Goal: Transaction & Acquisition: Purchase product/service

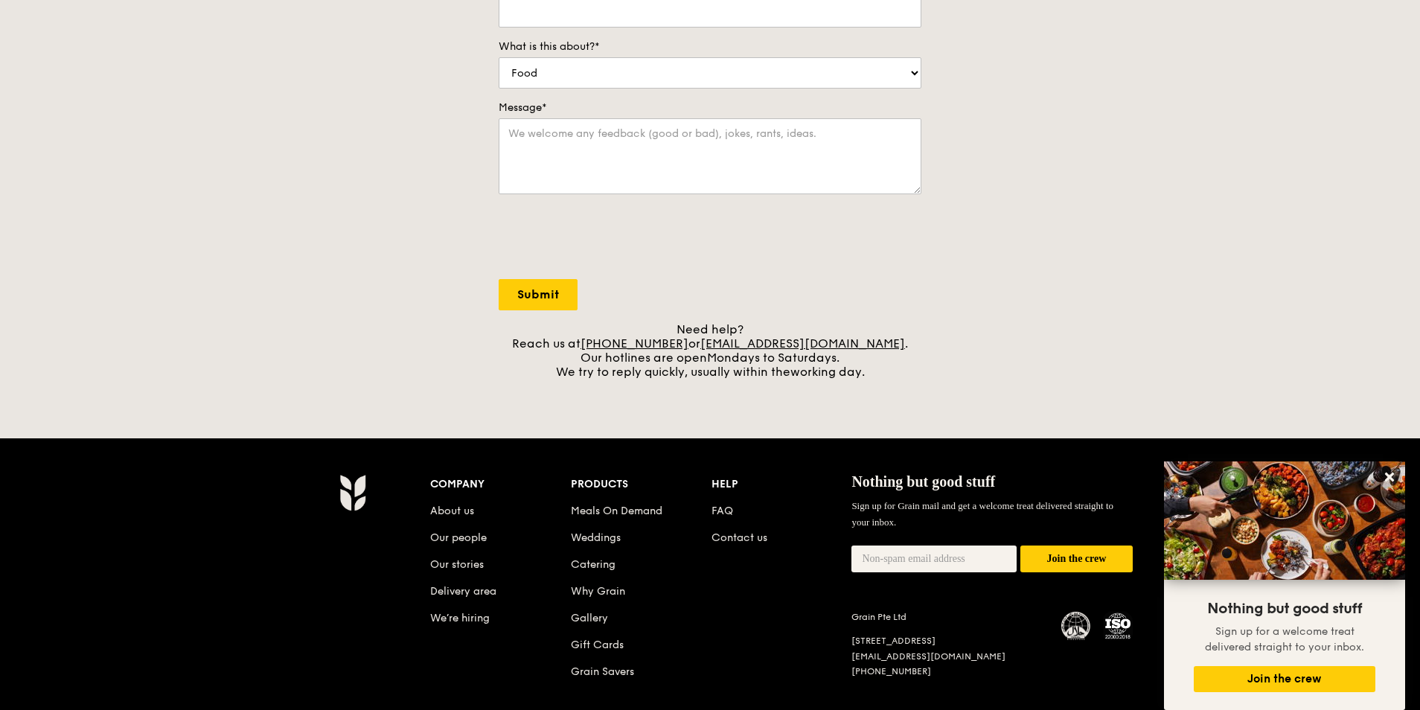
scroll to position [437, 0]
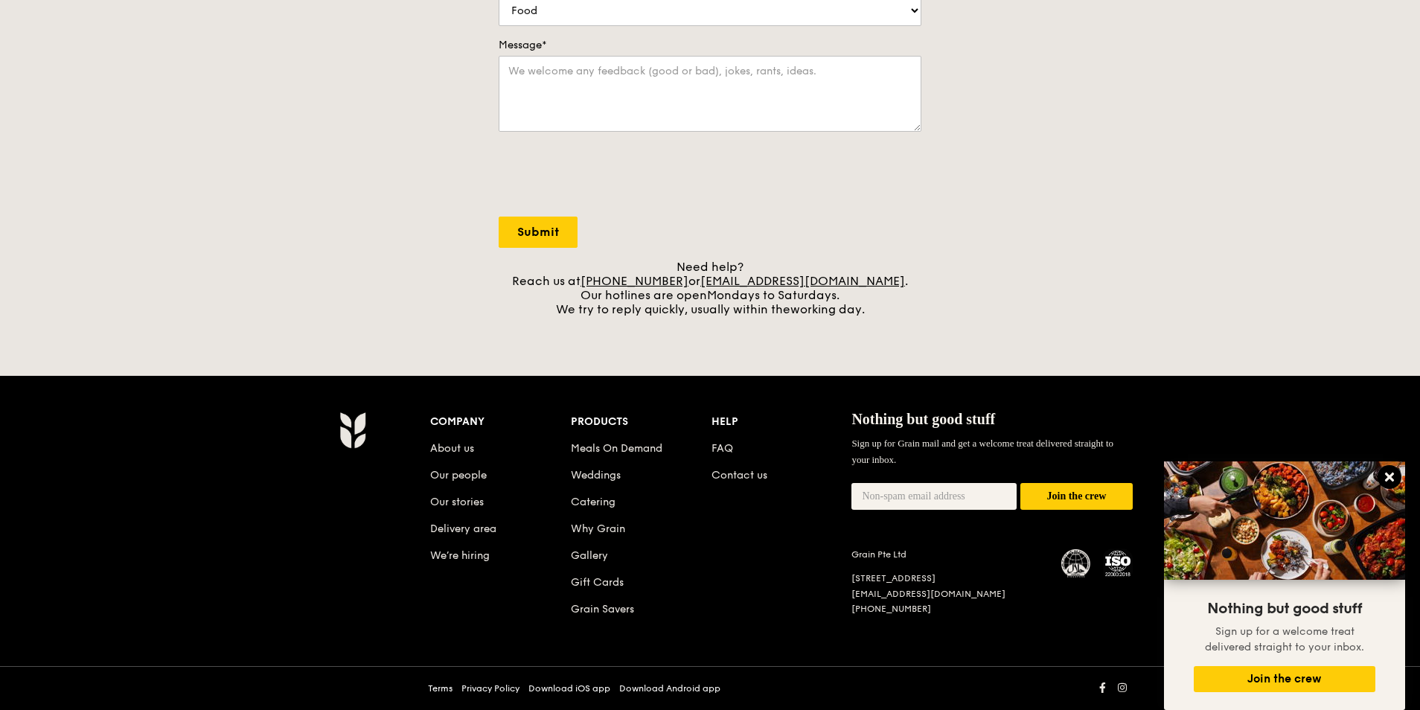
click at [1390, 475] on icon at bounding box center [1389, 476] width 13 height 13
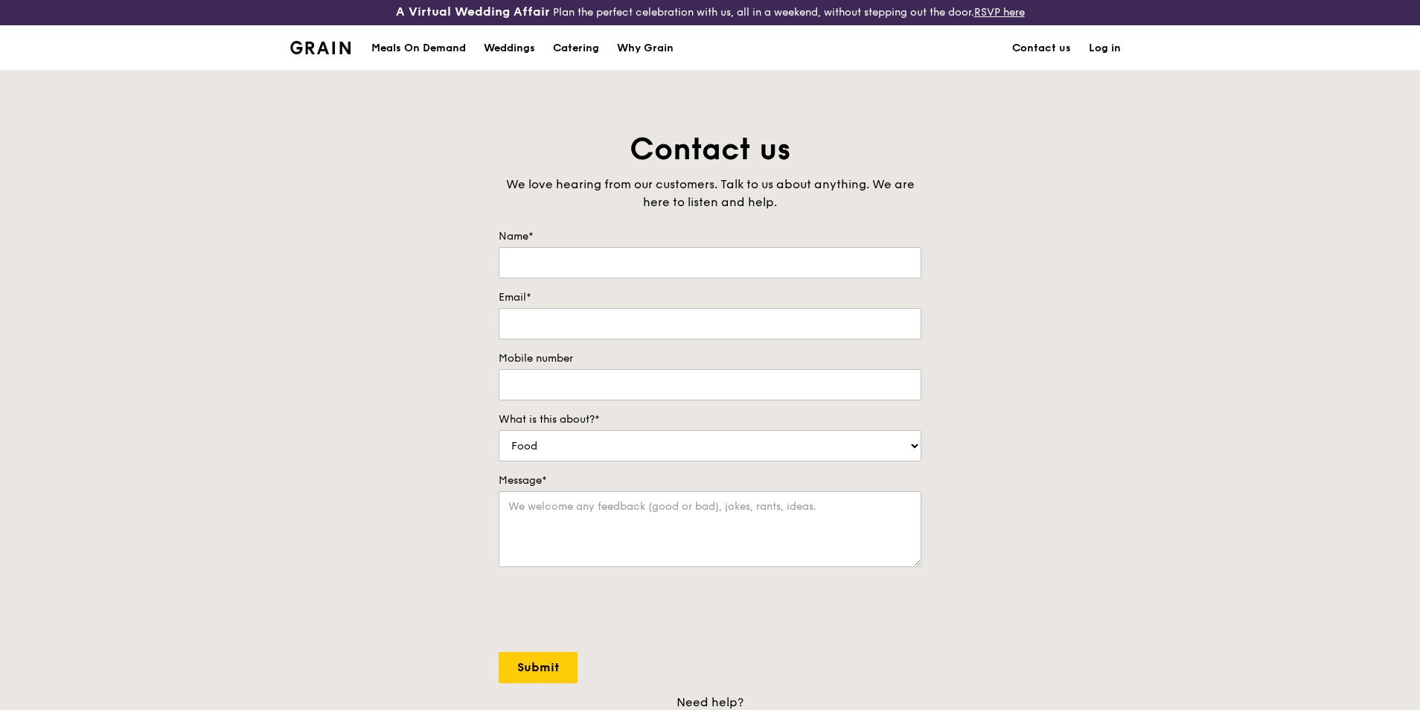
scroll to position [0, 0]
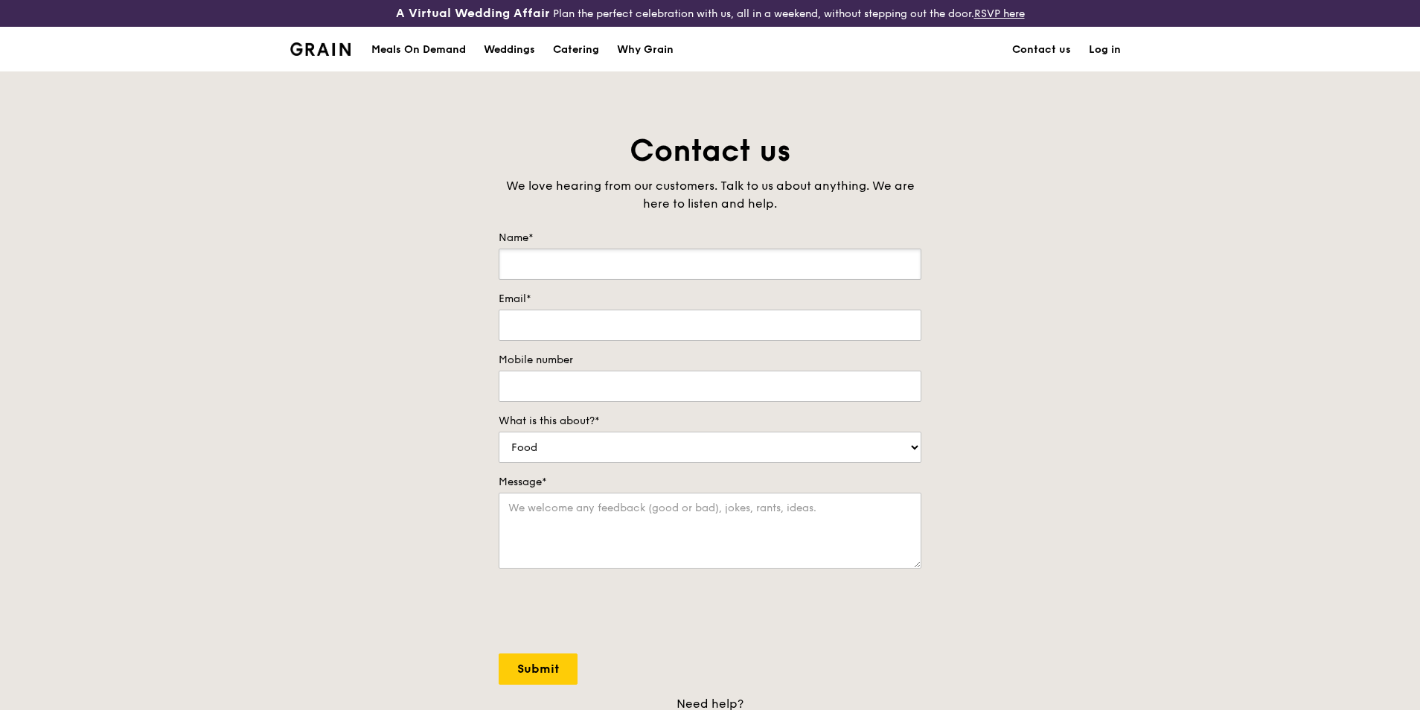
click at [625, 269] on input "Name*" at bounding box center [710, 264] width 423 height 31
type input "Tan Yean Woon"
type input "tan.yeanwoon@changiairport.com"
drag, startPoint x: 596, startPoint y: 386, endPoint x: 360, endPoint y: 389, distance: 236.0
click at [394, 377] on div "Contact us We love hearing from our customers. Talk to us about anything. We ar…" at bounding box center [710, 442] width 1420 height 622
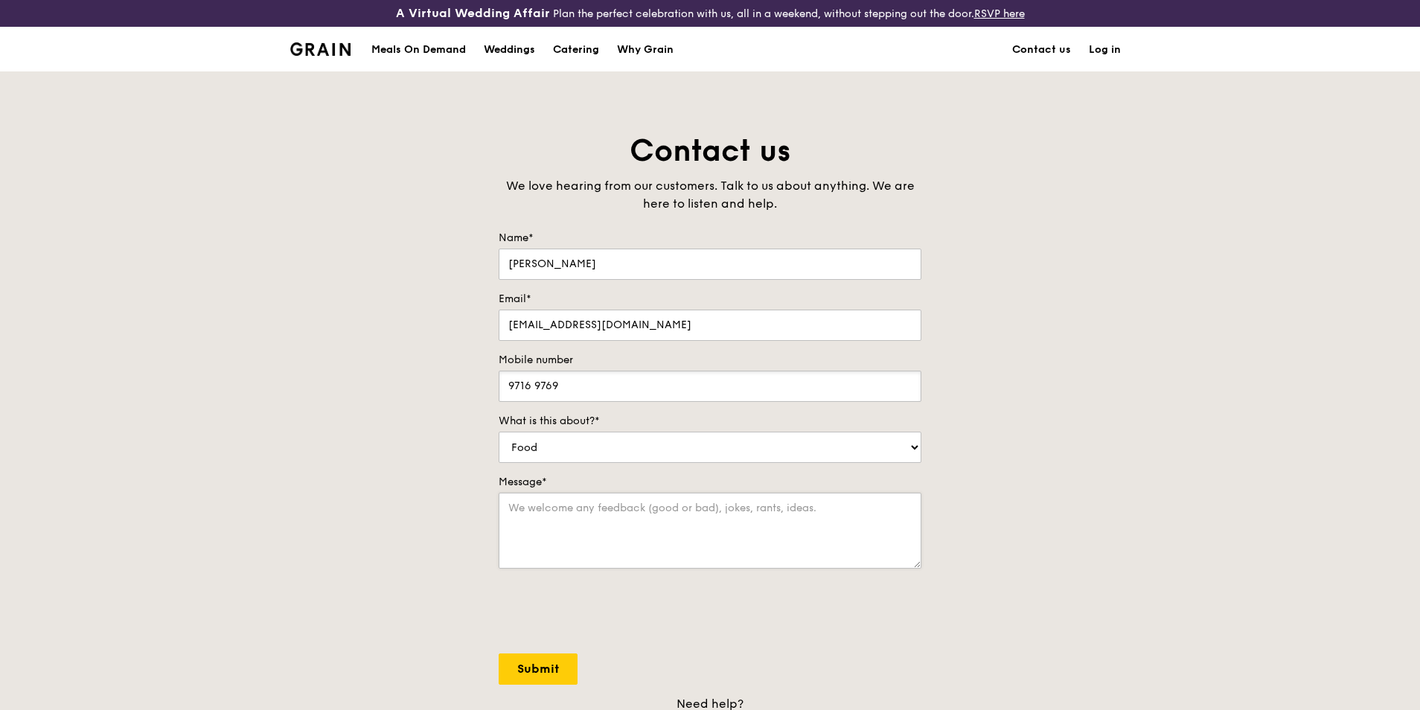
type input "9716 9769"
click at [588, 518] on textarea "Message*" at bounding box center [710, 531] width 423 height 76
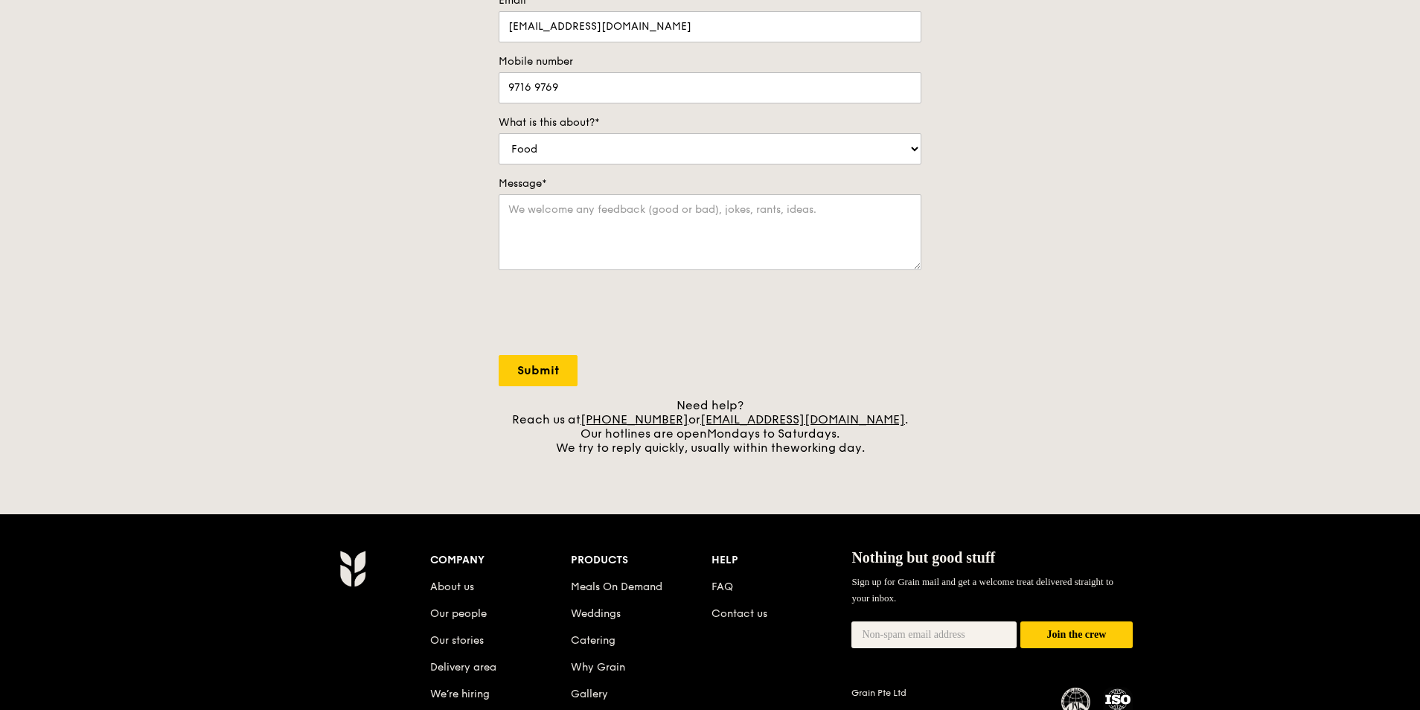
scroll to position [437, 0]
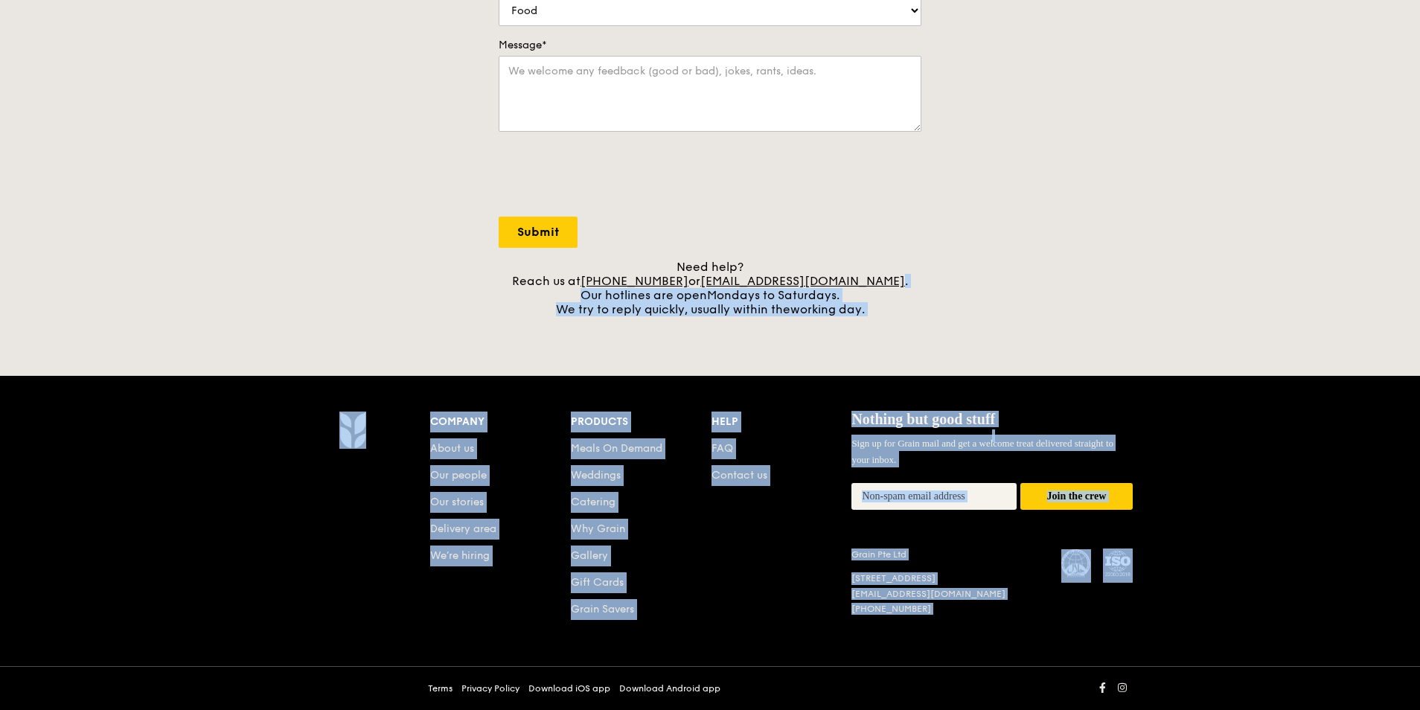
drag, startPoint x: 1415, startPoint y: 390, endPoint x: 1413, endPoint y: 272, distance: 117.6
click at [1413, 272] on div "A Virtual Wedding Affair Plan the perfect celebration with us, all in a weekend…" at bounding box center [710, 136] width 1420 height 1147
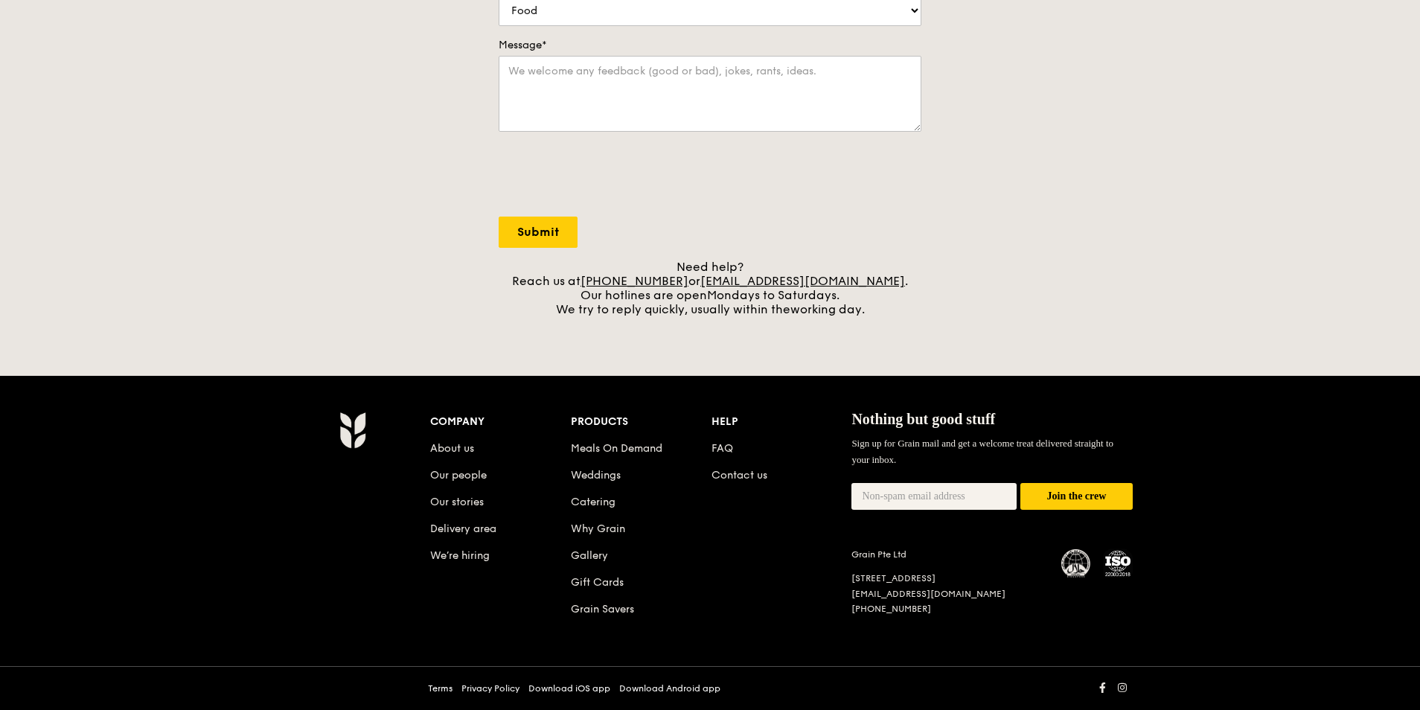
drag, startPoint x: 1413, startPoint y: 272, endPoint x: 1307, endPoint y: 348, distance: 130.1
click at [1309, 348] on div "A Virtual Wedding Affair Plan the perfect celebration with us, all in a weekend…" at bounding box center [710, 136] width 1420 height 1147
drag, startPoint x: 1417, startPoint y: 375, endPoint x: 1414, endPoint y: 313, distance: 61.9
click at [1414, 313] on div "A Virtual Wedding Affair Plan the perfect celebration with us, all in a weekend…" at bounding box center [710, 136] width 1420 height 1147
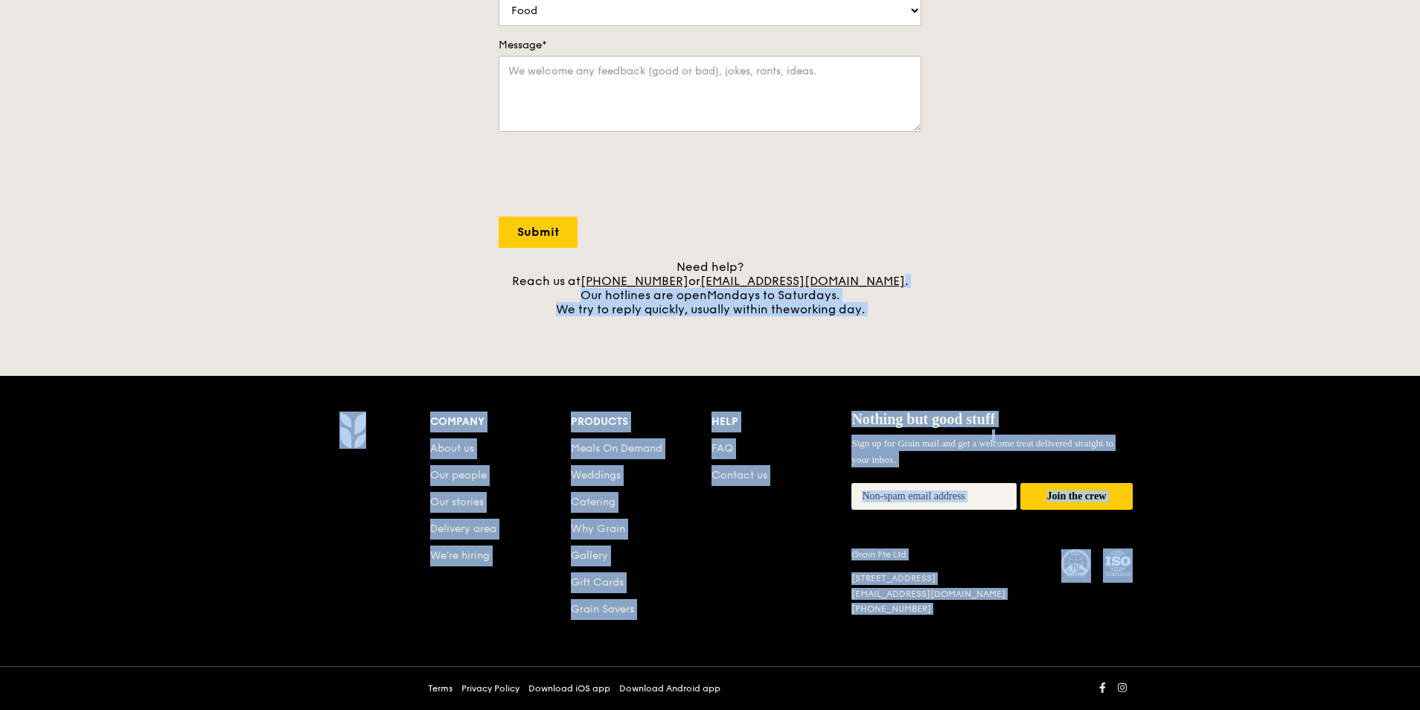
drag, startPoint x: 1414, startPoint y: 313, endPoint x: 1417, endPoint y: 276, distance: 37.3
click at [1417, 276] on div "A Virtual Wedding Affair Plan the perfect celebration with us, all in a weekend…" at bounding box center [710, 136] width 1420 height 1147
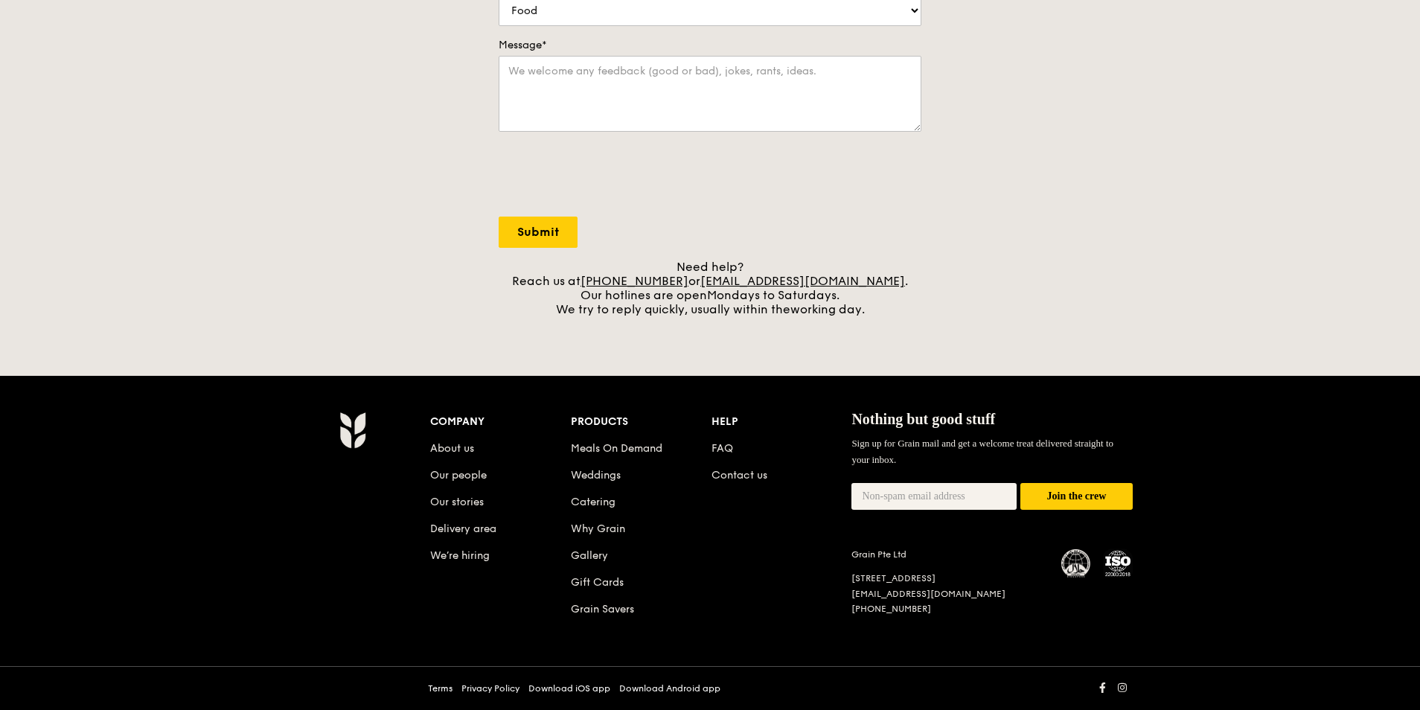
drag, startPoint x: 1417, startPoint y: 276, endPoint x: 1236, endPoint y: 357, distance: 197.9
click at [1238, 356] on div "A Virtual Wedding Affair Plan the perfect celebration with us, all in a weekend…" at bounding box center [710, 136] width 1420 height 1147
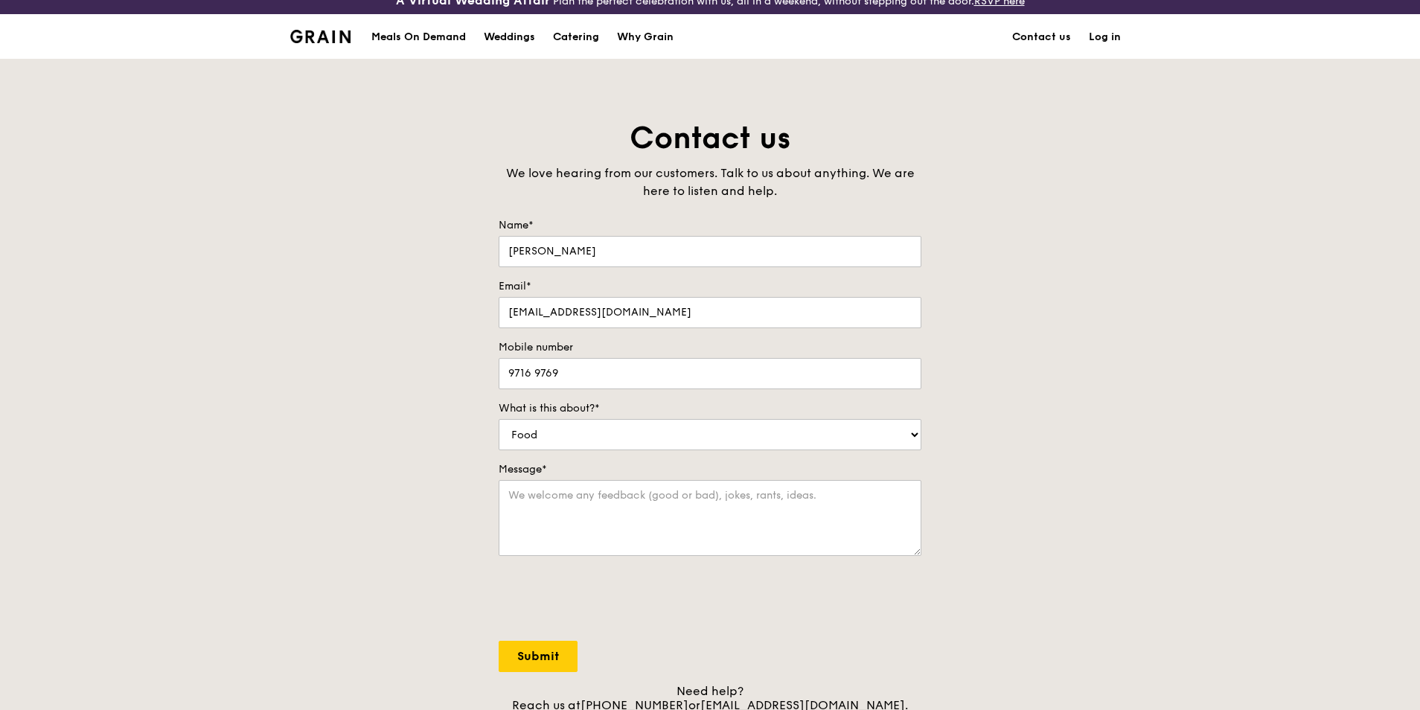
scroll to position [0, 0]
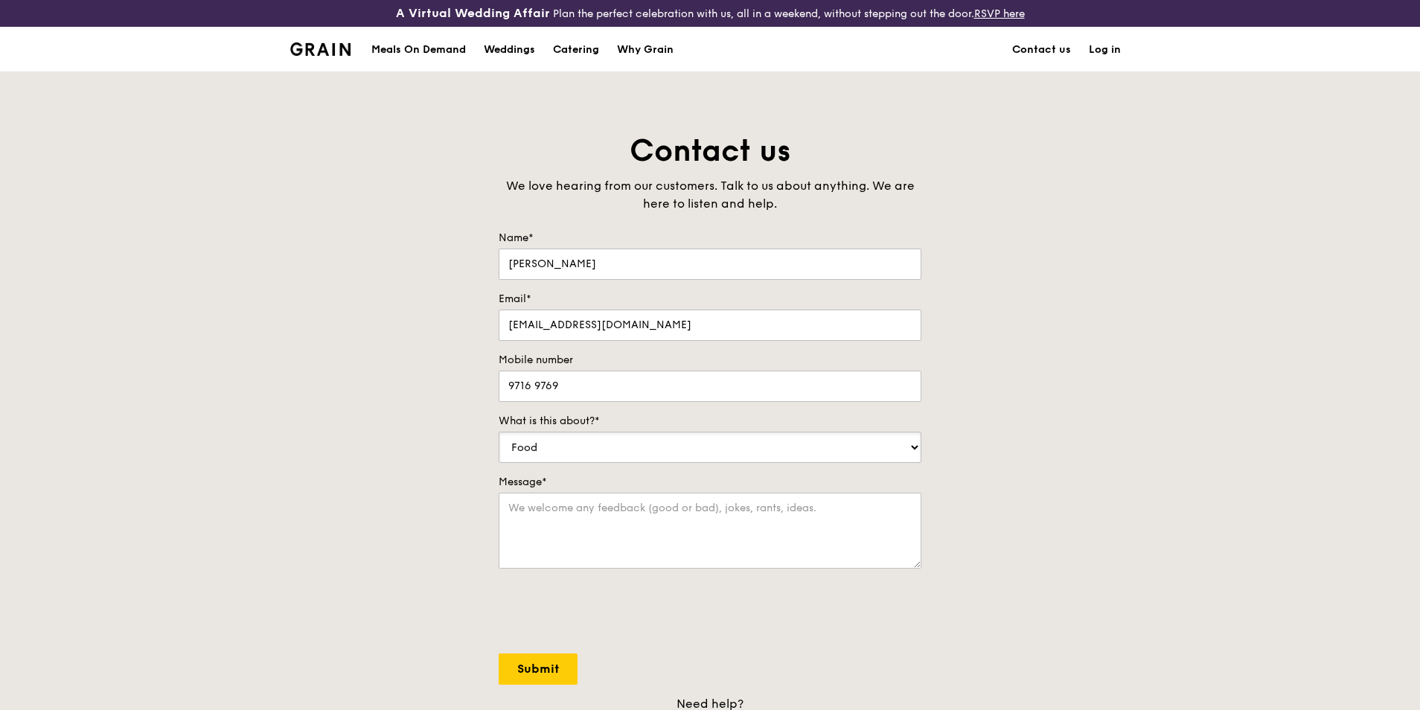
click at [595, 451] on select "Food Service Billing/Payment Catering Others" at bounding box center [710, 447] width 423 height 31
select select "Others"
click at [499, 432] on select "Food Service Billing/Payment Catering Others" at bounding box center [710, 447] width 423 height 31
click at [567, 524] on textarea "Message*" at bounding box center [710, 531] width 423 height 76
click at [761, 500] on textarea "Message*" at bounding box center [710, 531] width 423 height 76
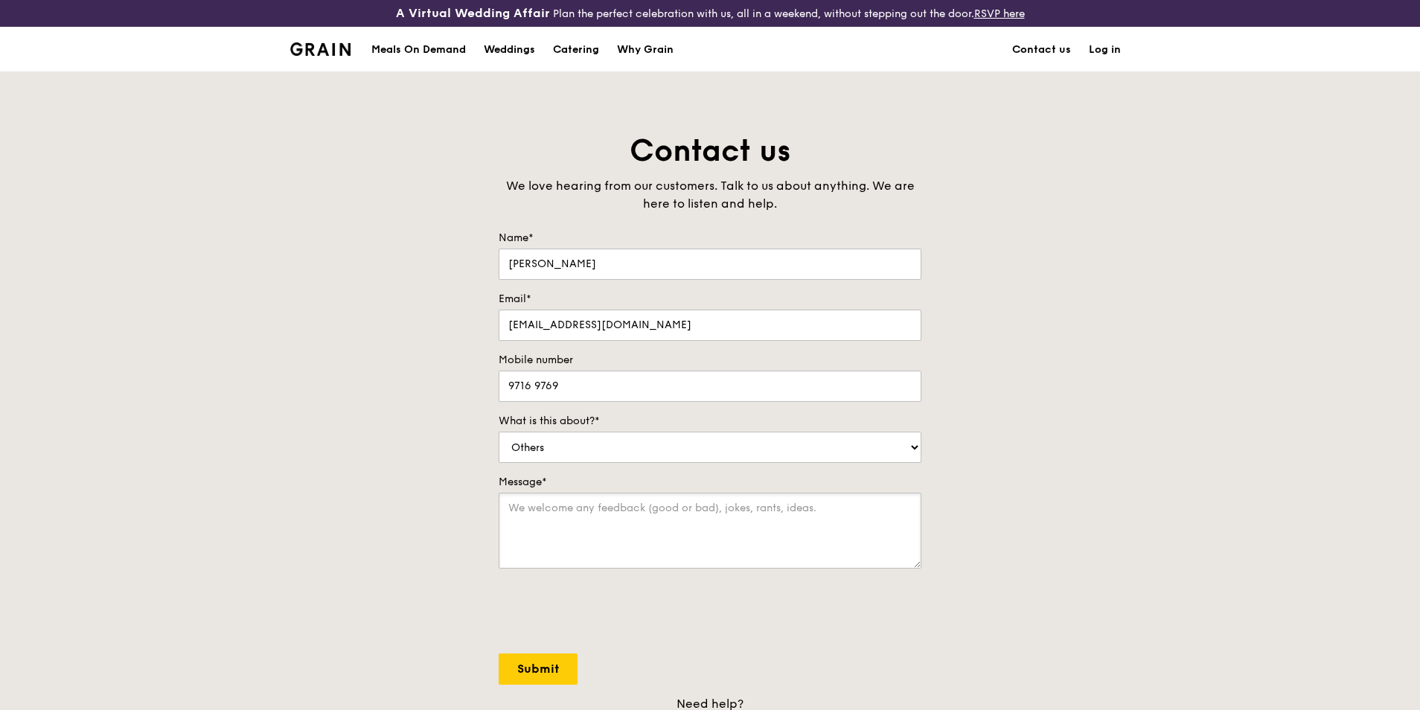
paste textarea "Hi, may I check if there is any vegan options available for bento set with no m…"
type textarea "Hi, may I check if there is any vegan options available for bento set with no m…"
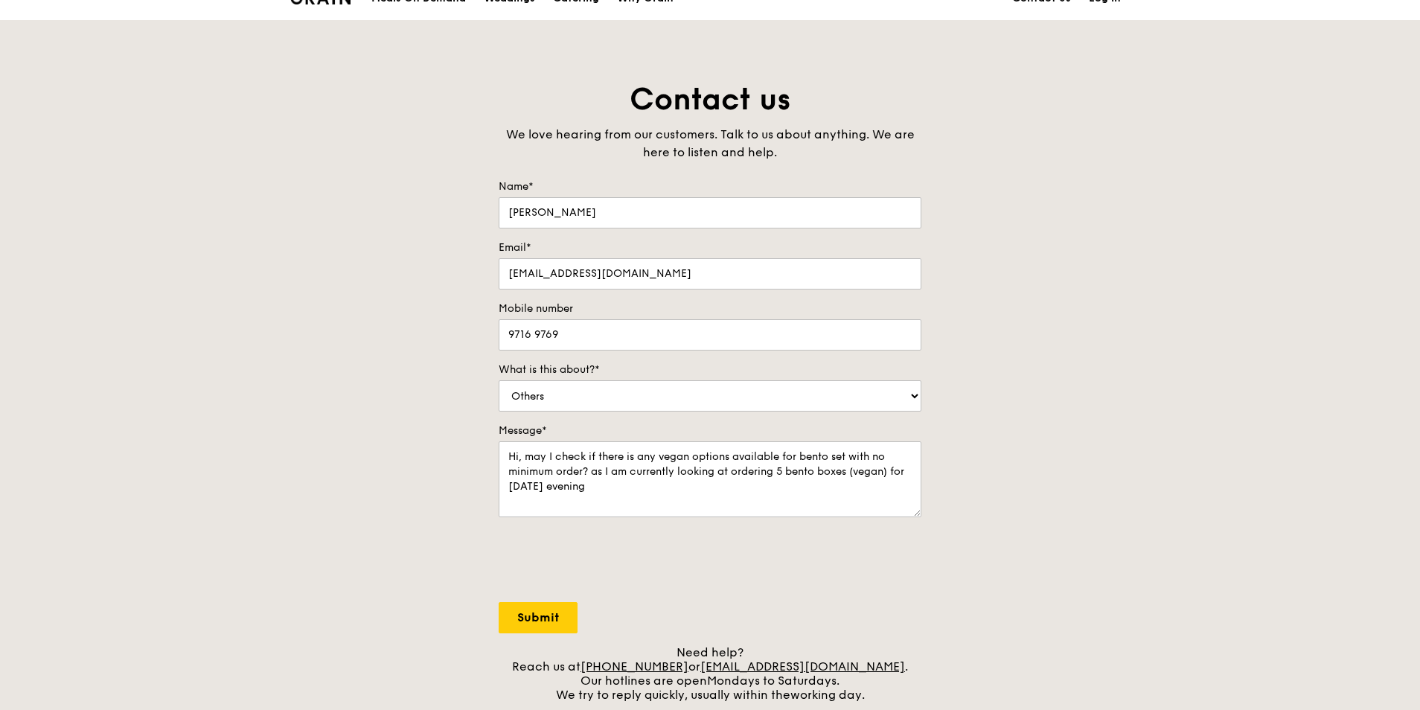
scroll to position [74, 0]
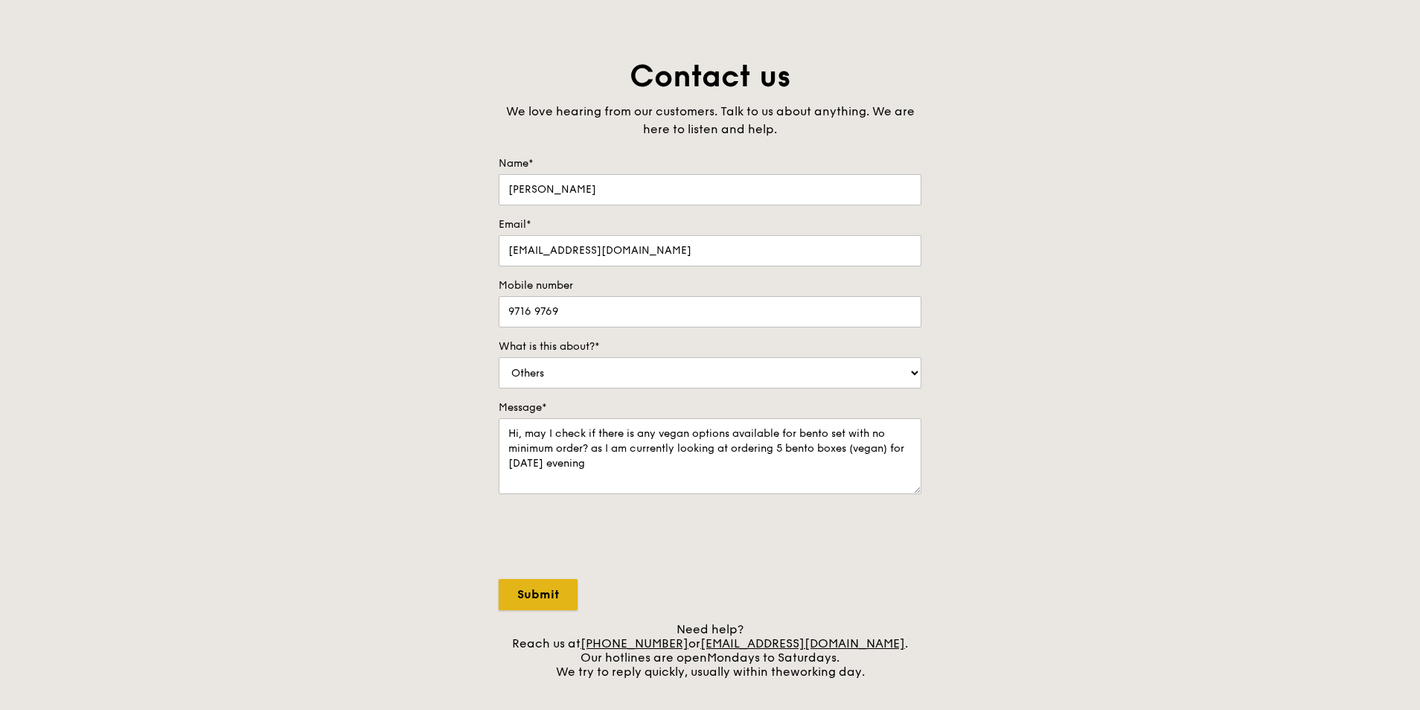
click at [540, 601] on input "Submit" at bounding box center [538, 594] width 79 height 31
select select "Food"
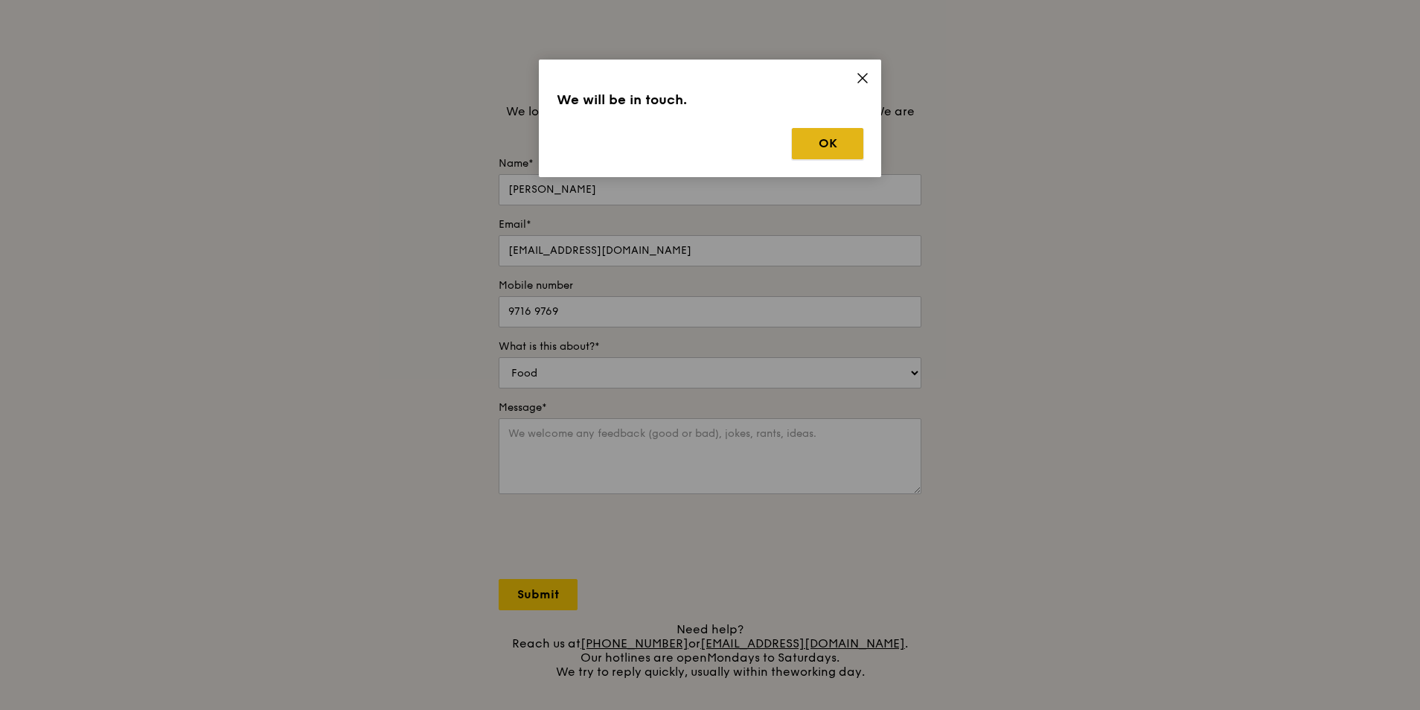
click at [819, 138] on button "OK" at bounding box center [827, 143] width 71 height 31
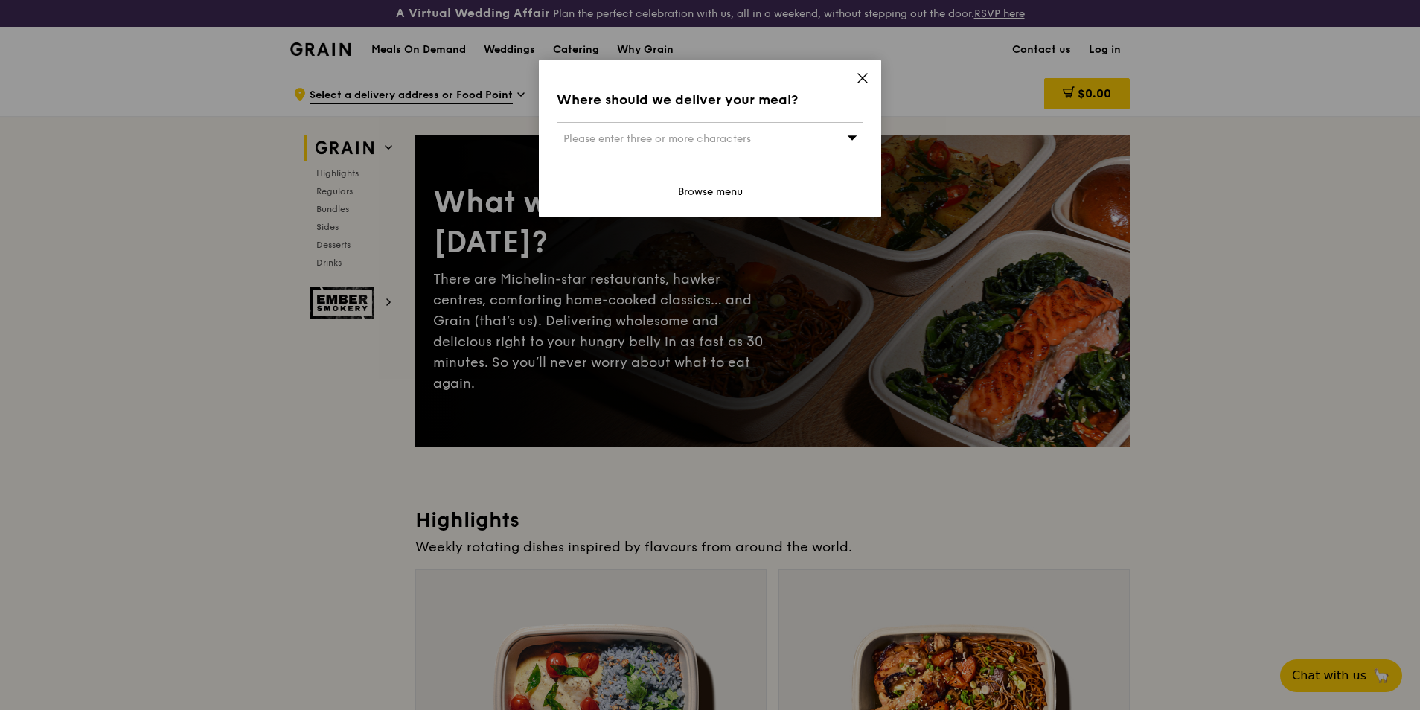
click at [858, 75] on icon at bounding box center [862, 77] width 13 height 13
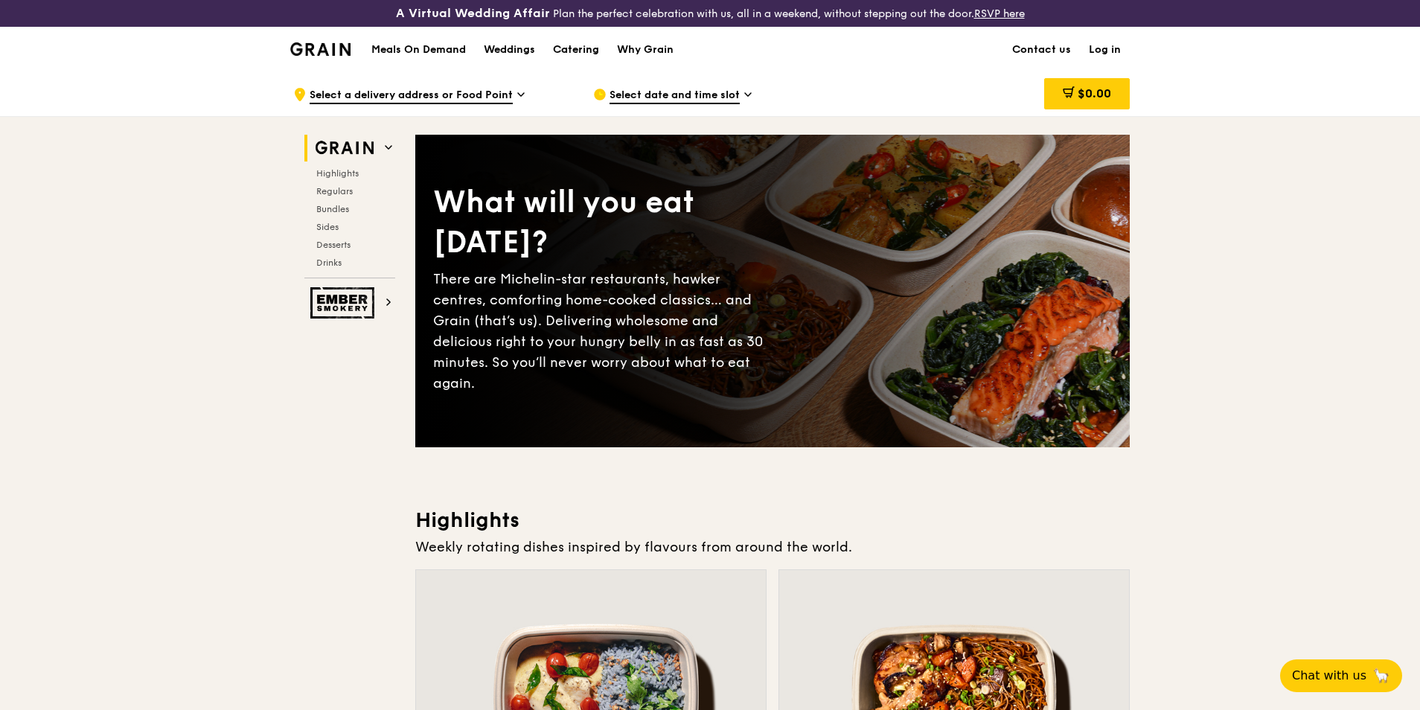
click at [592, 48] on div "Catering" at bounding box center [576, 50] width 46 height 45
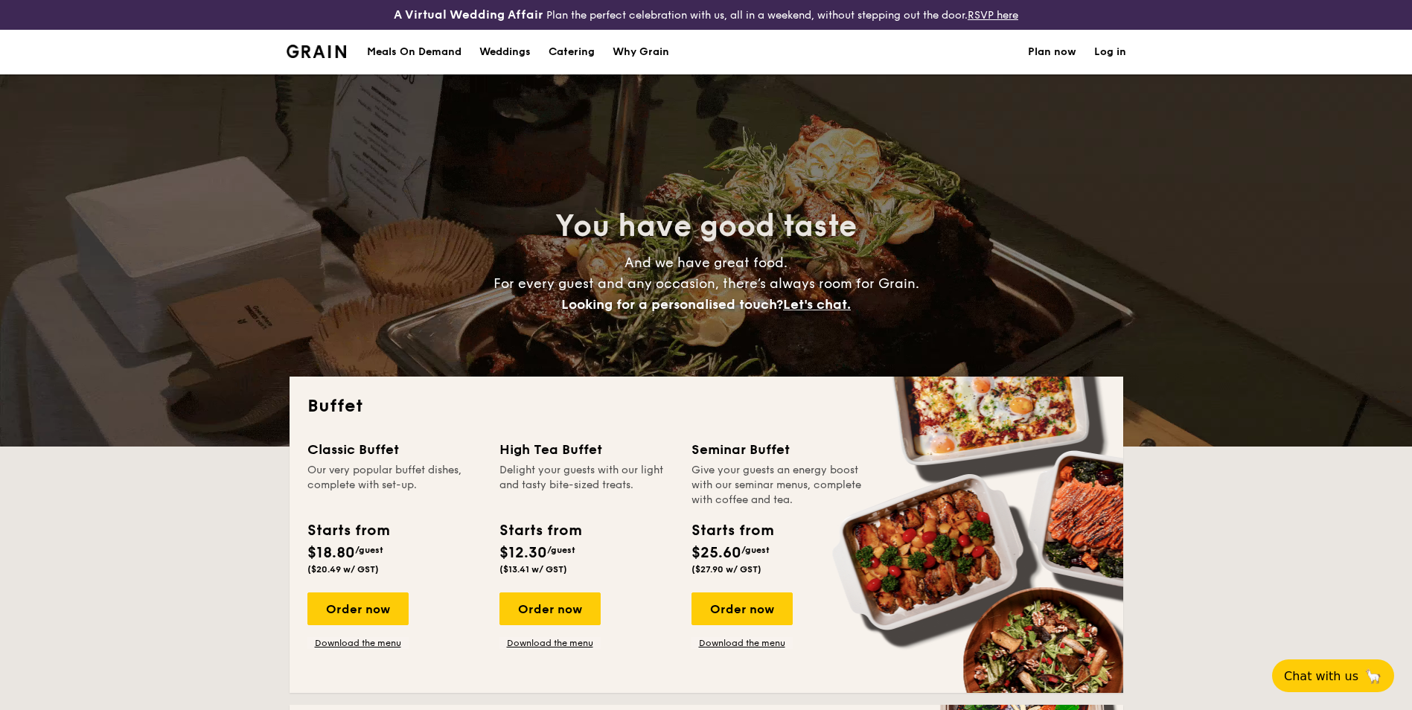
select select
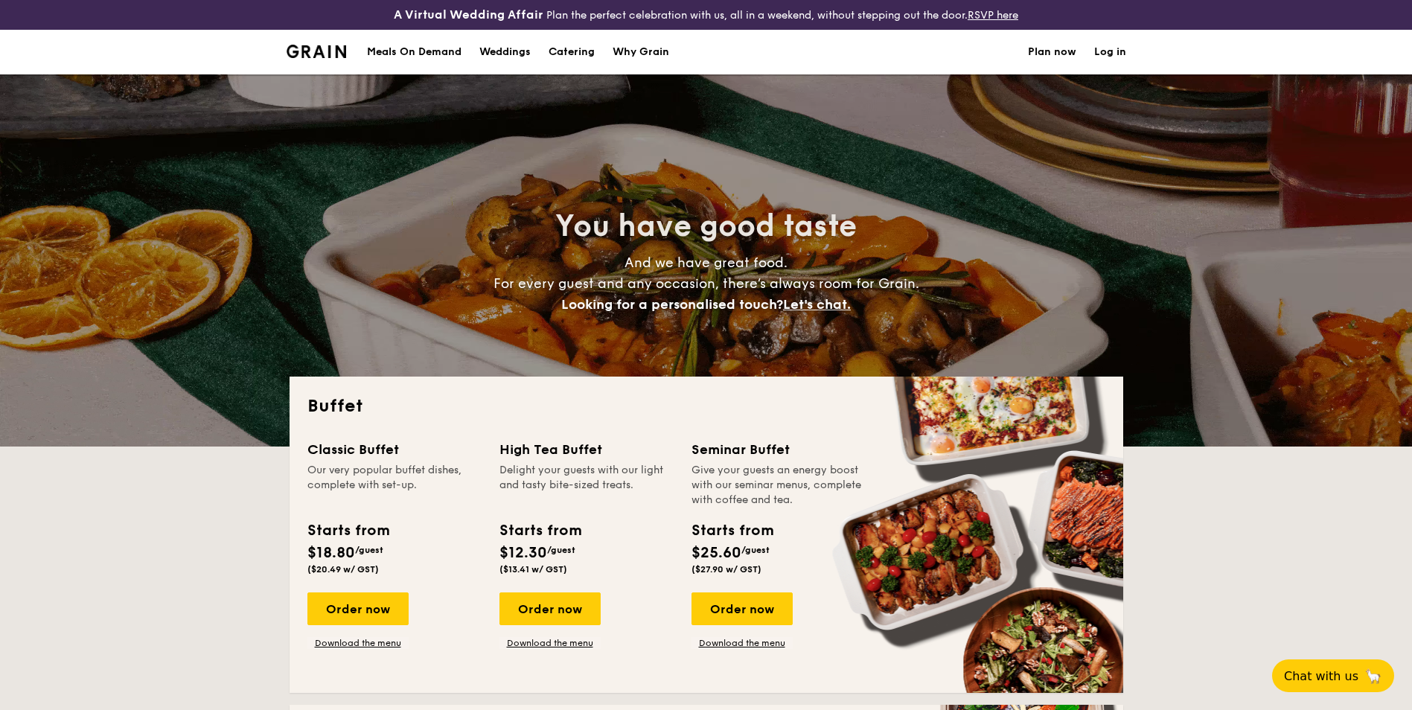
click at [831, 299] on span "Let's chat." at bounding box center [817, 304] width 68 height 16
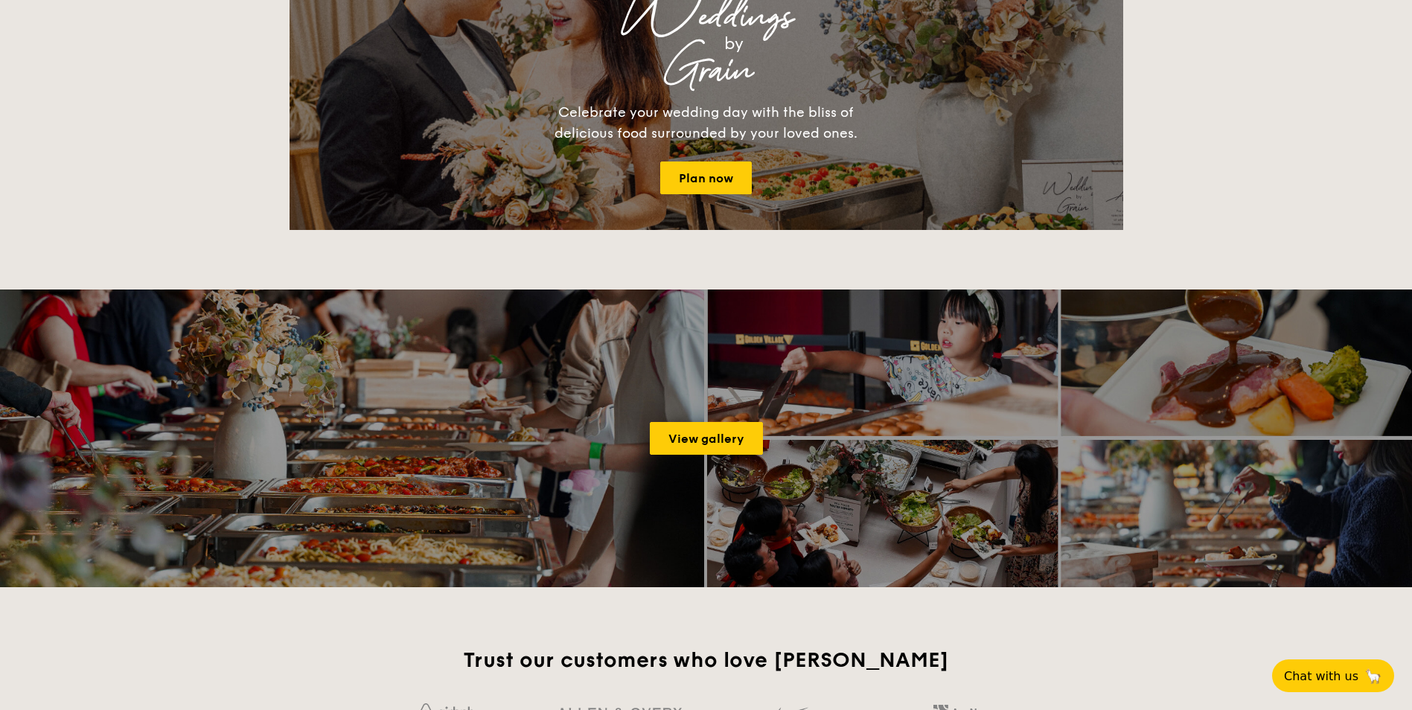
scroll to position [2584, 0]
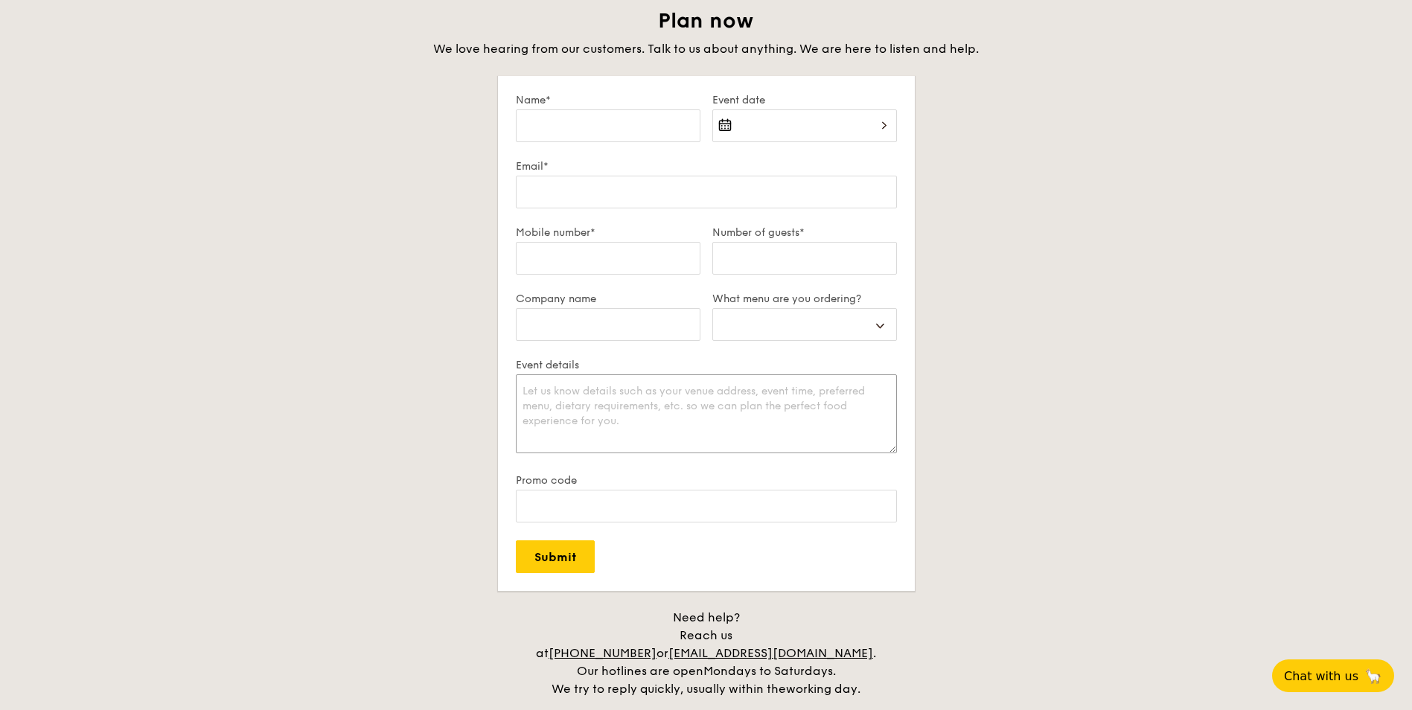
click at [651, 421] on textarea "Event details" at bounding box center [706, 413] width 381 height 79
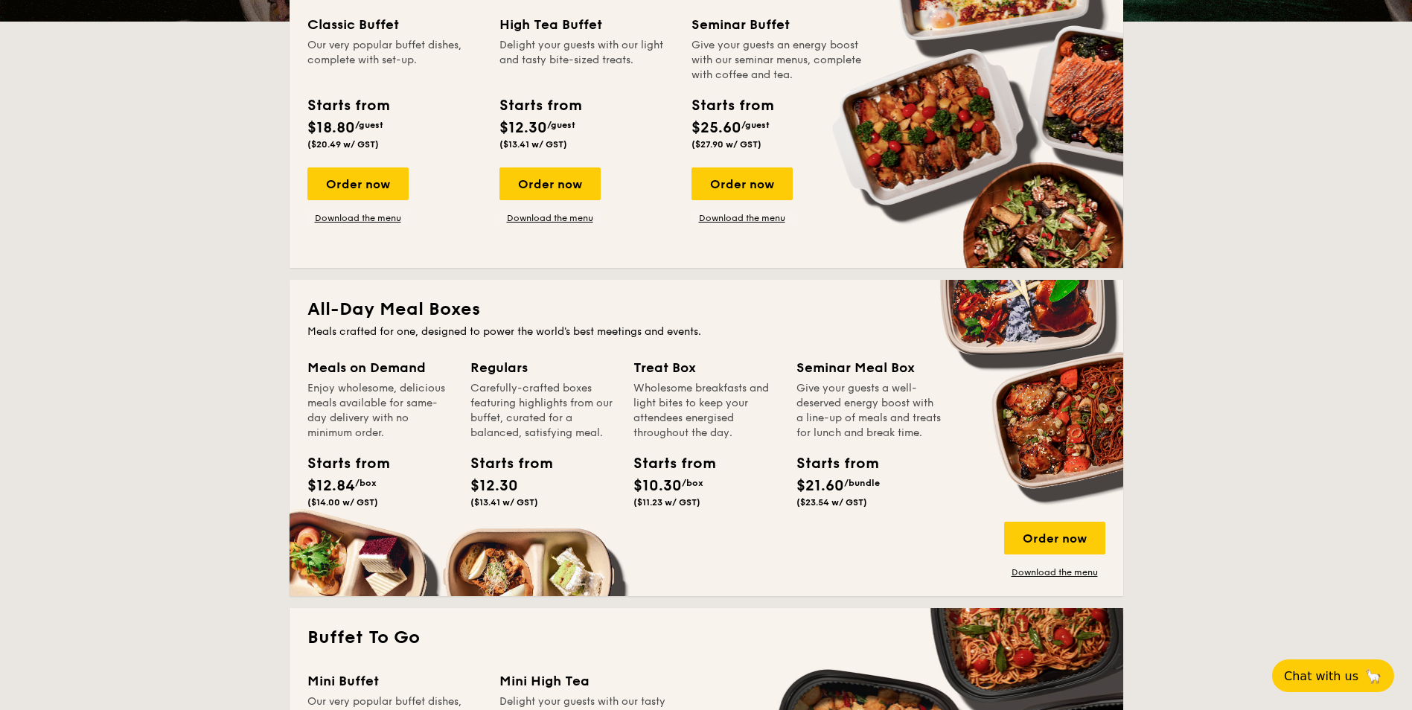
scroll to position [426, 0]
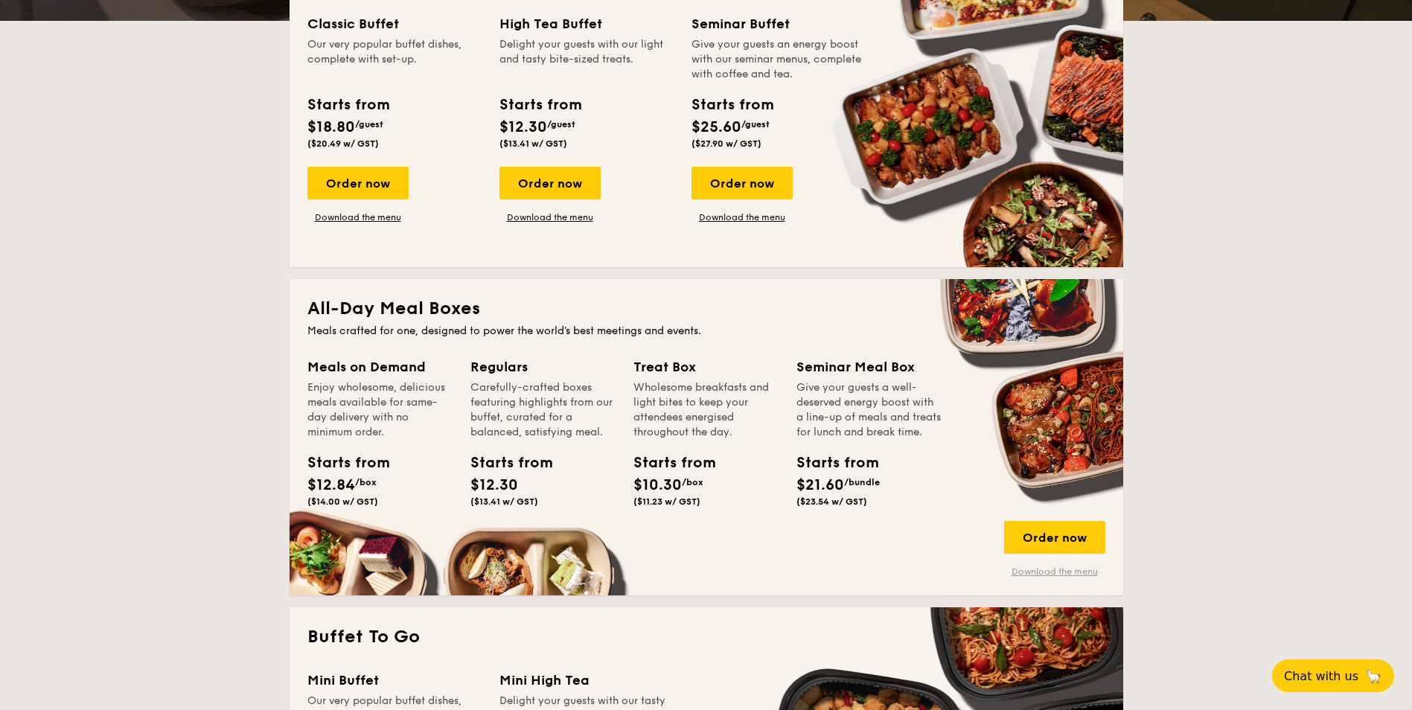
click at [1053, 572] on link "Download the menu" at bounding box center [1054, 572] width 101 height 12
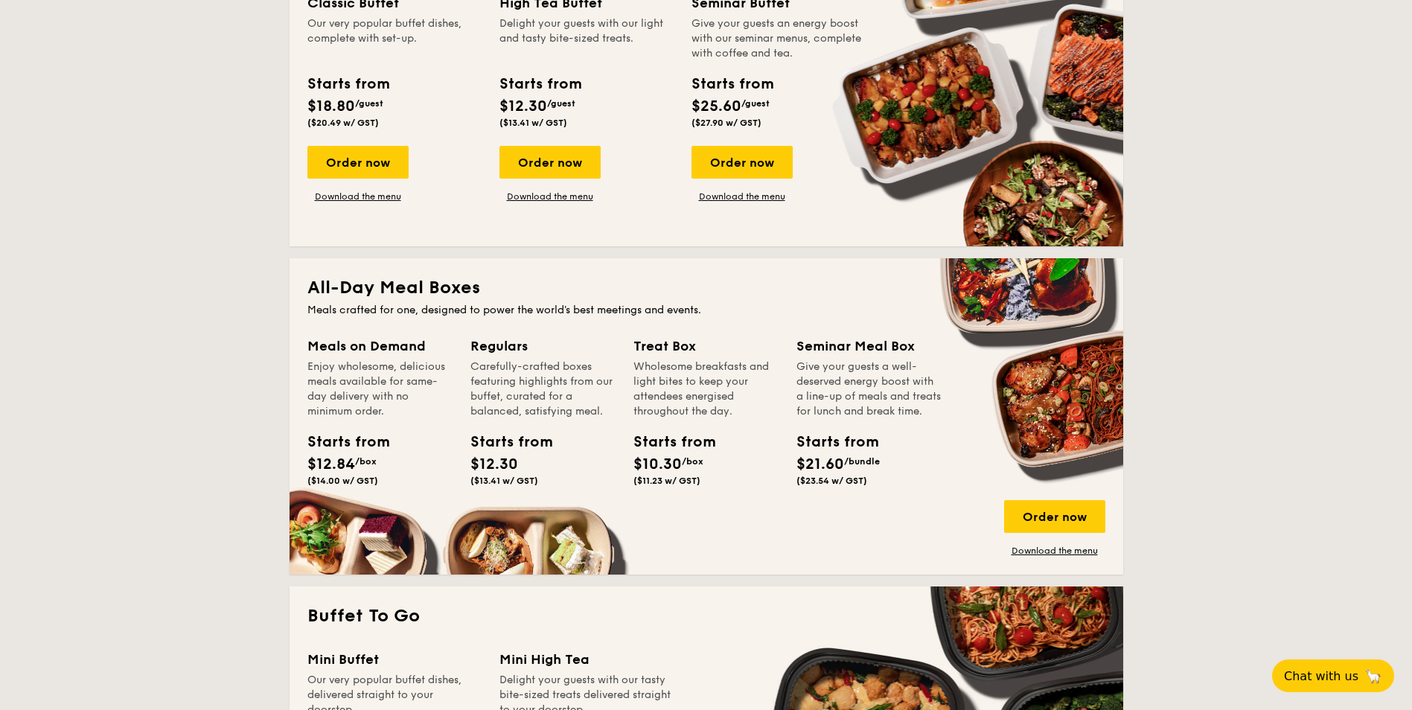
scroll to position [0, 0]
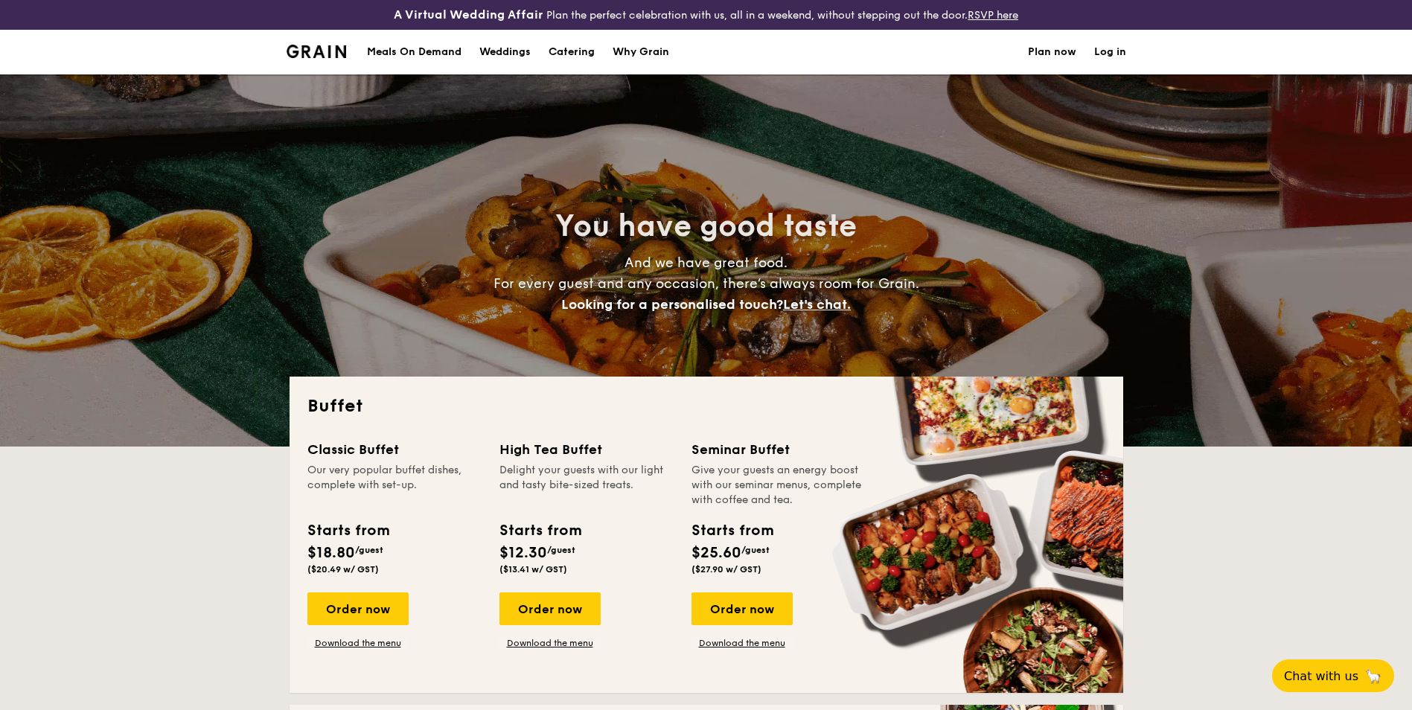
click at [436, 57] on div "Meals On Demand" at bounding box center [414, 52] width 95 height 45
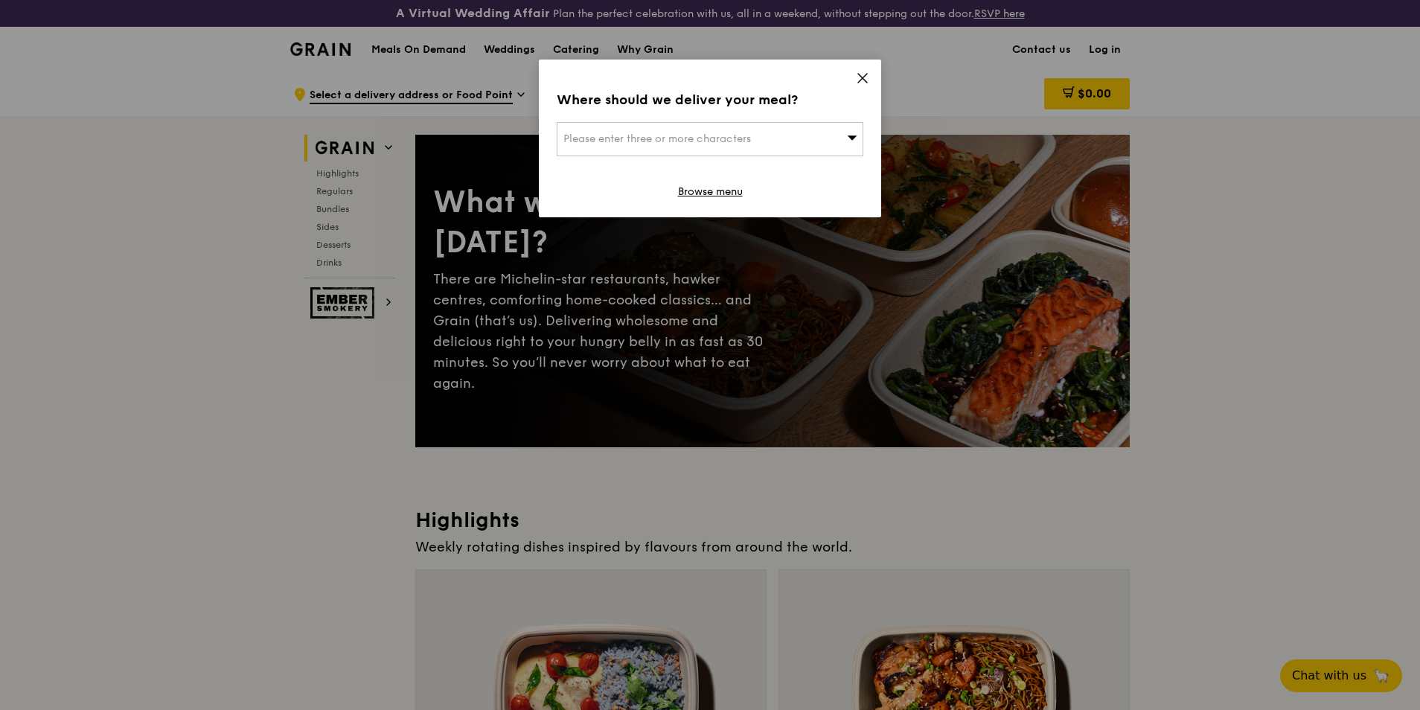
click at [864, 77] on icon at bounding box center [862, 78] width 9 height 9
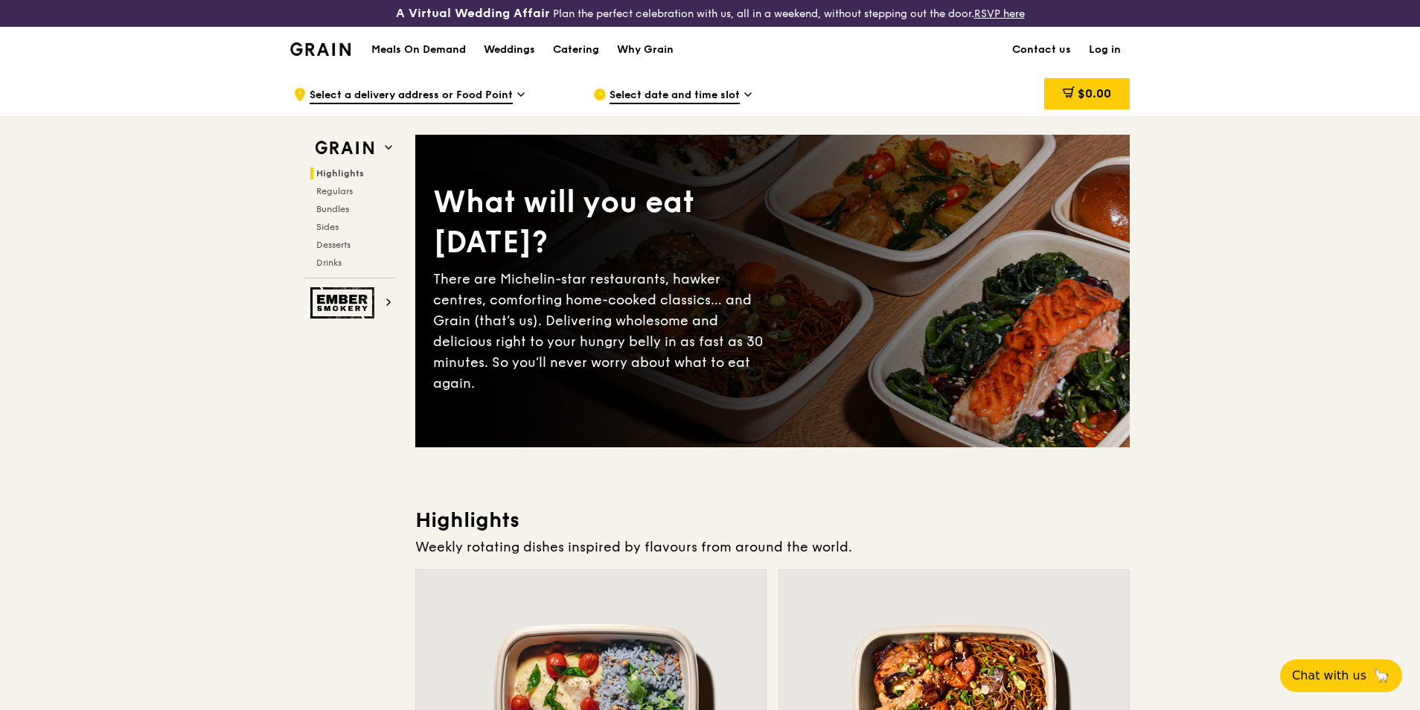
click at [502, 85] on div ".cls-1 { fill: none; stroke: #fff; stroke-linecap: round; stroke-linejoin: roun…" at bounding box center [431, 94] width 276 height 45
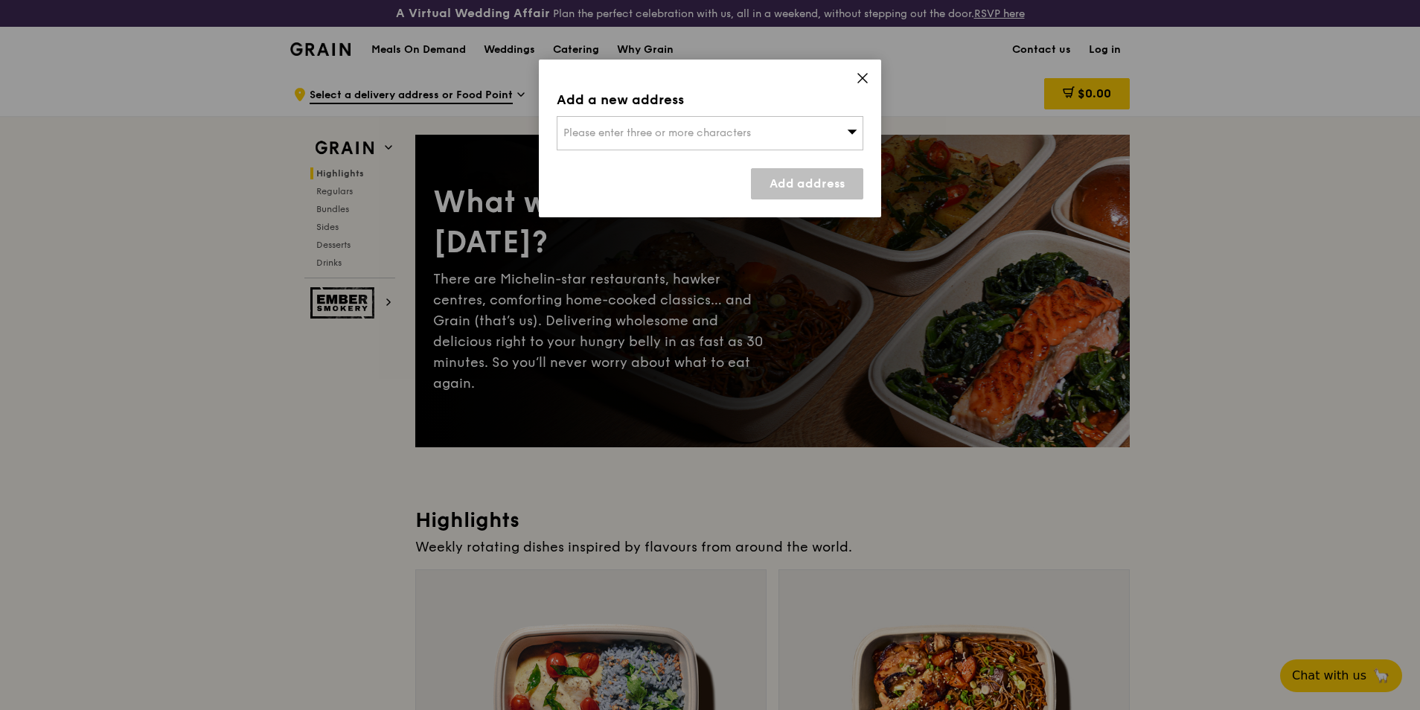
click at [690, 125] on div "Please enter three or more characters" at bounding box center [710, 133] width 307 height 34
click at [858, 78] on icon at bounding box center [862, 77] width 13 height 13
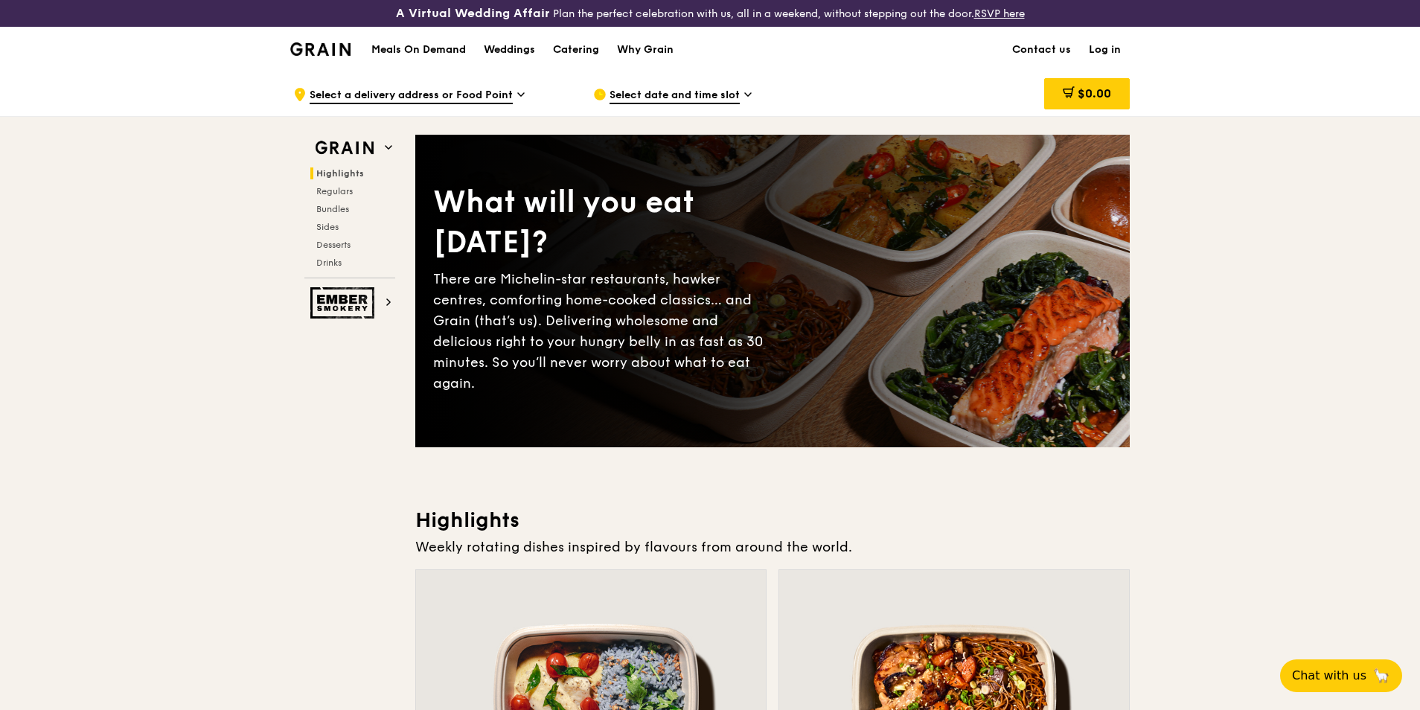
click at [753, 95] on div "Select date and time slot" at bounding box center [731, 94] width 276 height 45
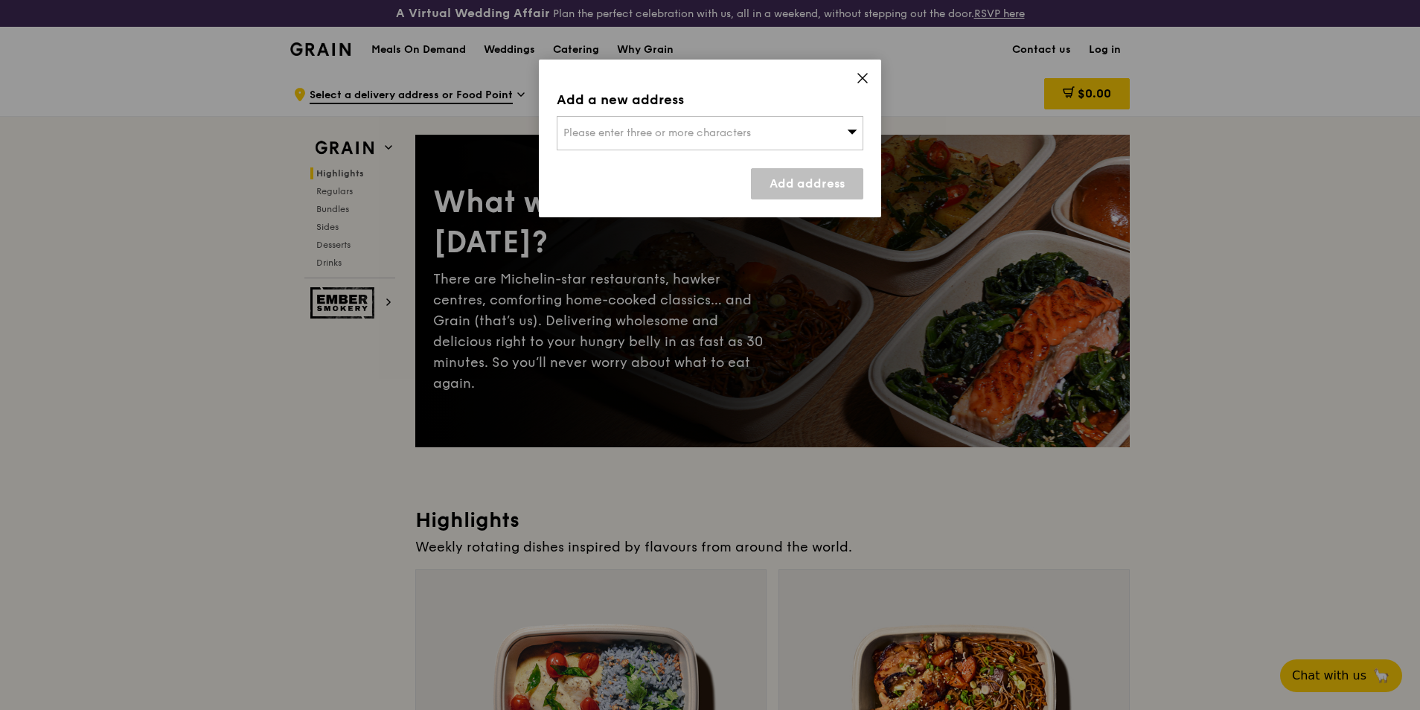
click at [854, 84] on div "Add a new address Please enter three or more characters Add address" at bounding box center [710, 139] width 342 height 158
click at [859, 83] on icon at bounding box center [862, 78] width 9 height 9
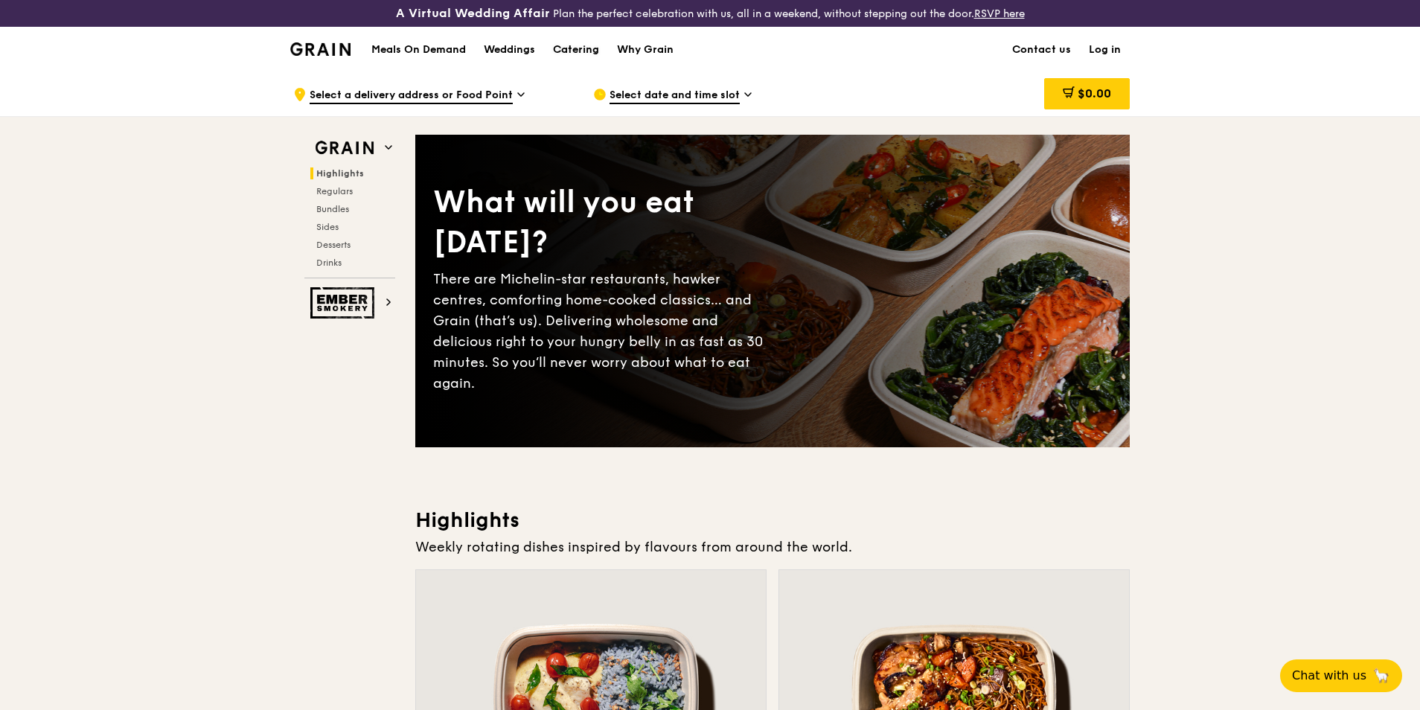
click at [570, 52] on div "Catering" at bounding box center [576, 50] width 46 height 45
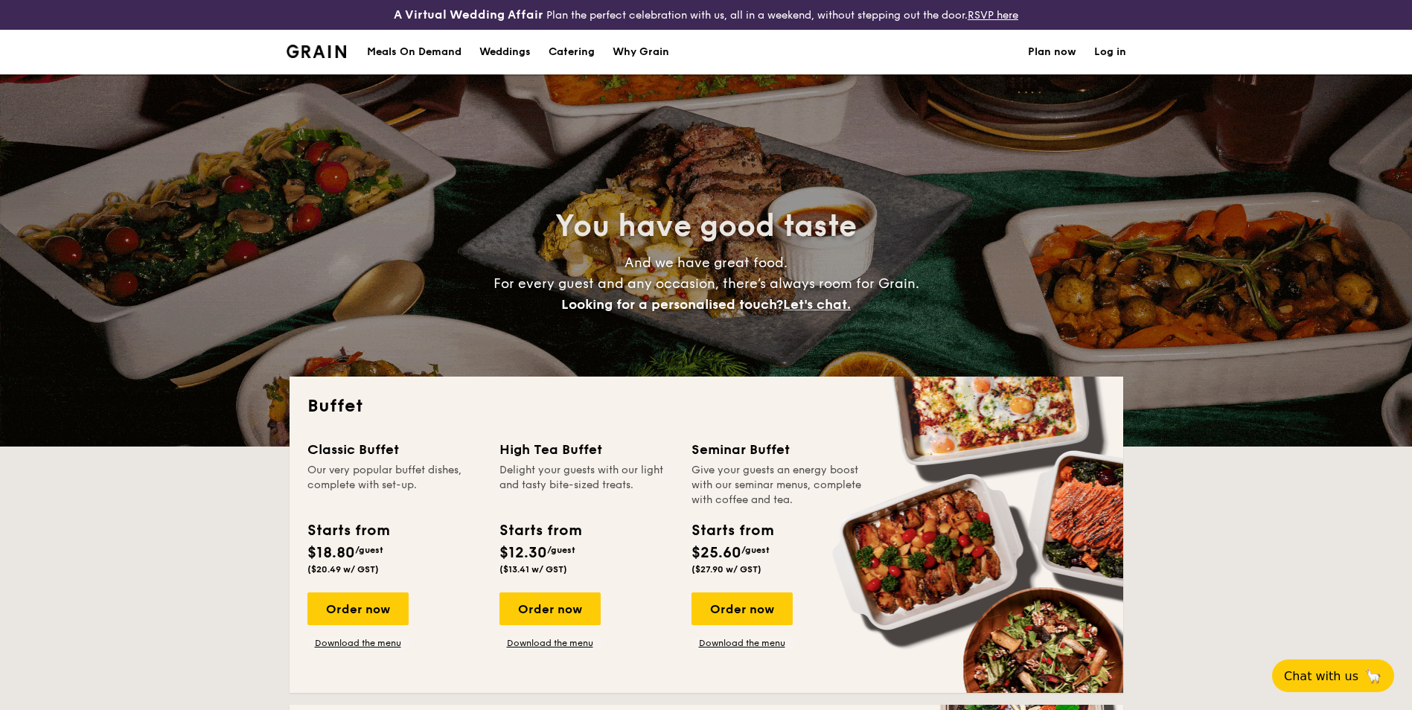
select select
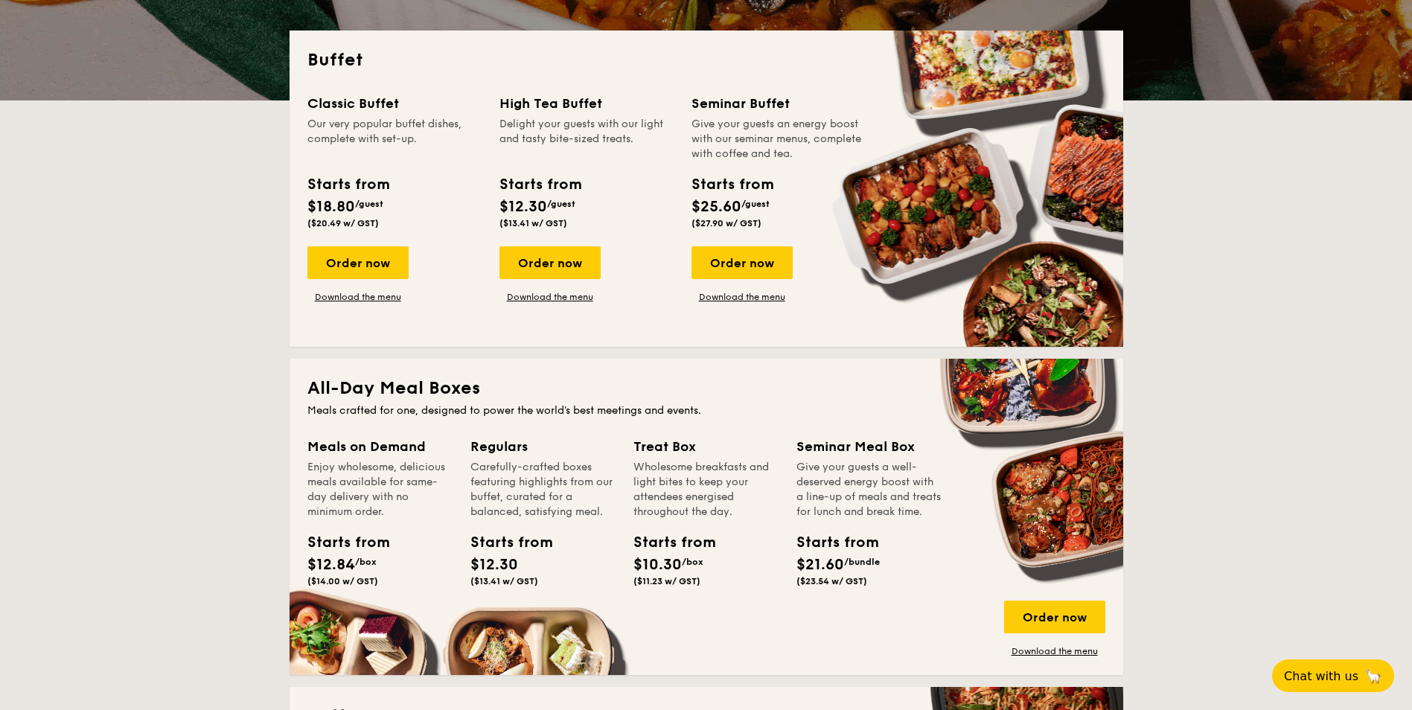
scroll to position [372, 0]
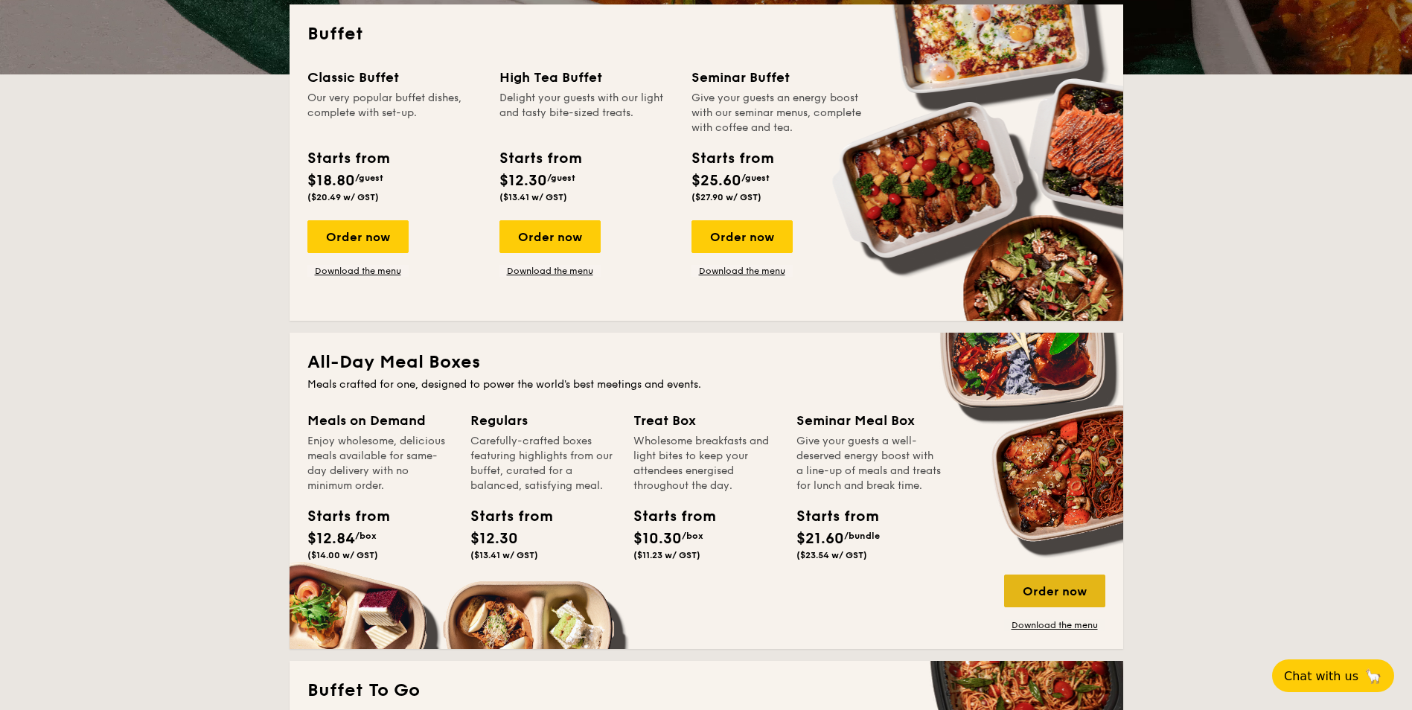
click at [1064, 594] on div "Order now" at bounding box center [1054, 591] width 101 height 33
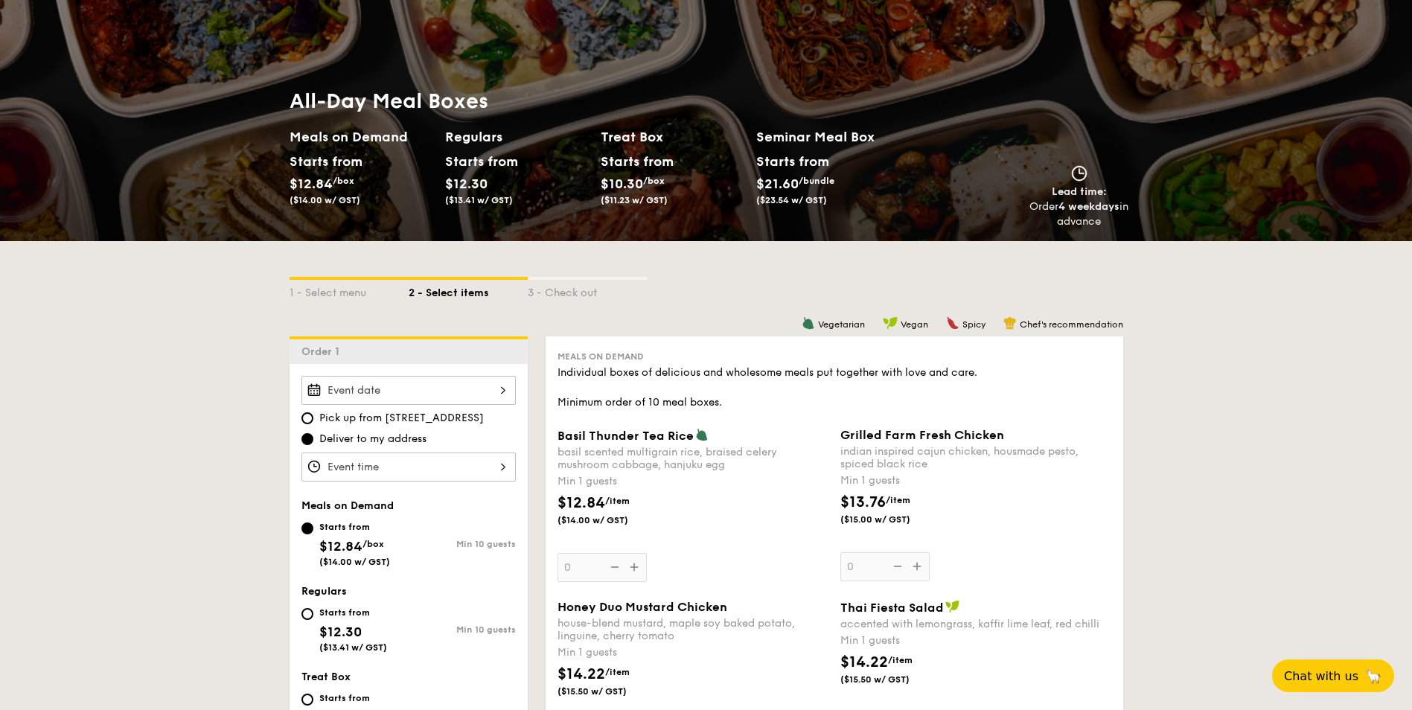
scroll to position [149, 0]
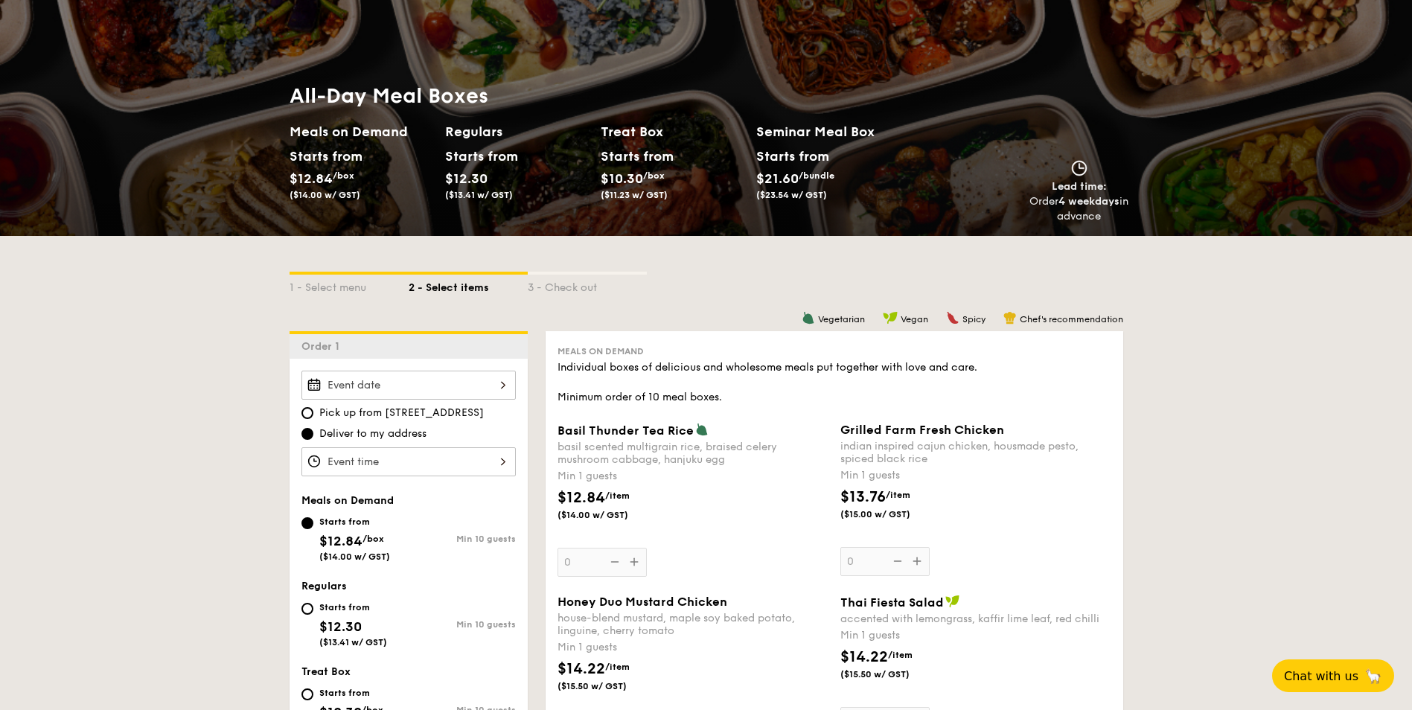
scroll to position [74, 0]
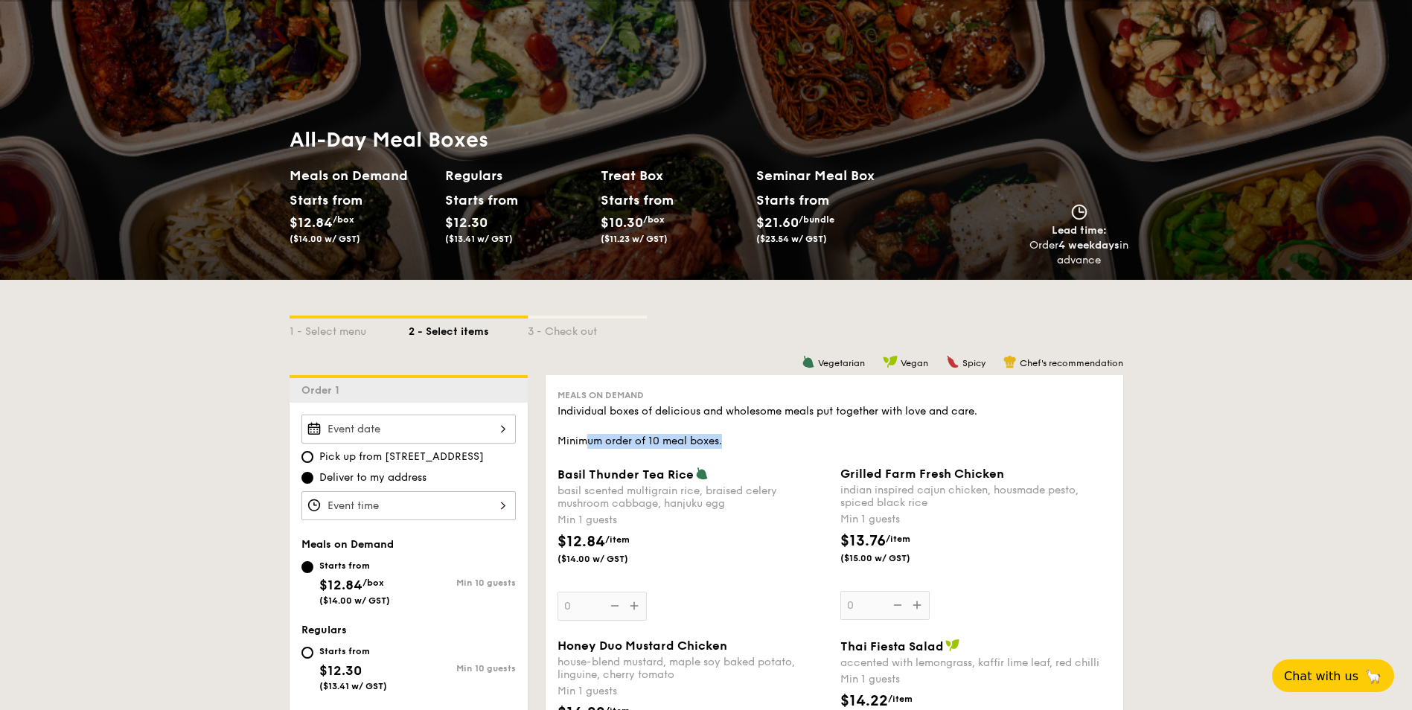
drag, startPoint x: 584, startPoint y: 440, endPoint x: 752, endPoint y: 438, distance: 168.2
click at [752, 438] on div "Individual boxes of delicious and wholesome meals put together with love and ca…" at bounding box center [835, 426] width 554 height 45
drag, startPoint x: 752, startPoint y: 438, endPoint x: 784, endPoint y: 441, distance: 32.1
click at [784, 441] on div "Individual boxes of delicious and wholesome meals put together with love and ca…" at bounding box center [835, 426] width 554 height 45
click at [738, 445] on div "Individual boxes of delicious and wholesome meals put together with love and ca…" at bounding box center [835, 426] width 554 height 45
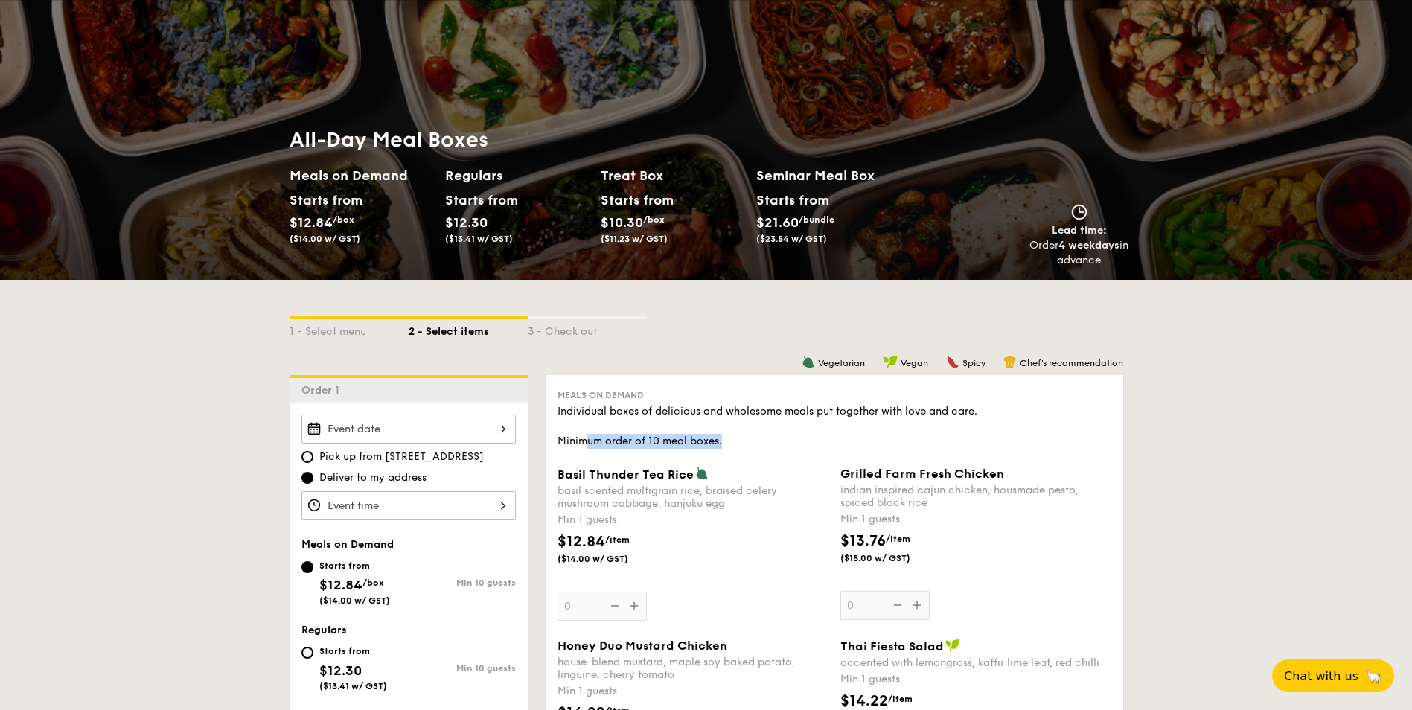
click at [740, 439] on div "Individual boxes of delicious and wholesome meals put together with love and ca…" at bounding box center [835, 426] width 554 height 45
drag, startPoint x: 731, startPoint y: 435, endPoint x: 537, endPoint y: 392, distance: 199.2
drag, startPoint x: 537, startPoint y: 392, endPoint x: 1125, endPoint y: 420, distance: 589.5
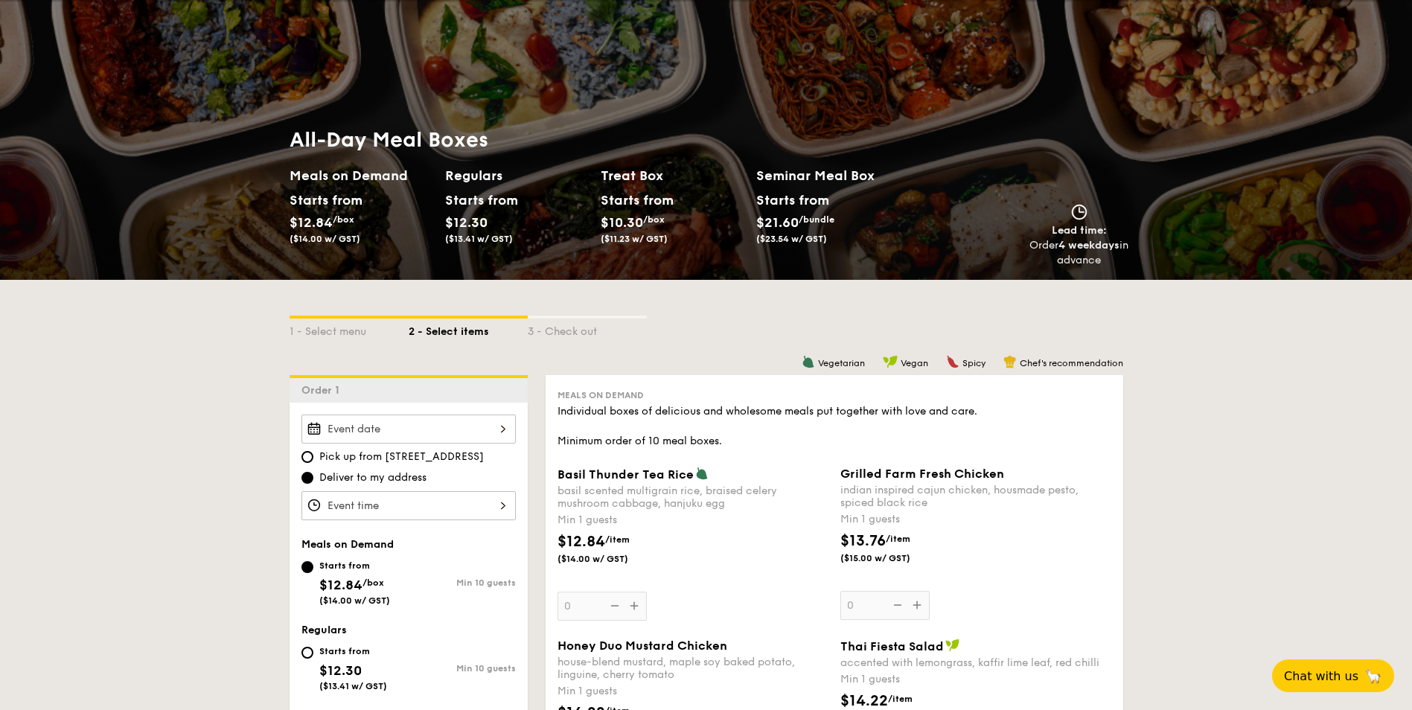
click at [689, 416] on div "Individual boxes of delicious and wholesome meals put together with love and ca…" at bounding box center [835, 426] width 554 height 45
click at [443, 421] on div at bounding box center [408, 429] width 214 height 29
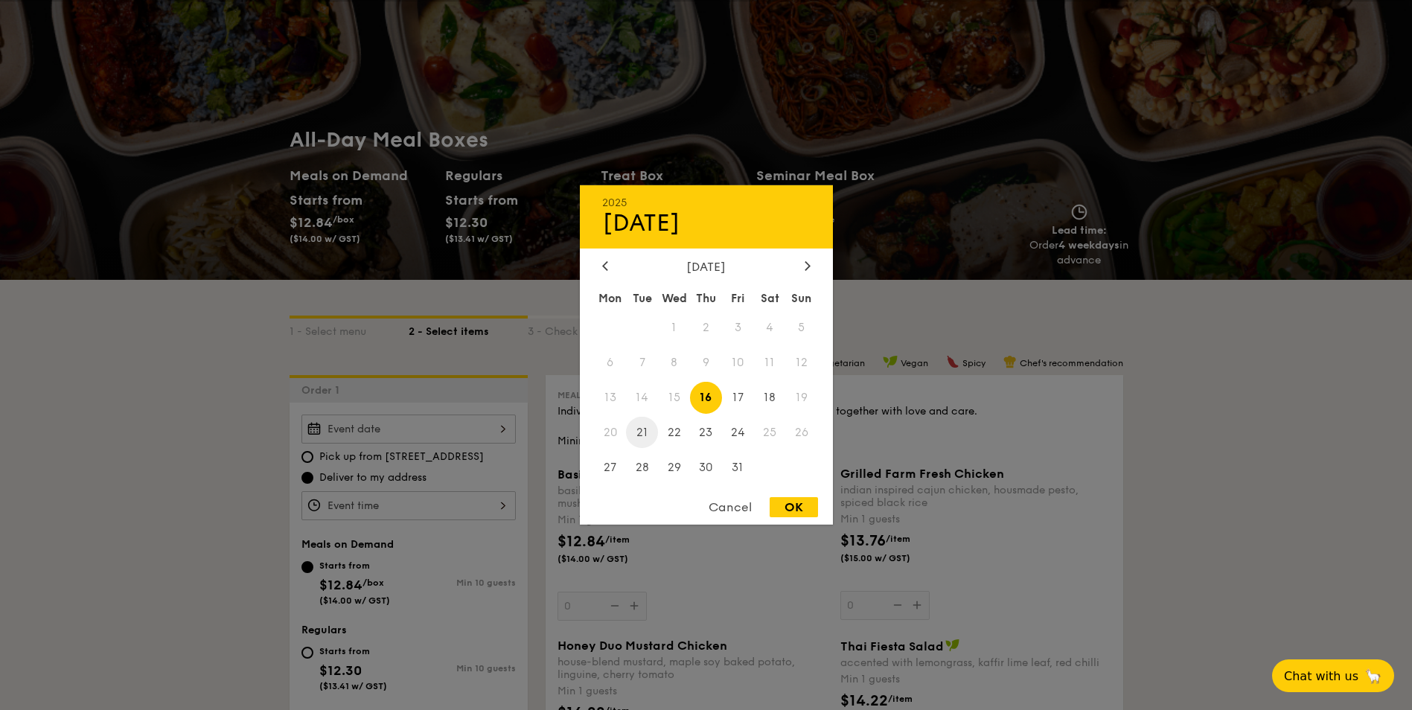
click at [635, 435] on span "21" at bounding box center [642, 432] width 32 height 32
click at [791, 499] on div "OK" at bounding box center [794, 507] width 48 height 20
type input "Oct 21, 2025"
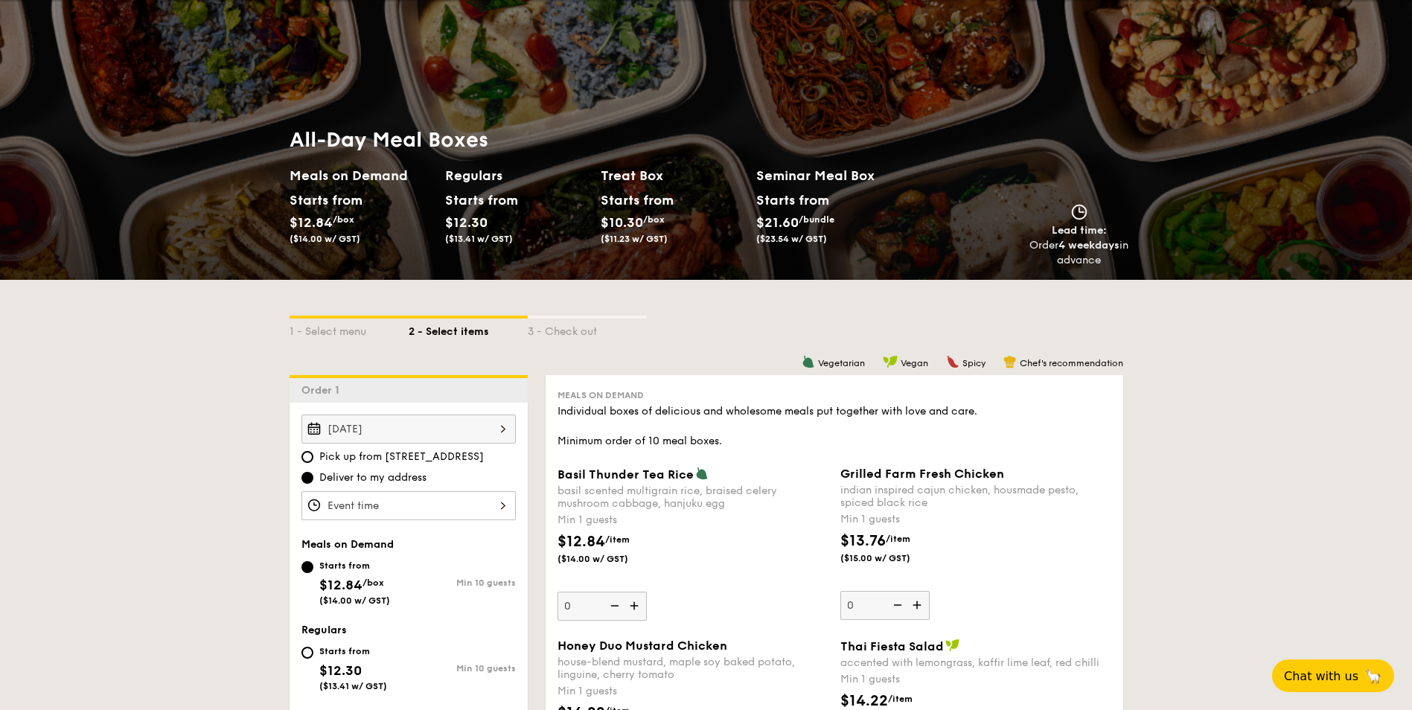
scroll to position [149, 0]
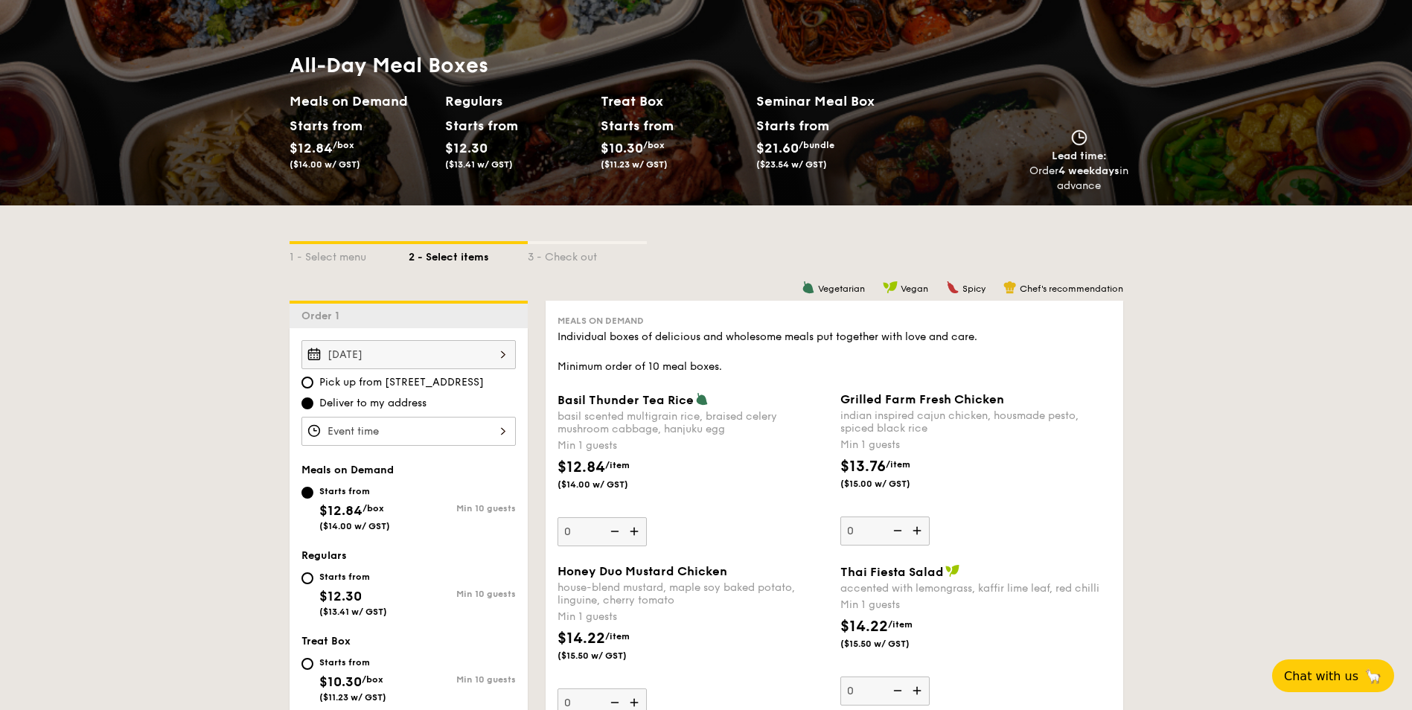
click at [447, 426] on div at bounding box center [408, 431] width 214 height 29
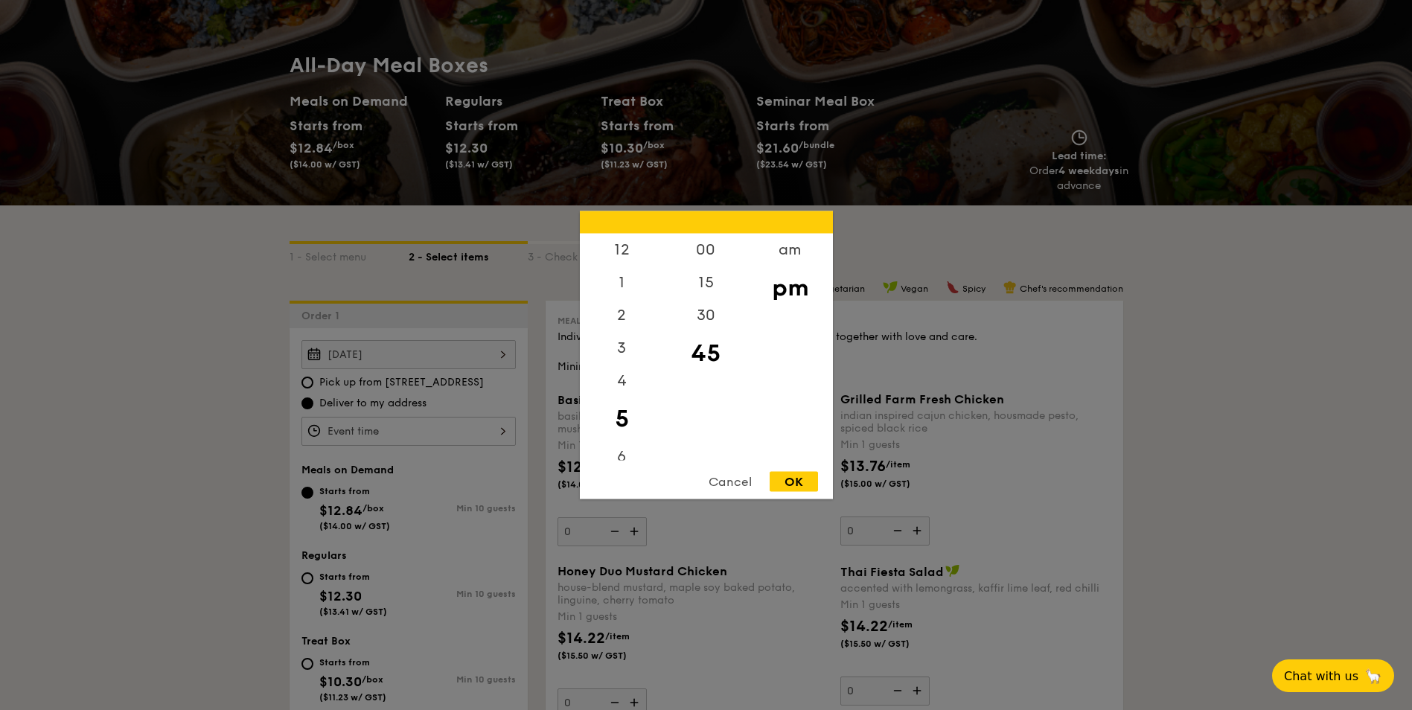
click at [1278, 415] on div at bounding box center [706, 355] width 1412 height 710
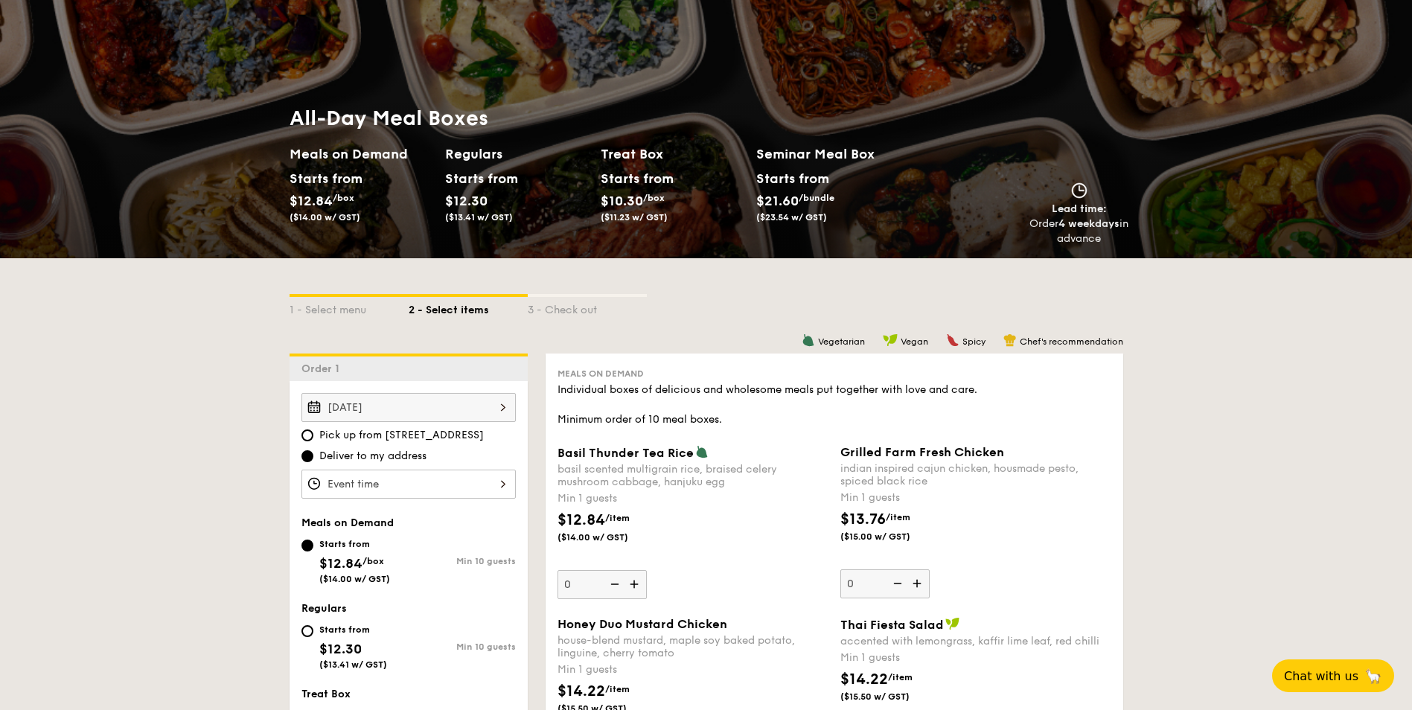
scroll to position [0, 0]
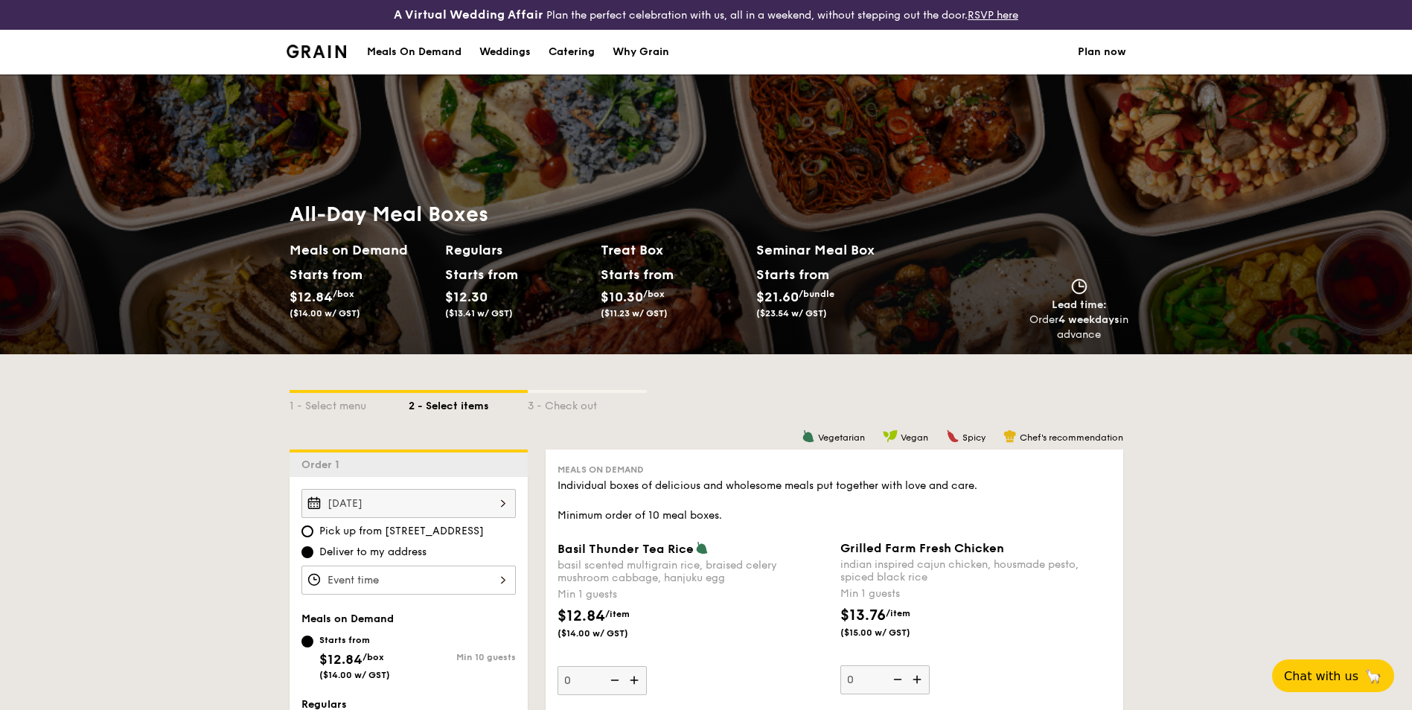
drag, startPoint x: 1111, startPoint y: 333, endPoint x: 1019, endPoint y: 299, distance: 98.2
click at [1019, 299] on div "Lead time: Order 4 weekdays in advance" at bounding box center [1023, 310] width 223 height 64
click at [565, 56] on div "Catering" at bounding box center [572, 52] width 46 height 45
select select
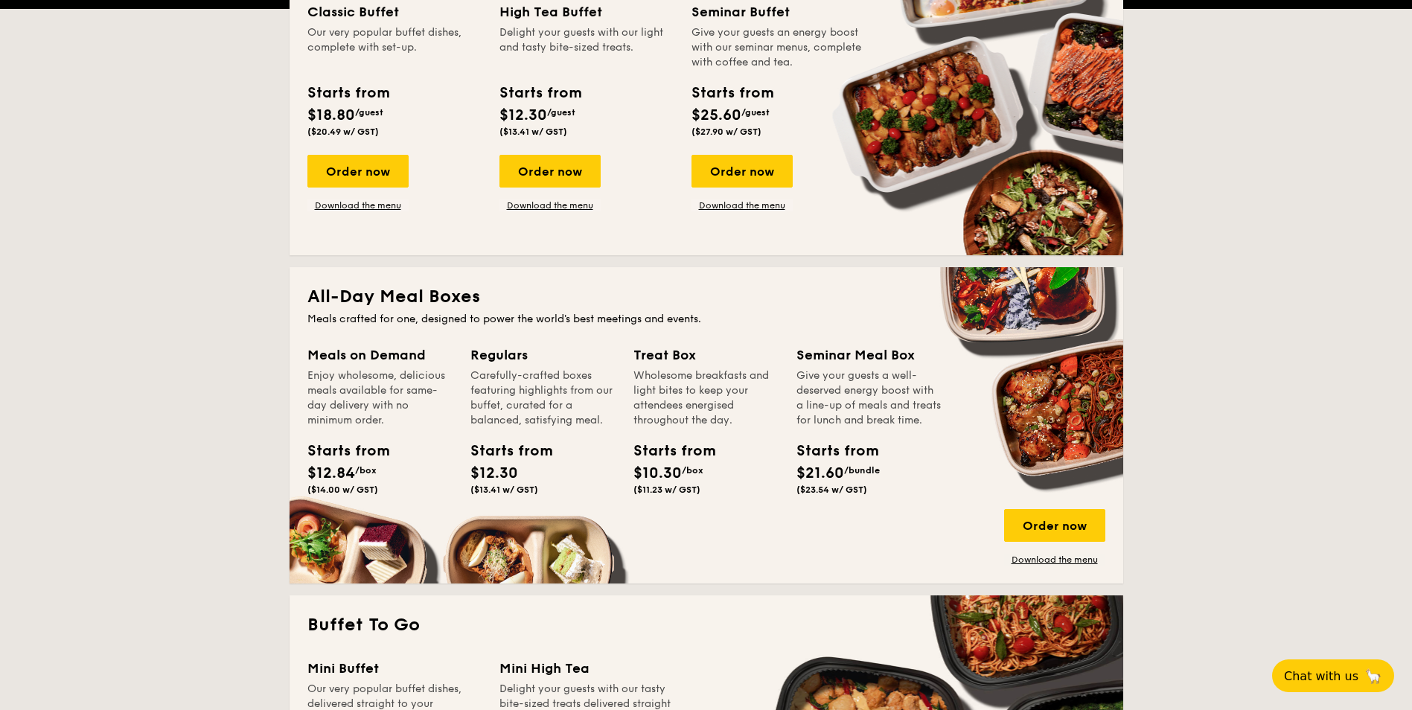
scroll to position [447, 0]
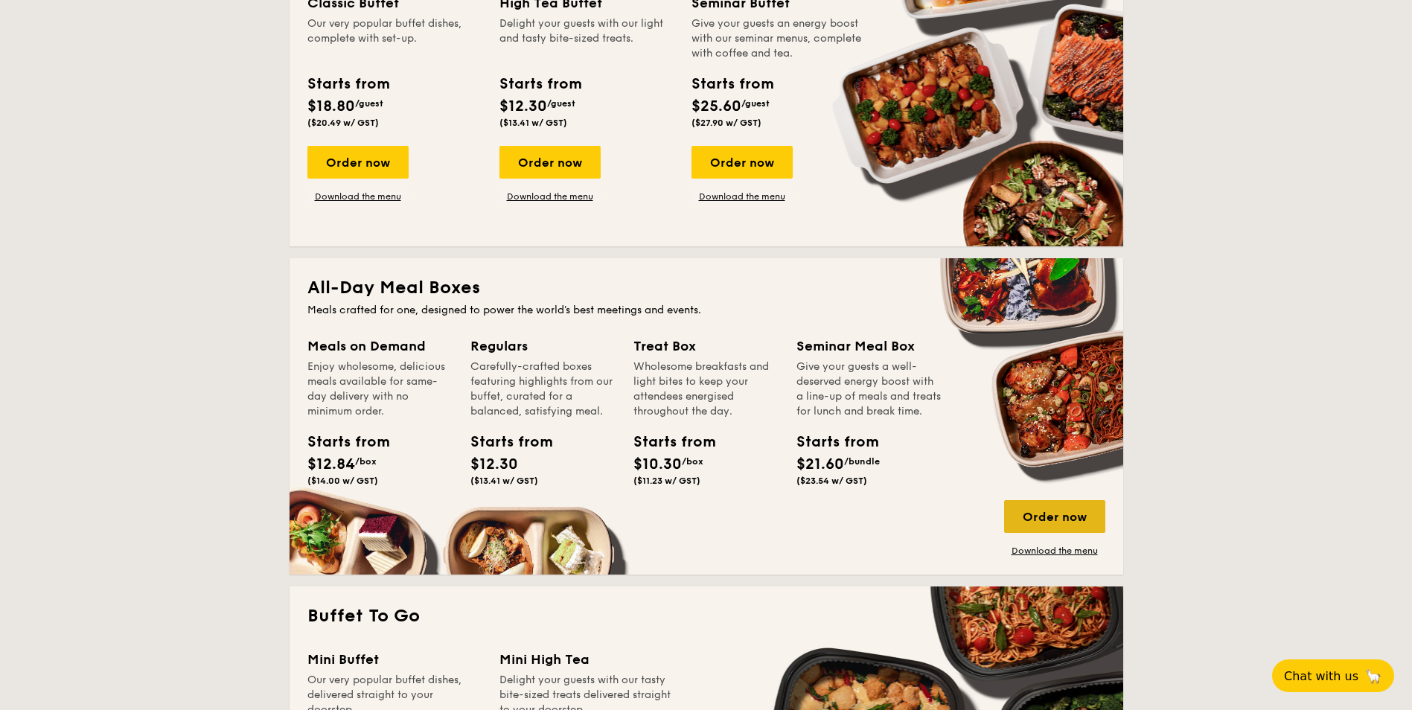
click at [1048, 512] on div "Order now" at bounding box center [1054, 516] width 101 height 33
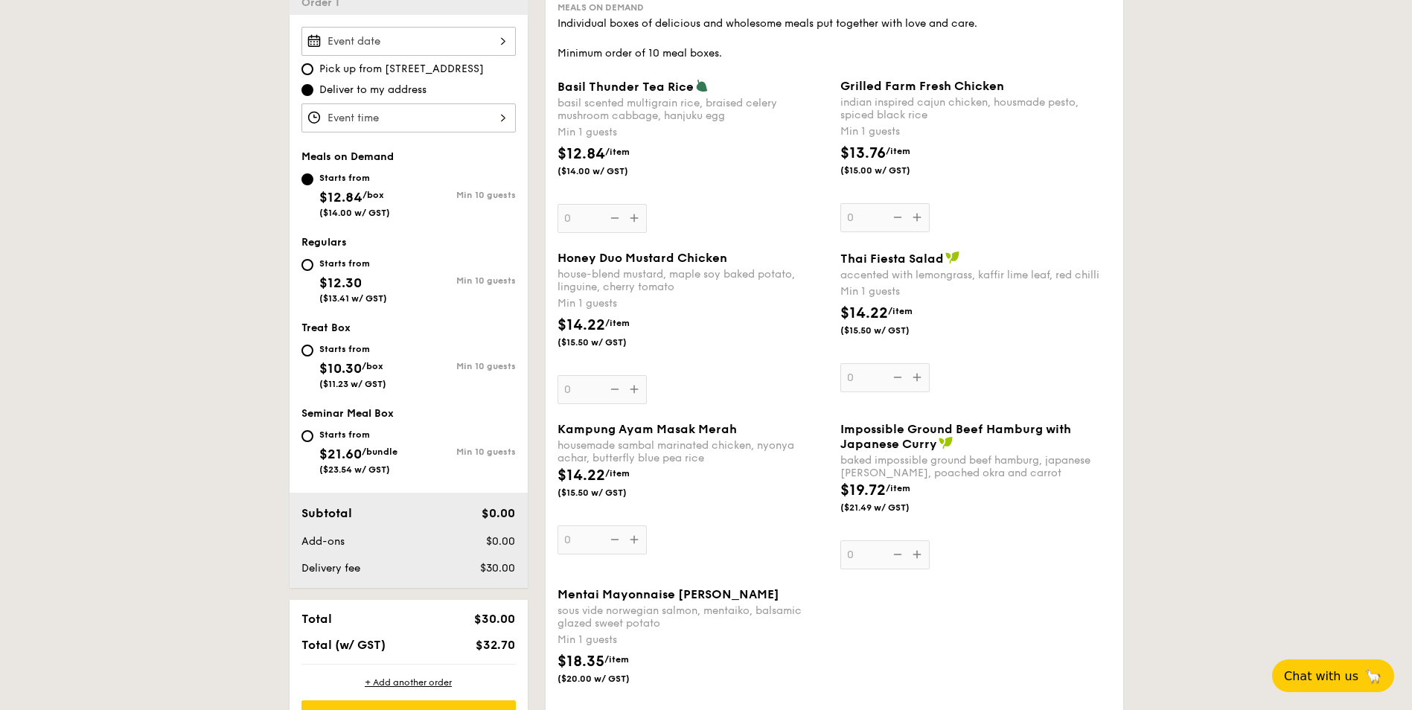
scroll to position [429, 0]
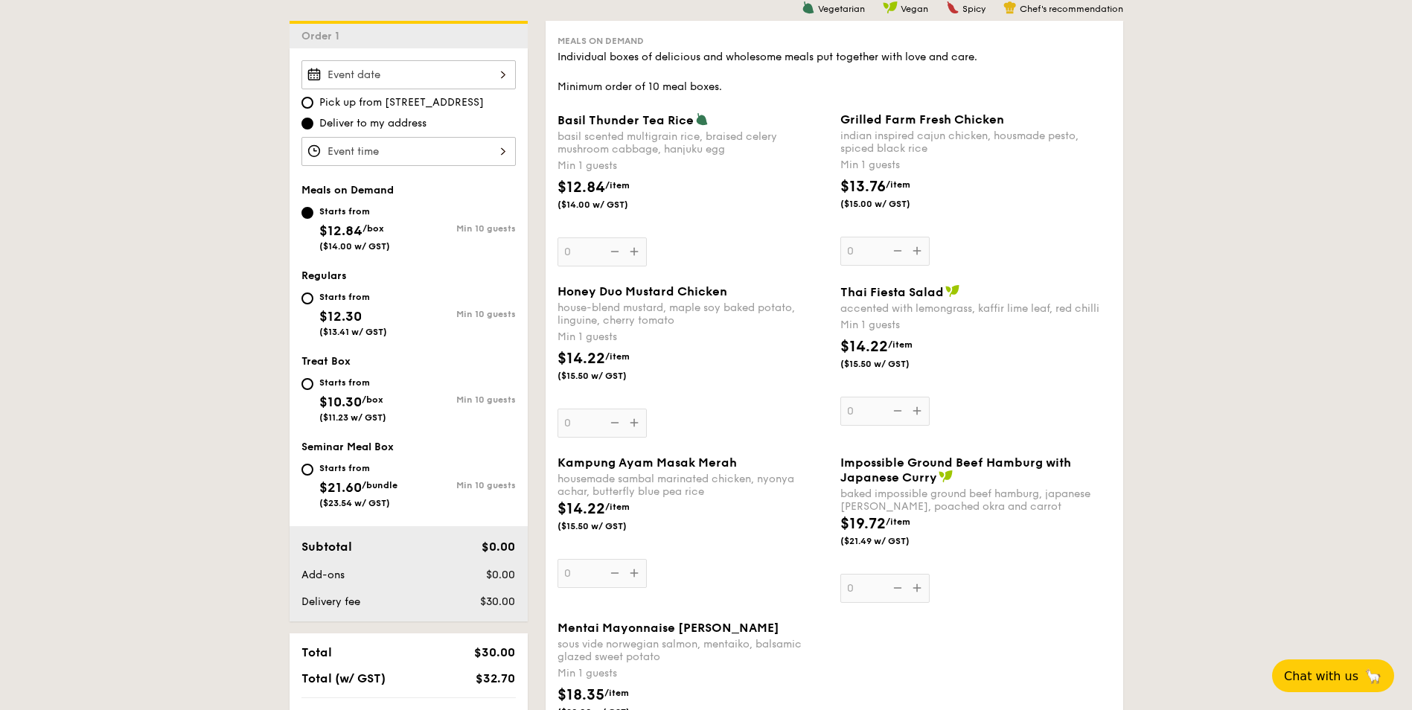
click at [348, 287] on div "Regulars Starts from $12.30 ($13.41 w/ GST) Min 10 guests" at bounding box center [408, 310] width 214 height 83
click at [342, 301] on div "Starts from" at bounding box center [353, 297] width 68 height 12
click at [313, 301] on input "Starts from $12.30 ($13.41 w/ GST) Min 10 guests" at bounding box center [307, 299] width 12 height 12
radio input "true"
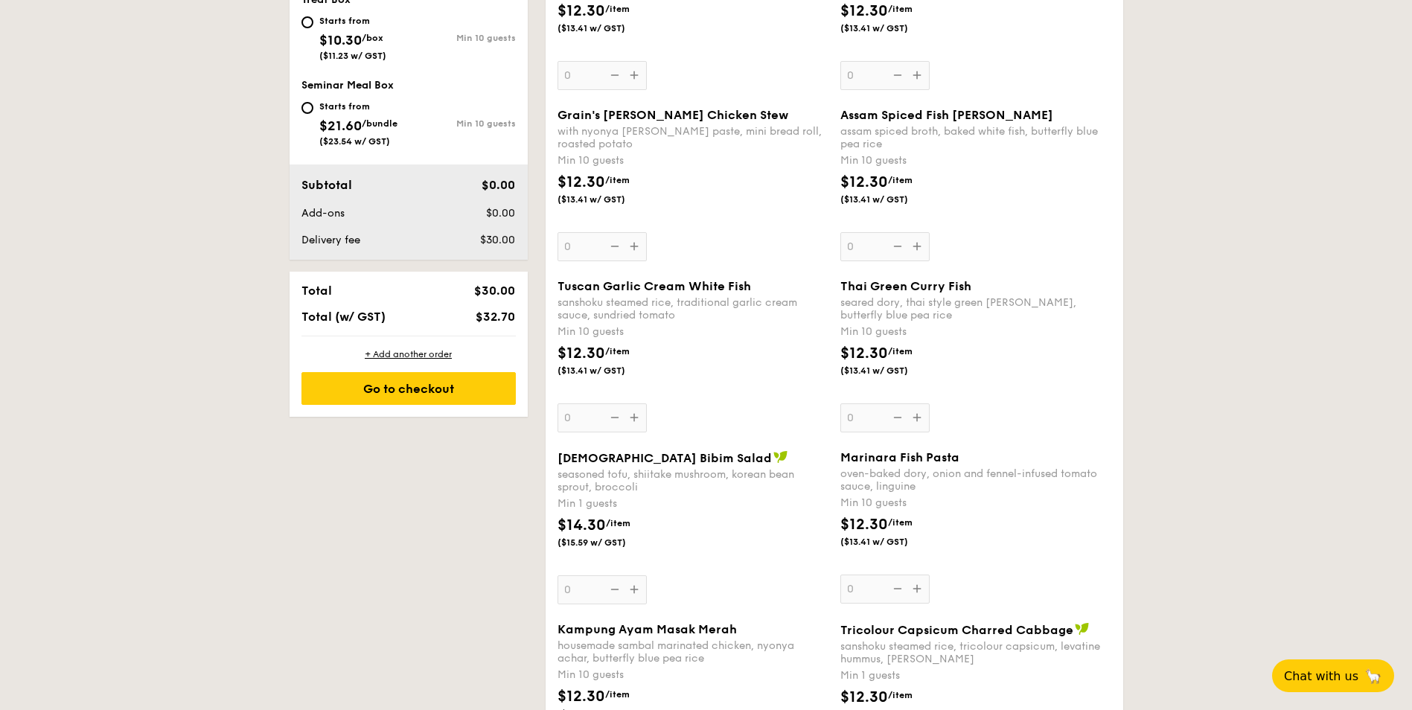
scroll to position [875, 0]
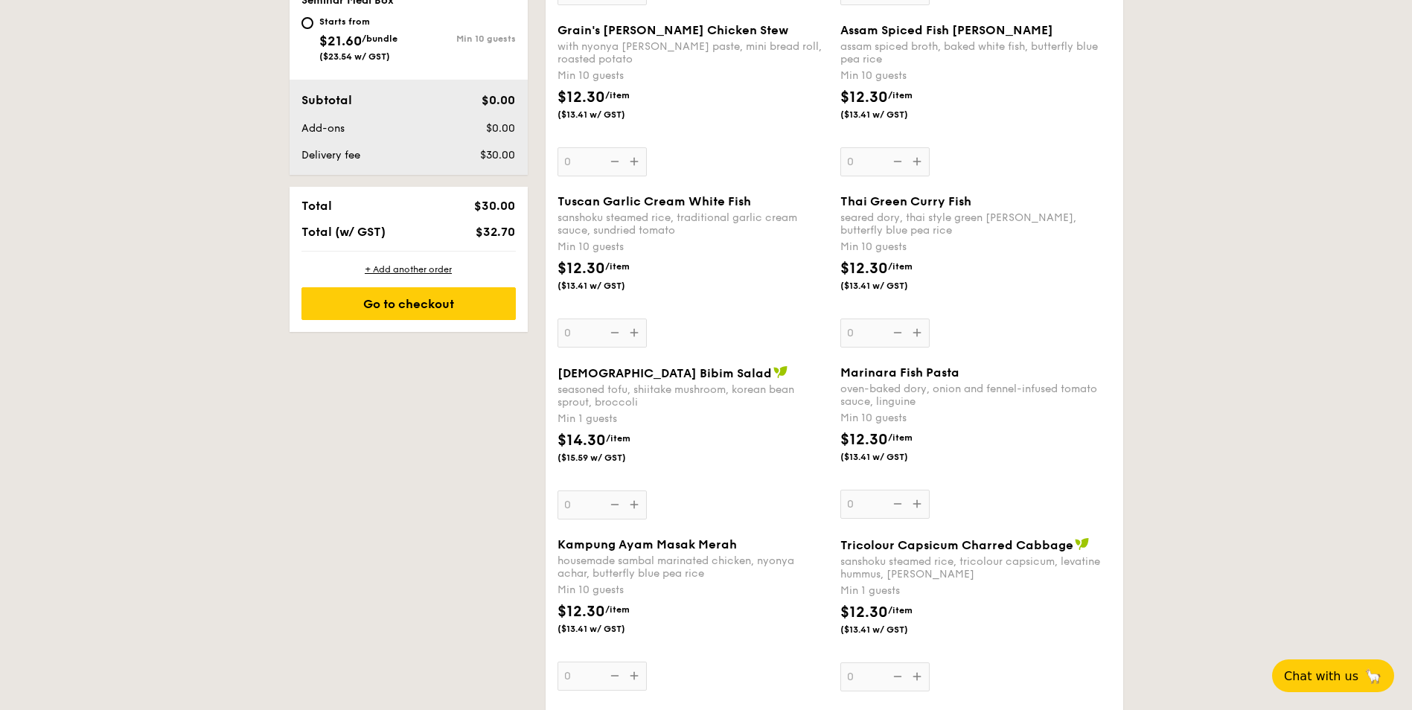
click at [631, 503] on div "Korean Bibim Salad seasoned tofu, shiitake mushroom, korean bean sprout, brocco…" at bounding box center [693, 442] width 271 height 154
click at [631, 503] on input "0" at bounding box center [602, 505] width 89 height 29
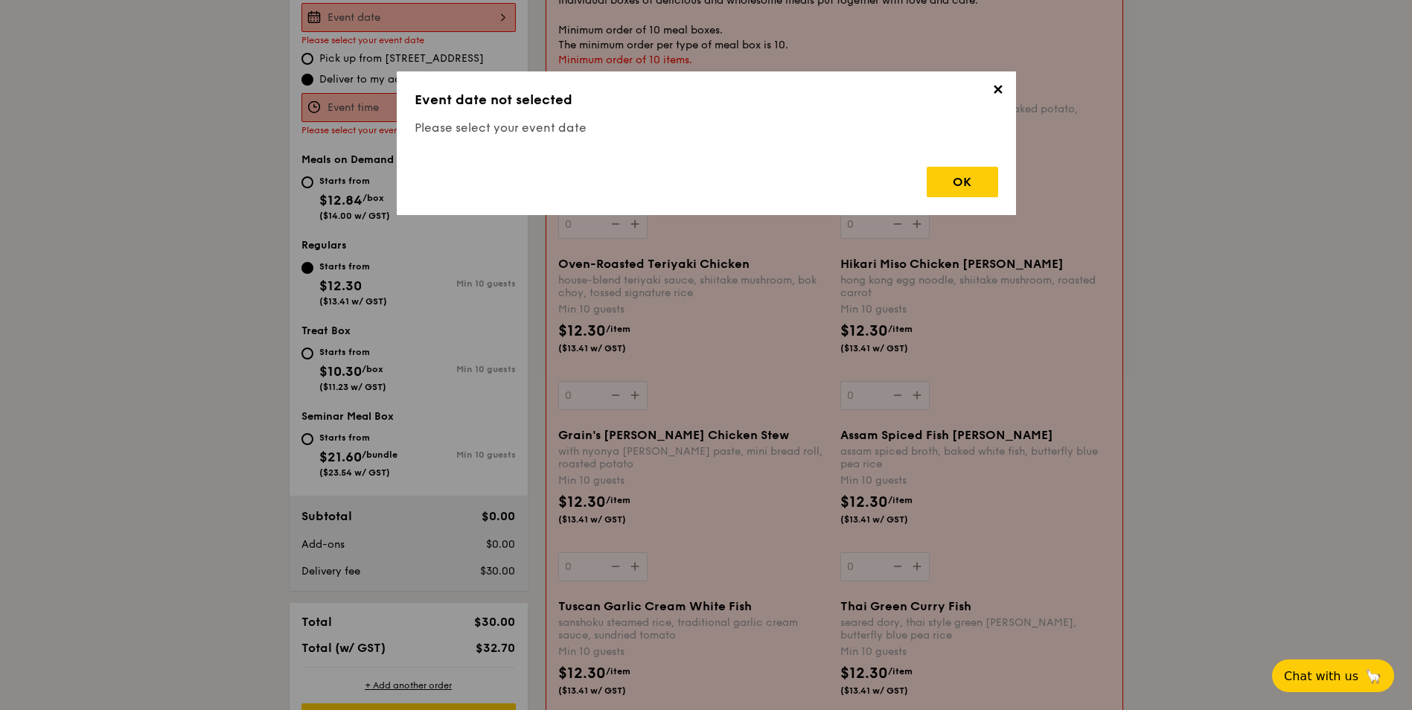
scroll to position [427, 0]
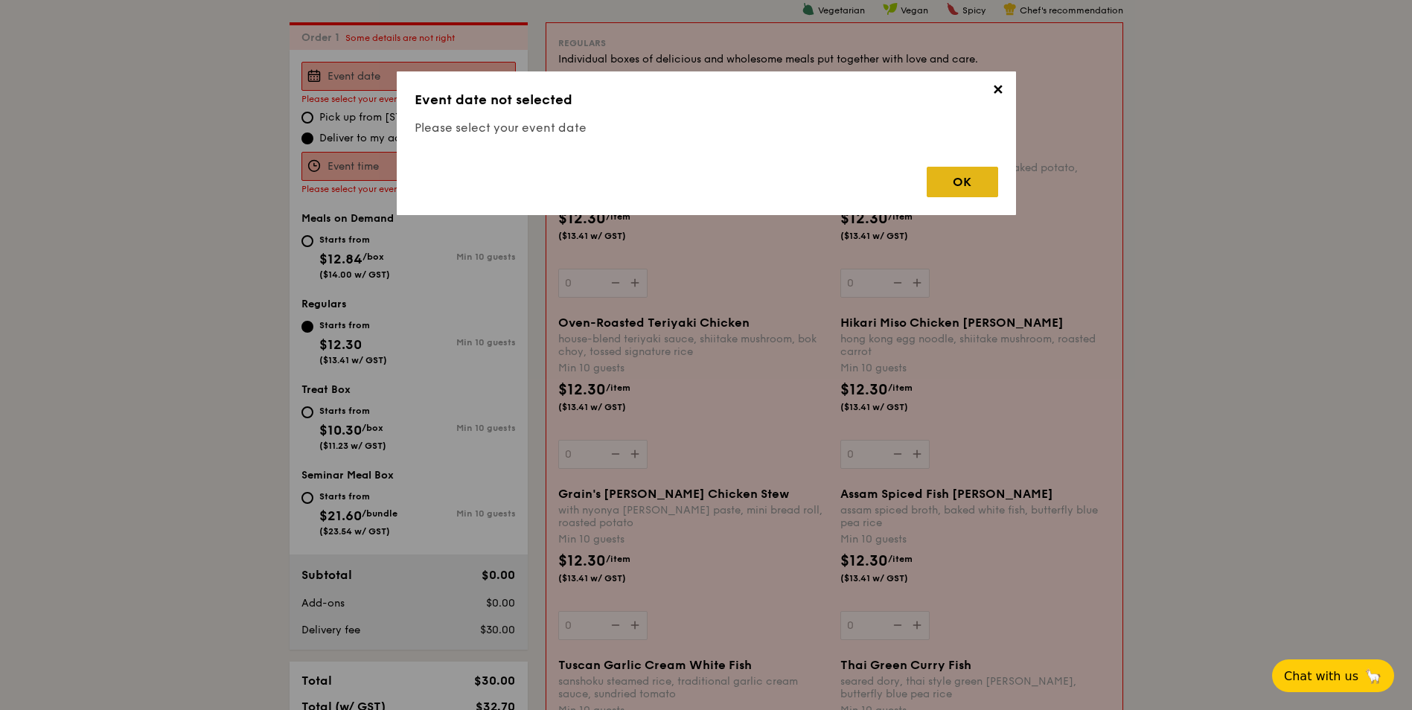
click at [978, 170] on div "OK" at bounding box center [962, 182] width 71 height 31
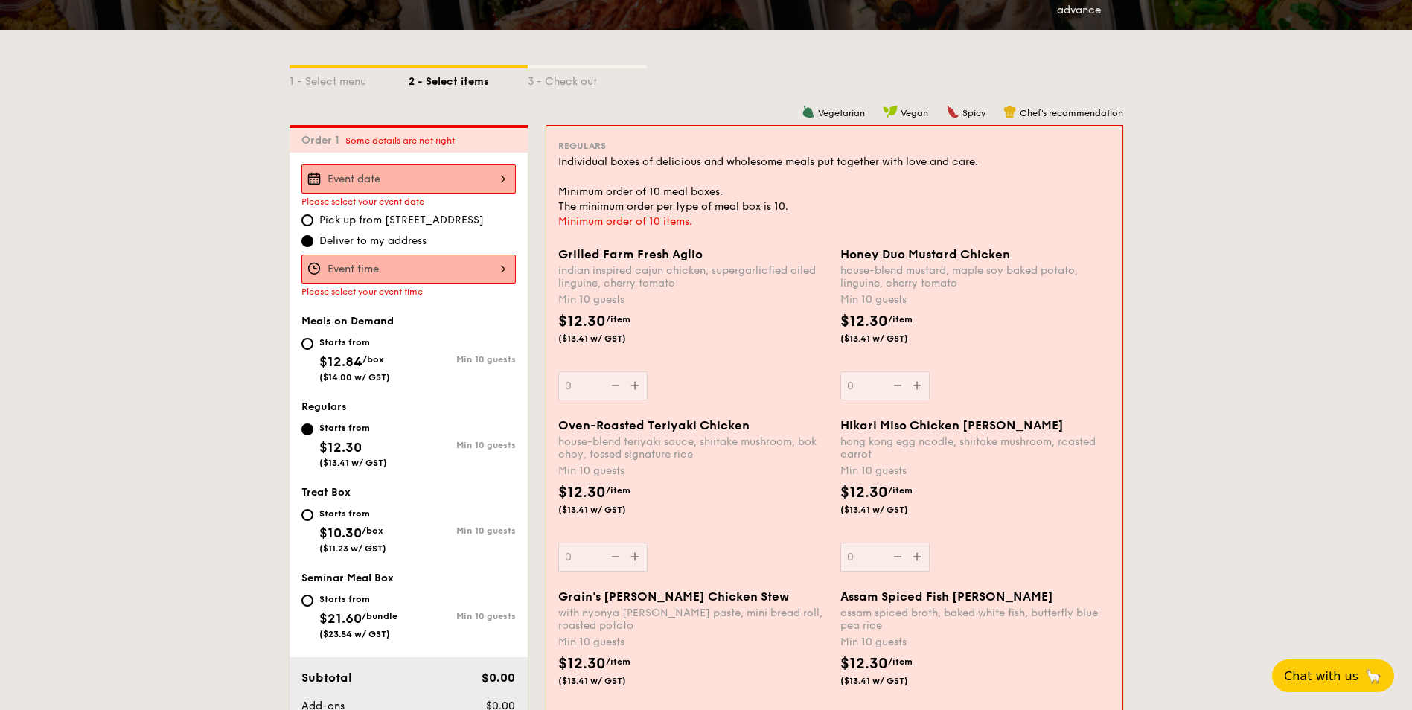
scroll to position [204, 0]
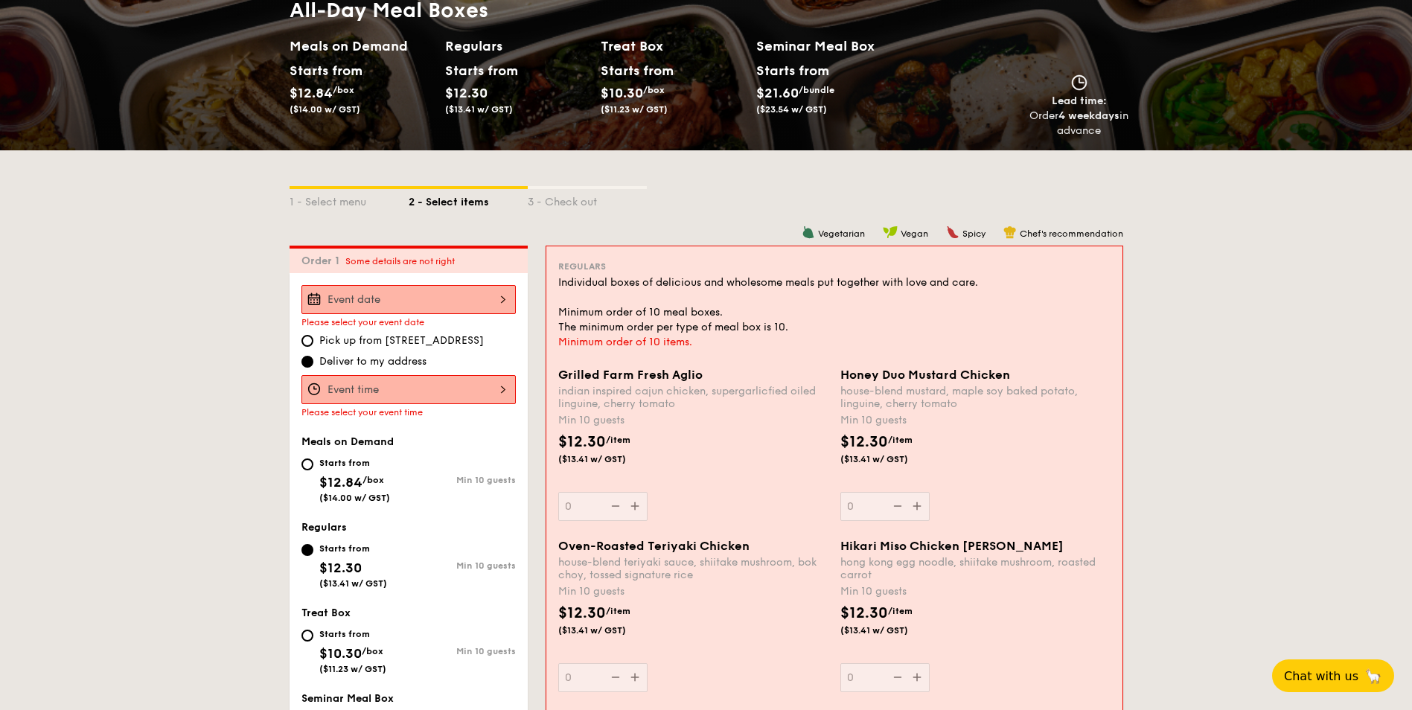
click at [456, 291] on div at bounding box center [408, 299] width 214 height 29
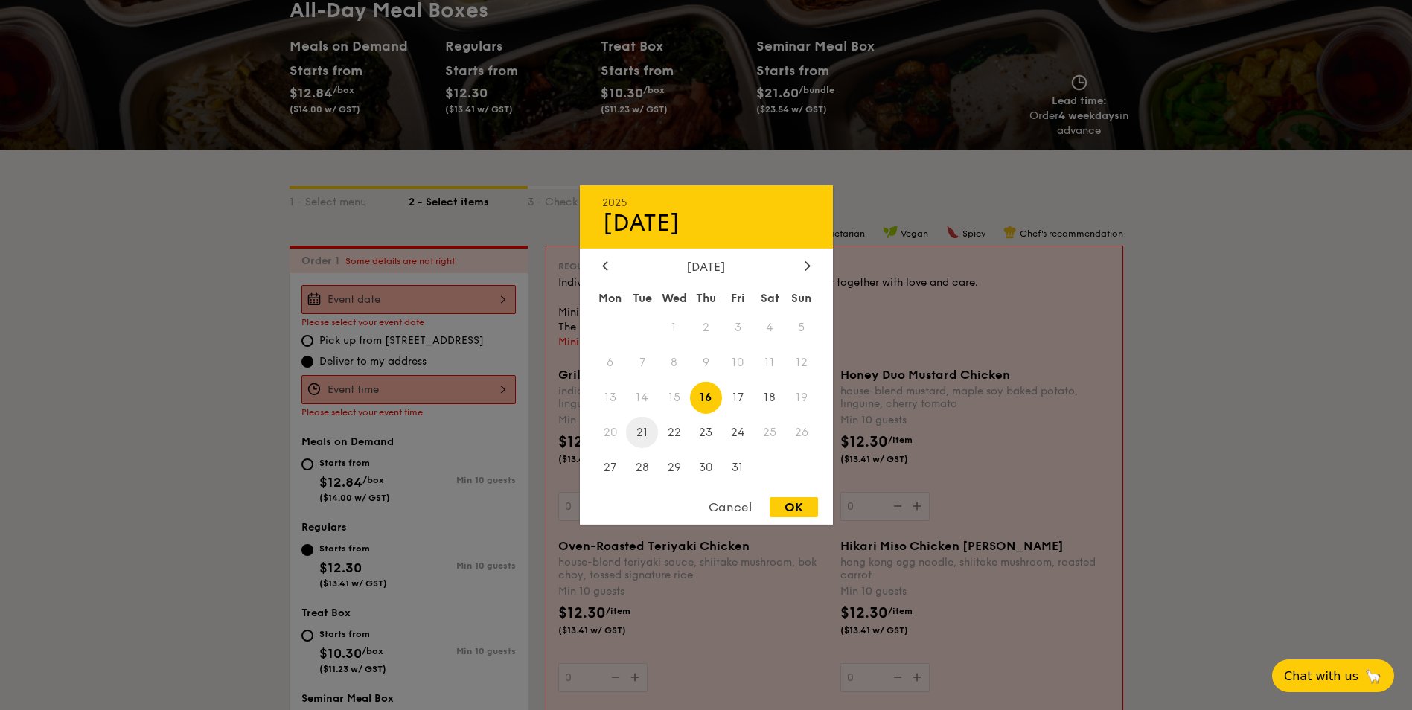
click at [642, 429] on span "21" at bounding box center [642, 432] width 32 height 32
drag, startPoint x: 808, startPoint y: 515, endPoint x: 799, endPoint y: 506, distance: 13.2
click at [808, 514] on div "OK" at bounding box center [794, 507] width 48 height 20
type input "Oct 21, 2025"
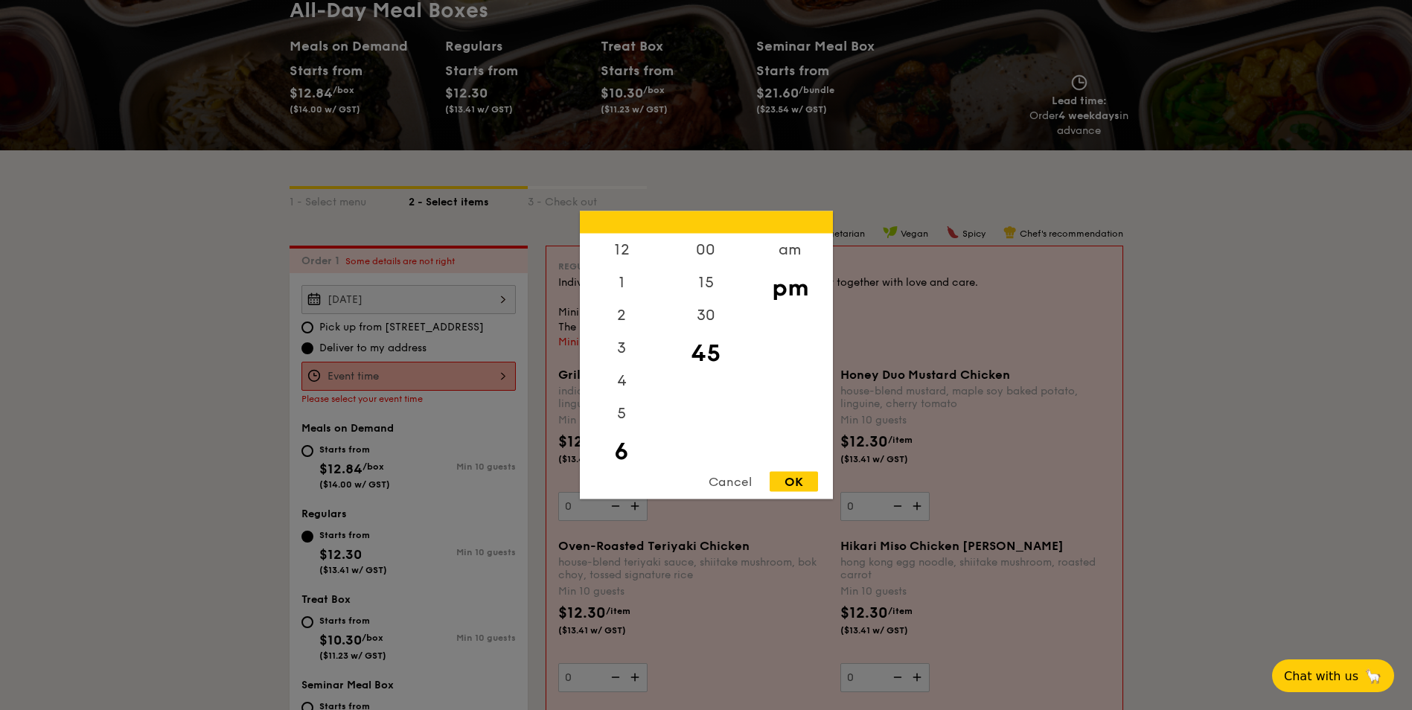
click at [385, 371] on div "12 1 2 3 4 5 6 7 8 9 10 11 00 15 30 45 am pm Cancel OK" at bounding box center [408, 376] width 214 height 29
click at [624, 384] on div "5" at bounding box center [622, 386] width 84 height 43
drag, startPoint x: 700, startPoint y: 345, endPoint x: 703, endPoint y: 377, distance: 32.1
click at [703, 377] on div "00 15 30 45" at bounding box center [706, 347] width 84 height 227
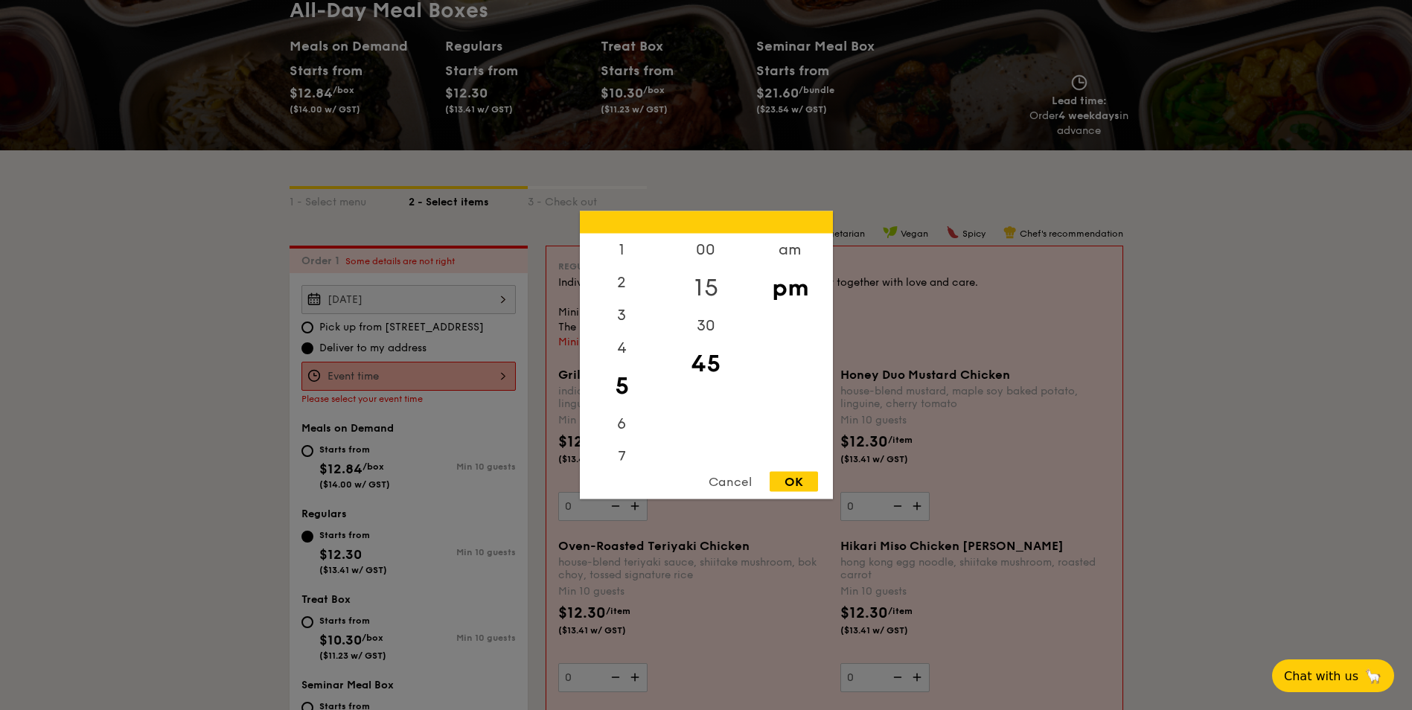
click at [705, 288] on div "15" at bounding box center [706, 287] width 84 height 43
click at [710, 258] on div "00" at bounding box center [706, 255] width 84 height 43
click at [794, 476] on div "OK" at bounding box center [794, 482] width 48 height 20
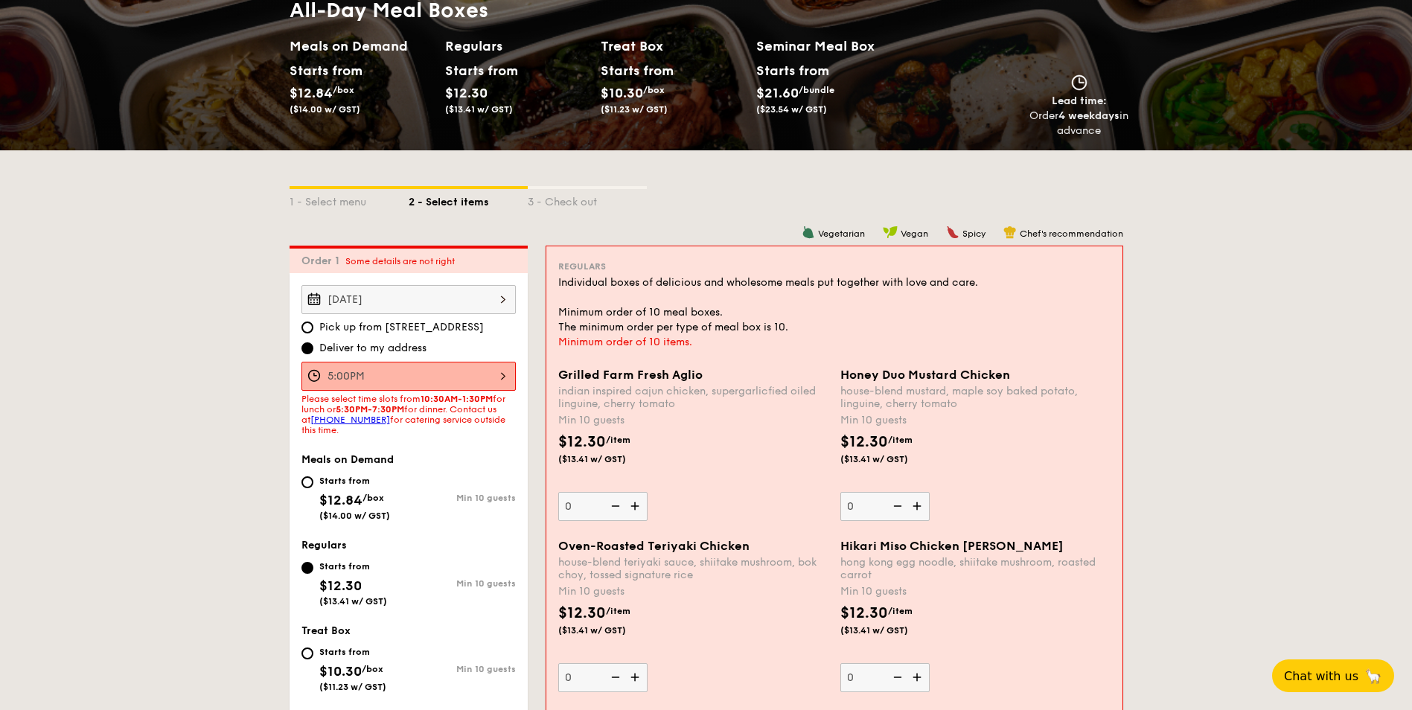
click at [495, 369] on div "5:00PM" at bounding box center [408, 376] width 214 height 29
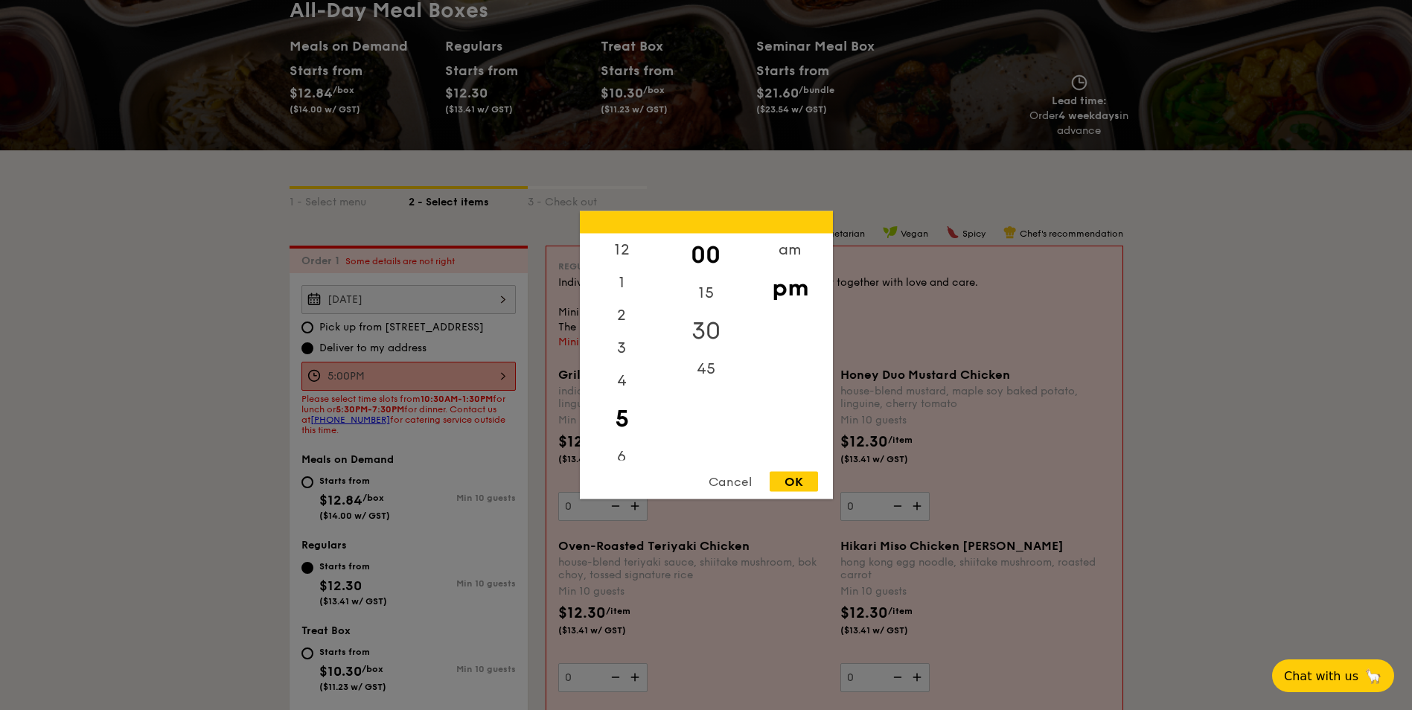
click at [705, 328] on div "30" at bounding box center [706, 331] width 84 height 43
click at [791, 482] on div "OK" at bounding box center [794, 482] width 48 height 20
type input "5:30PM"
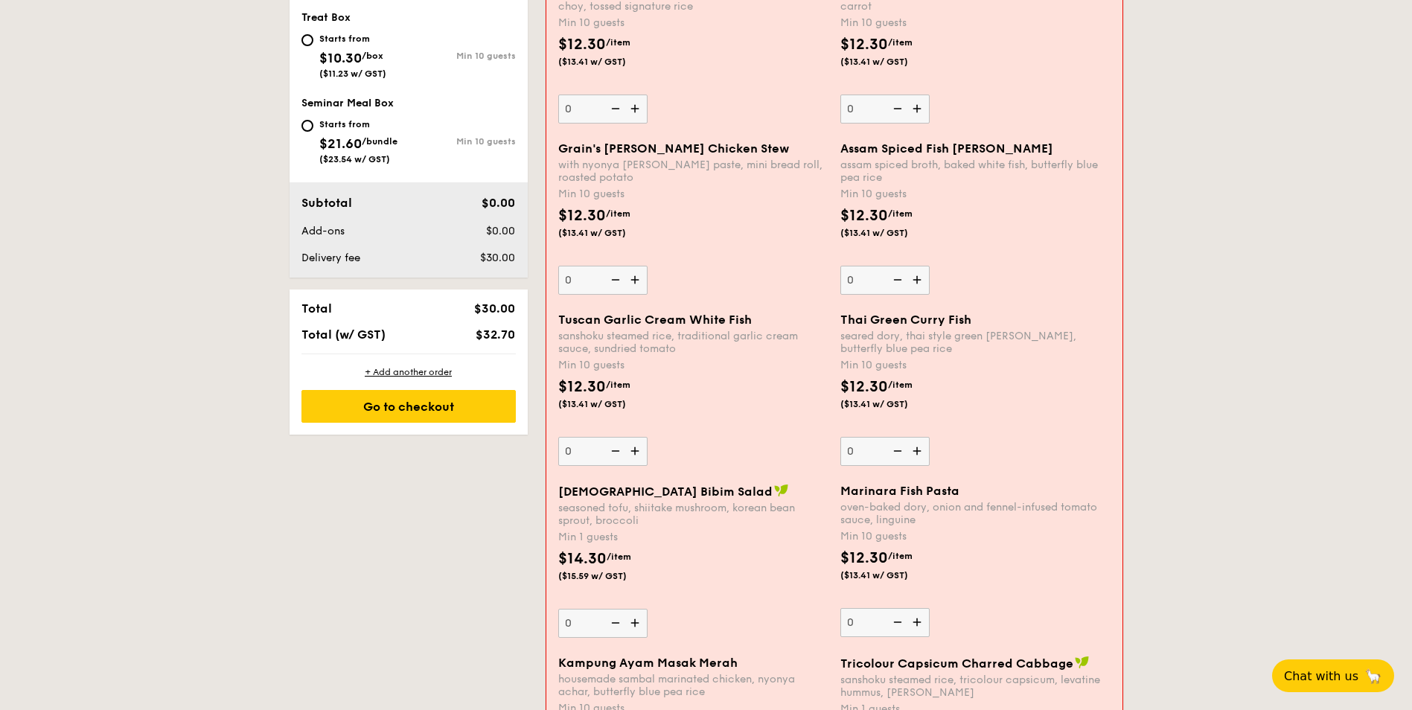
scroll to position [799, 0]
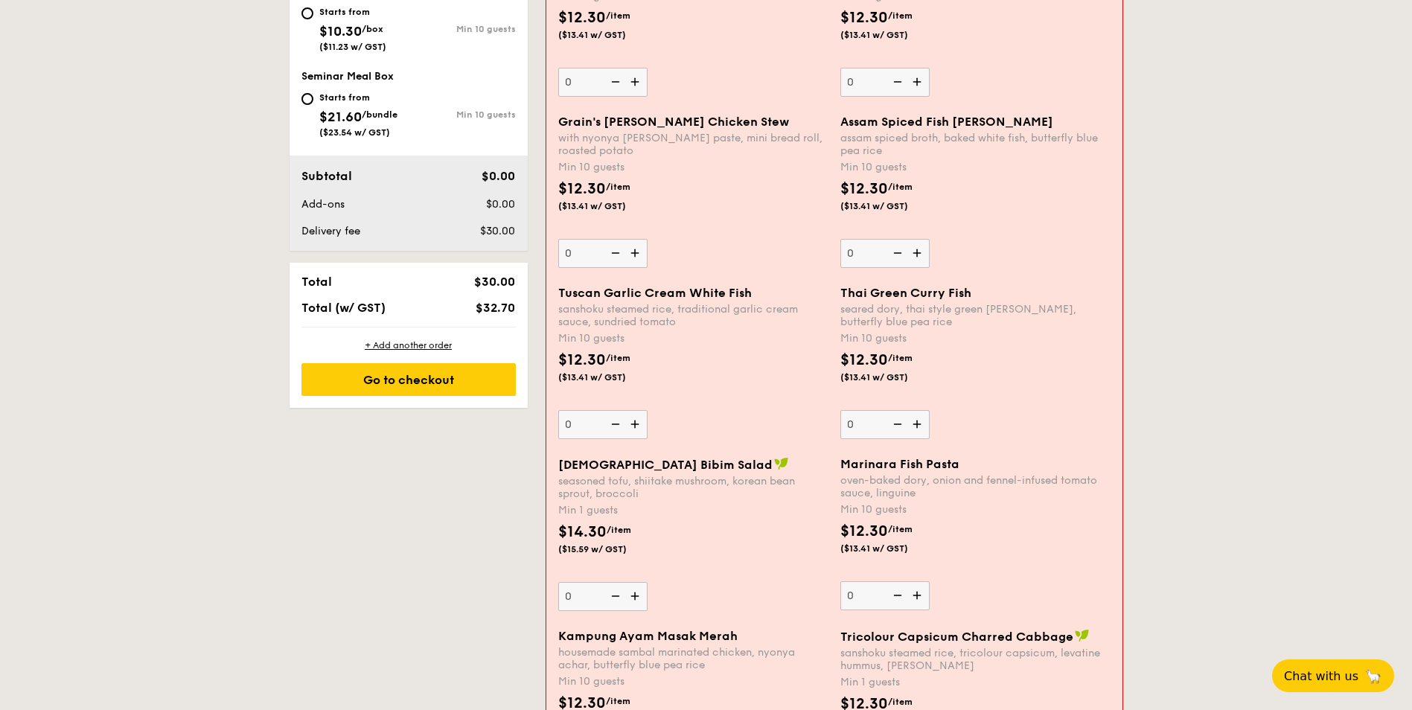
click at [627, 593] on img at bounding box center [636, 596] width 22 height 28
click at [627, 593] on input "0" at bounding box center [602, 596] width 89 height 29
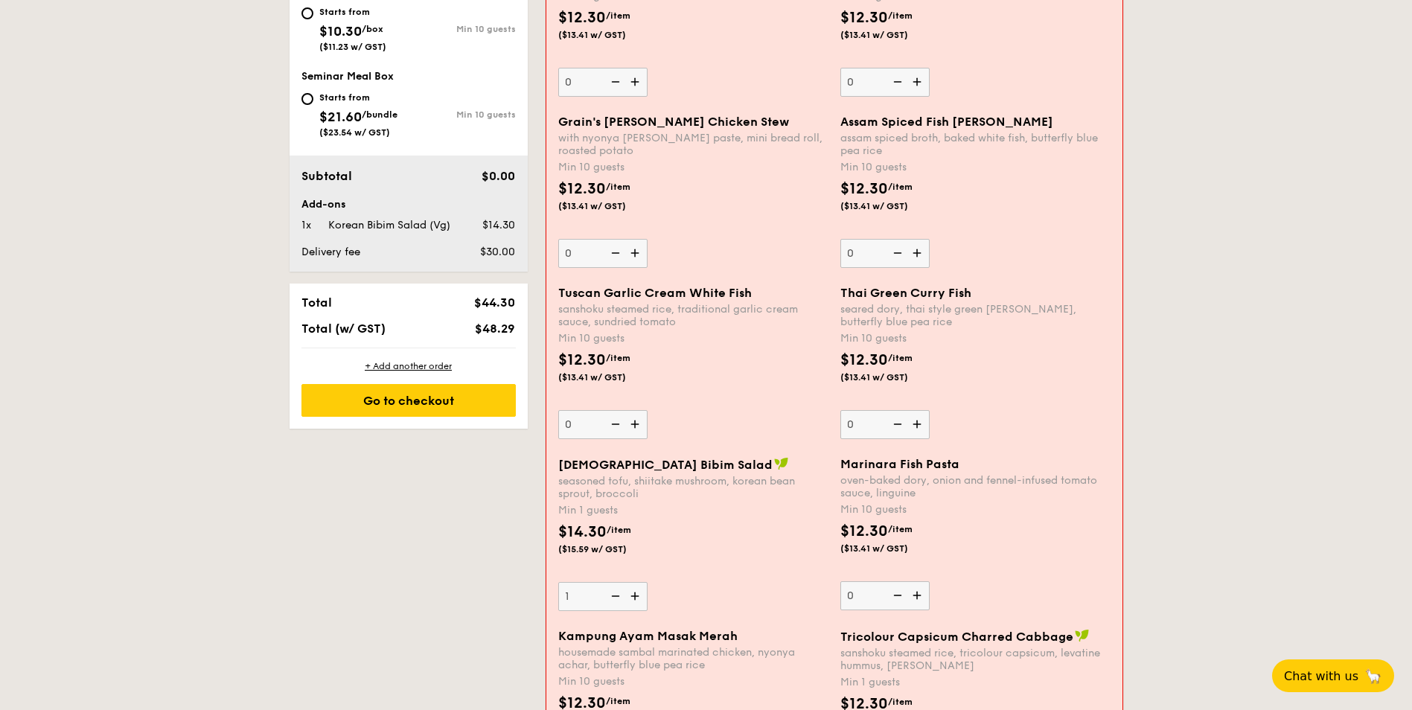
click at [627, 593] on img at bounding box center [636, 596] width 22 height 28
click at [627, 593] on input "1" at bounding box center [602, 596] width 89 height 29
click at [628, 593] on img at bounding box center [636, 596] width 22 height 28
click at [628, 593] on input "2" at bounding box center [602, 596] width 89 height 29
click at [628, 593] on img at bounding box center [636, 596] width 22 height 28
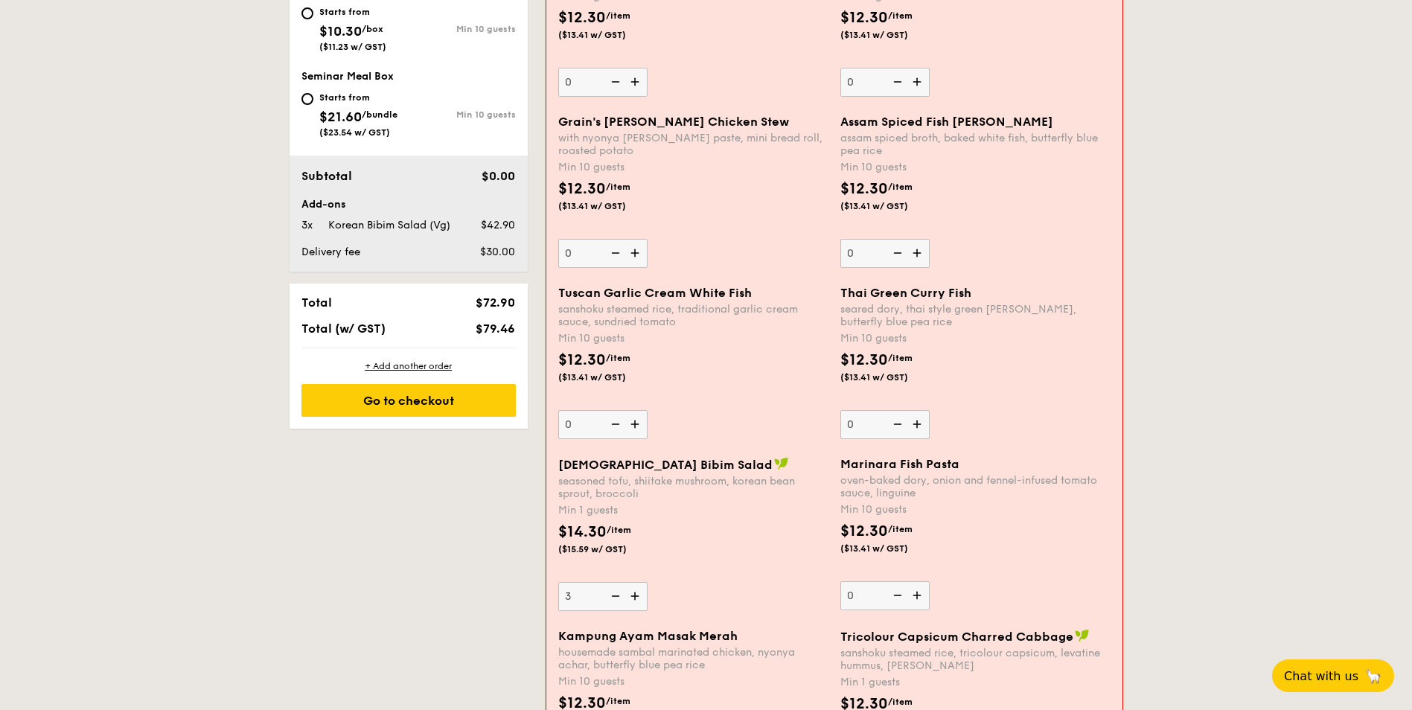
click at [628, 593] on input "3" at bounding box center [602, 596] width 89 height 29
click at [630, 593] on img at bounding box center [636, 596] width 22 height 28
click at [630, 593] on input "4" at bounding box center [602, 596] width 89 height 29
click at [630, 593] on img at bounding box center [636, 596] width 22 height 28
click at [630, 593] on input "5" at bounding box center [602, 596] width 89 height 29
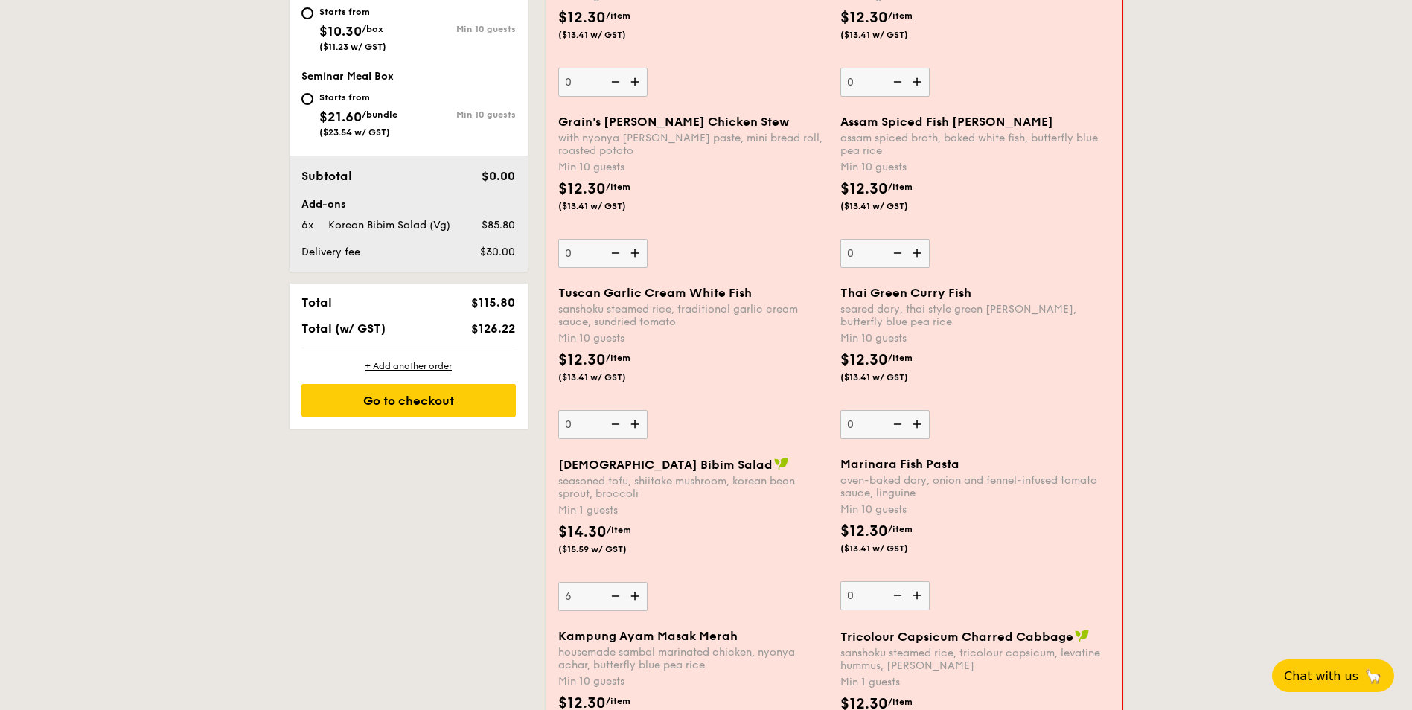
click at [630, 593] on img at bounding box center [636, 596] width 22 height 28
click at [630, 593] on input "6" at bounding box center [602, 596] width 89 height 29
click at [630, 593] on img at bounding box center [636, 596] width 22 height 28
click at [630, 593] on input "7" at bounding box center [602, 596] width 89 height 29
click at [630, 593] on img at bounding box center [636, 596] width 22 height 28
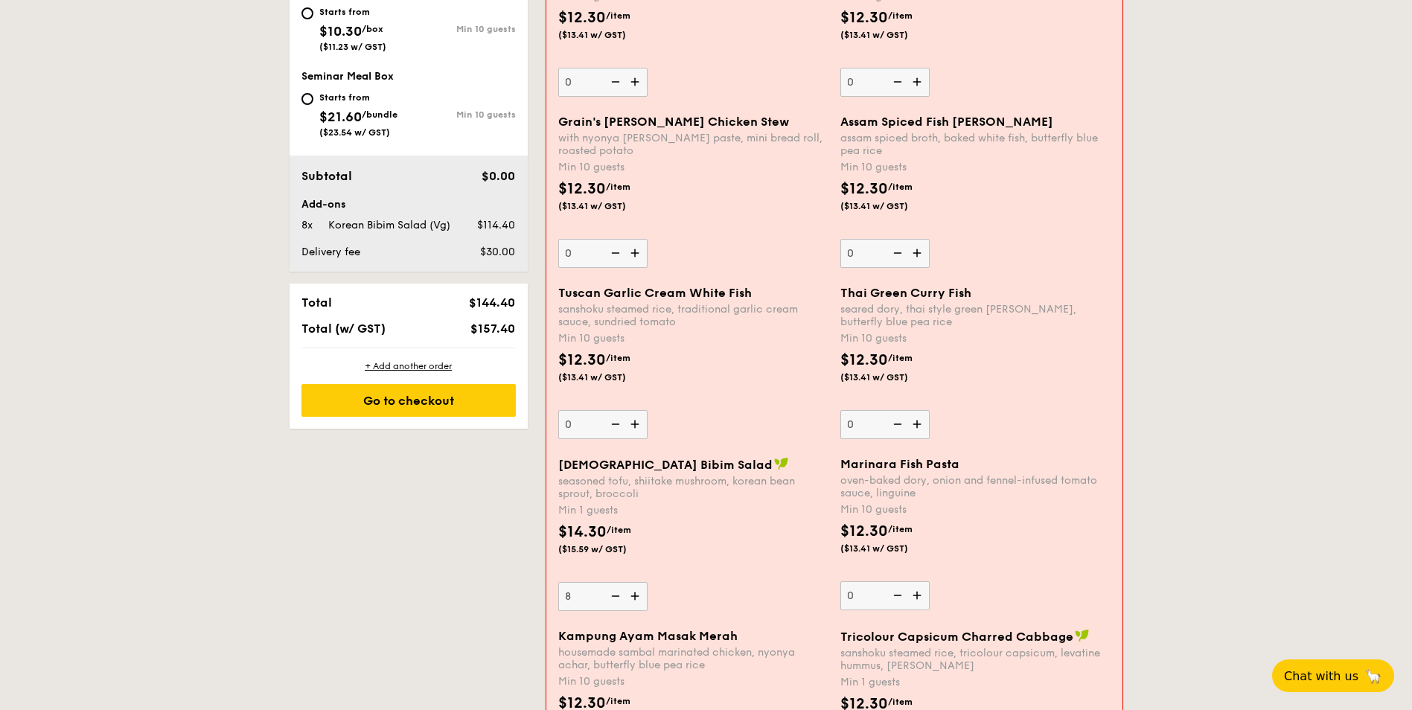
click at [630, 593] on input "8" at bounding box center [602, 596] width 89 height 29
click at [630, 593] on img at bounding box center [636, 596] width 22 height 28
click at [630, 593] on input "9" at bounding box center [602, 596] width 89 height 29
type input "10"
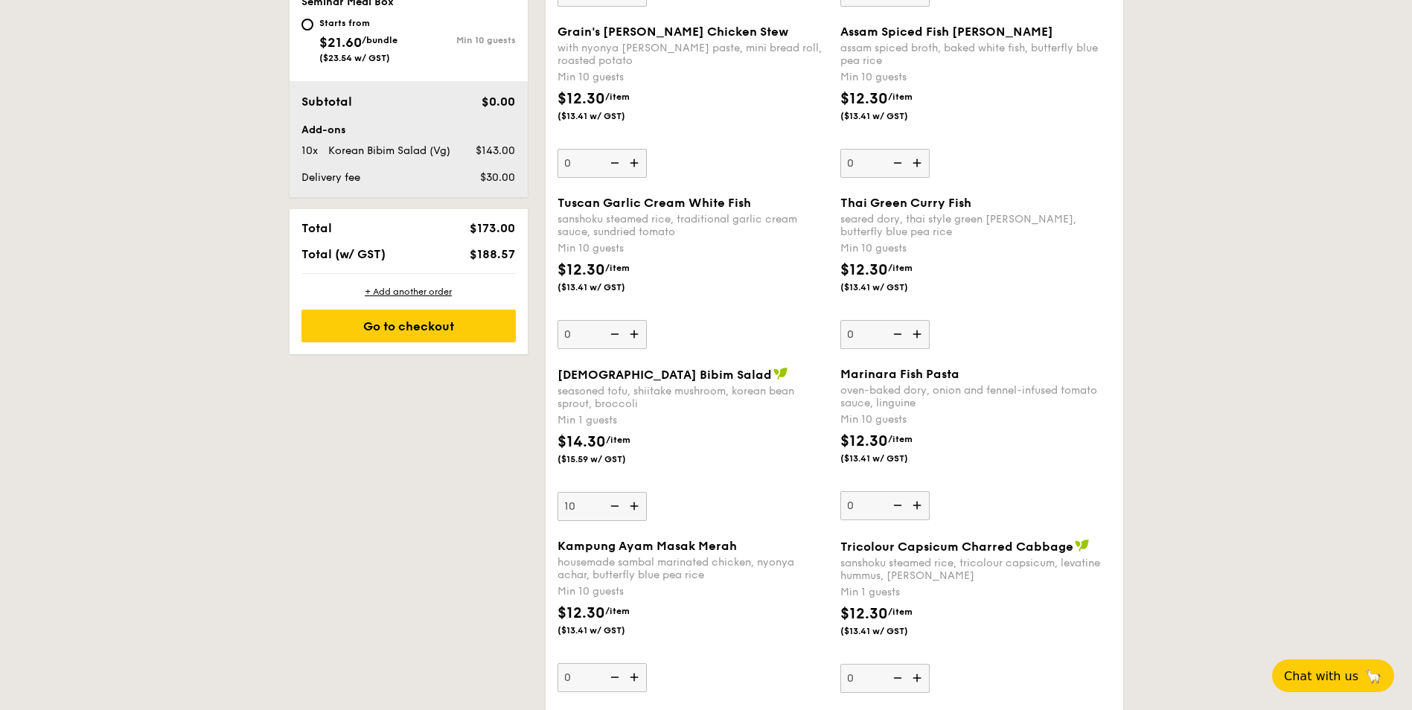
click at [640, 438] on div "$14.30 /item ($15.59 w/ GST)" at bounding box center [608, 448] width 113 height 34
click at [640, 492] on input "10" at bounding box center [602, 506] width 89 height 29
click at [604, 440] on span "$14.30" at bounding box center [582, 442] width 48 height 18
click at [604, 492] on input "10" at bounding box center [602, 506] width 89 height 29
click at [712, 475] on div "$14.30 /item ($15.59 w/ GST)" at bounding box center [693, 457] width 283 height 52
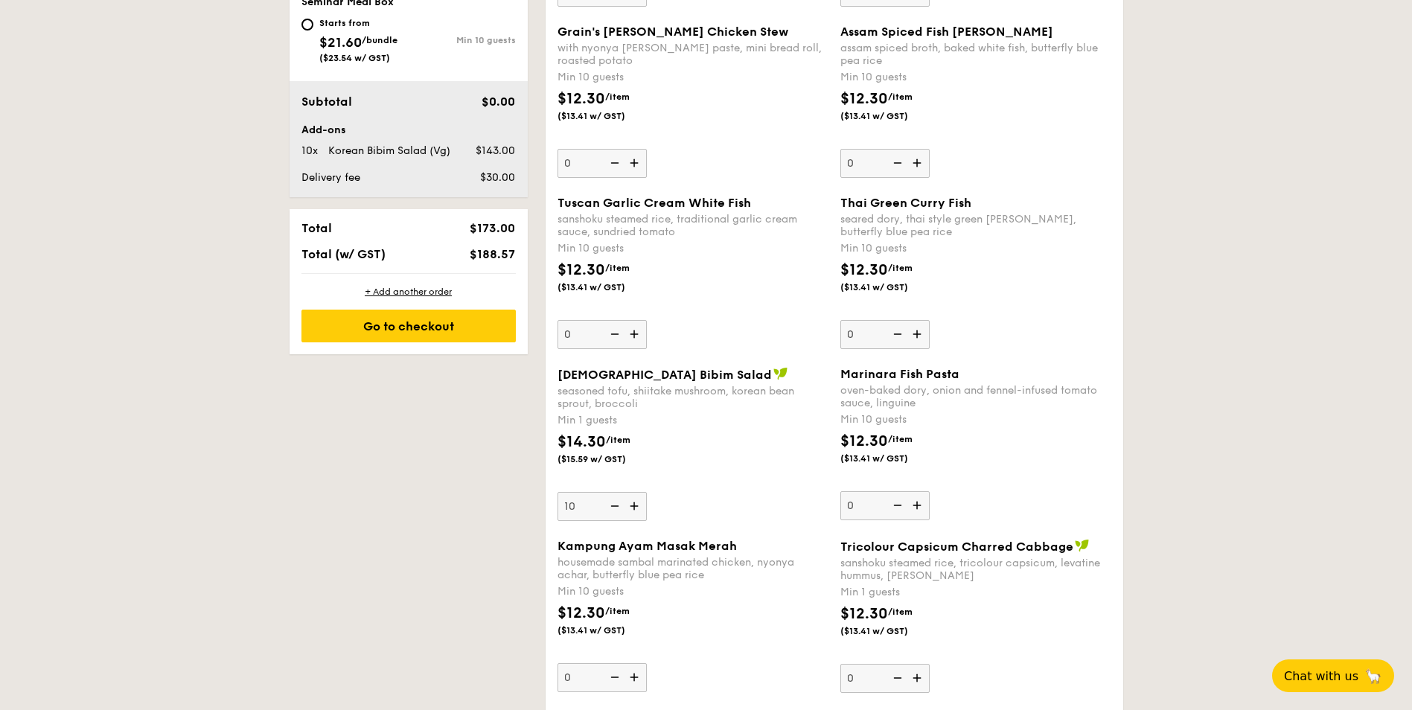
click at [647, 492] on input "10" at bounding box center [602, 506] width 89 height 29
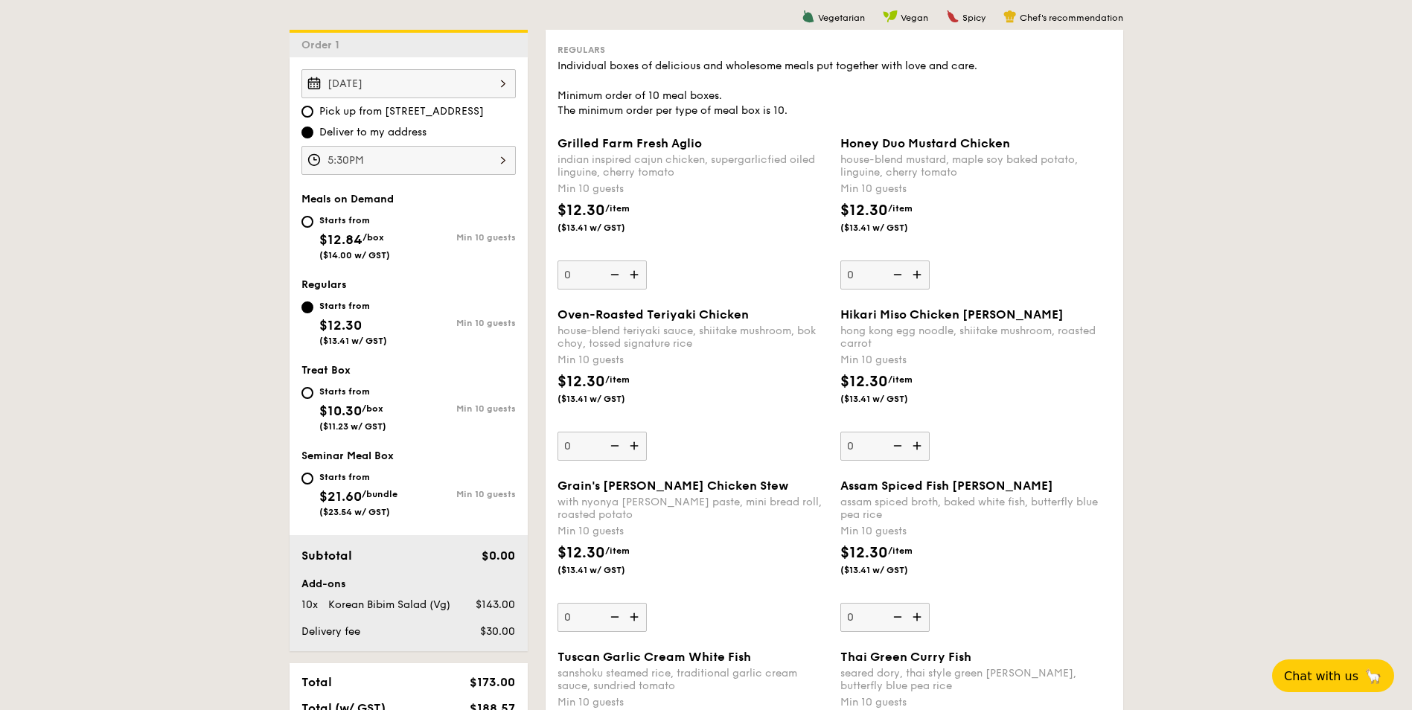
scroll to position [353, 0]
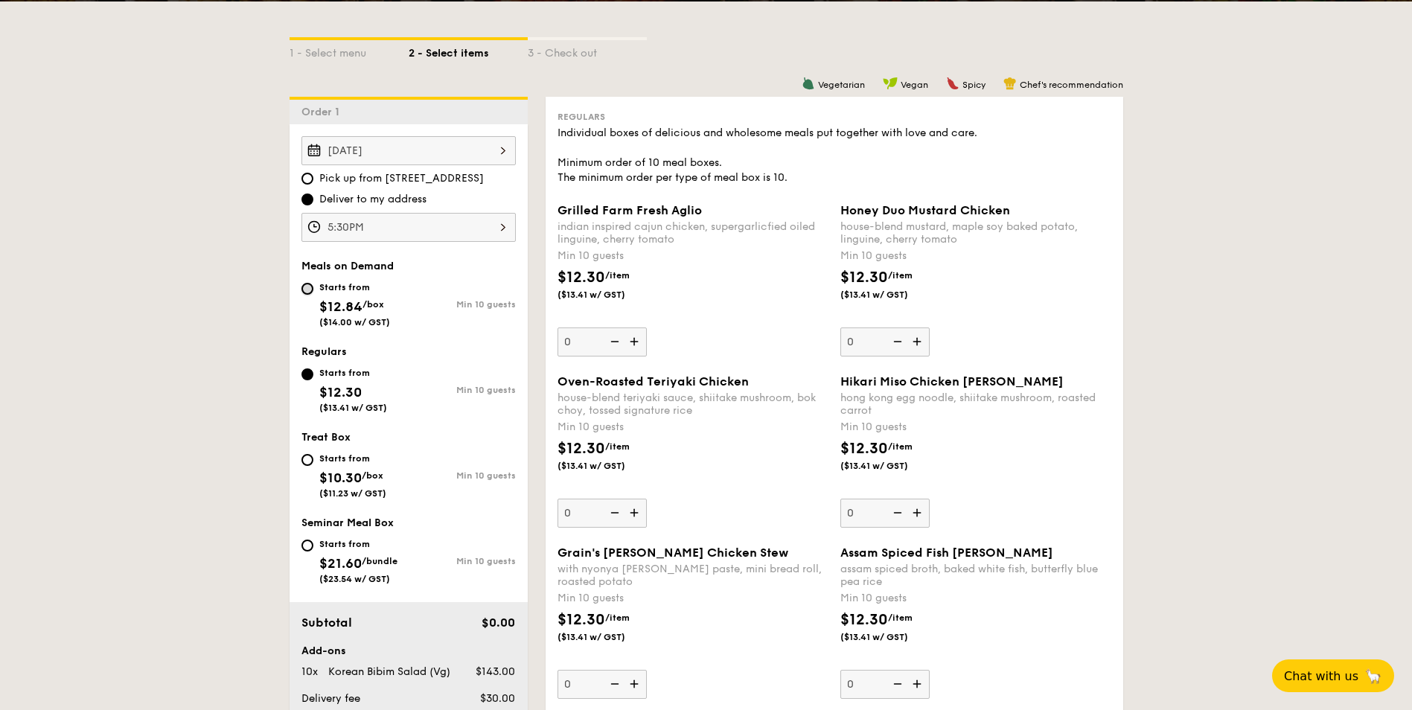
click at [309, 287] on input "Starts from $12.84 /box ($14.00 w/ GST) Min 10 guests" at bounding box center [307, 289] width 12 height 12
radio input "true"
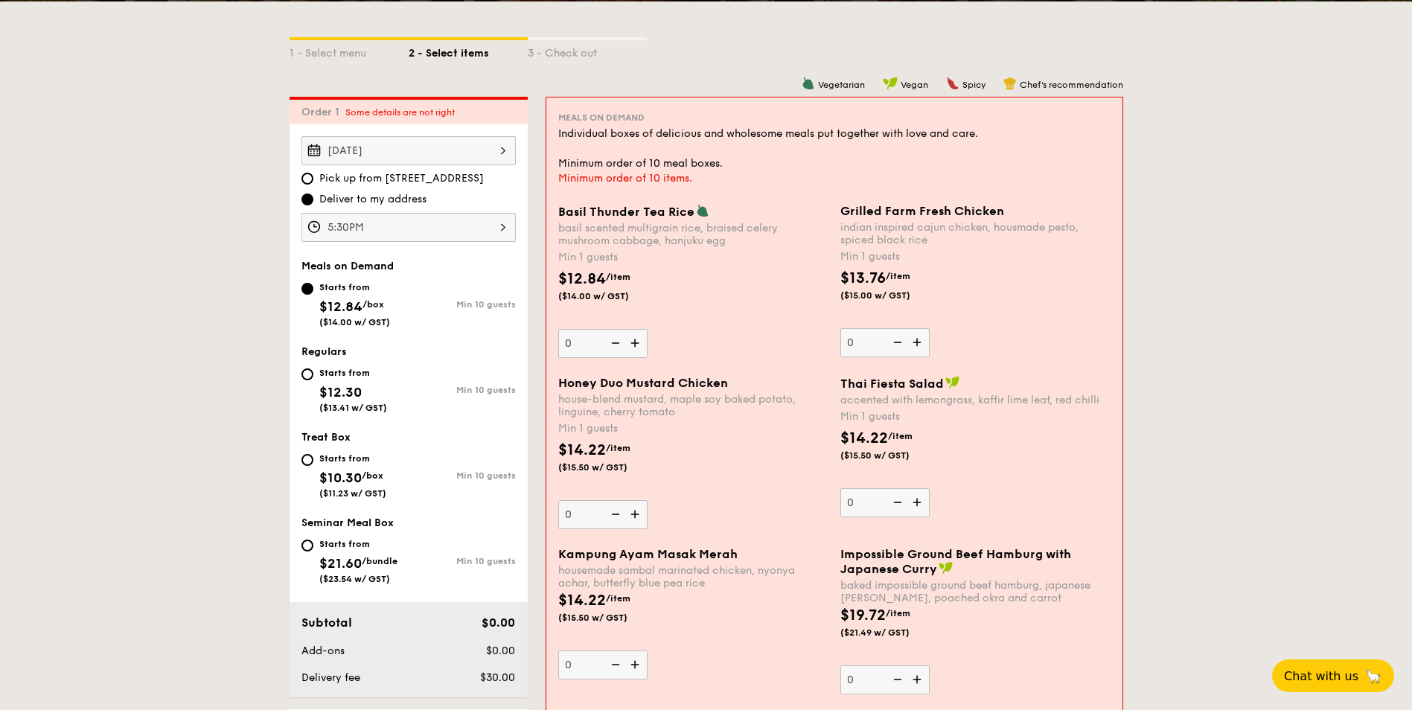
click at [403, 148] on div "Oct 21, 2025" at bounding box center [408, 150] width 214 height 29
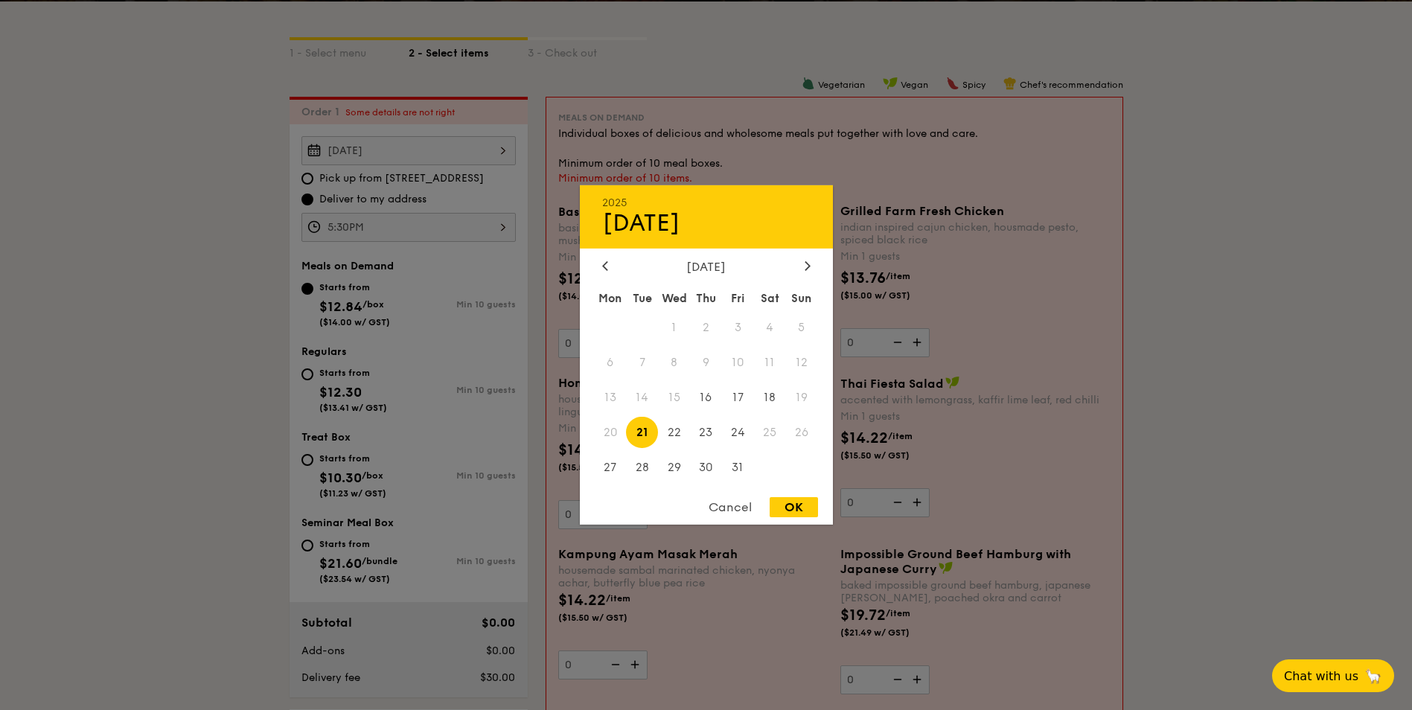
click at [641, 433] on span "21" at bounding box center [642, 432] width 32 height 32
click at [800, 502] on div "OK" at bounding box center [794, 507] width 48 height 20
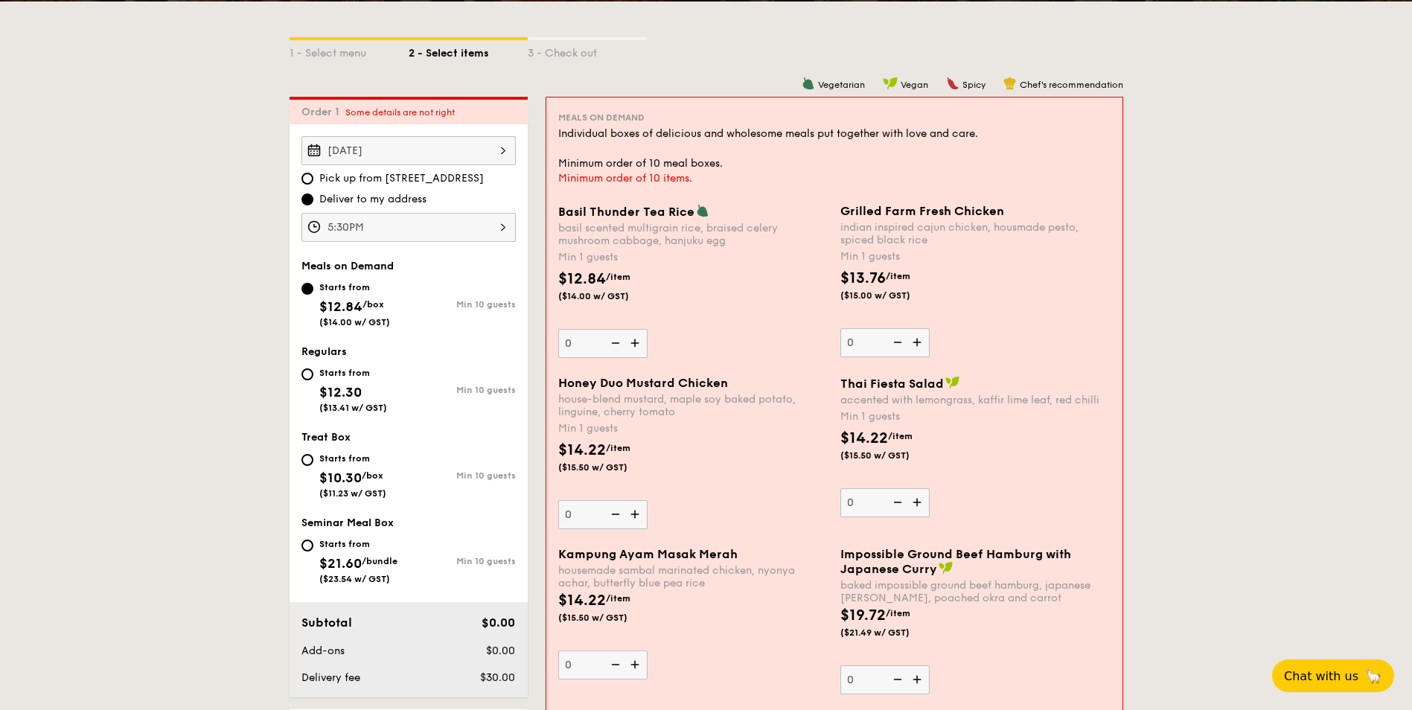
scroll to position [278, 0]
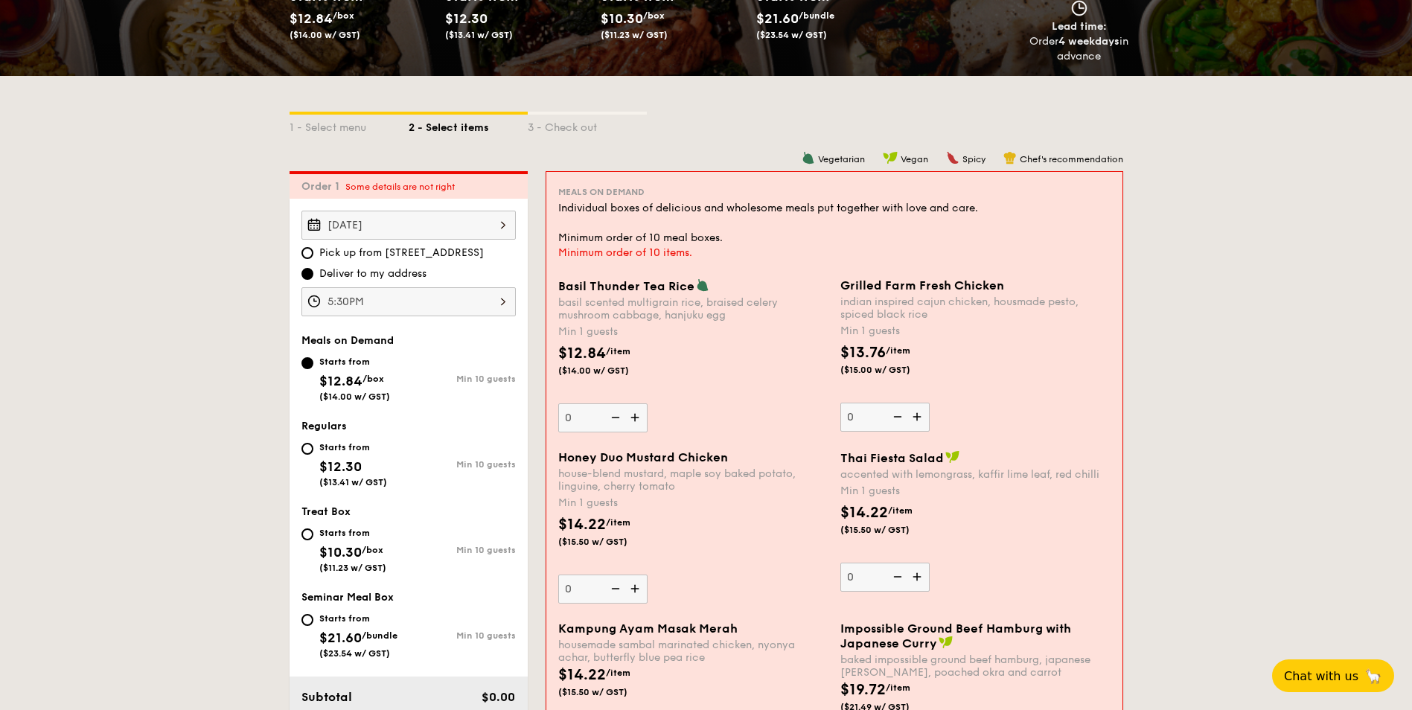
click at [395, 252] on span "Pick up from 5 Burn Road #05-01" at bounding box center [401, 253] width 165 height 15
click at [313, 252] on input "Pick up from 5 Burn Road #05-01" at bounding box center [307, 253] width 12 height 12
radio input "true"
click at [387, 275] on span "Deliver to my address" at bounding box center [372, 273] width 107 height 15
click at [313, 275] on input "Deliver to my address" at bounding box center [307, 274] width 12 height 12
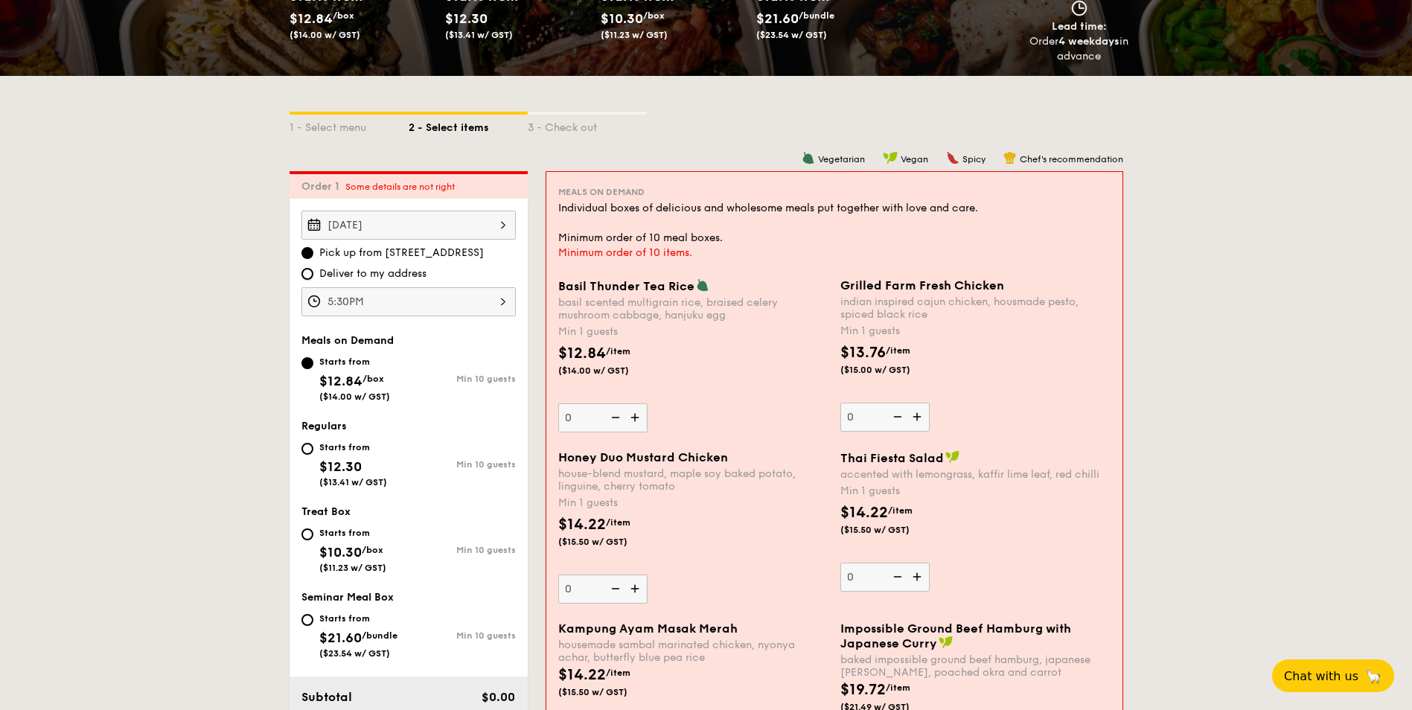
radio input "true"
click at [437, 182] on span "Some details are not right" at bounding box center [399, 187] width 109 height 10
click at [336, 127] on div "1 - Select menu" at bounding box center [349, 125] width 119 height 21
select select
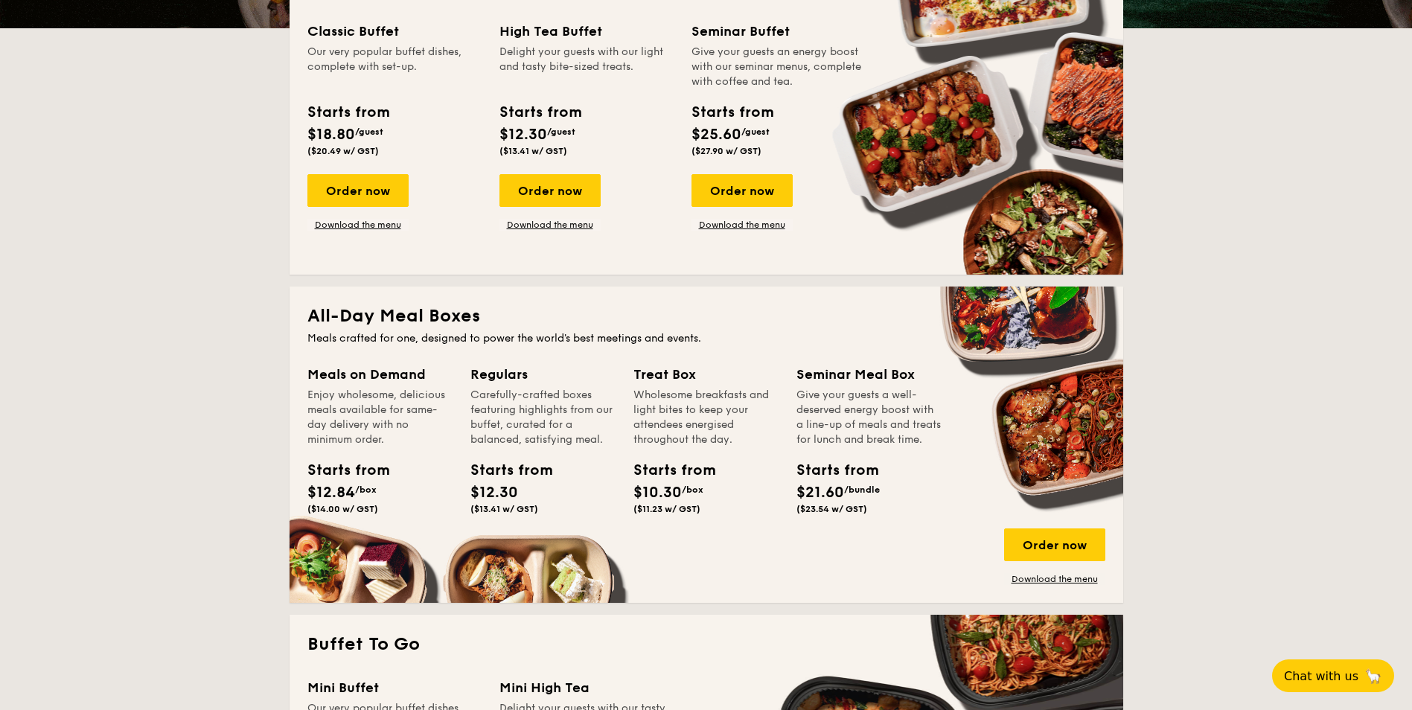
scroll to position [427, 0]
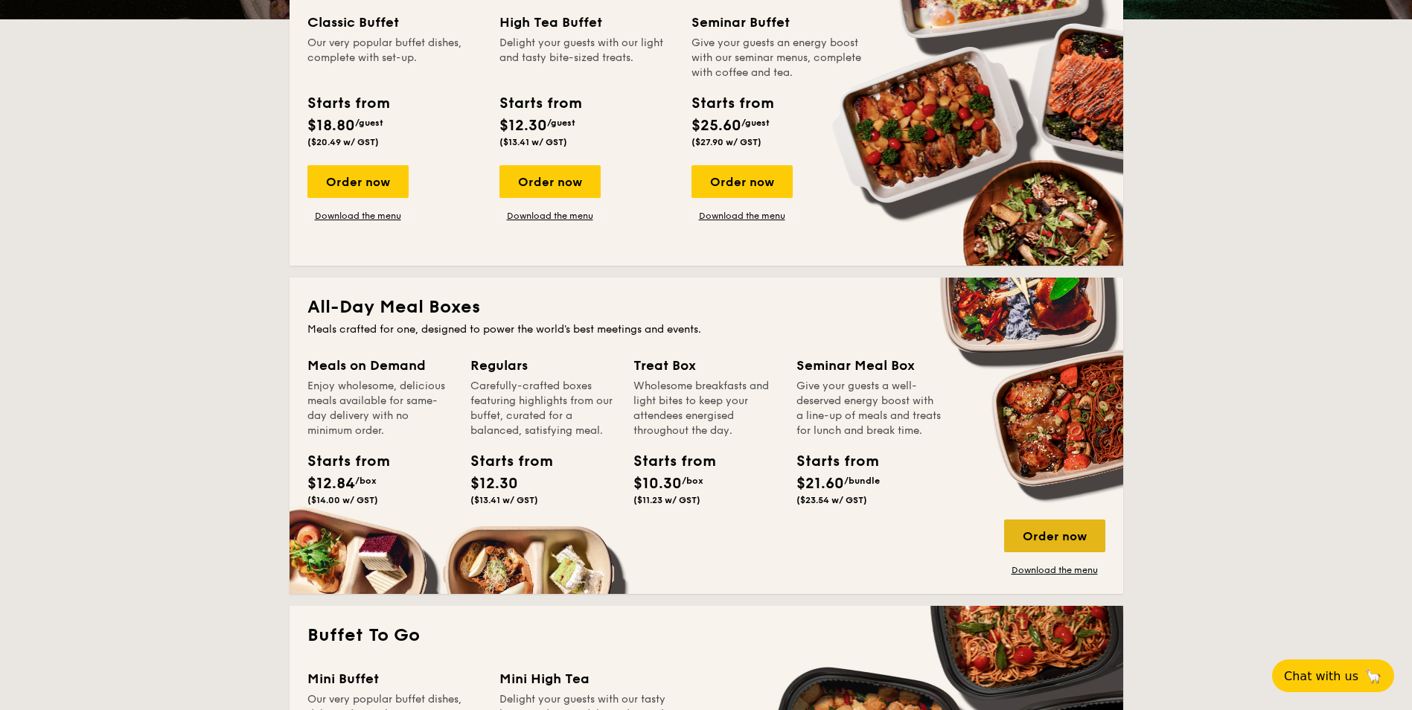
click at [1053, 545] on div "Order now" at bounding box center [1054, 536] width 101 height 33
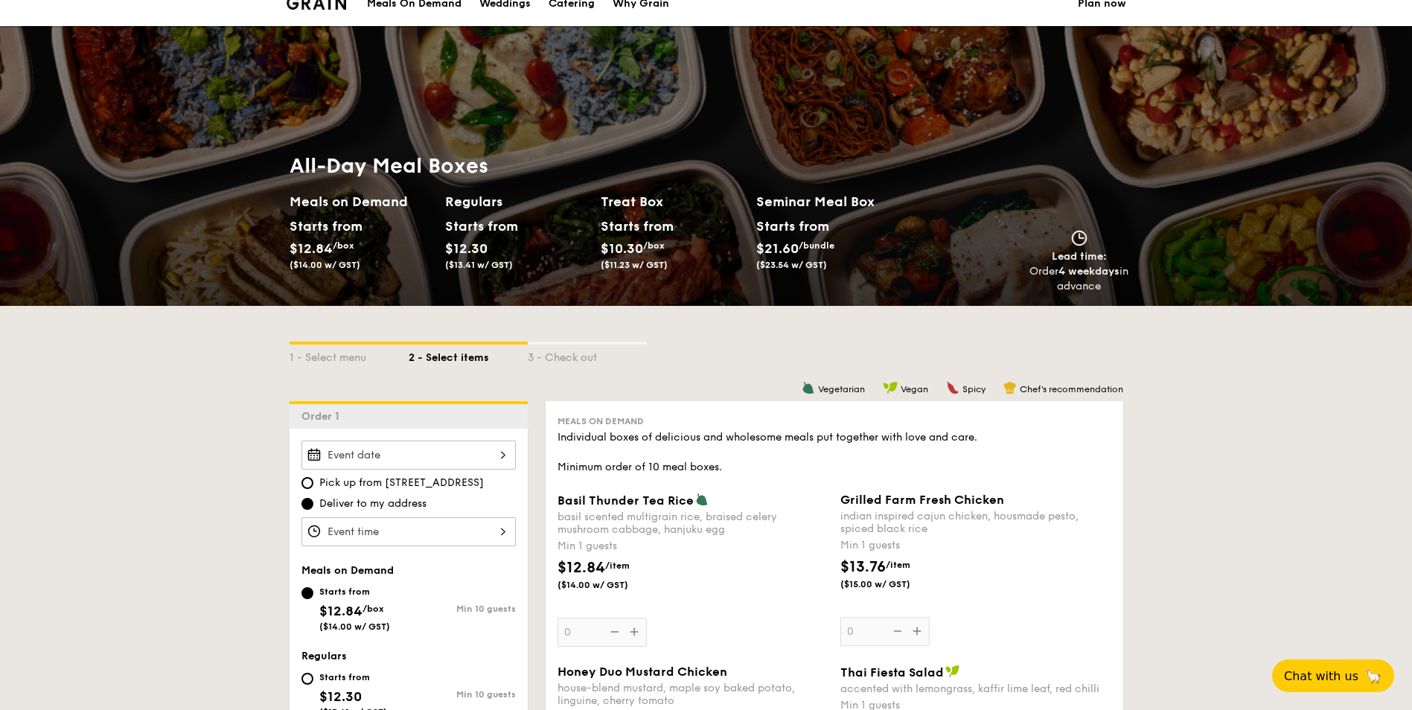
scroll to position [74, 0]
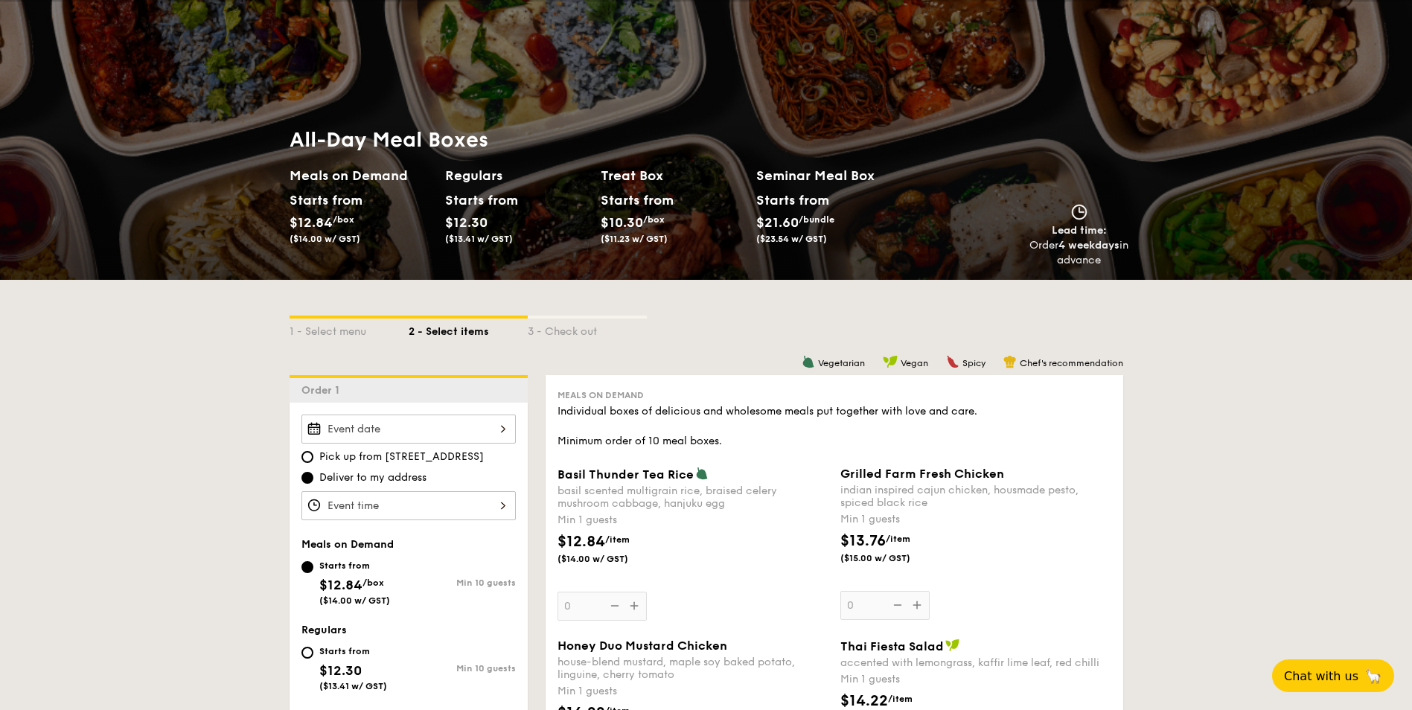
click at [427, 422] on div at bounding box center [408, 429] width 214 height 29
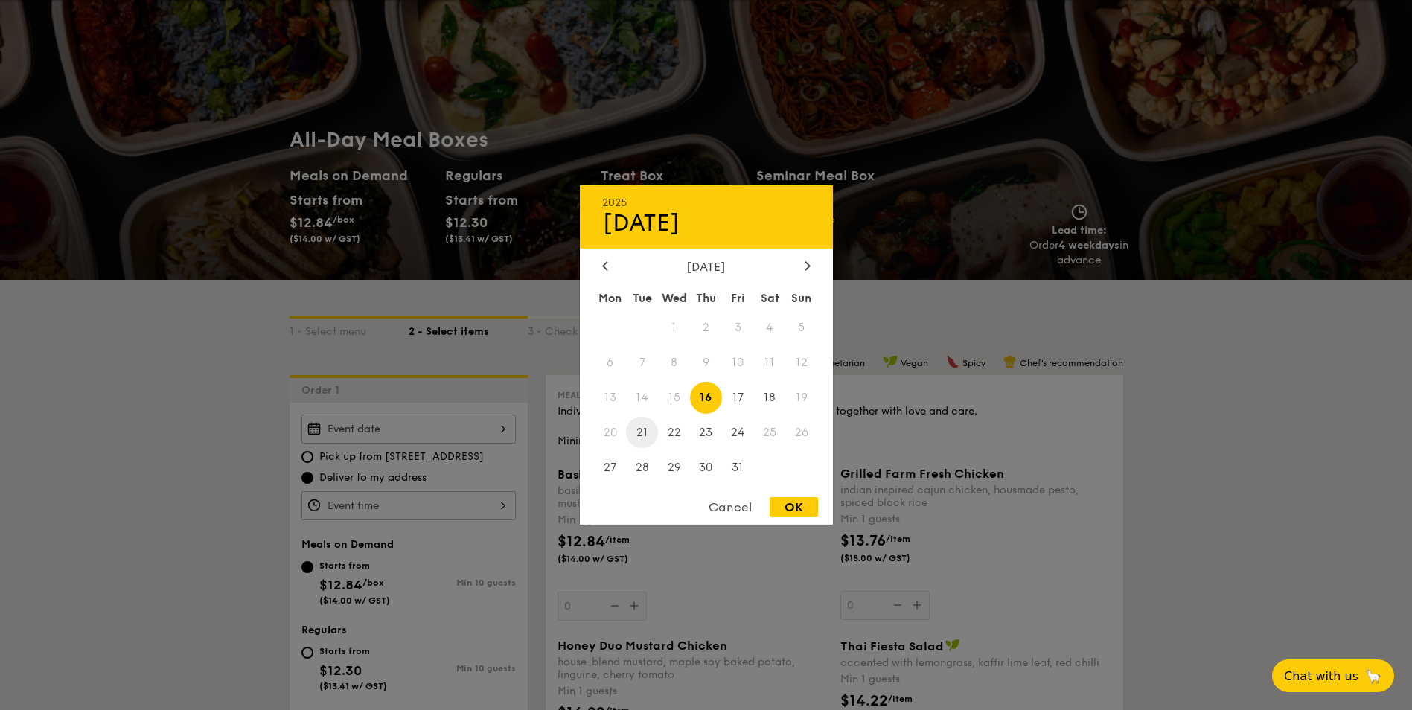
click at [646, 427] on span "21" at bounding box center [642, 432] width 32 height 32
click at [793, 508] on div "OK" at bounding box center [794, 507] width 48 height 20
type input "Oct 21, 2025"
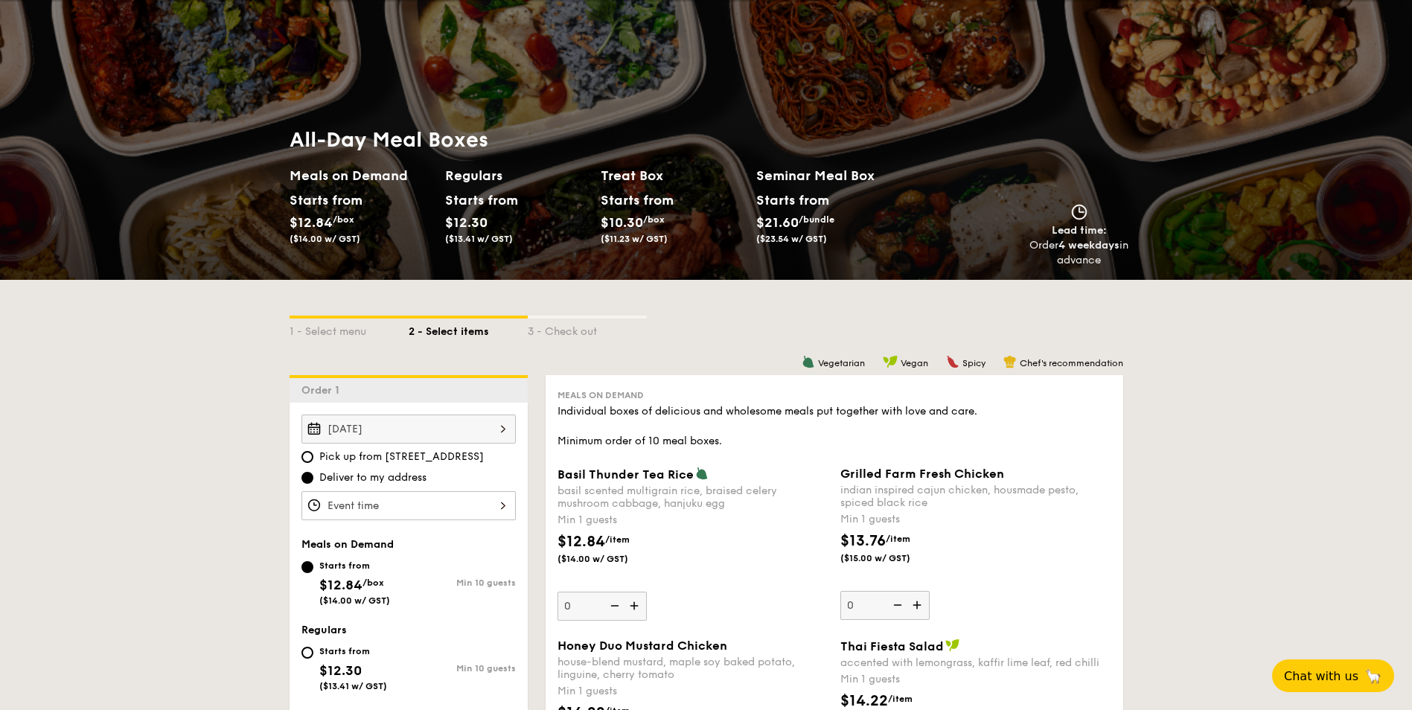
scroll to position [223, 0]
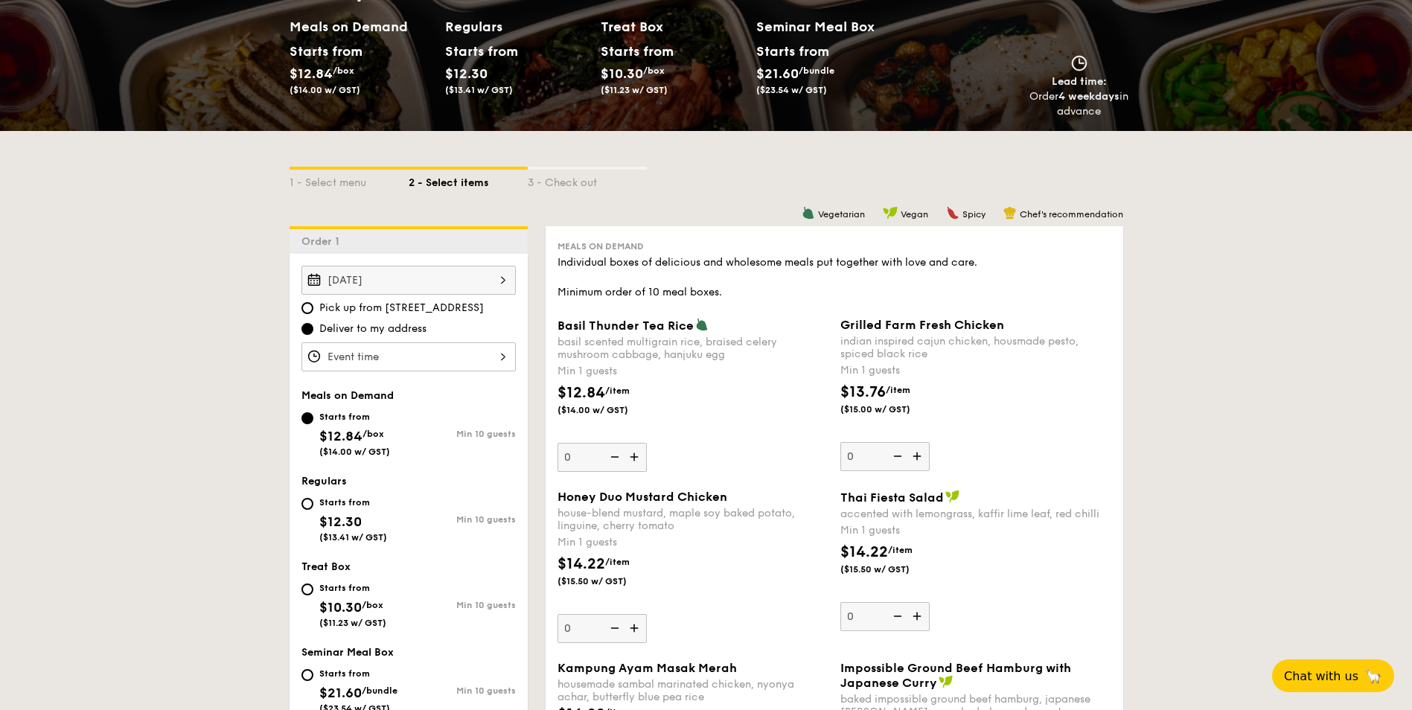
click at [423, 359] on div at bounding box center [408, 356] width 214 height 29
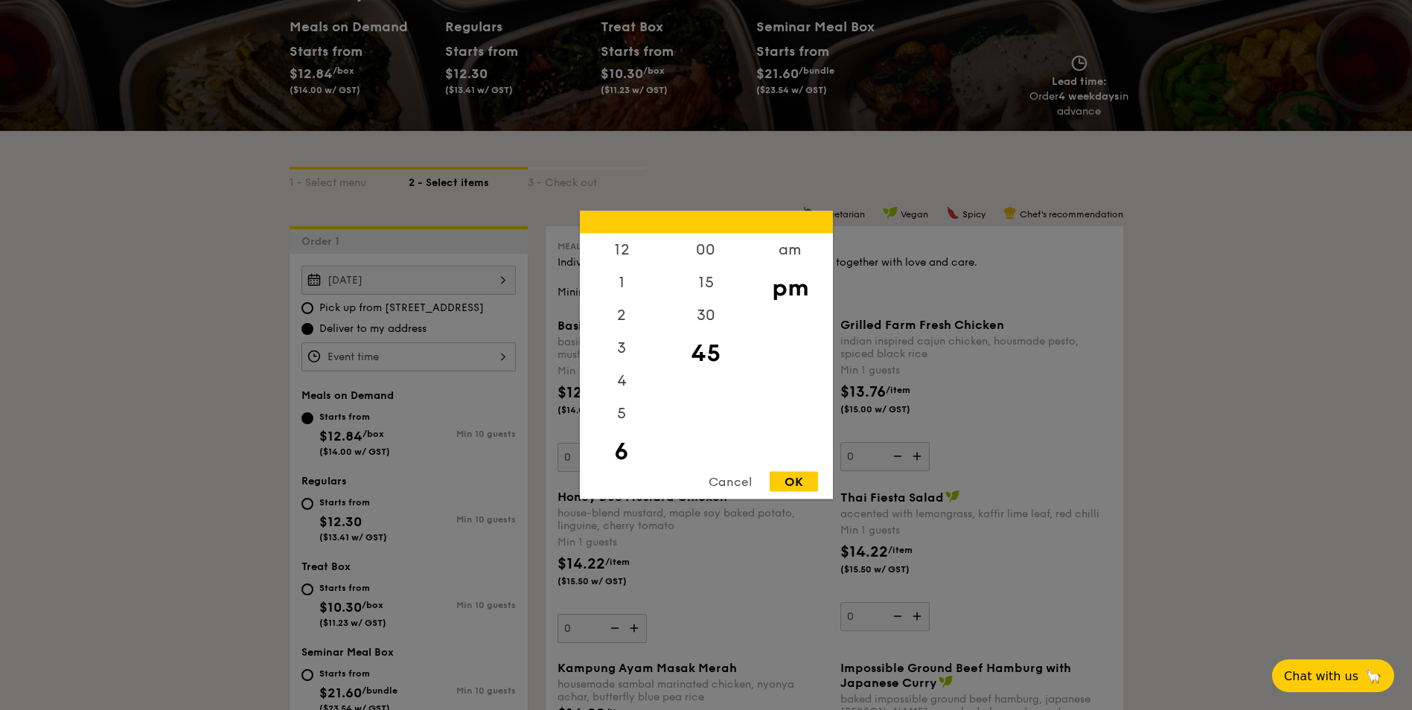
scroll to position [33, 0]
click at [613, 382] on div "5" at bounding box center [622, 386] width 84 height 43
click at [704, 319] on div "30" at bounding box center [706, 320] width 84 height 43
click at [791, 487] on div "OK" at bounding box center [794, 482] width 48 height 20
type input "5:30PM"
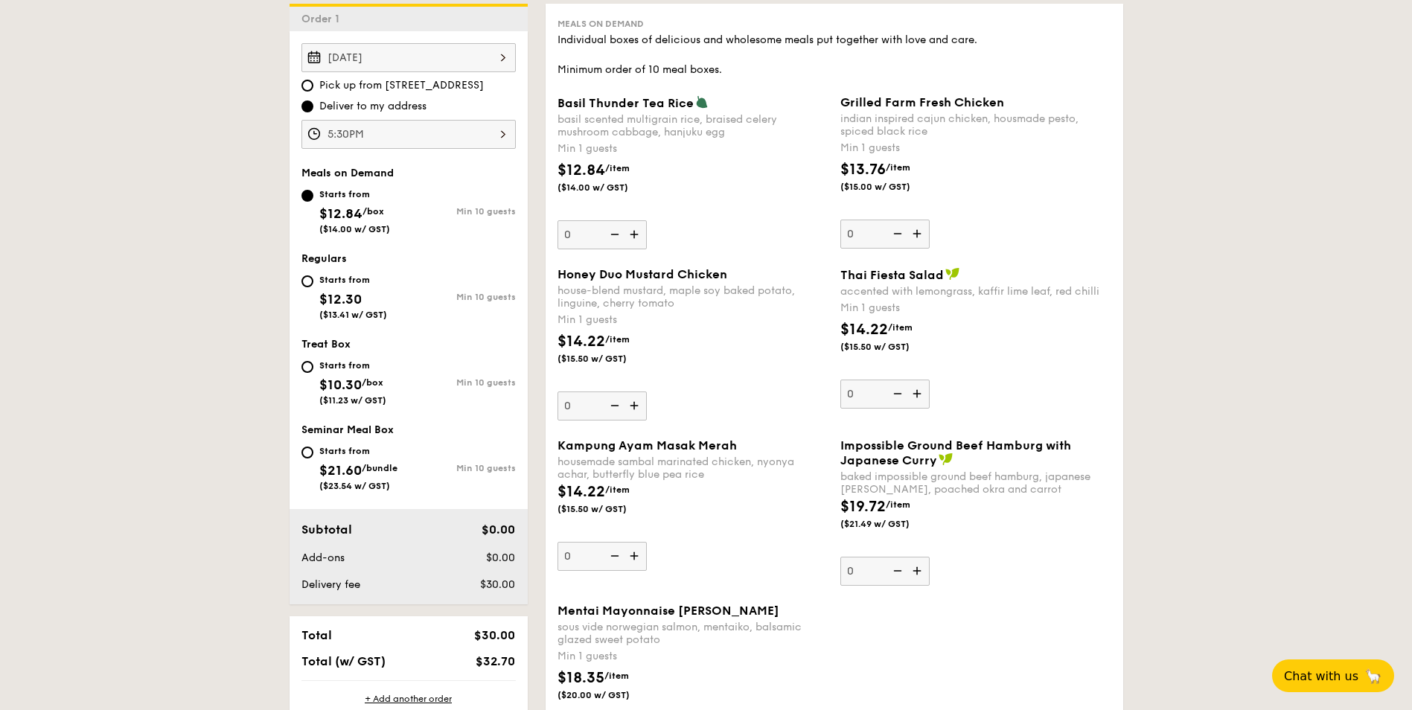
scroll to position [447, 0]
click at [415, 138] on div "5:30PM" at bounding box center [408, 133] width 214 height 29
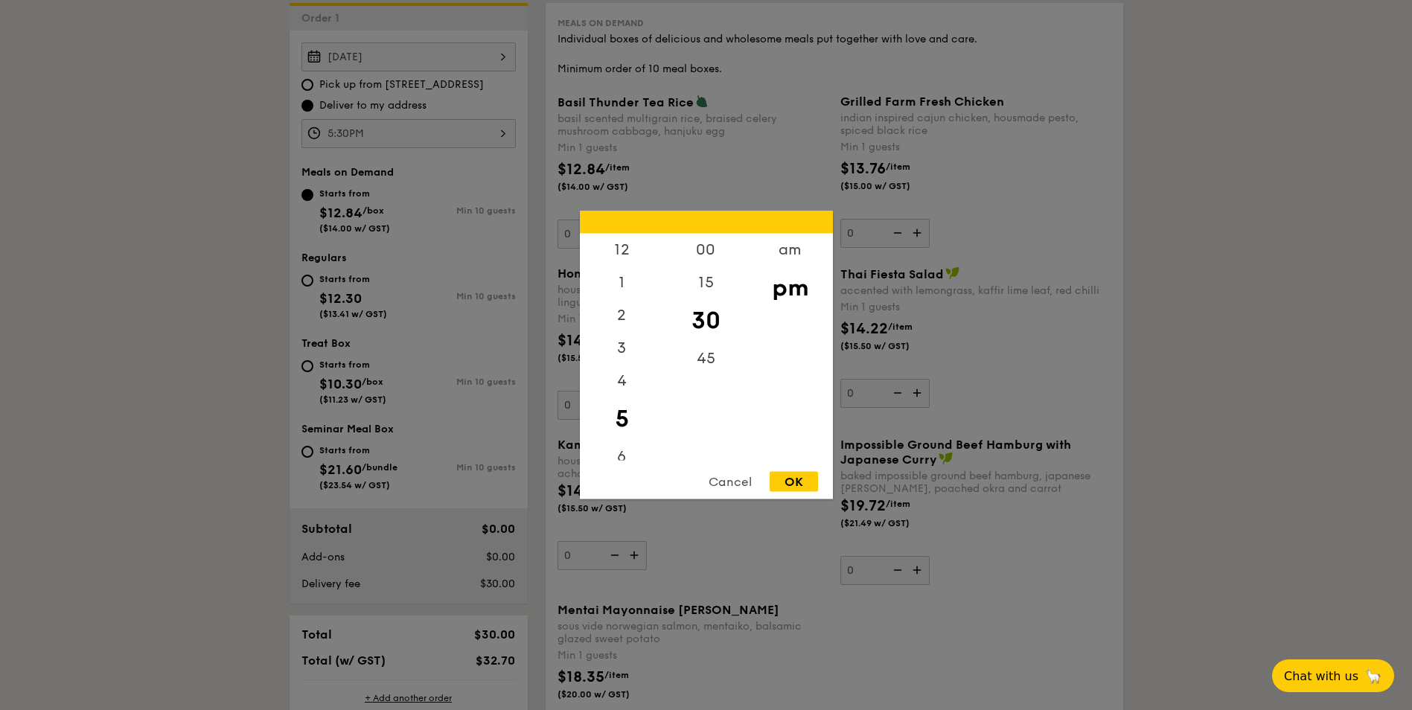
click at [1131, 348] on div at bounding box center [706, 355] width 1412 height 710
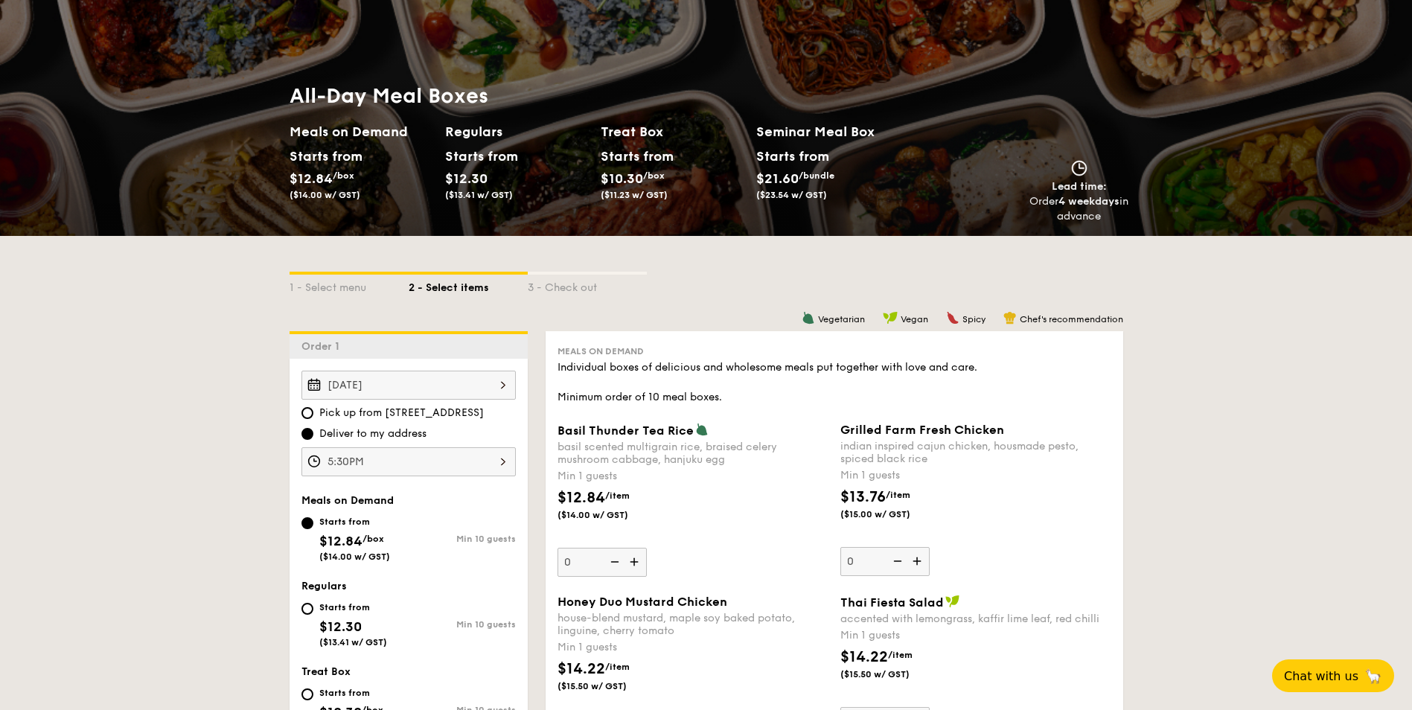
scroll to position [74, 0]
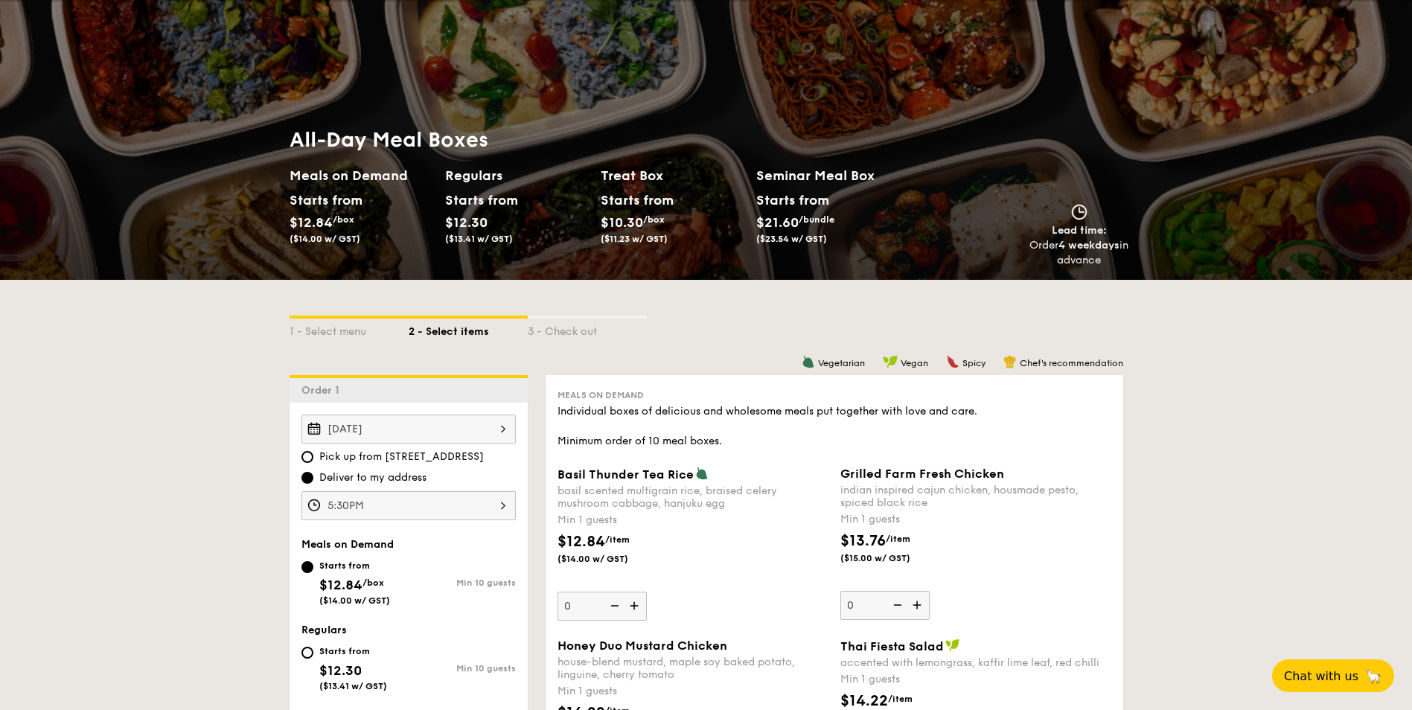
click at [336, 225] on div "Starts from $12.84 /box ($14.00 w/ GST)" at bounding box center [323, 216] width 66 height 55
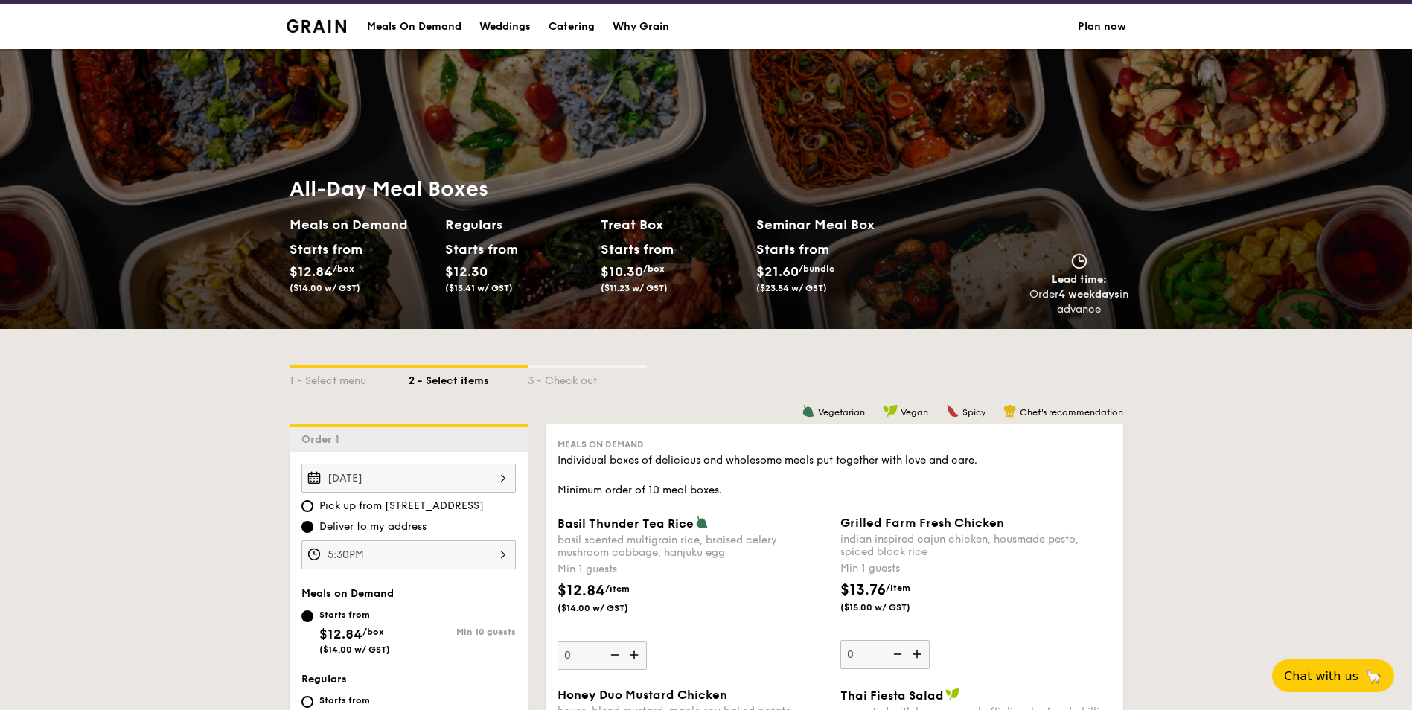
scroll to position [0, 0]
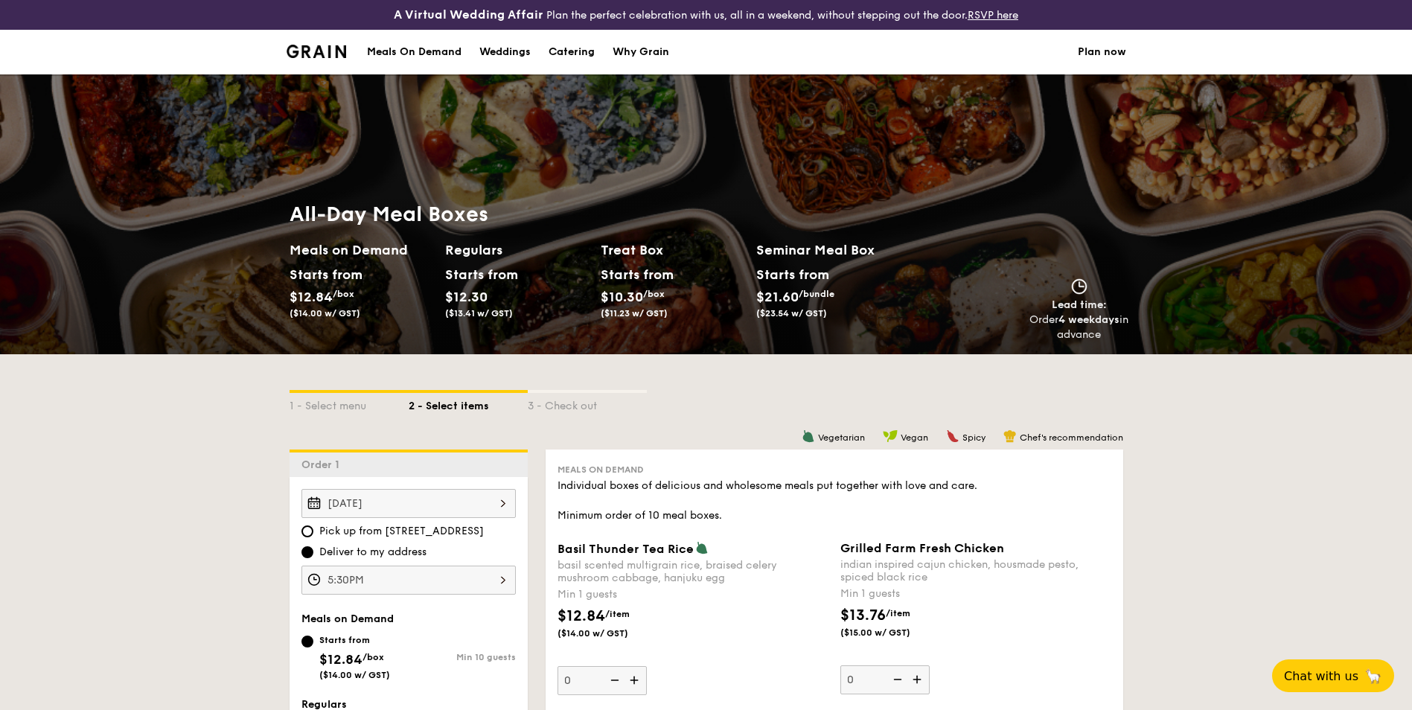
click at [432, 46] on div "Meals On Demand" at bounding box center [414, 52] width 95 height 45
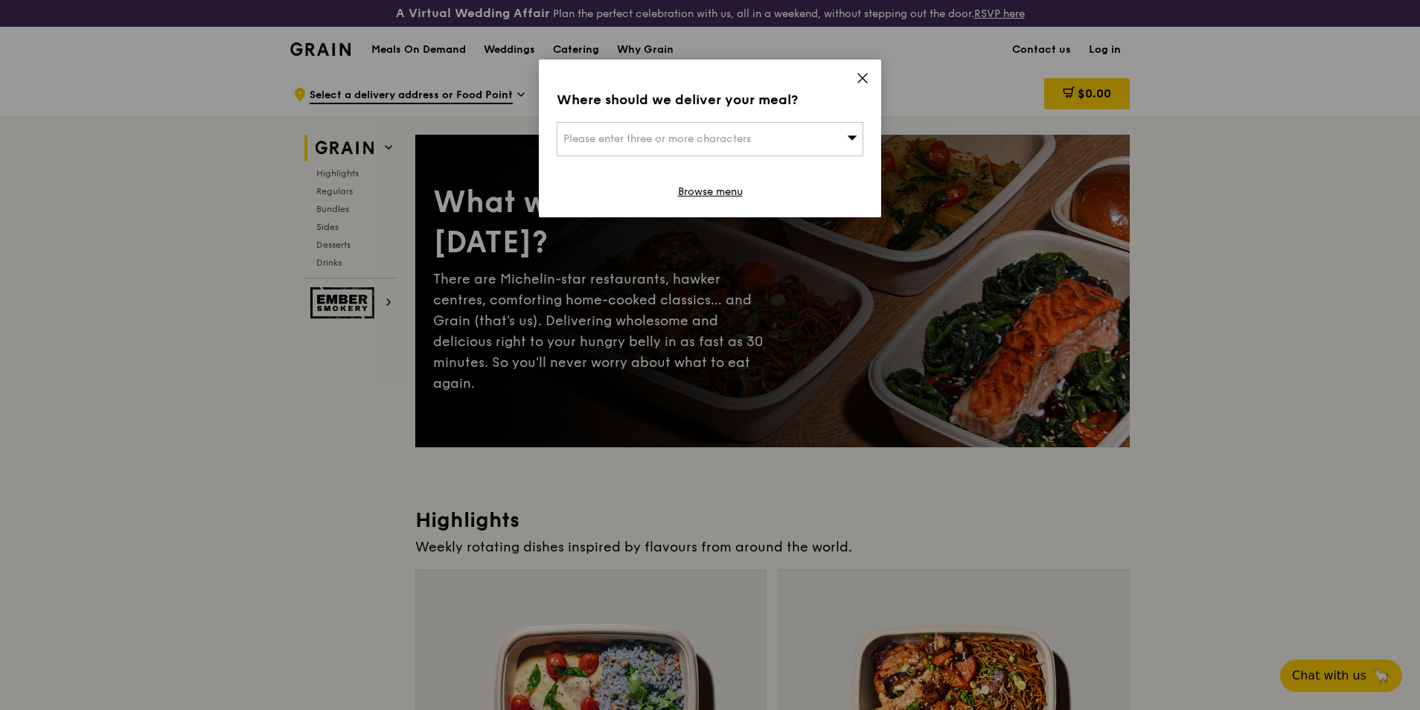
click at [861, 77] on icon at bounding box center [862, 78] width 9 height 9
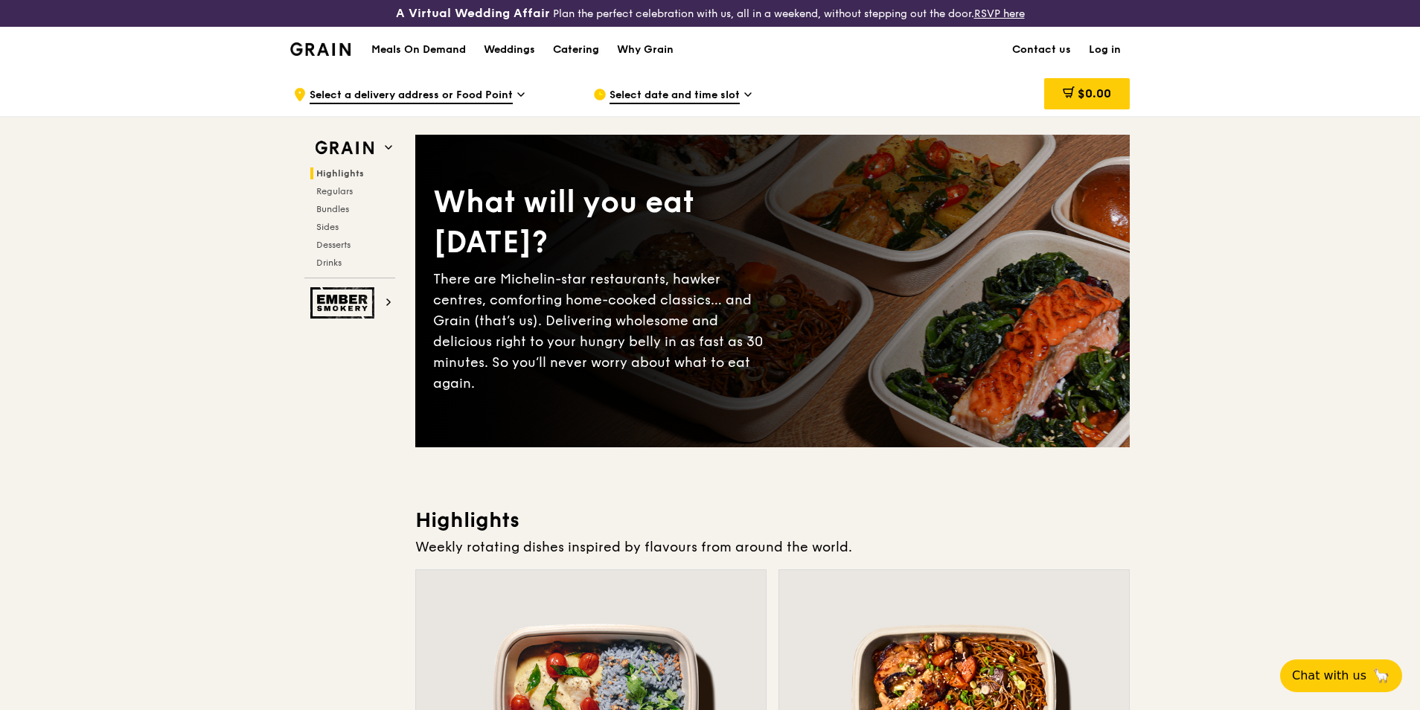
click at [575, 48] on div "Catering" at bounding box center [576, 50] width 46 height 45
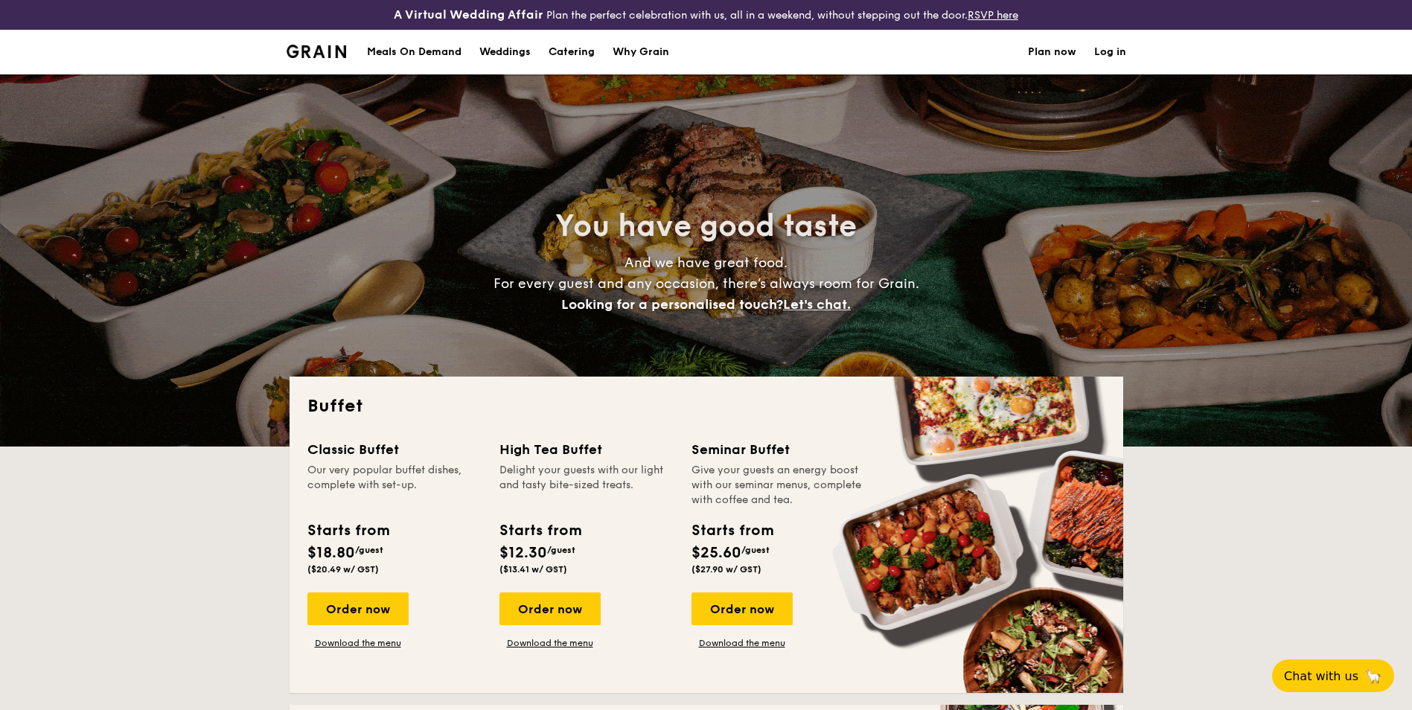
select select
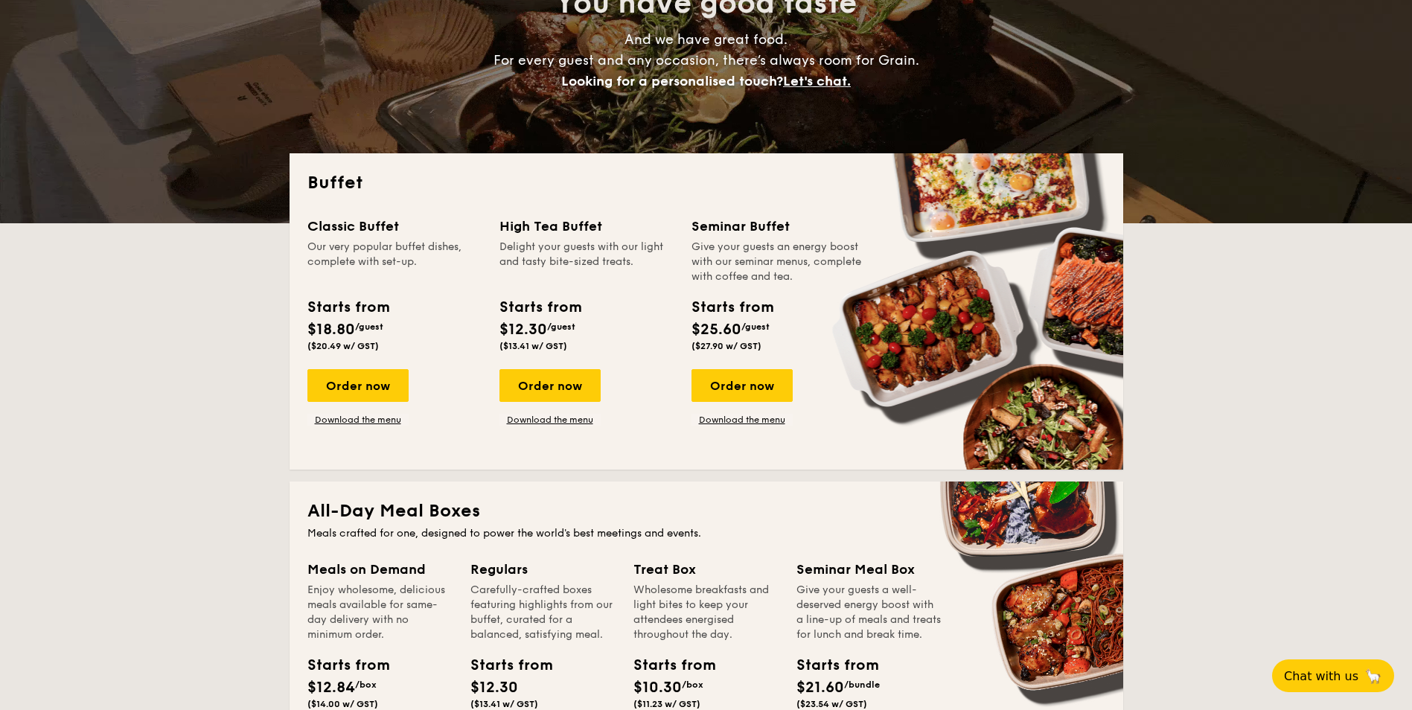
scroll to position [298, 0]
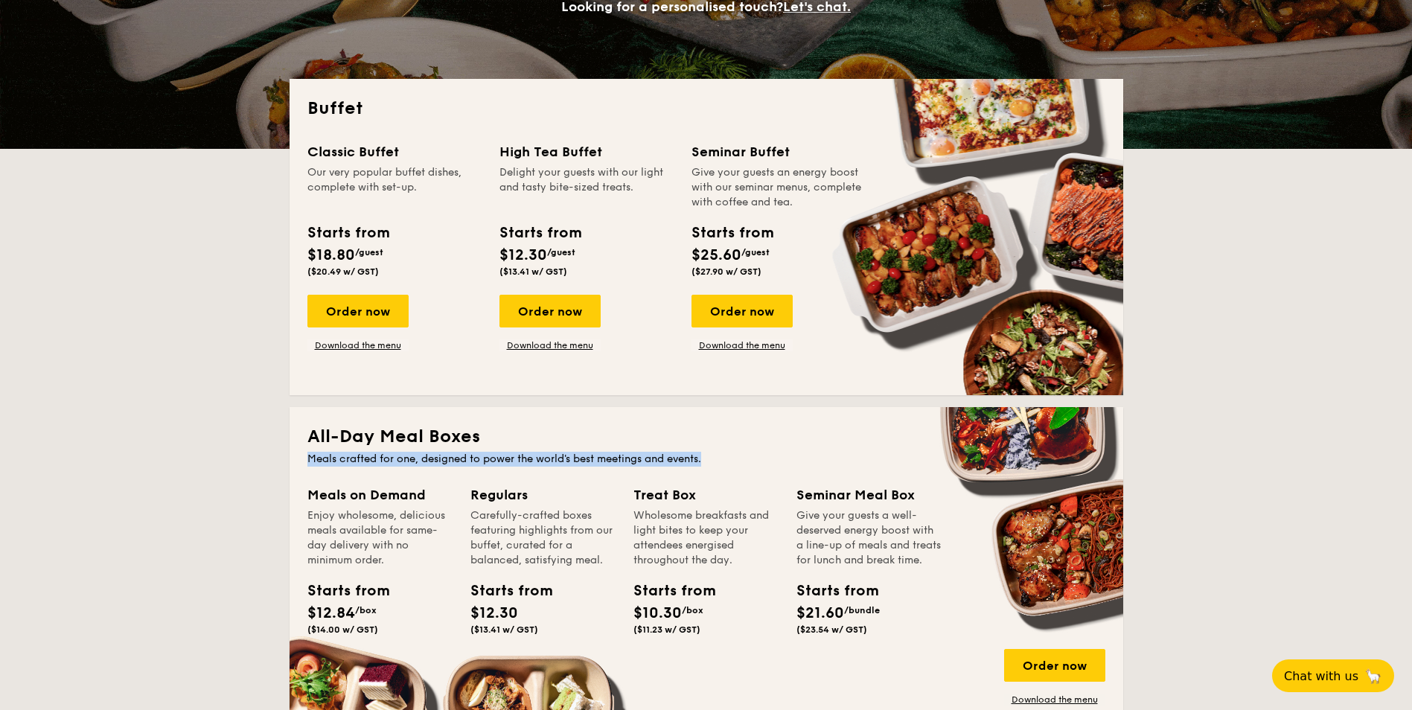
drag, startPoint x: 310, startPoint y: 460, endPoint x: 768, endPoint y: 464, distance: 457.8
click at [741, 459] on div "Meals crafted for one, designed to power the world's best meetings and events." at bounding box center [706, 459] width 798 height 15
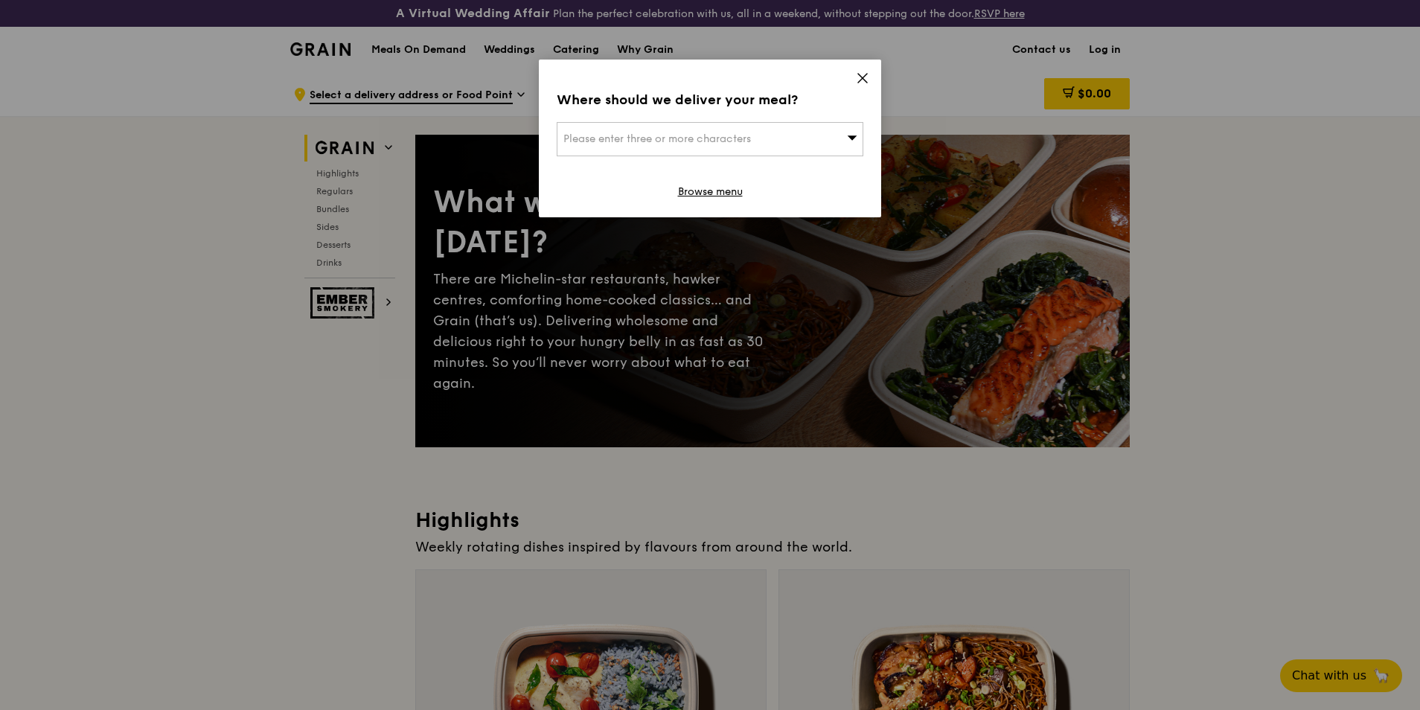
click at [863, 76] on icon at bounding box center [862, 77] width 13 height 13
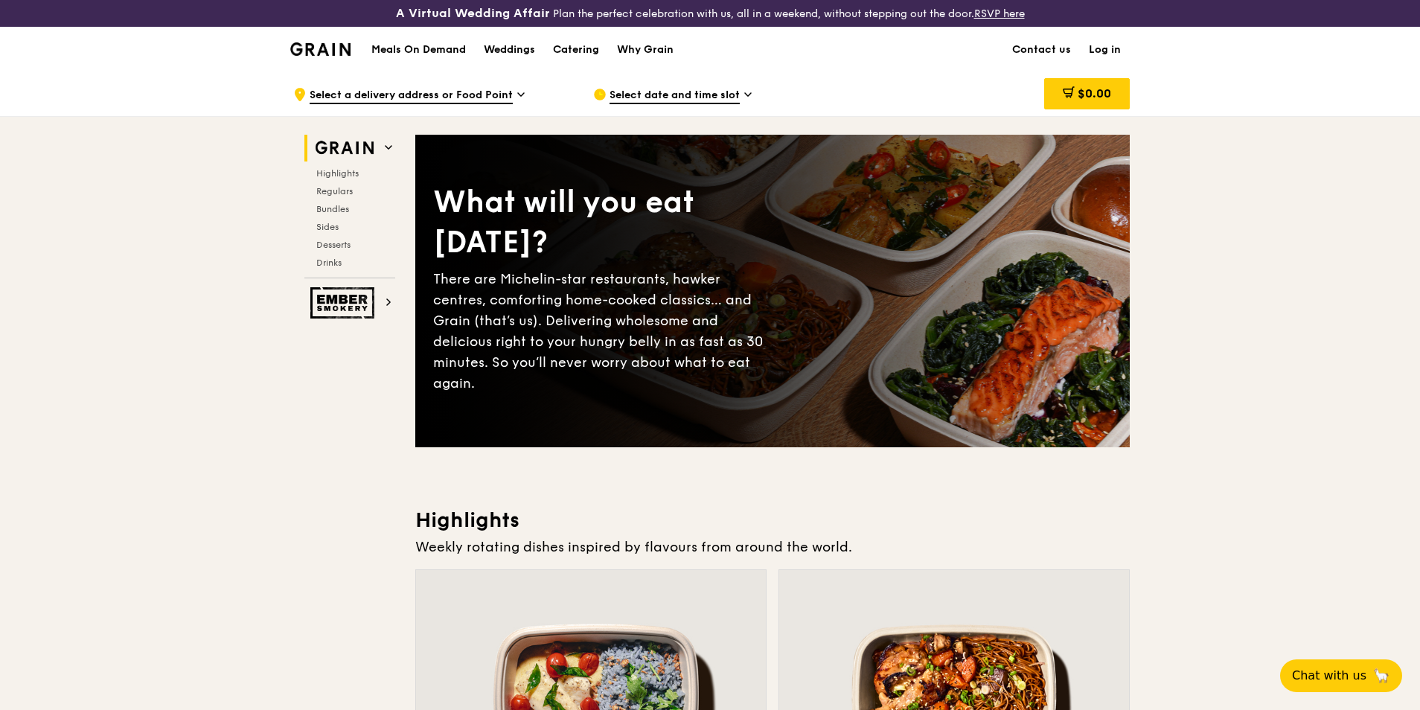
drag, startPoint x: 1419, startPoint y: 45, endPoint x: 1417, endPoint y: 93, distance: 48.4
drag, startPoint x: 1417, startPoint y: 83, endPoint x: 1414, endPoint y: 103, distance: 21.1
click at [1414, 103] on div ".cls-1 { fill: none; stroke: #fff; stroke-linecap: round; stroke-linejoin: roun…" at bounding box center [710, 93] width 1420 height 45
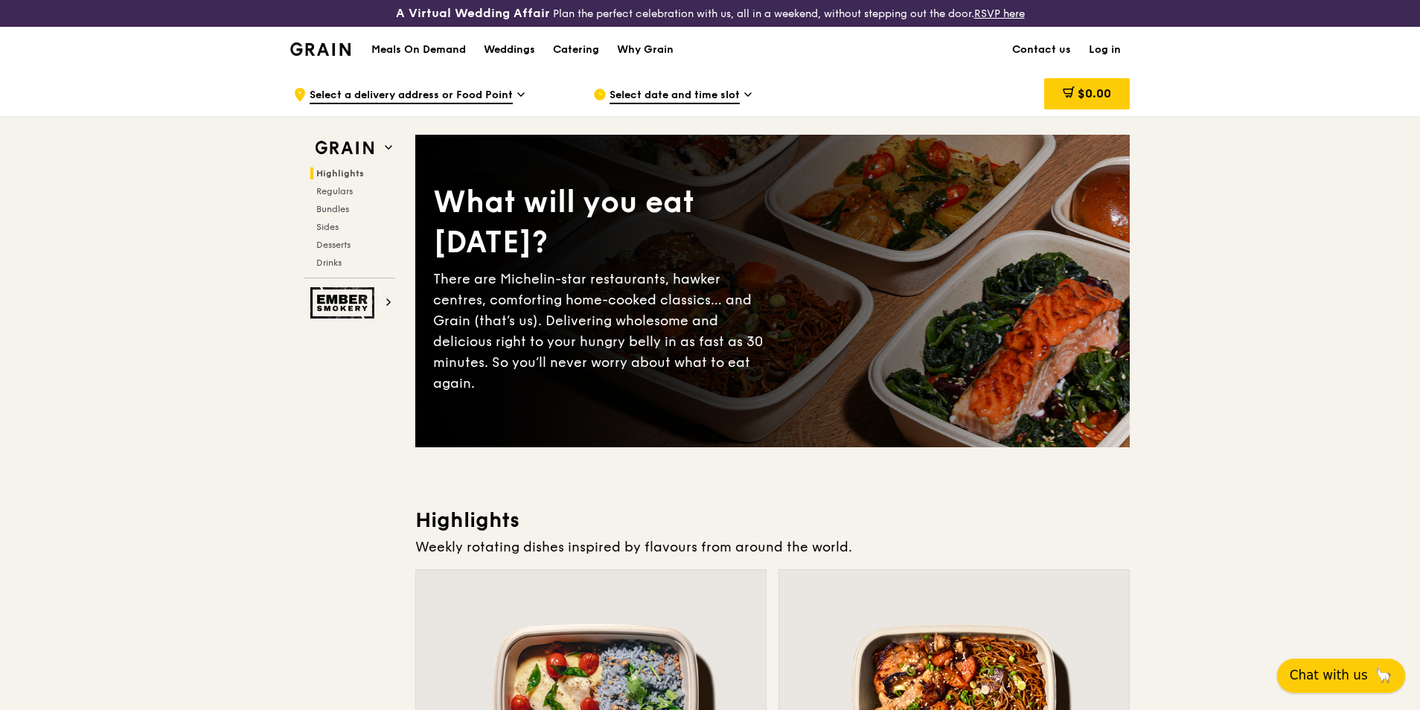
click at [1323, 679] on span "Chat with us" at bounding box center [1329, 675] width 78 height 19
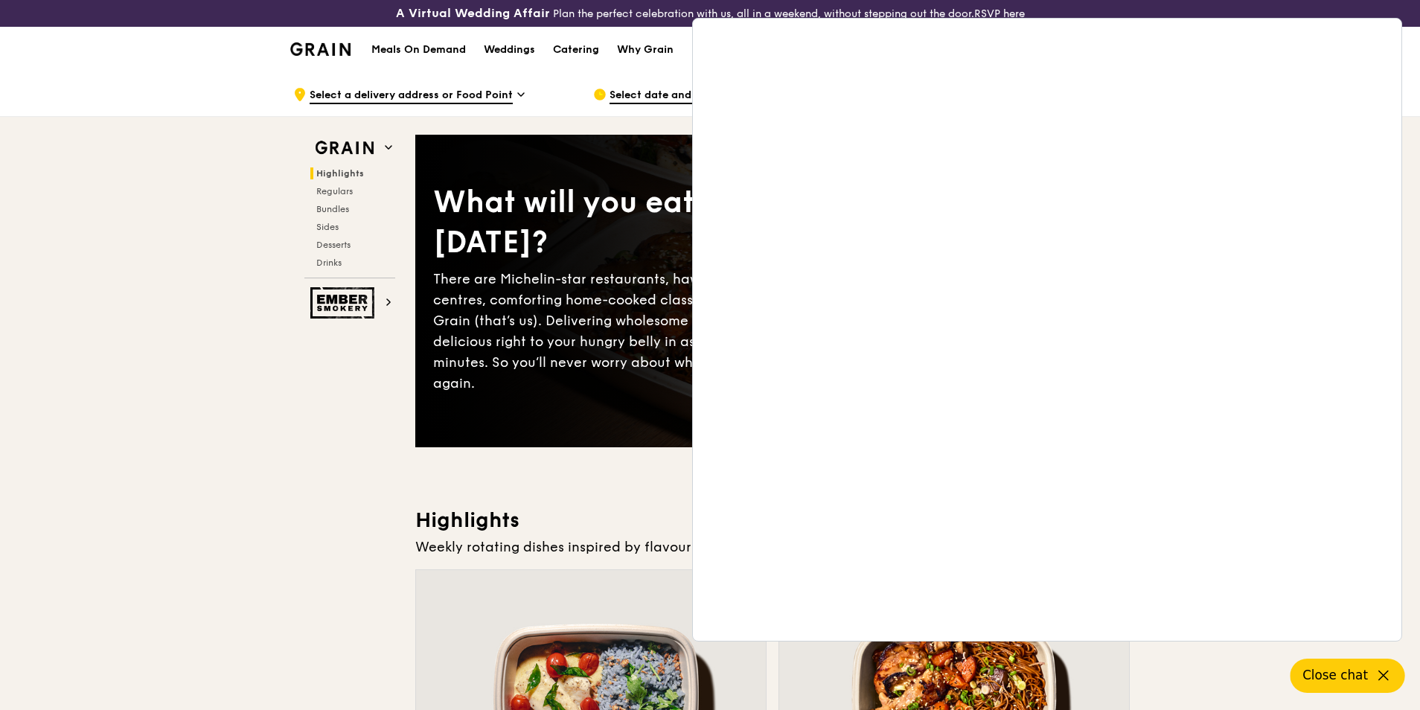
click at [1333, 671] on span "Close chat" at bounding box center [1336, 675] width 66 height 19
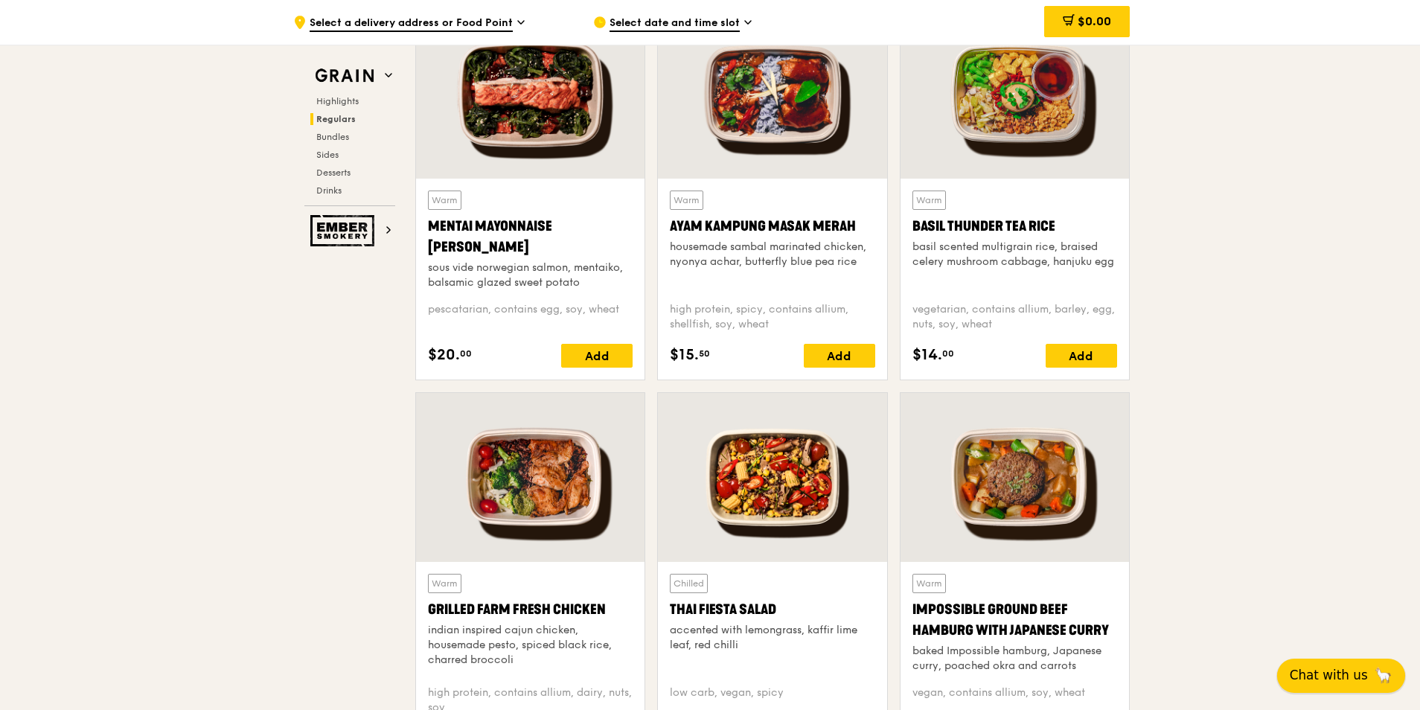
scroll to position [1414, 0]
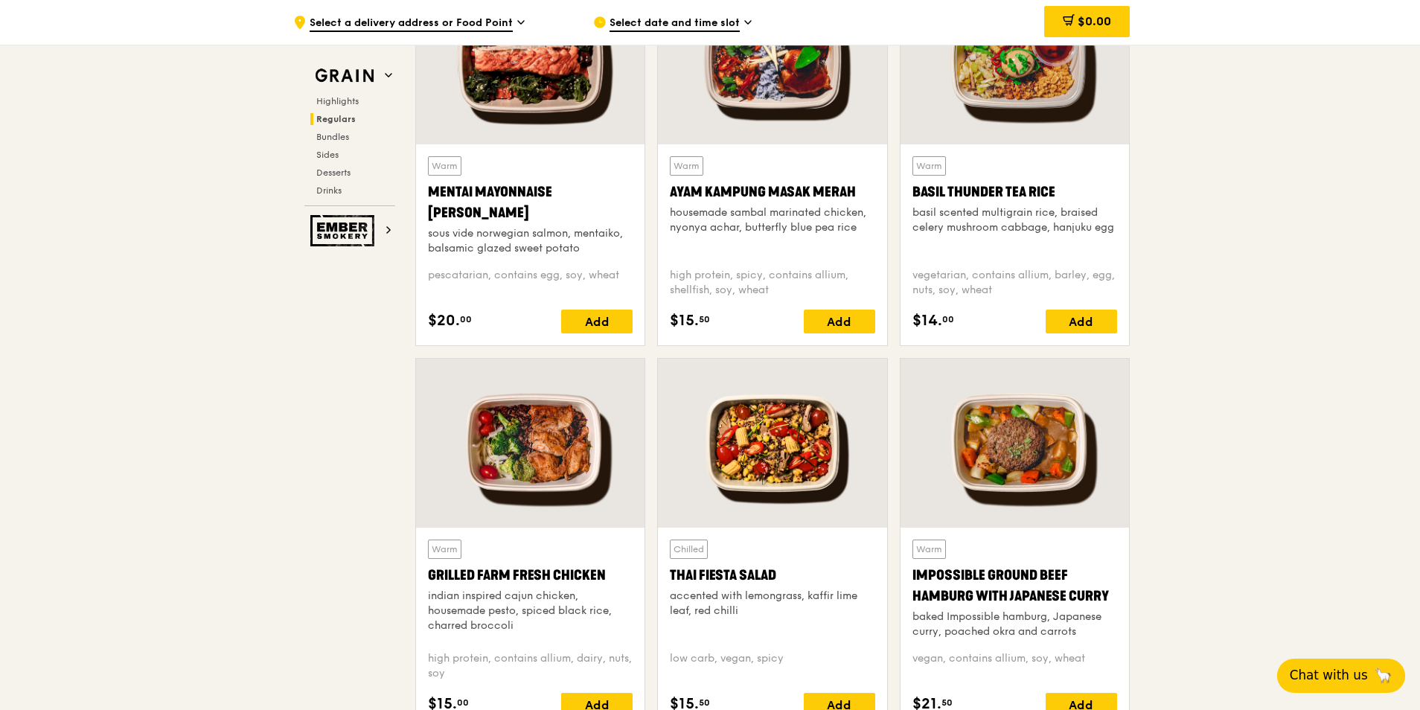
drag, startPoint x: 751, startPoint y: 572, endPoint x: 281, endPoint y: 537, distance: 470.9
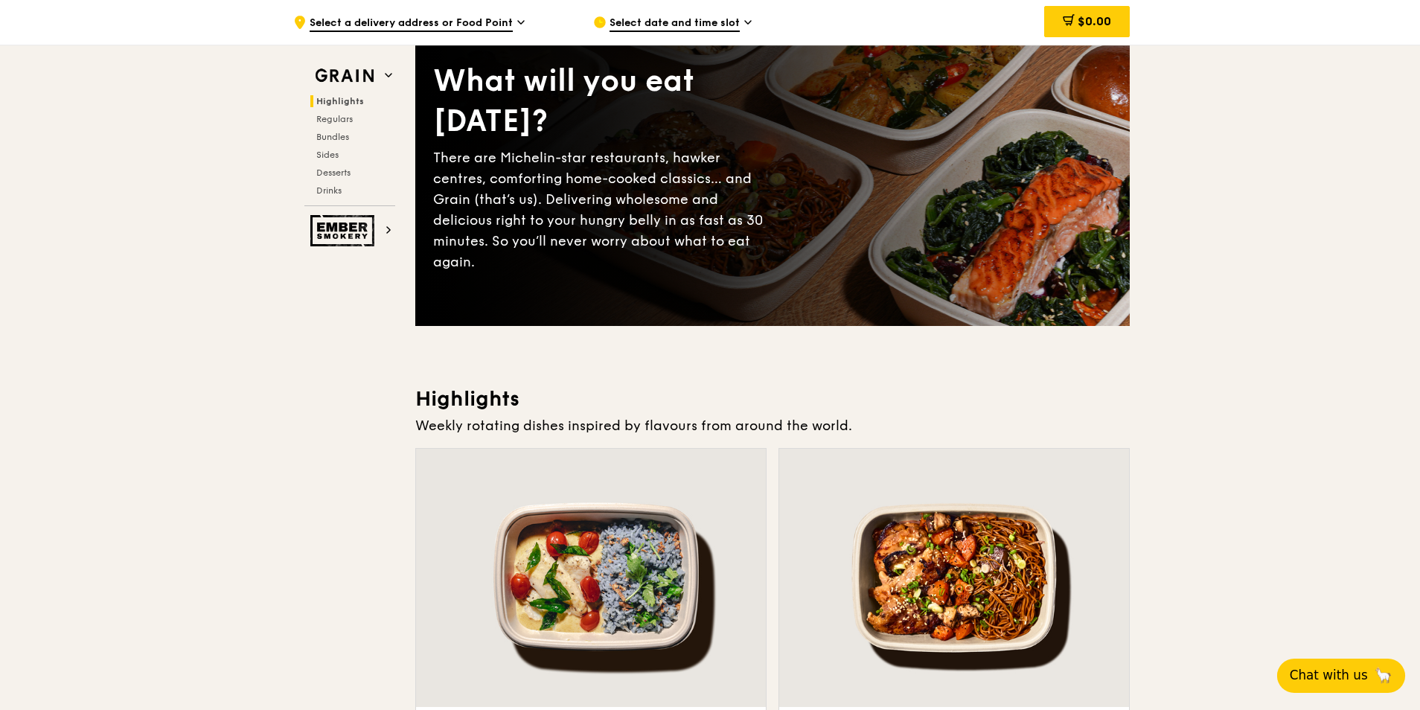
scroll to position [0, 0]
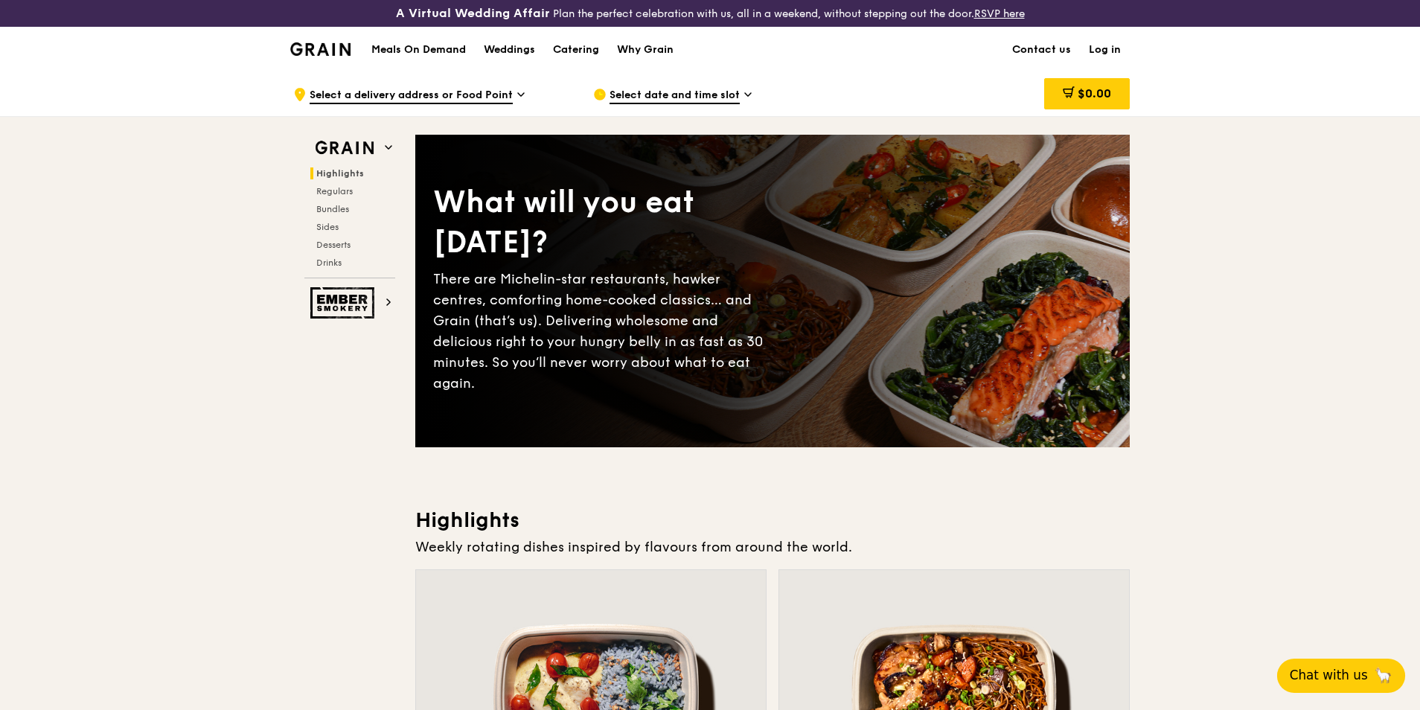
drag, startPoint x: 1420, startPoint y: 29, endPoint x: 1420, endPoint y: 77, distance: 47.6
click at [1362, 80] on div ".cls-1 { fill: none; stroke: #fff; stroke-linecap: round; stroke-linejoin: roun…" at bounding box center [710, 93] width 1420 height 45
click at [443, 45] on h1 "Meals On Demand" at bounding box center [418, 49] width 95 height 15
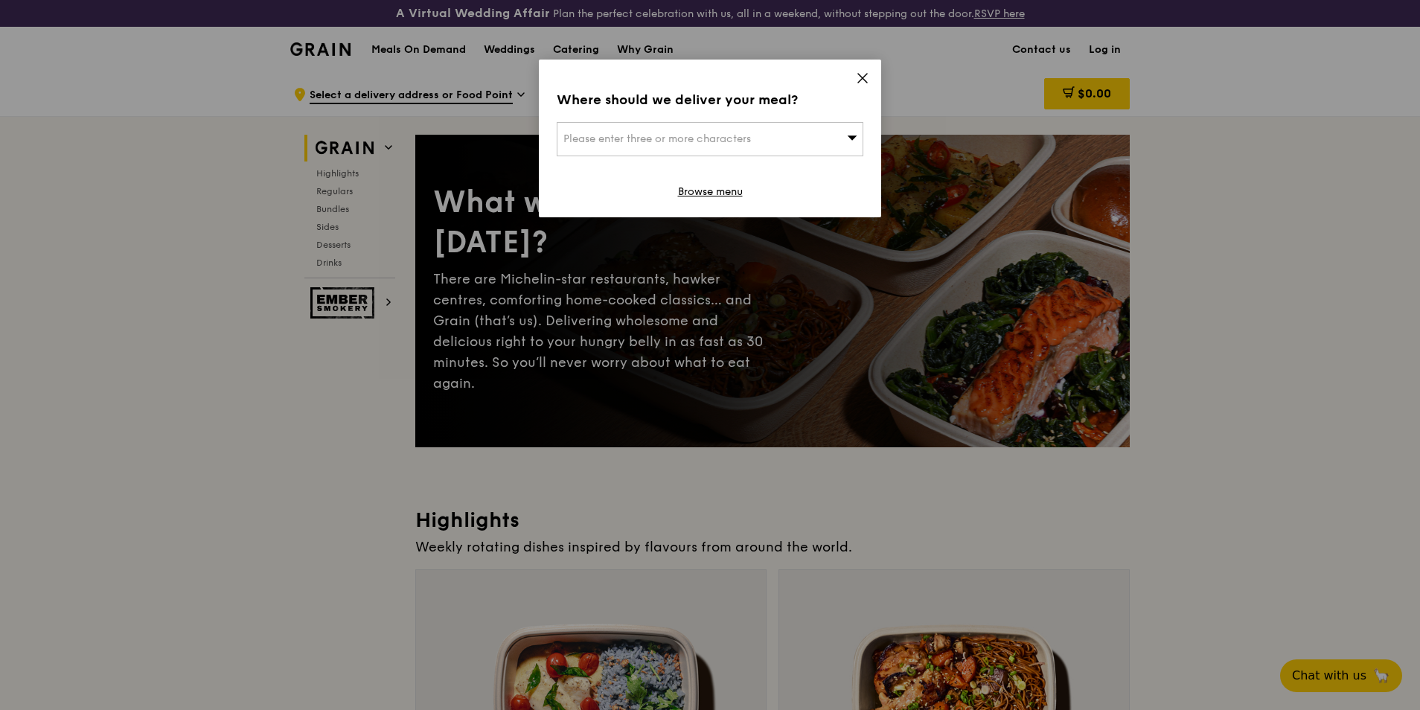
click at [842, 139] on div "Please enter three or more characters" at bounding box center [710, 139] width 307 height 34
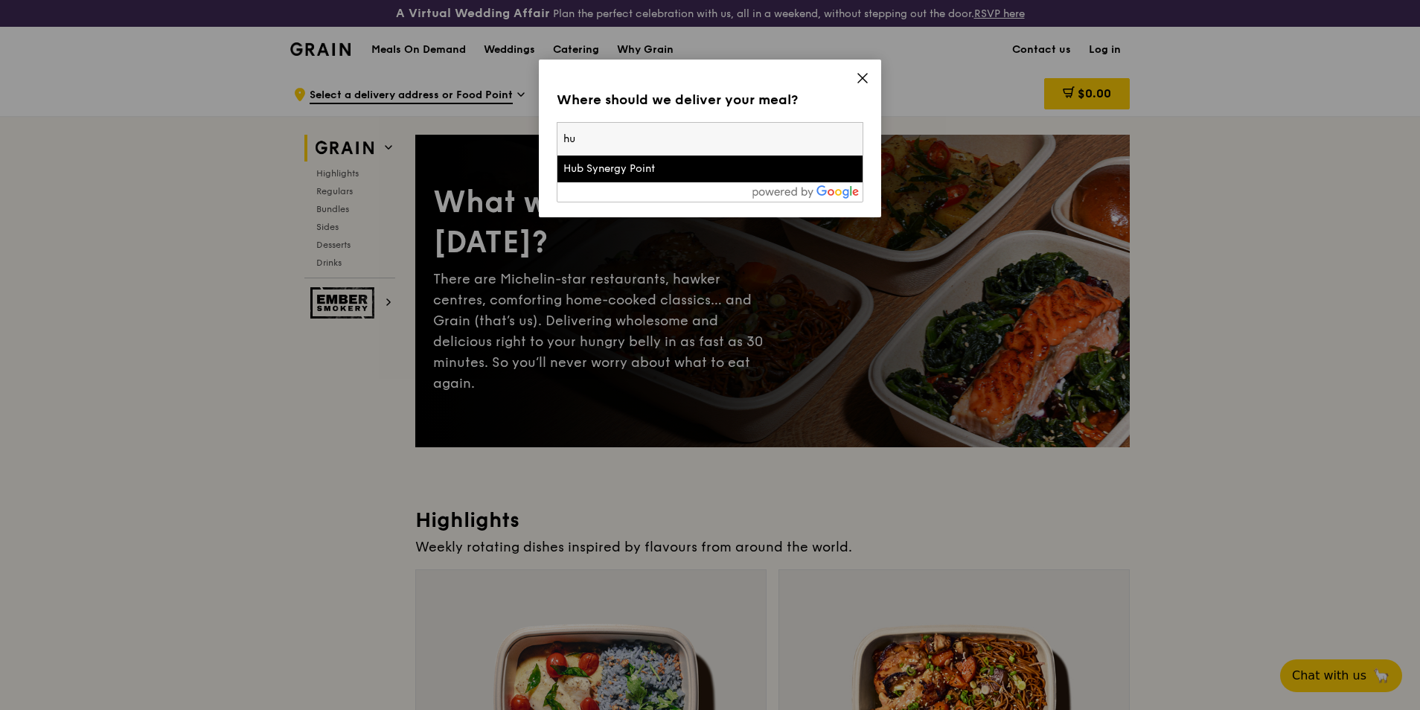
type input "h"
type input "c"
type input "e"
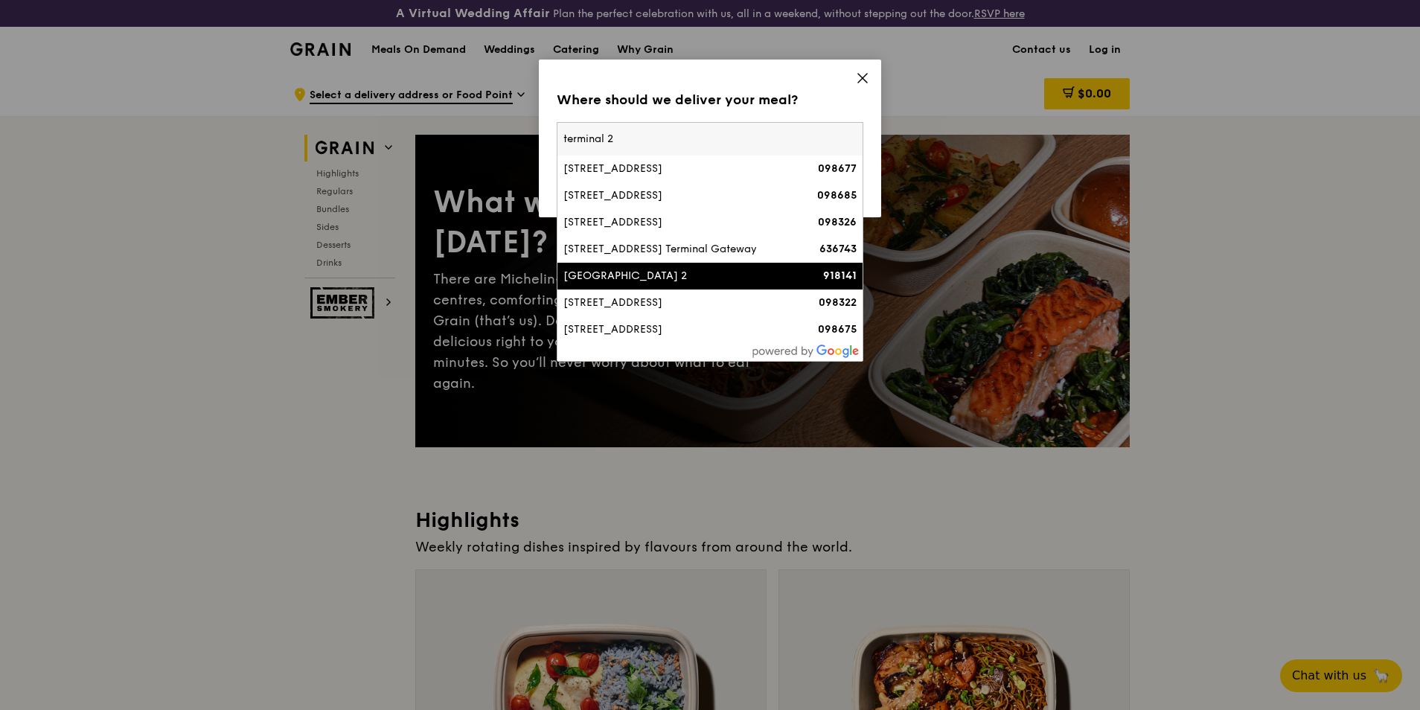
type input "terminal 2"
click at [703, 284] on div "[GEOGRAPHIC_DATA] 2" at bounding box center [673, 276] width 220 height 15
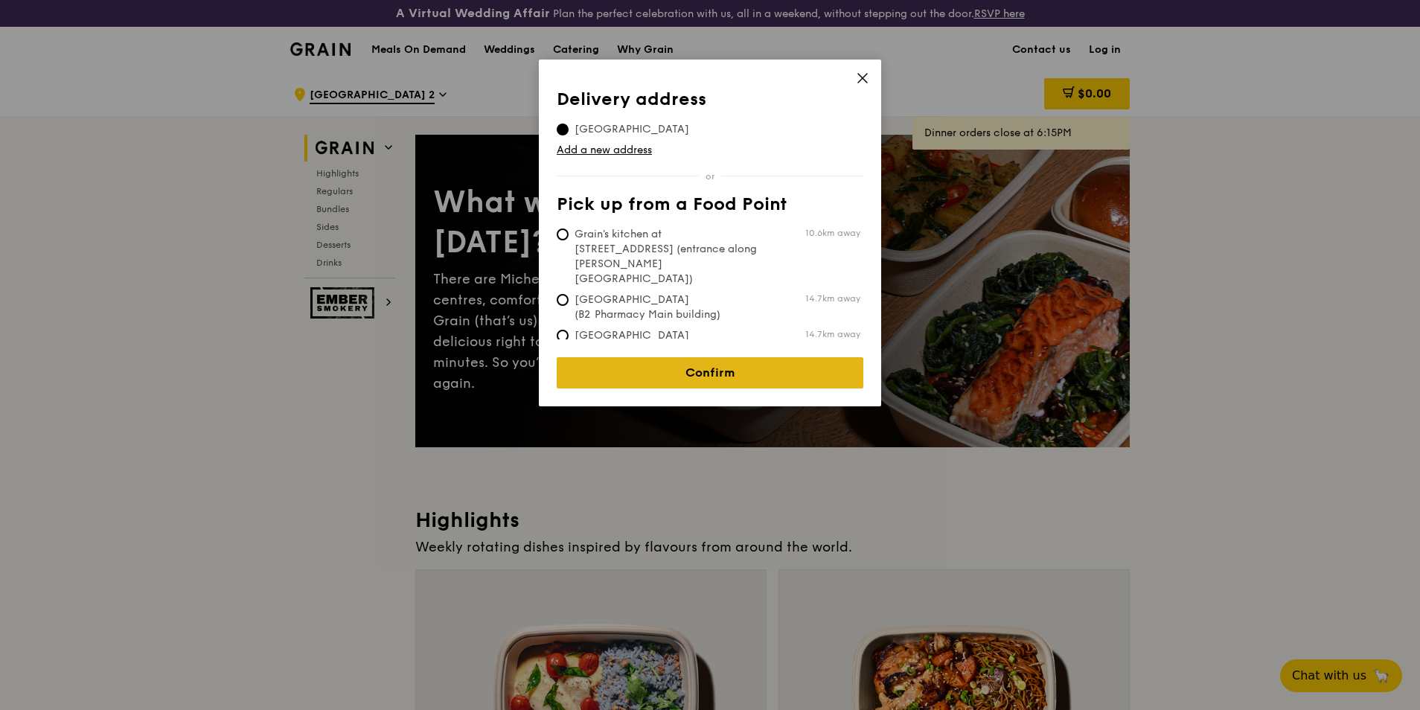
click at [692, 363] on link "Confirm" at bounding box center [710, 372] width 307 height 31
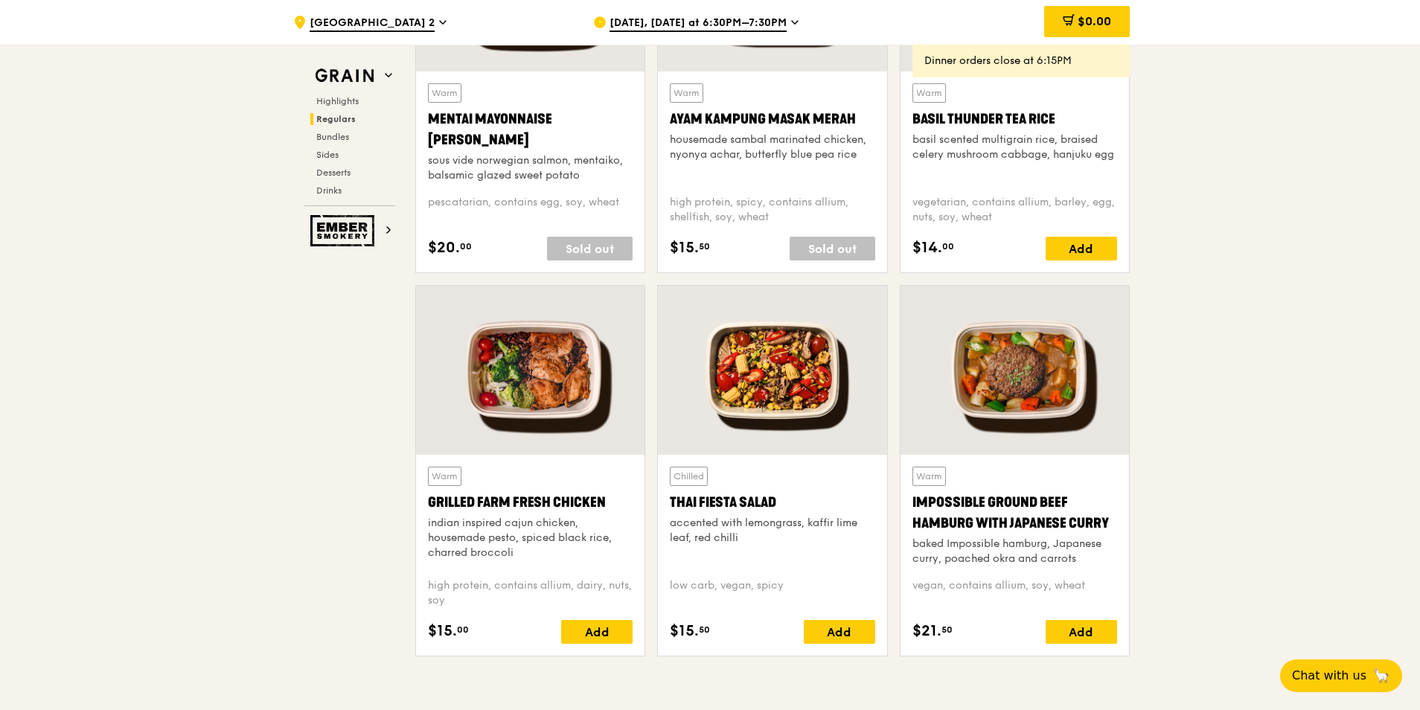
scroll to position [1489, 0]
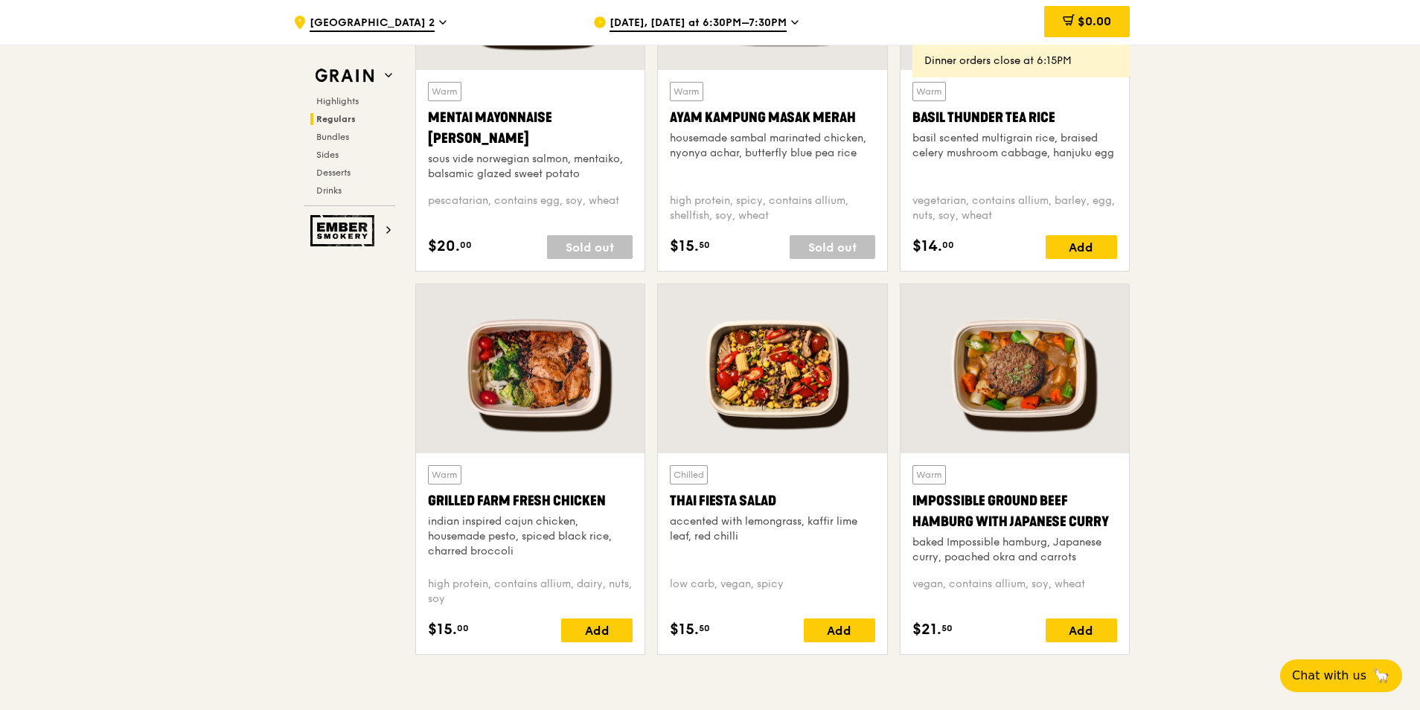
drag, startPoint x: 782, startPoint y: 499, endPoint x: 663, endPoint y: 499, distance: 119.1
click at [663, 441] on div "Chilled Thai Fiesta Salad accented with lemongrass, kaffir lime leaf, red chill…" at bounding box center [772, 553] width 229 height 201
copy div "Thai Fiesta Salad"
drag, startPoint x: 1112, startPoint y: 521, endPoint x: 906, endPoint y: 508, distance: 206.6
click at [906, 441] on div "Warm Impossible Ground Beef Hamburg with Japanese Curry baked Impossible hambur…" at bounding box center [1015, 553] width 229 height 201
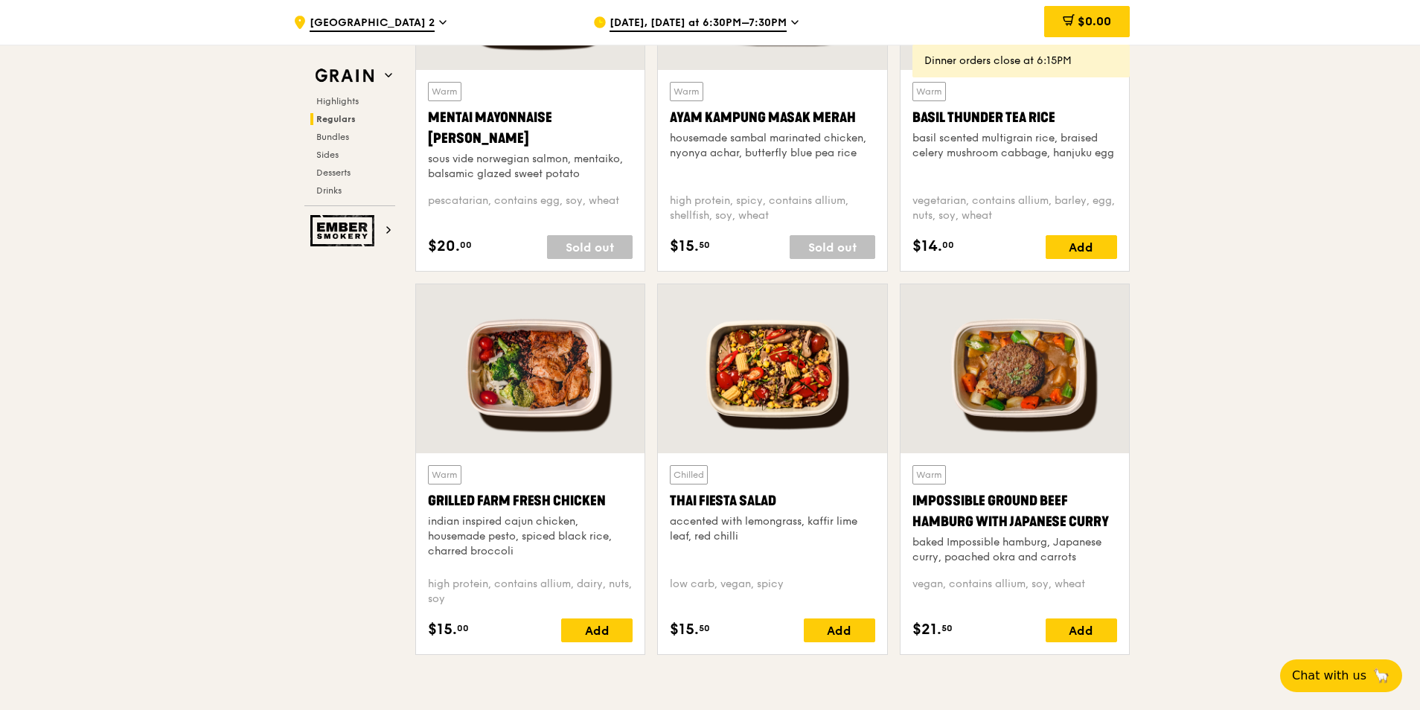
copy div "Impossible Ground Beef Hamburg with Japanese Curry"
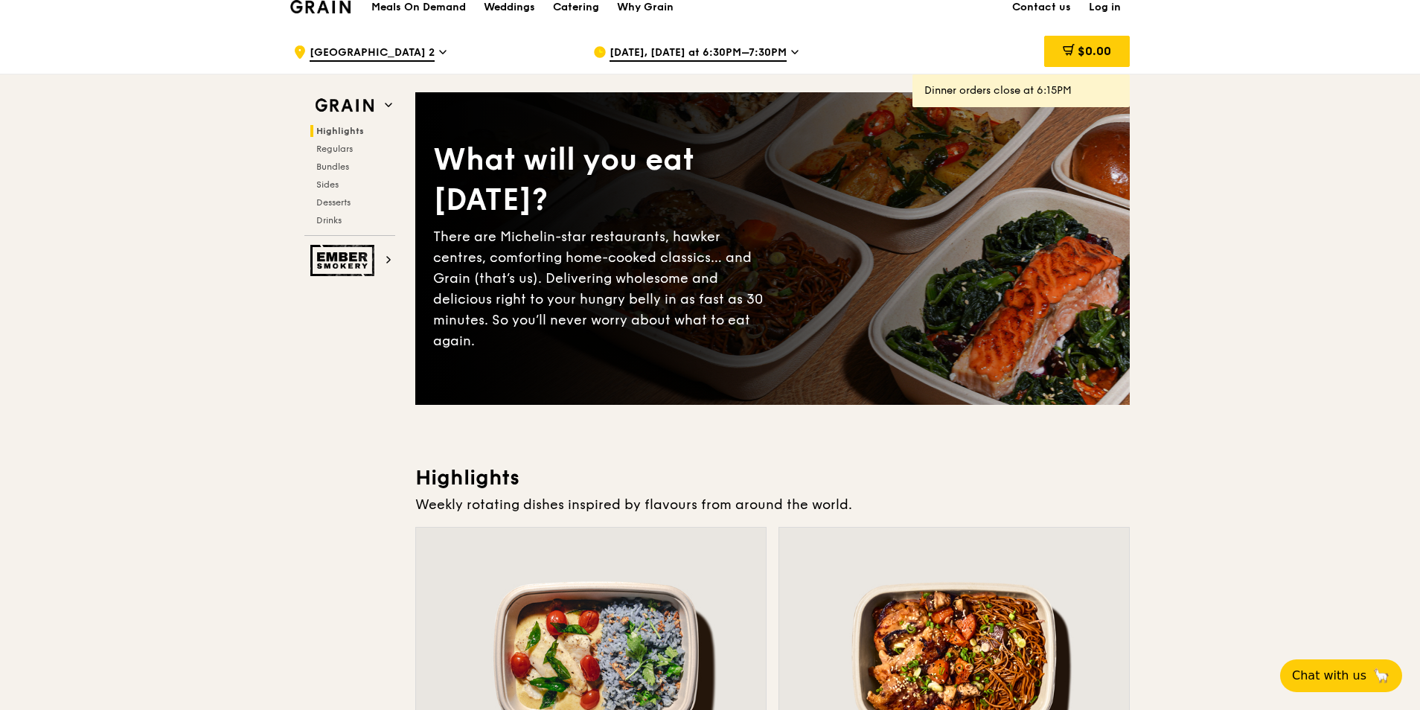
scroll to position [0, 0]
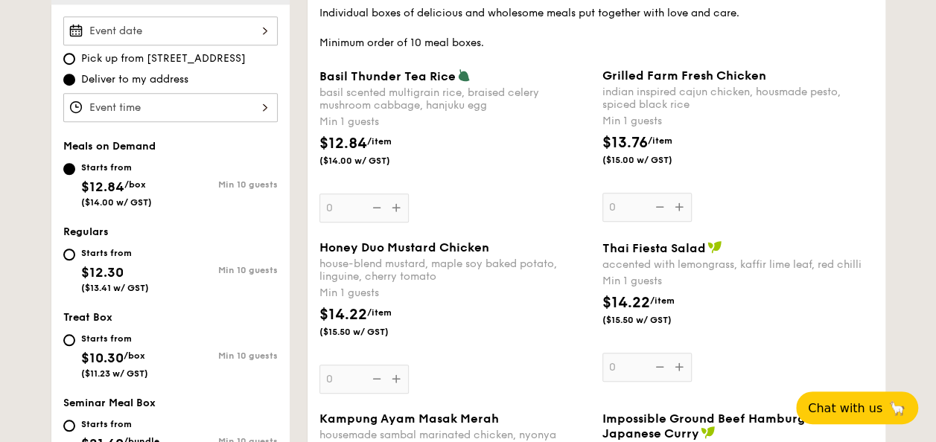
scroll to position [521, 0]
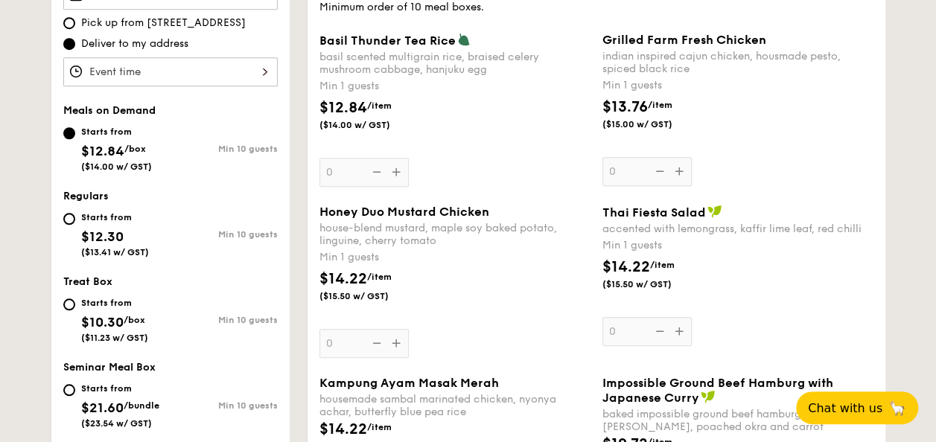
click at [143, 238] on div "Starts from $12.30 ($13.41 w/ GST)" at bounding box center [115, 232] width 68 height 49
click at [75, 225] on input "Starts from $12.30 ($13.41 w/ GST) Min 10 guests" at bounding box center [69, 219] width 12 height 12
radio input "true"
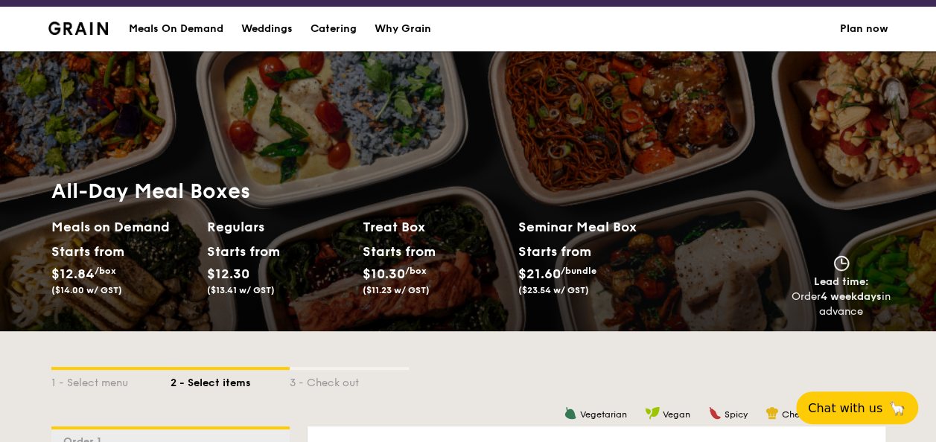
scroll to position [0, 0]
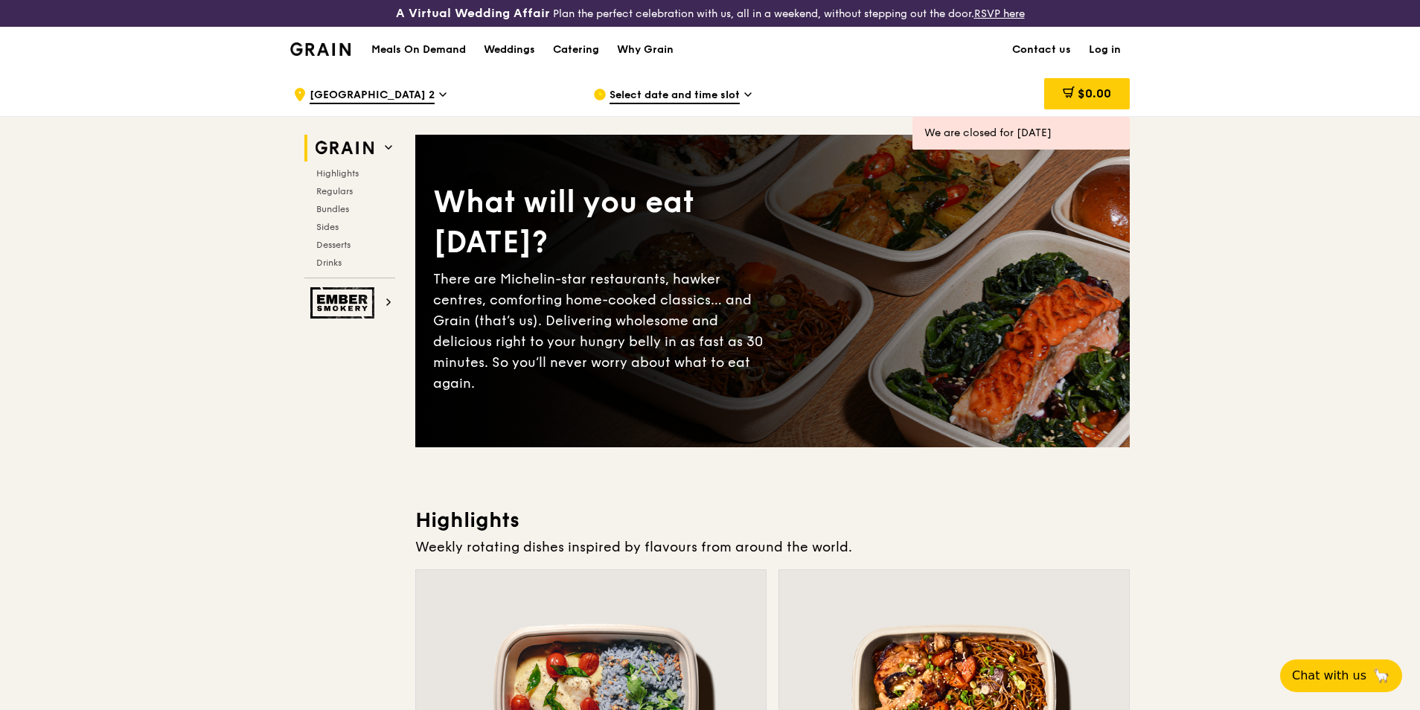
click at [719, 96] on span "Select date and time slot" at bounding box center [675, 96] width 130 height 16
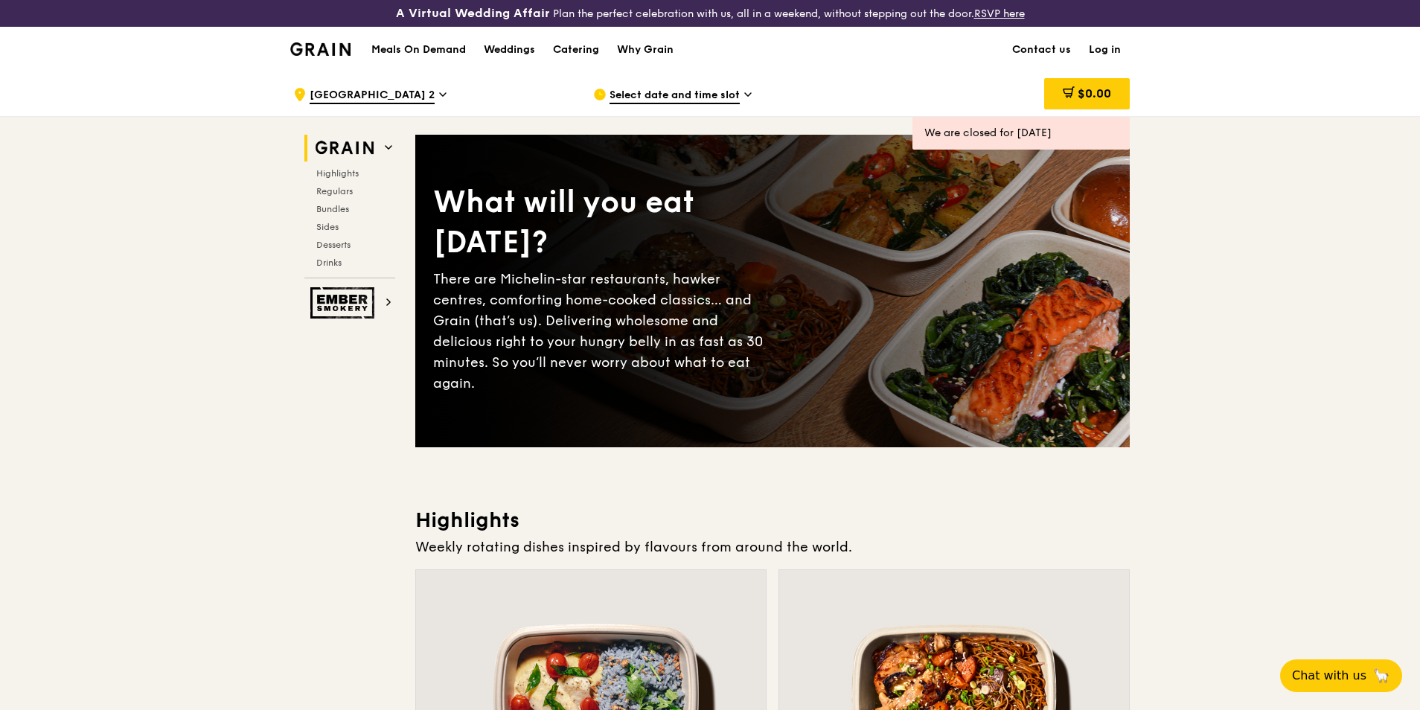
click at [435, 98] on span "[GEOGRAPHIC_DATA] 2" at bounding box center [372, 96] width 125 height 16
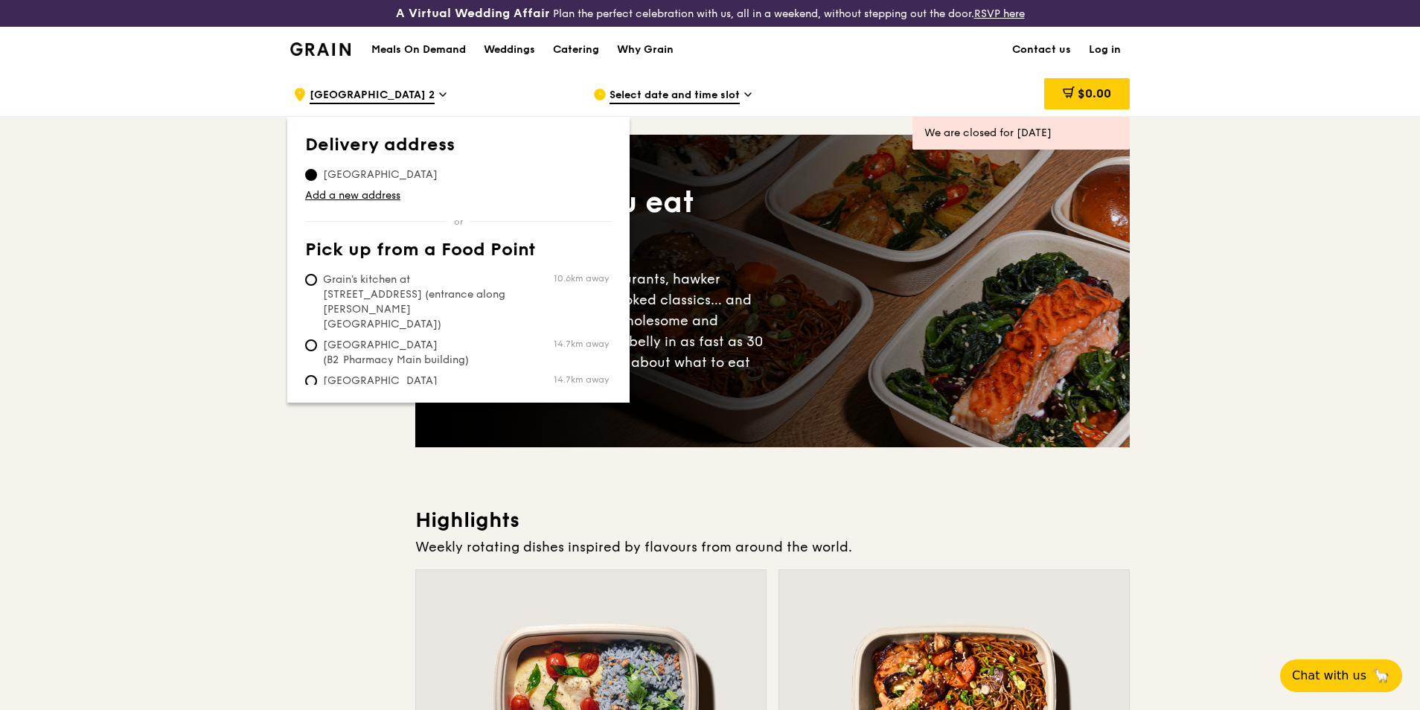
click at [618, 93] on span "Select date and time slot" at bounding box center [675, 96] width 130 height 16
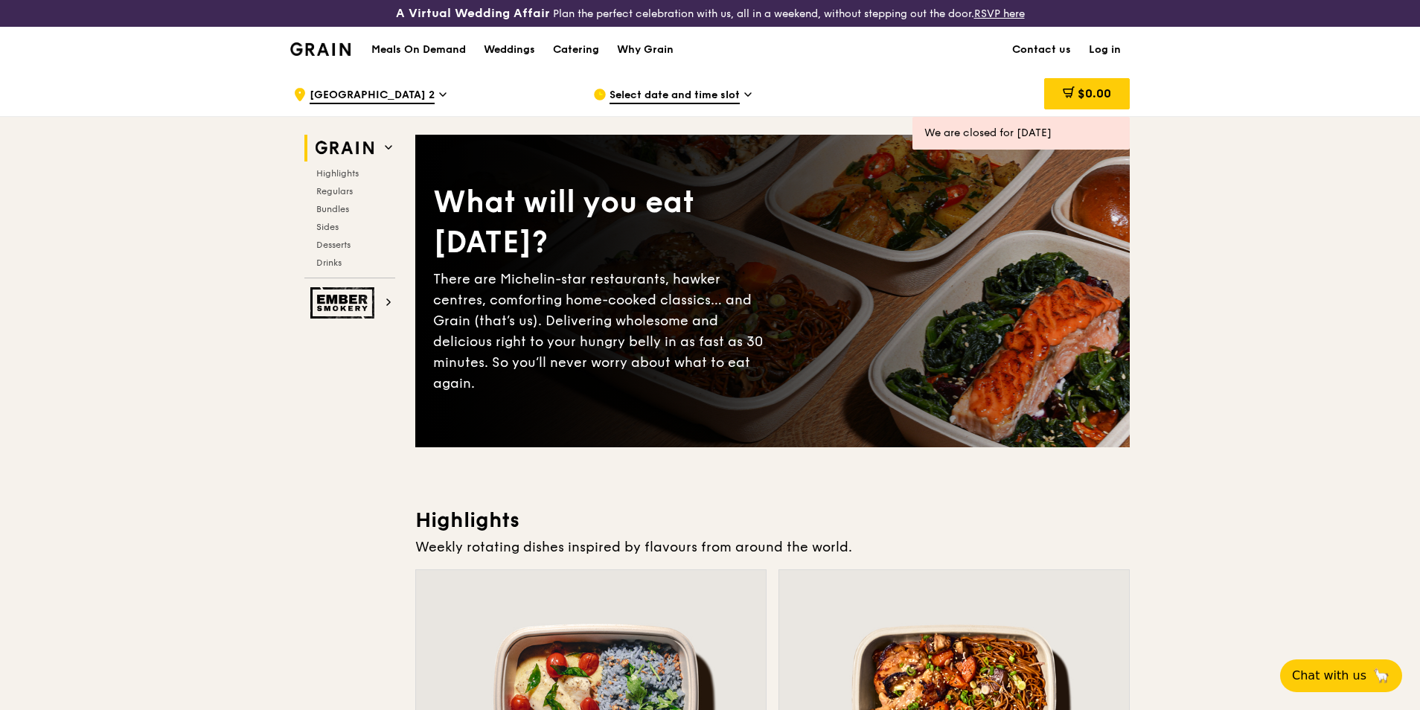
click at [699, 92] on span "Select date and time slot" at bounding box center [675, 96] width 130 height 16
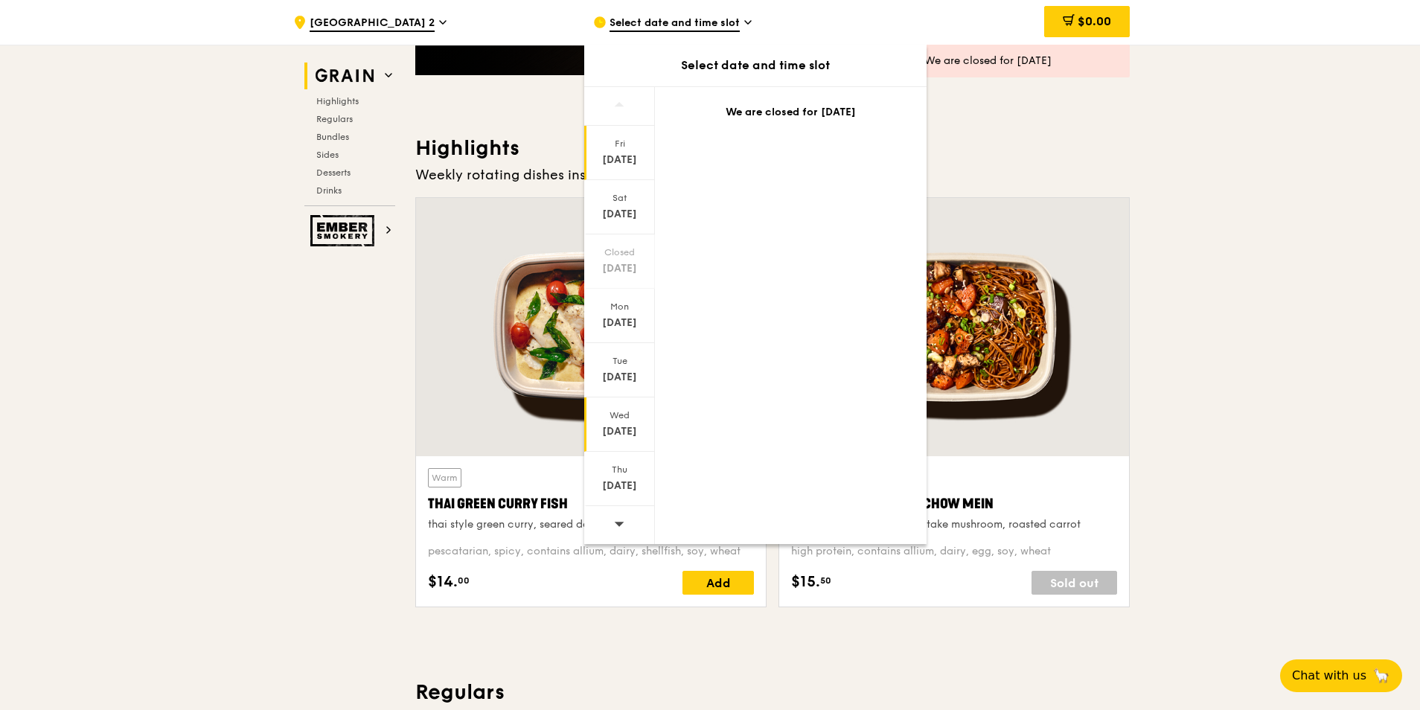
scroll to position [372, 0]
click at [624, 441] on span at bounding box center [619, 523] width 10 height 35
click at [625, 441] on span at bounding box center [619, 523] width 10 height 35
drag, startPoint x: 625, startPoint y: 508, endPoint x: 620, endPoint y: 377, distance: 131.1
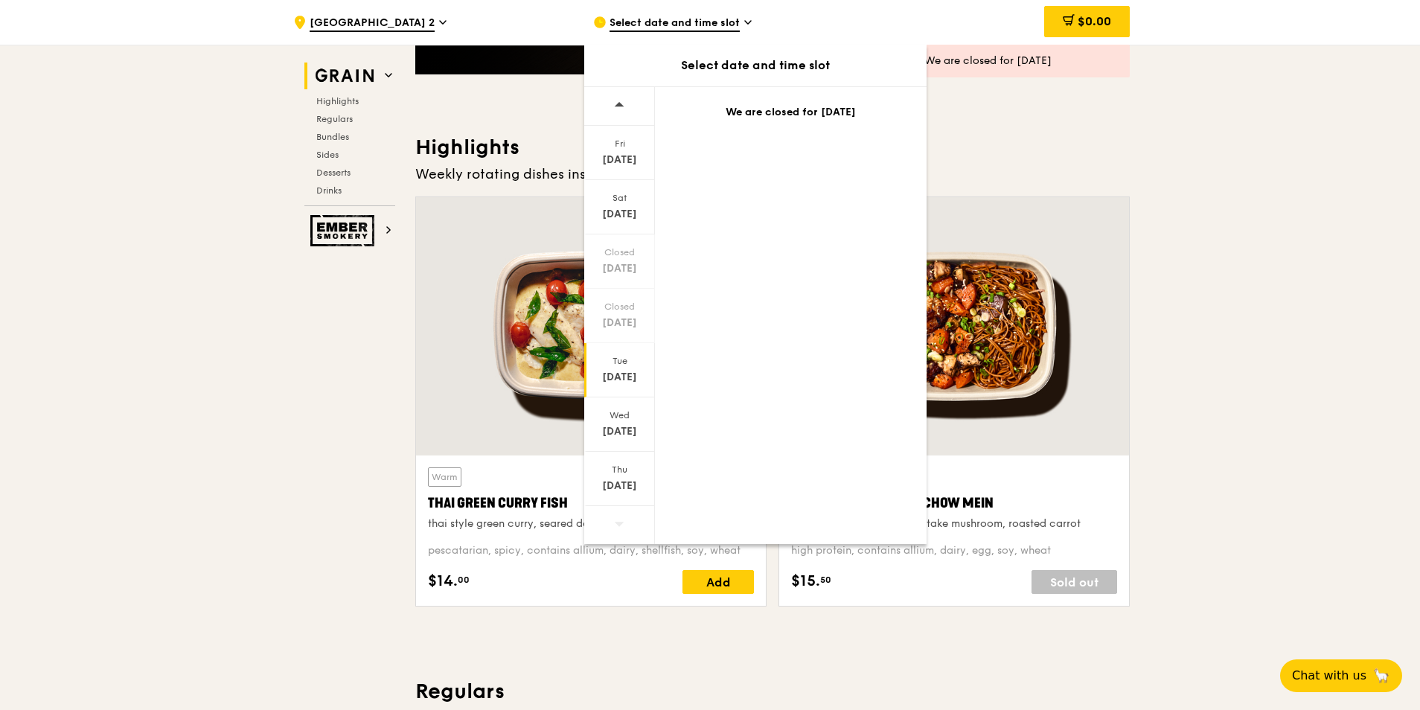
click at [620, 377] on div "[DATE]" at bounding box center [620, 377] width 66 height 15
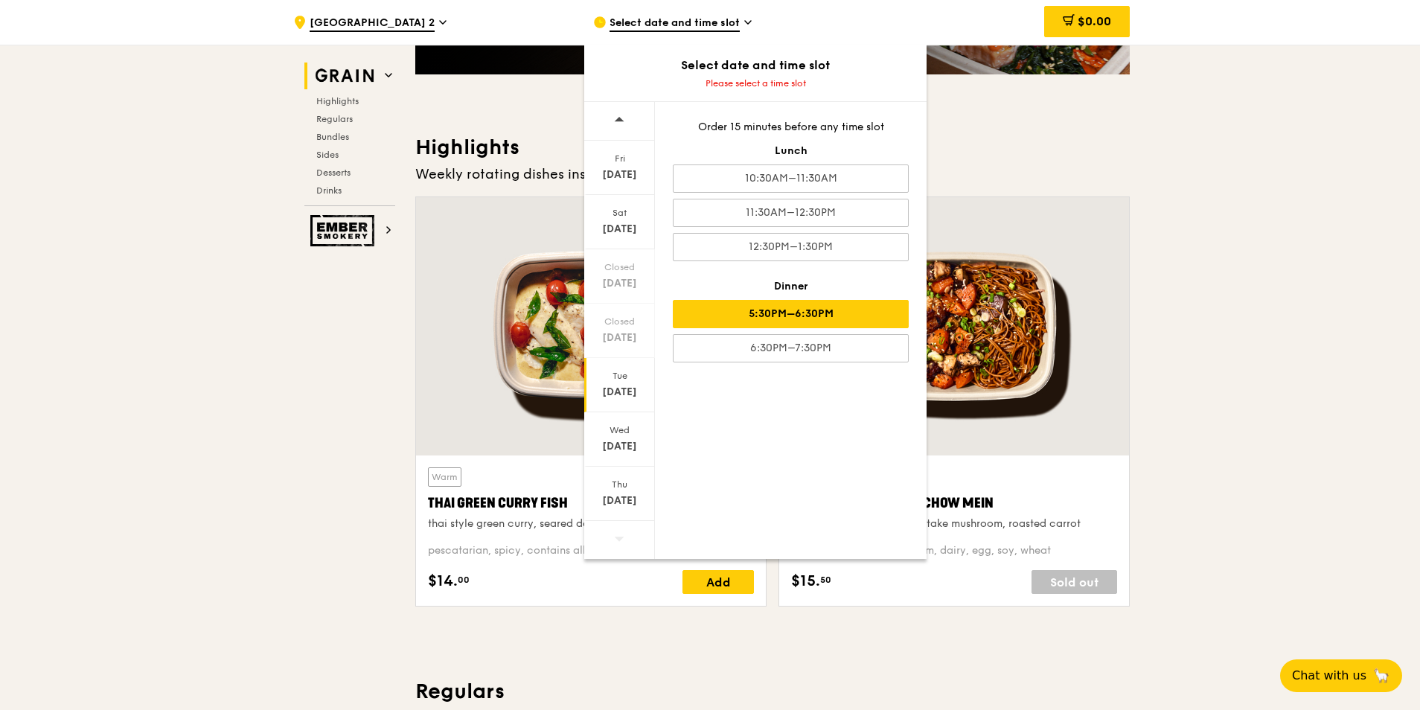
click at [817, 307] on div "5:30PM–6:30PM" at bounding box center [791, 314] width 236 height 28
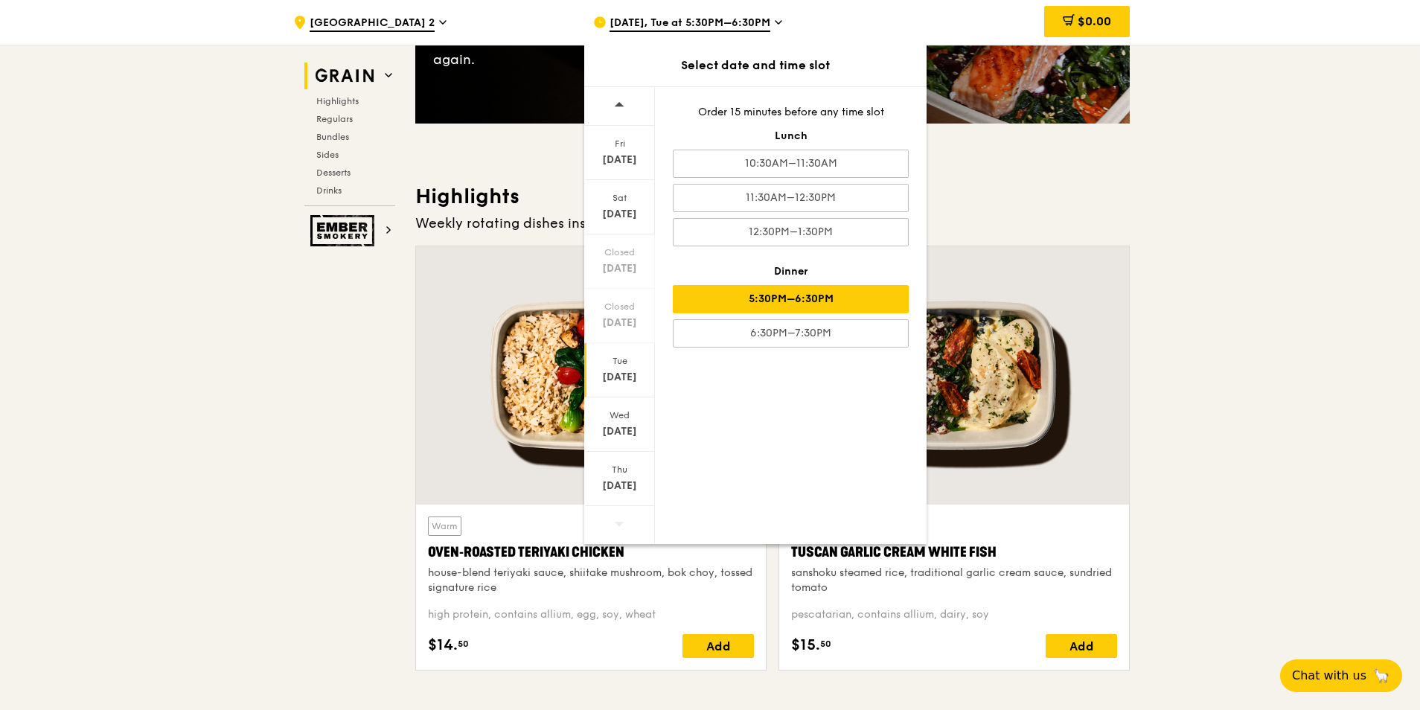
scroll to position [298, 0]
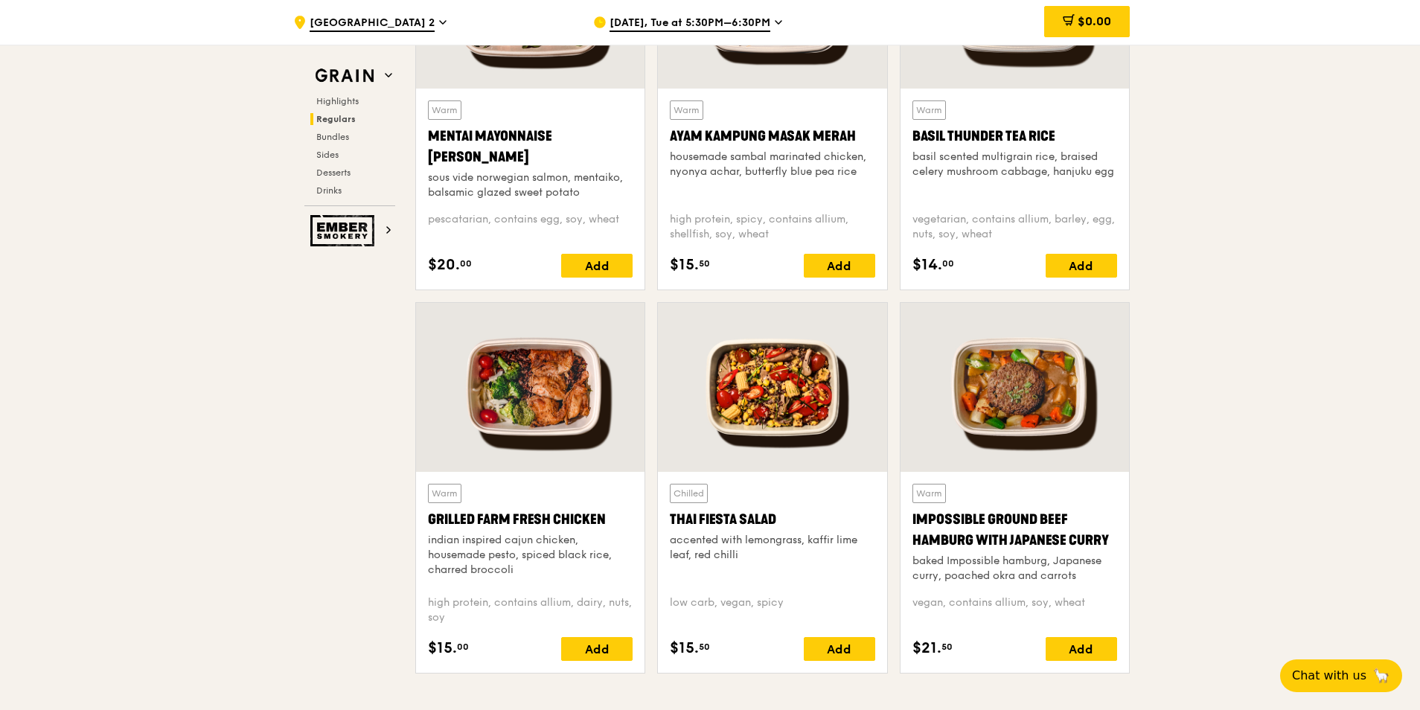
scroll to position [1489, 0]
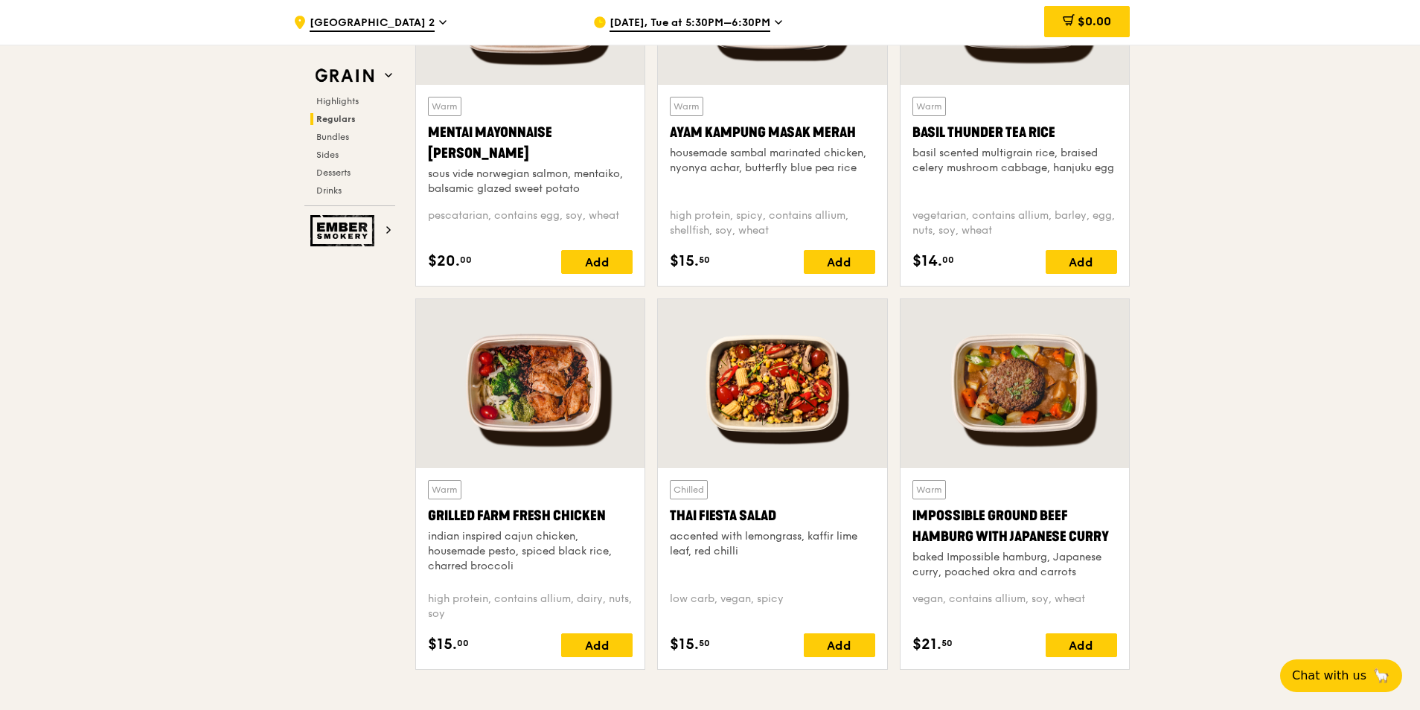
click at [943, 441] on div "Add" at bounding box center [1081, 645] width 71 height 24
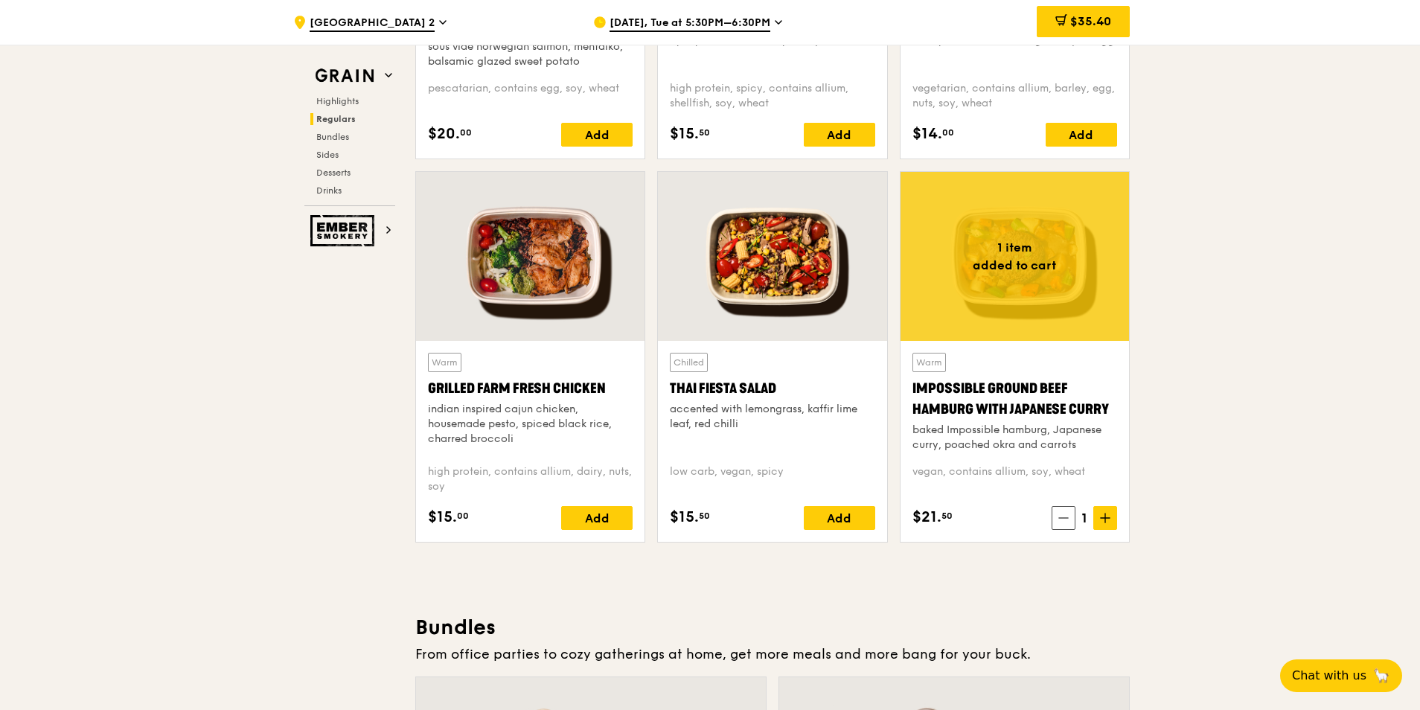
scroll to position [1638, 0]
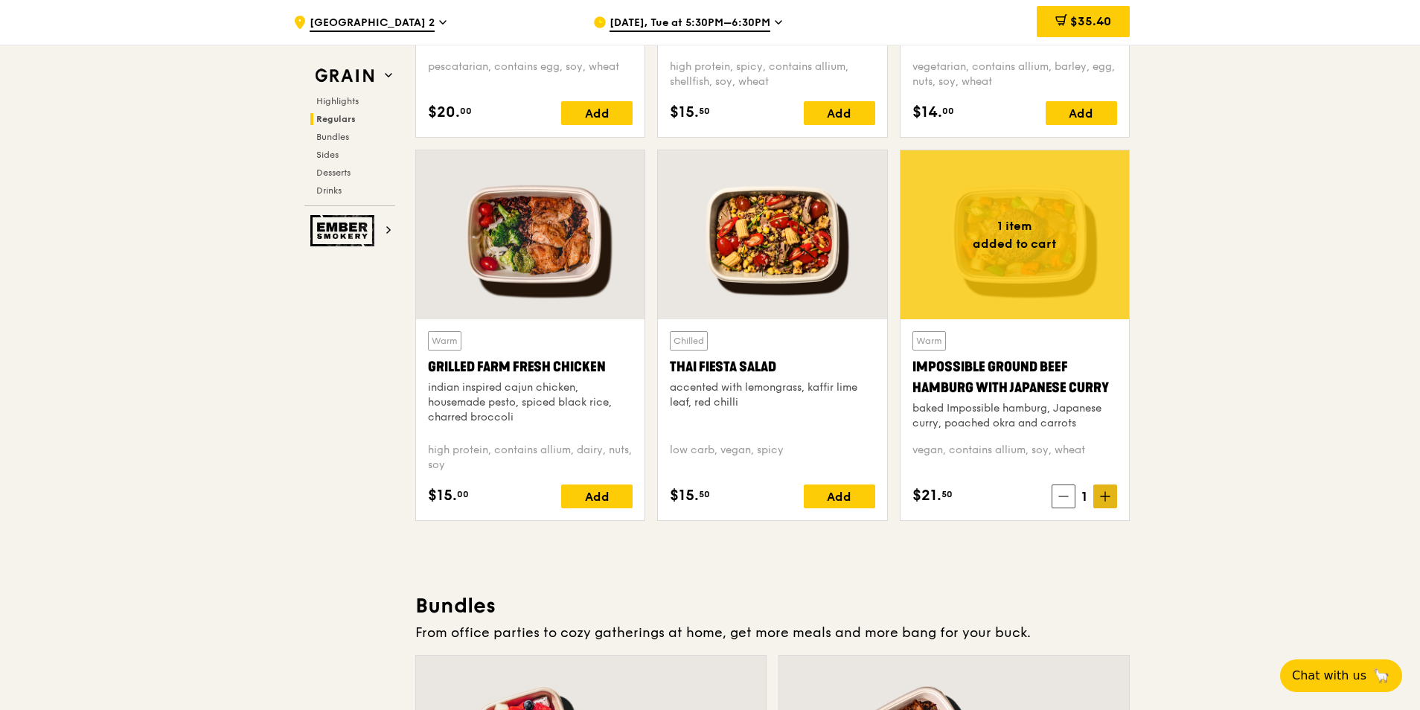
click at [943, 441] on span at bounding box center [1105, 497] width 24 height 24
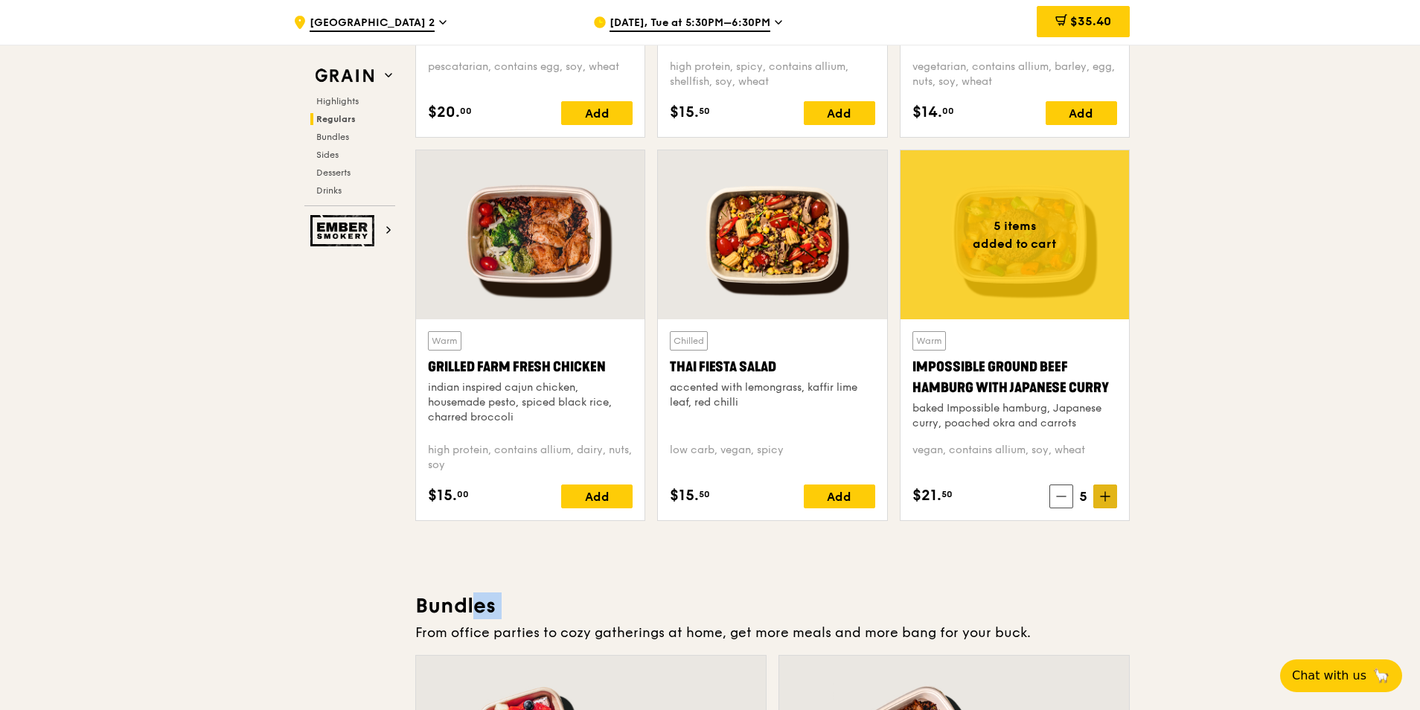
click at [943, 441] on span at bounding box center [1105, 497] width 24 height 24
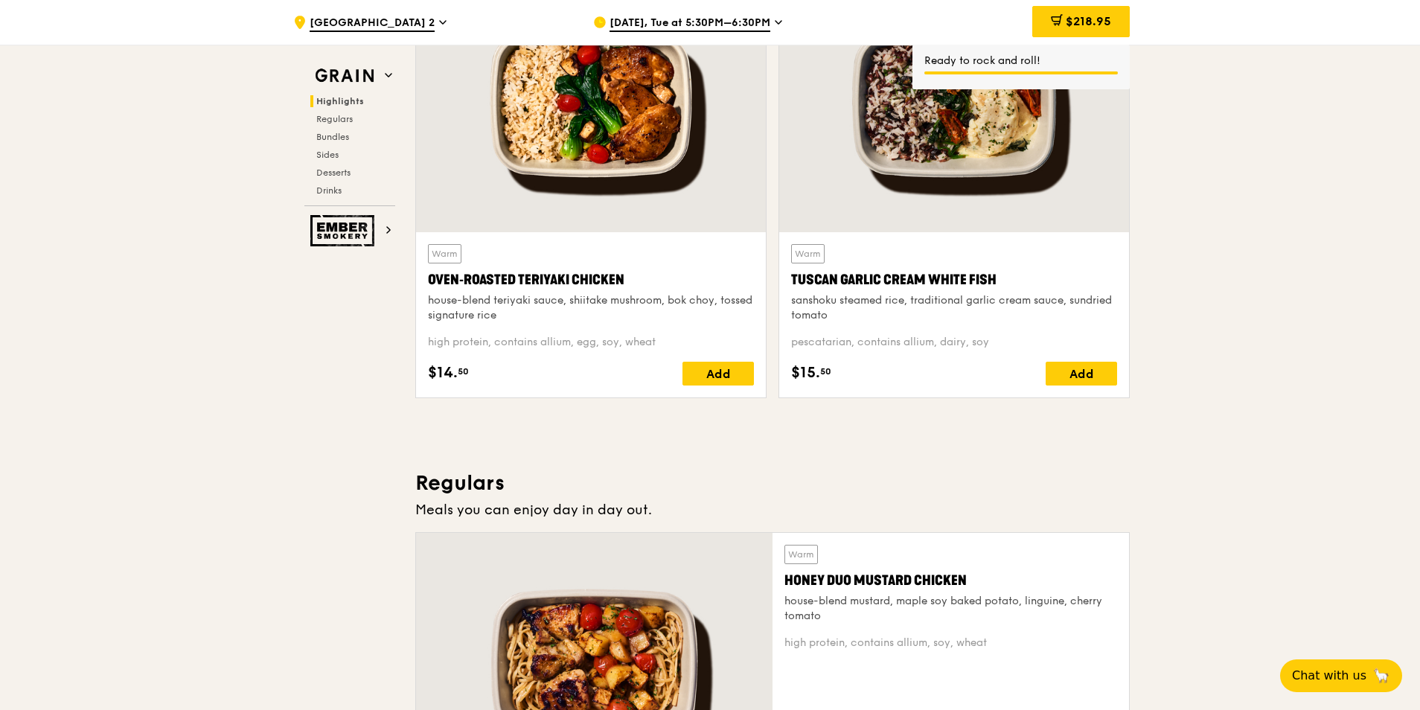
scroll to position [372, 0]
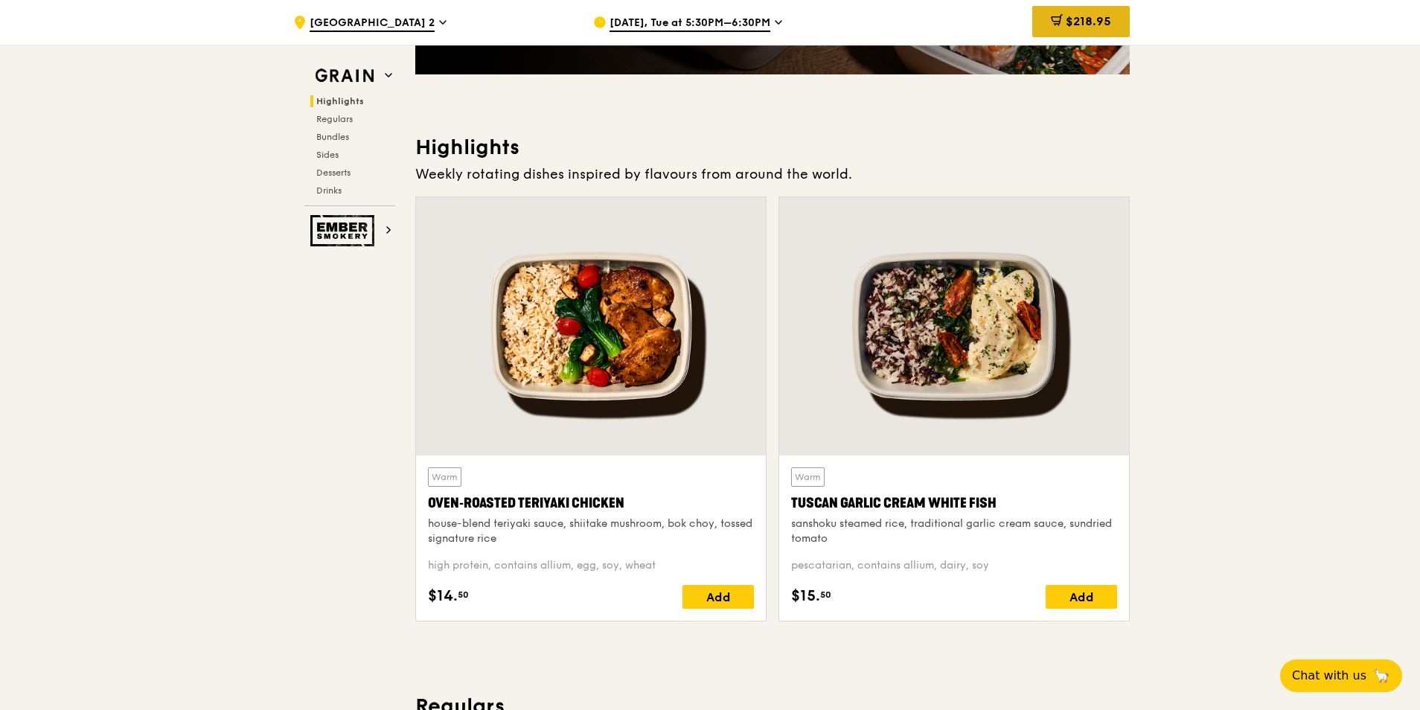
click at [943, 23] on div "$218.95" at bounding box center [1081, 21] width 98 height 31
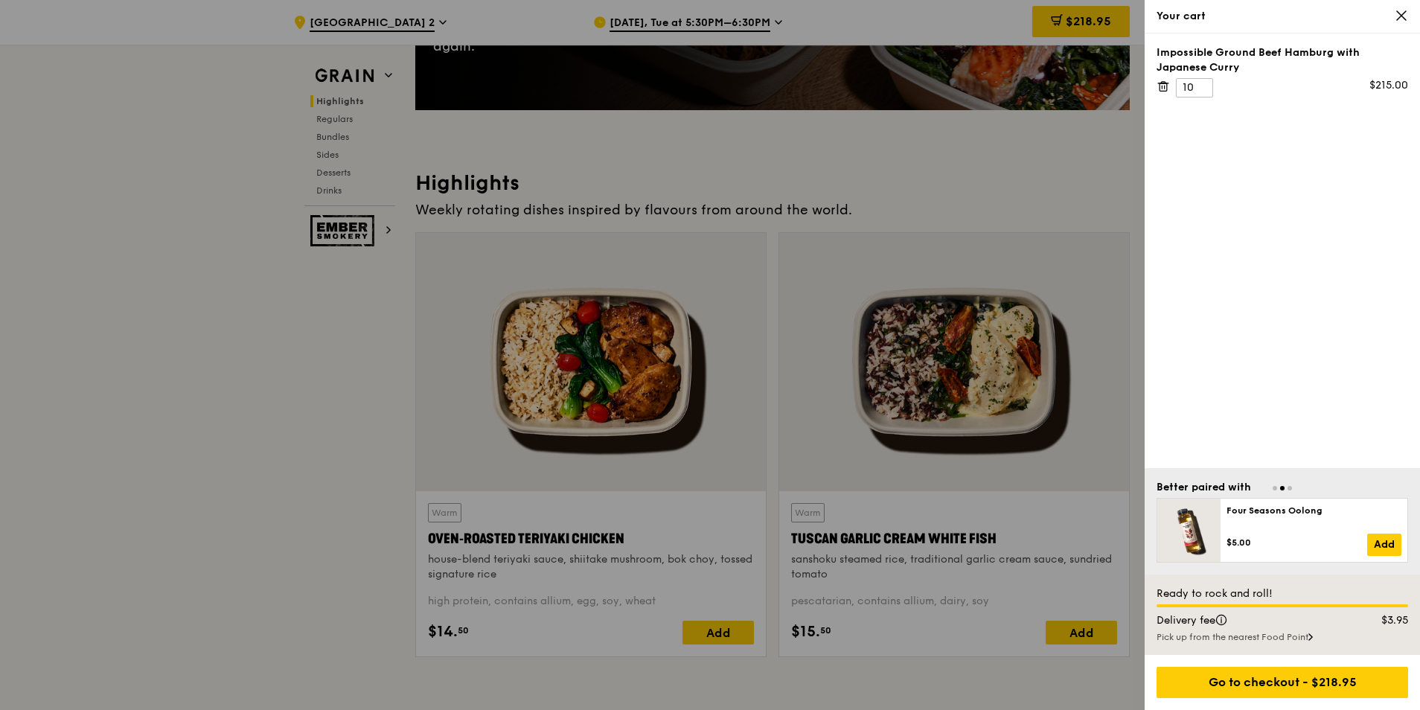
scroll to position [298, 0]
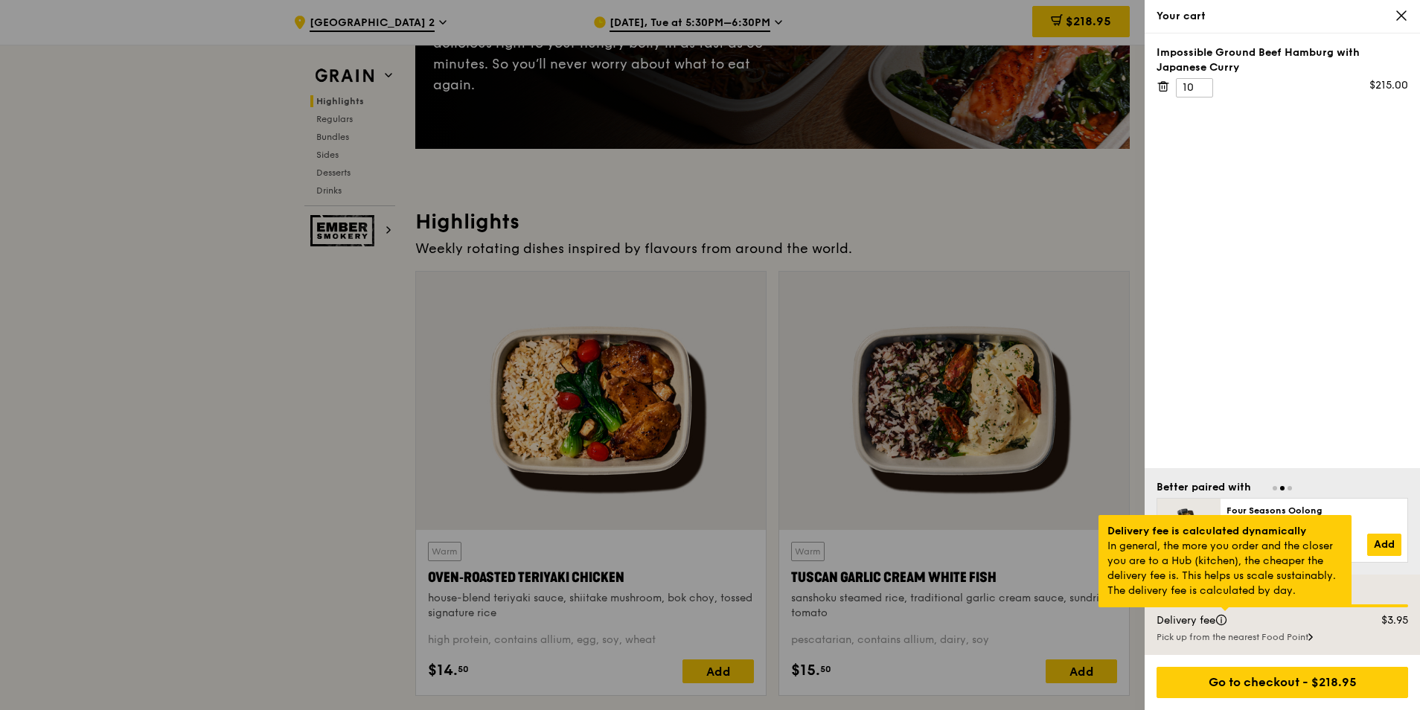
click at [943, 441] on div at bounding box center [1225, 609] width 7 height 4
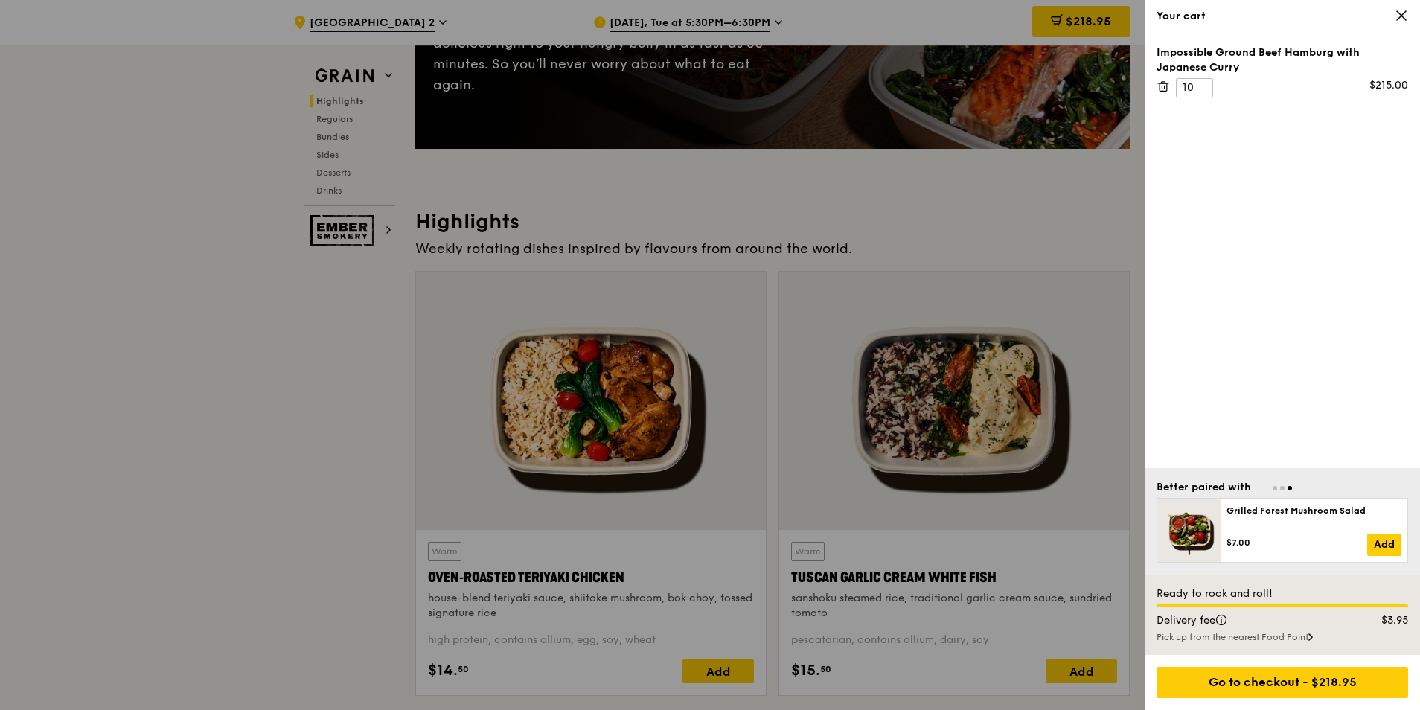
click at [943, 441] on div "Pick up from the nearest Food Point" at bounding box center [1283, 637] width 252 height 12
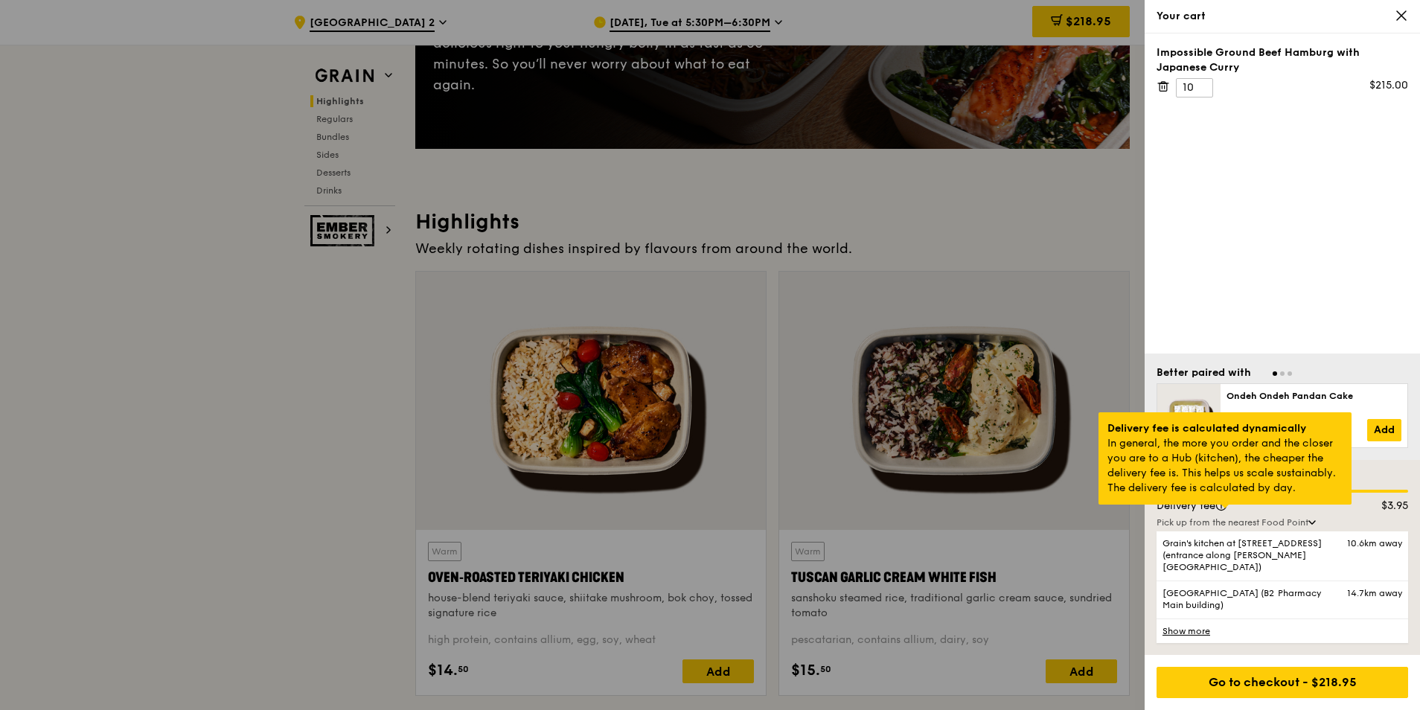
click at [943, 441] on div at bounding box center [1225, 507] width 7 height 4
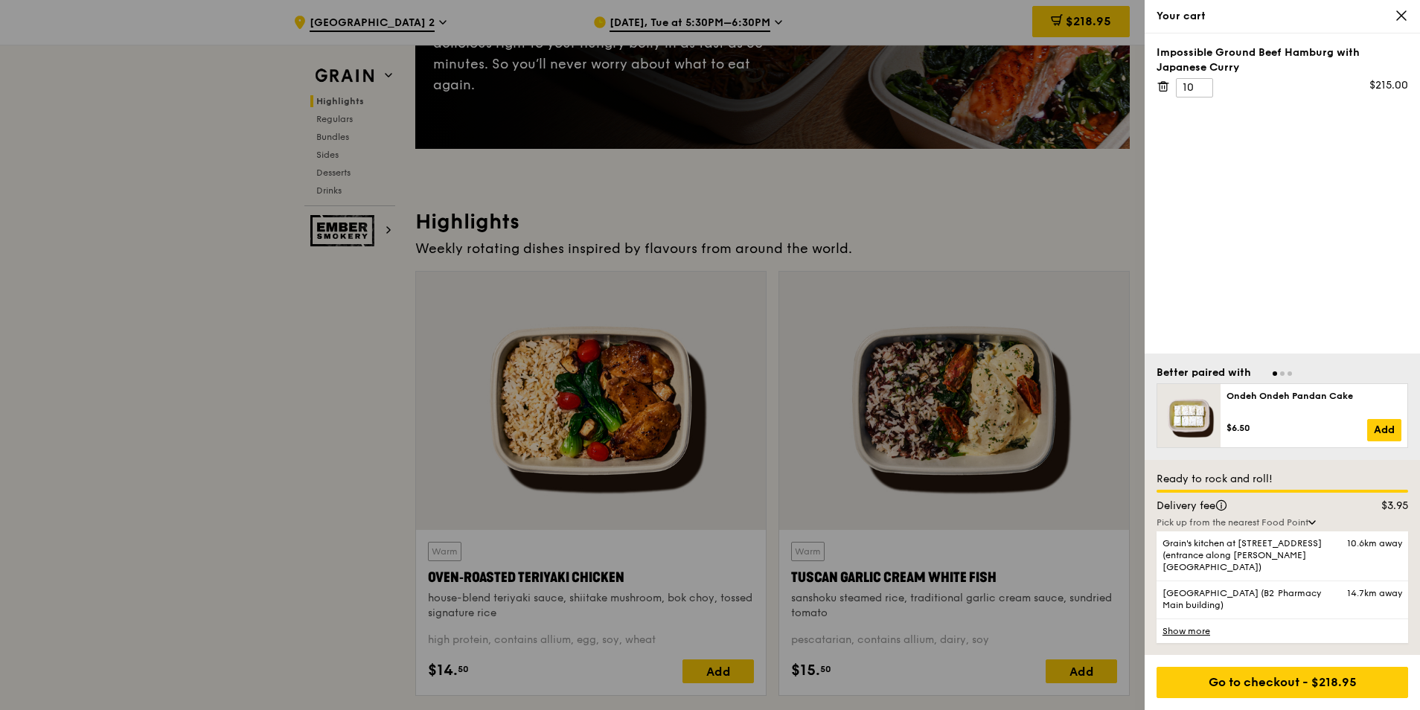
click at [943, 441] on icon at bounding box center [1312, 522] width 6 height 3
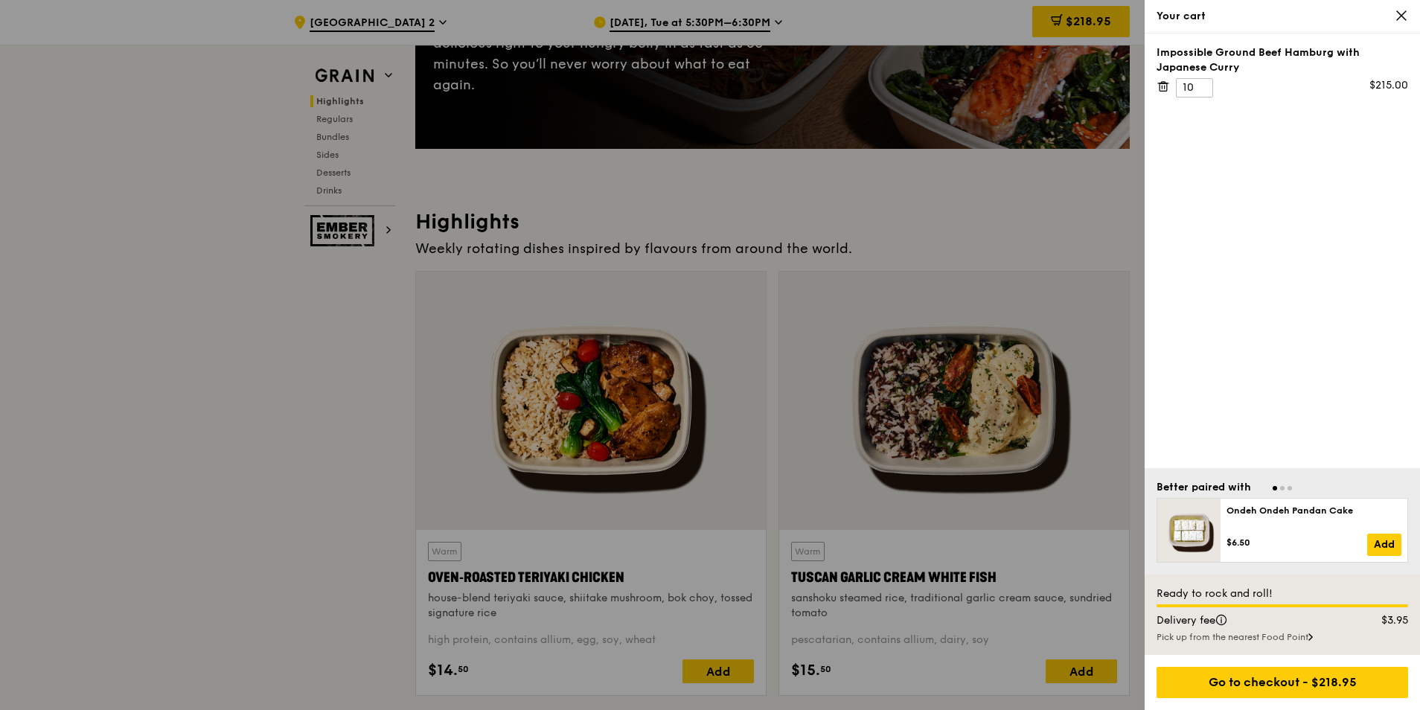
click at [943, 20] on icon at bounding box center [1401, 15] width 9 height 9
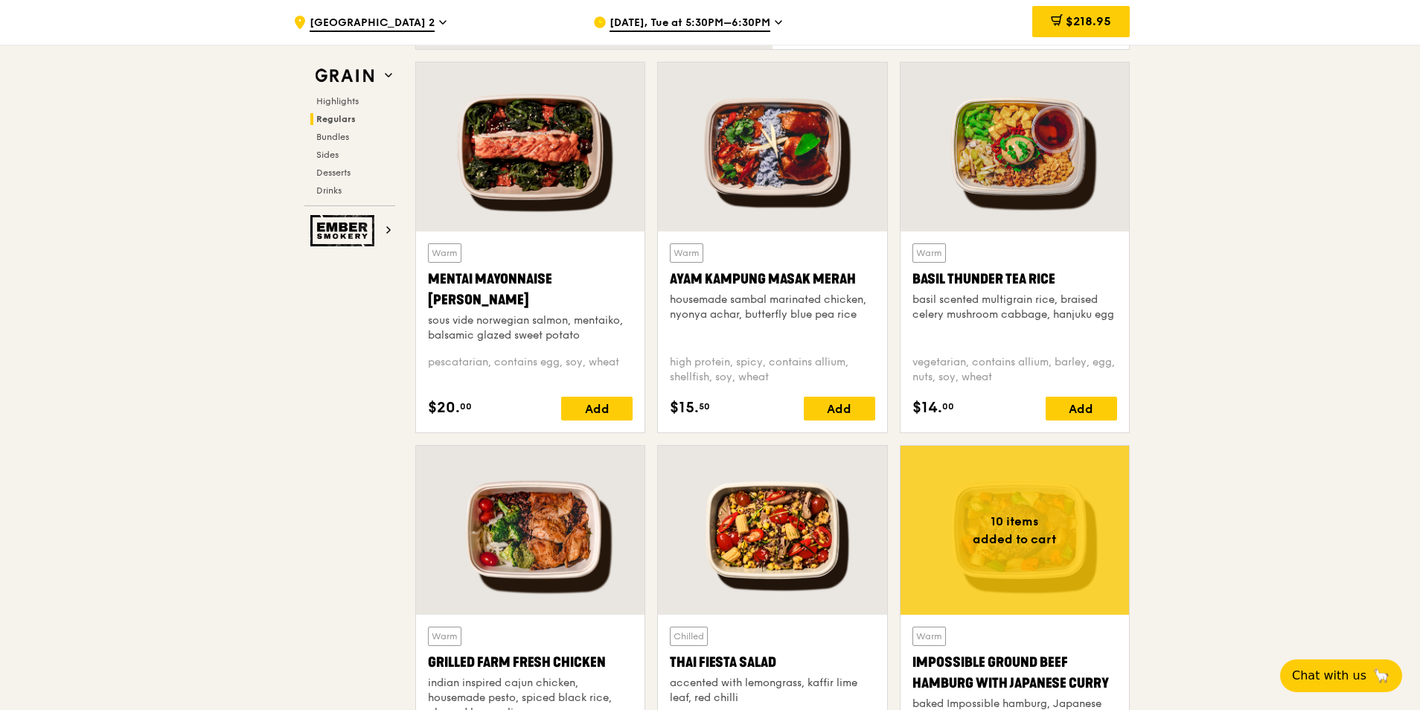
scroll to position [1414, 0]
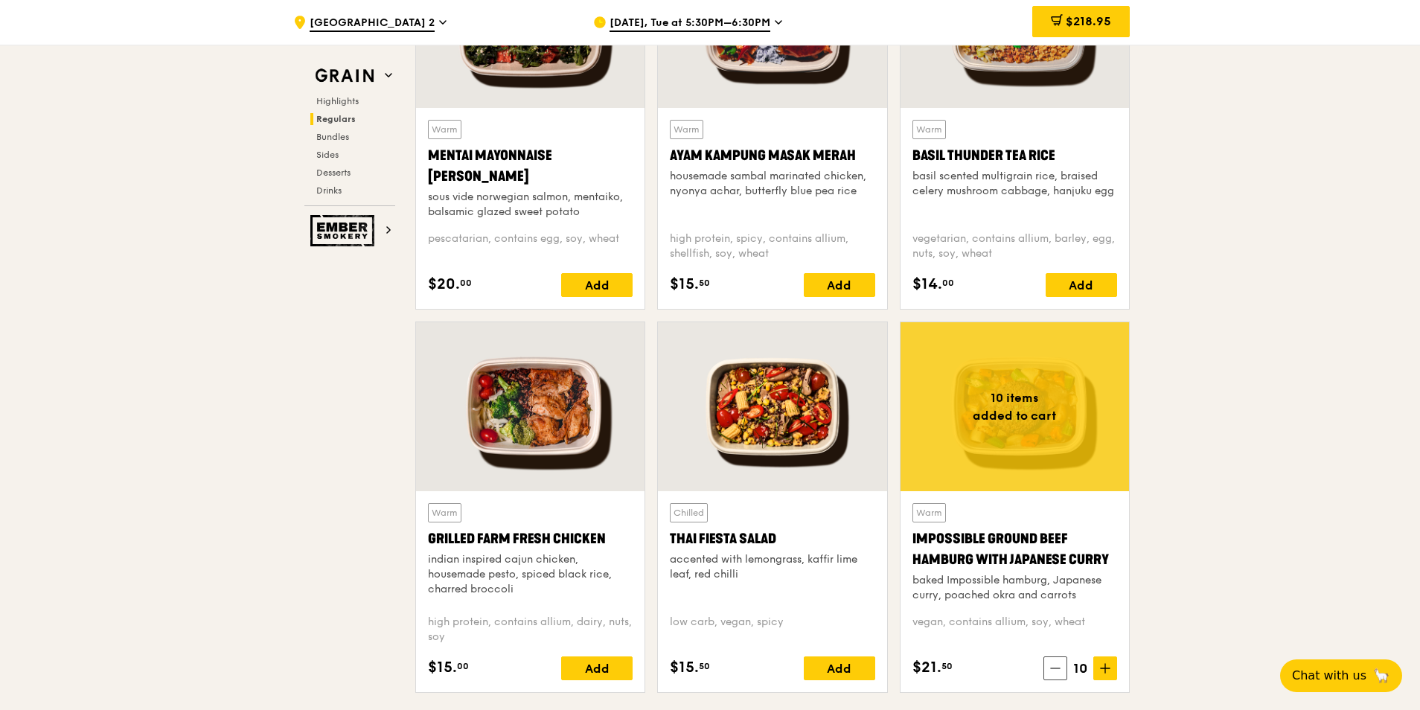
scroll to position [1489, 0]
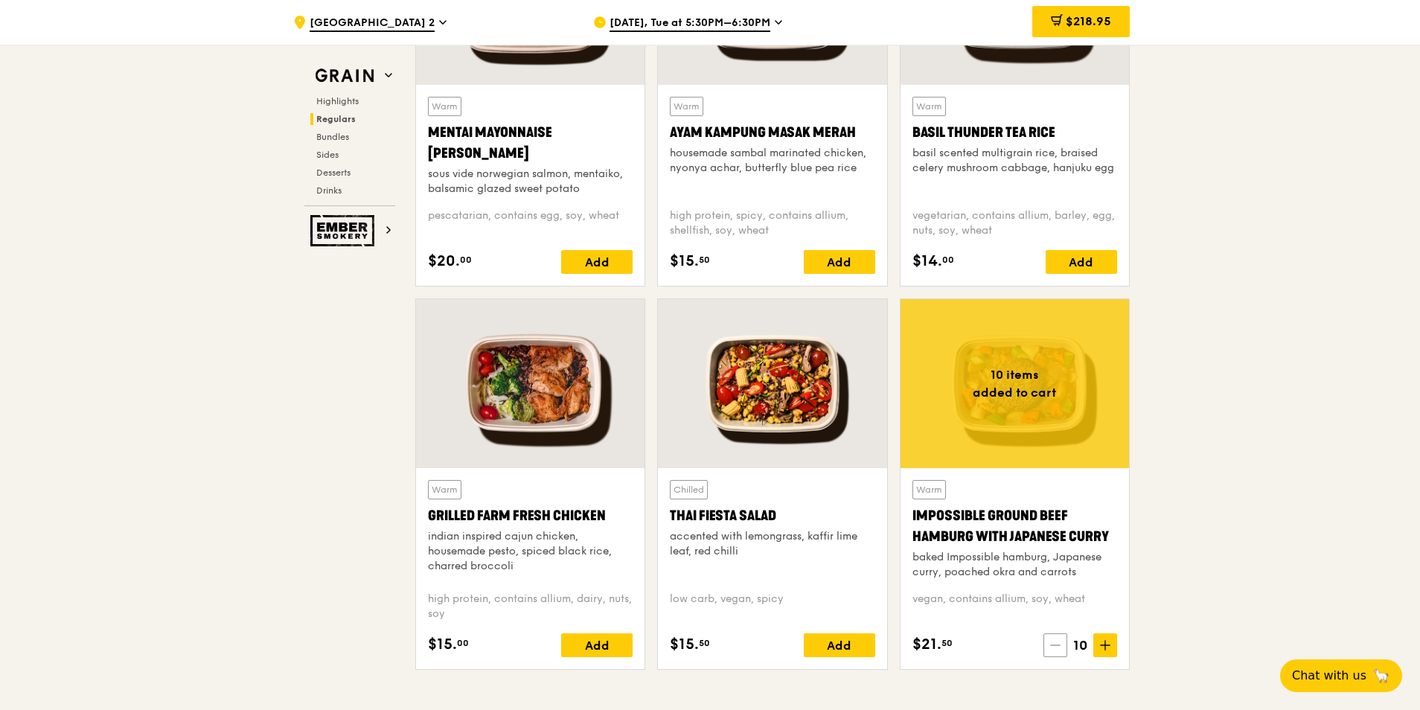
click at [943, 441] on span at bounding box center [1056, 645] width 24 height 24
click at [943, 441] on span at bounding box center [1062, 645] width 24 height 24
click at [943, 441] on icon at bounding box center [1061, 645] width 10 height 10
click at [943, 441] on icon at bounding box center [1062, 645] width 10 height 10
click at [943, 441] on icon at bounding box center [1061, 645] width 10 height 10
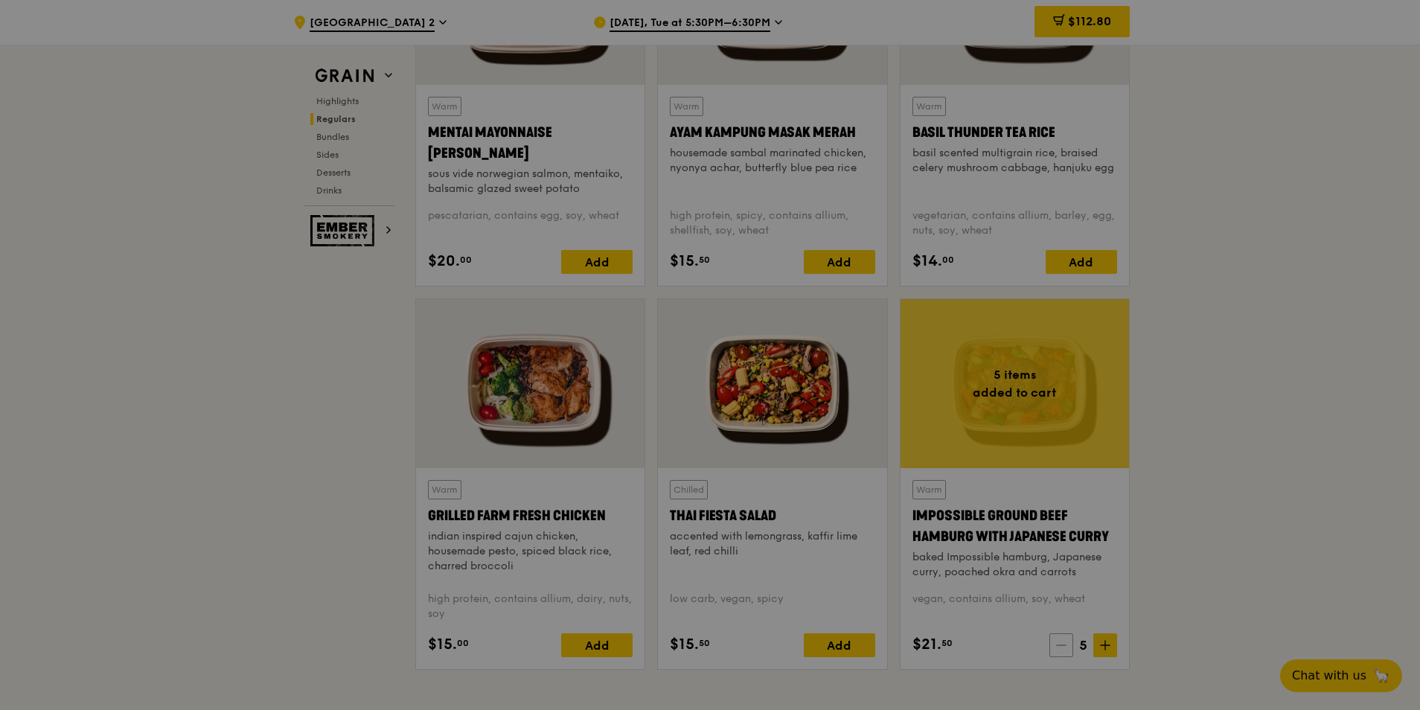
click at [943, 441] on div at bounding box center [710, 355] width 1420 height 710
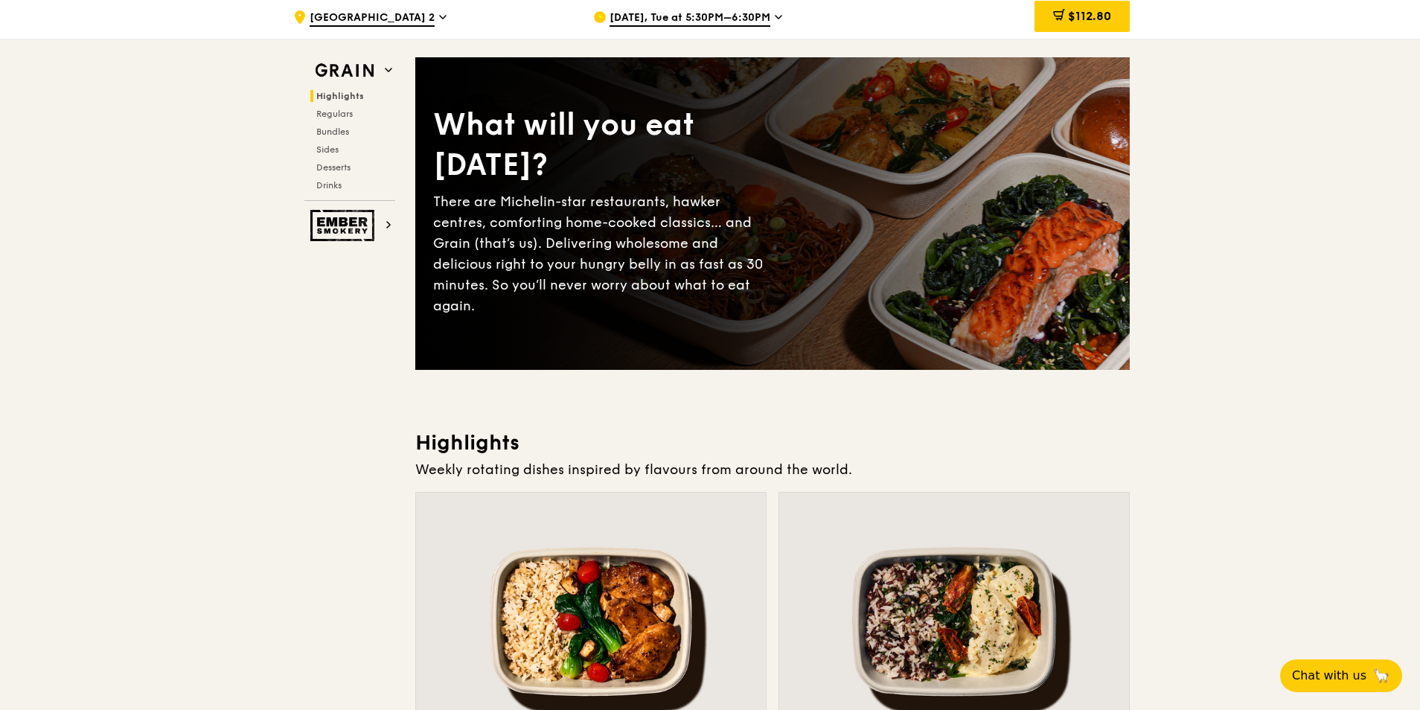
scroll to position [0, 0]
